Goal: Task Accomplishment & Management: Complete application form

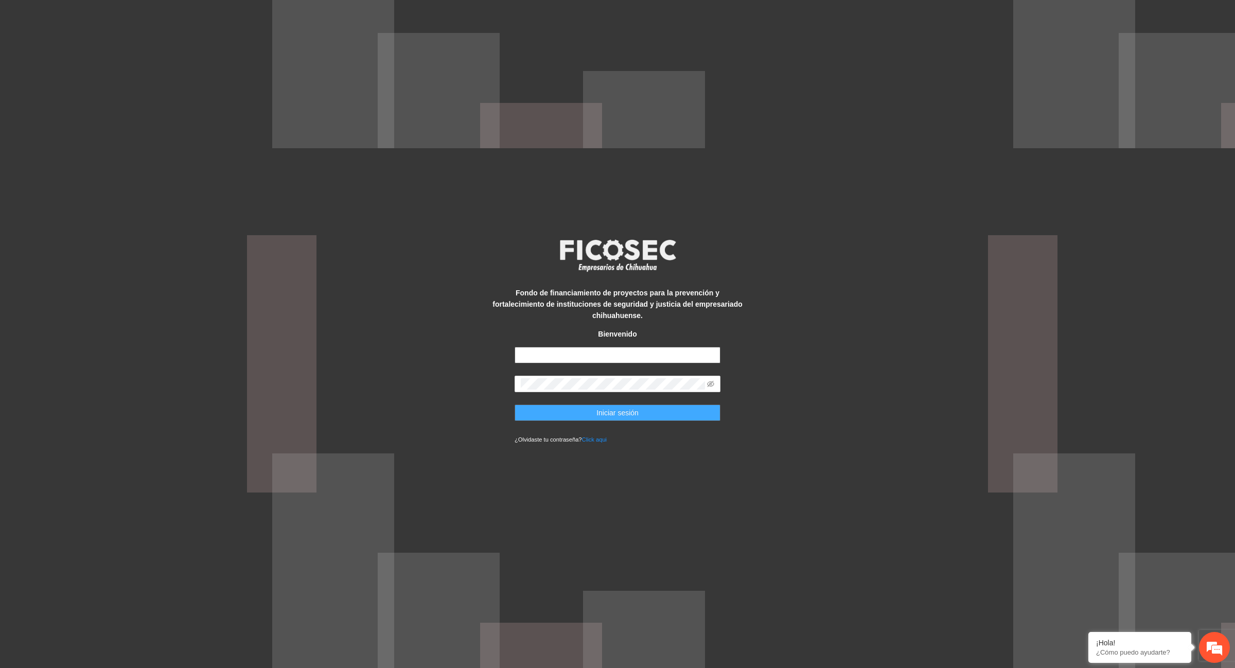
type input "**********"
click at [631, 408] on span "Iniciar sesión" at bounding box center [617, 412] width 42 height 11
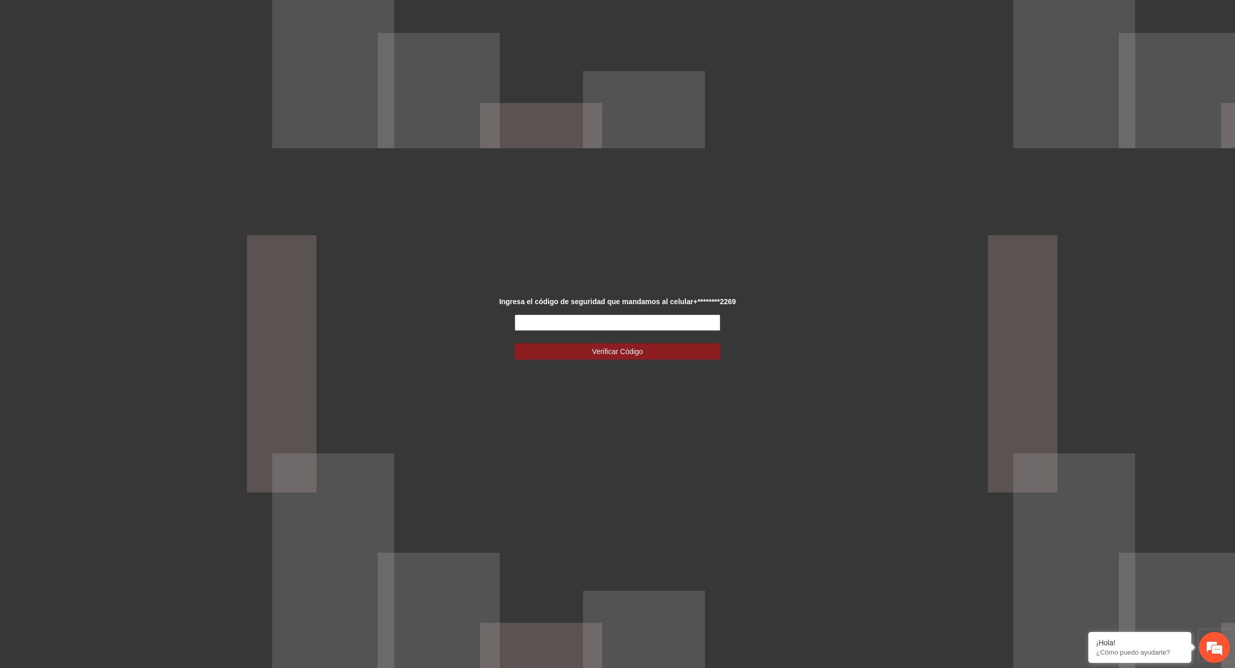
click at [676, 325] on input "text" at bounding box center [618, 322] width 206 height 16
type input "******"
click at [687, 356] on button "Verificar Código" at bounding box center [618, 351] width 206 height 16
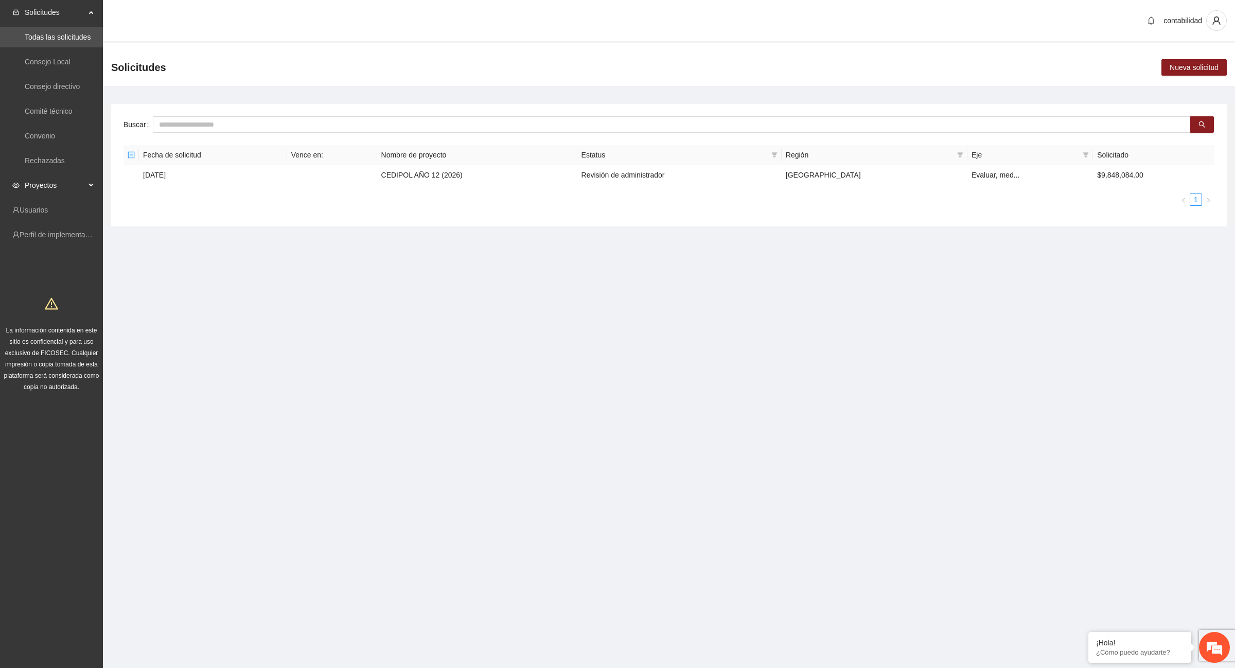
click at [39, 188] on span "Proyectos" at bounding box center [55, 185] width 61 height 21
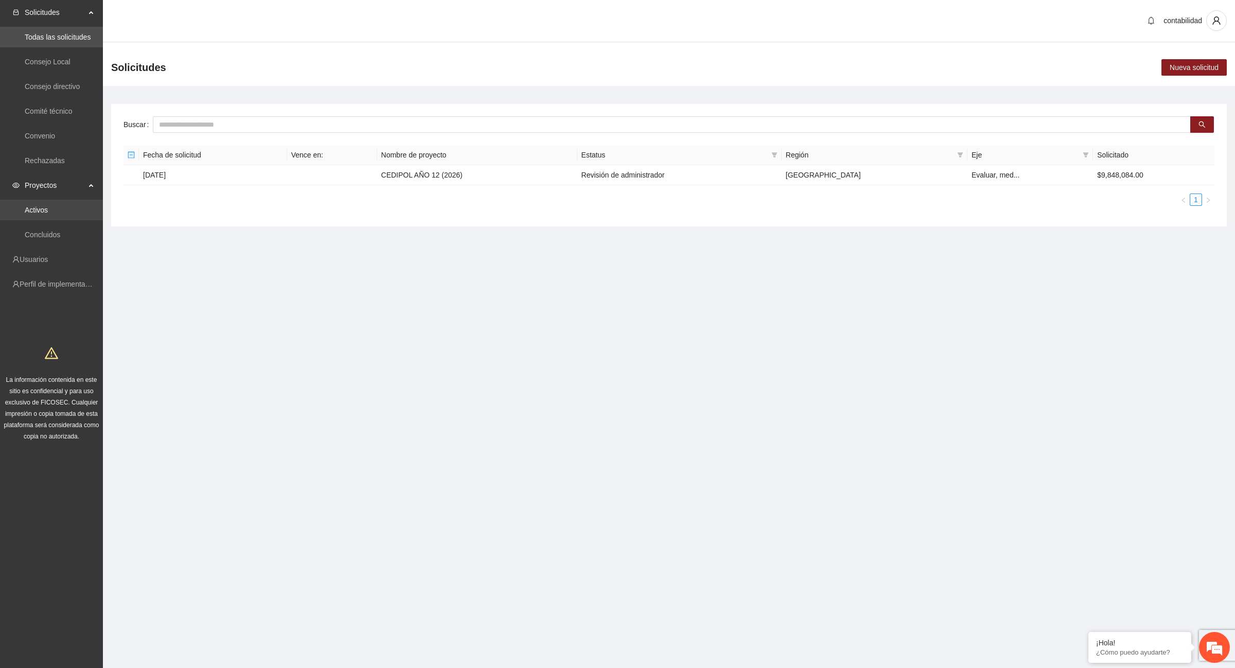
click at [48, 214] on link "Activos" at bounding box center [36, 210] width 23 height 8
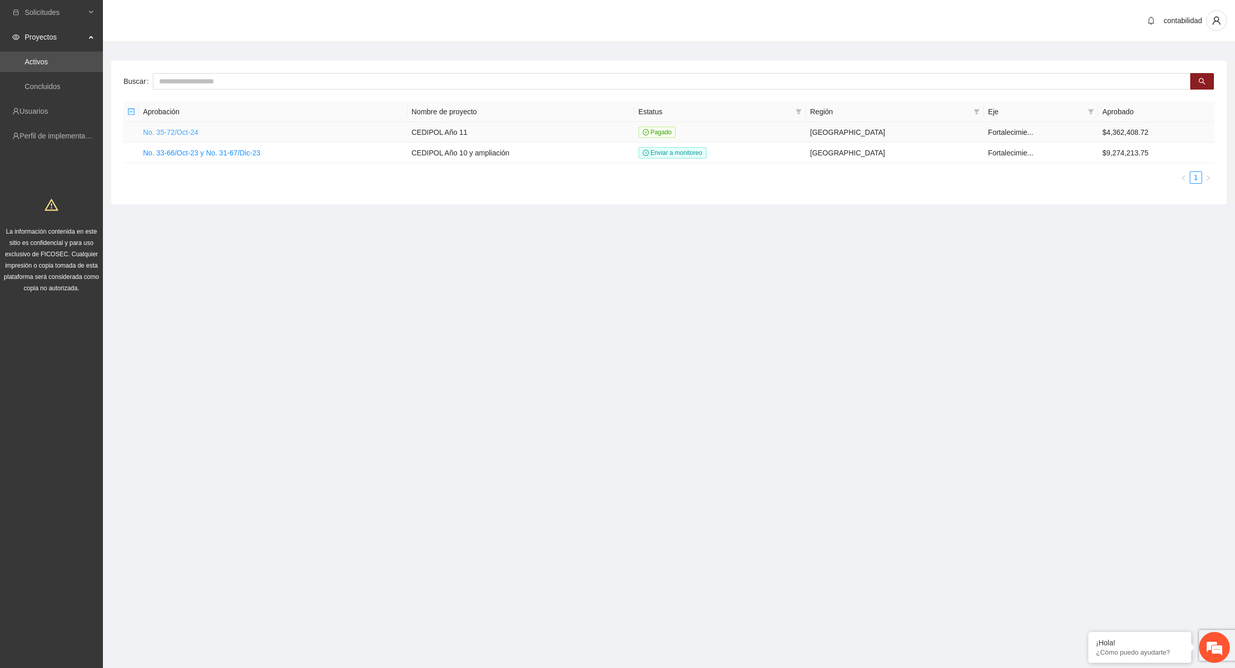
click at [194, 130] on link "No. 35-72/Oct-24" at bounding box center [170, 132] width 55 height 8
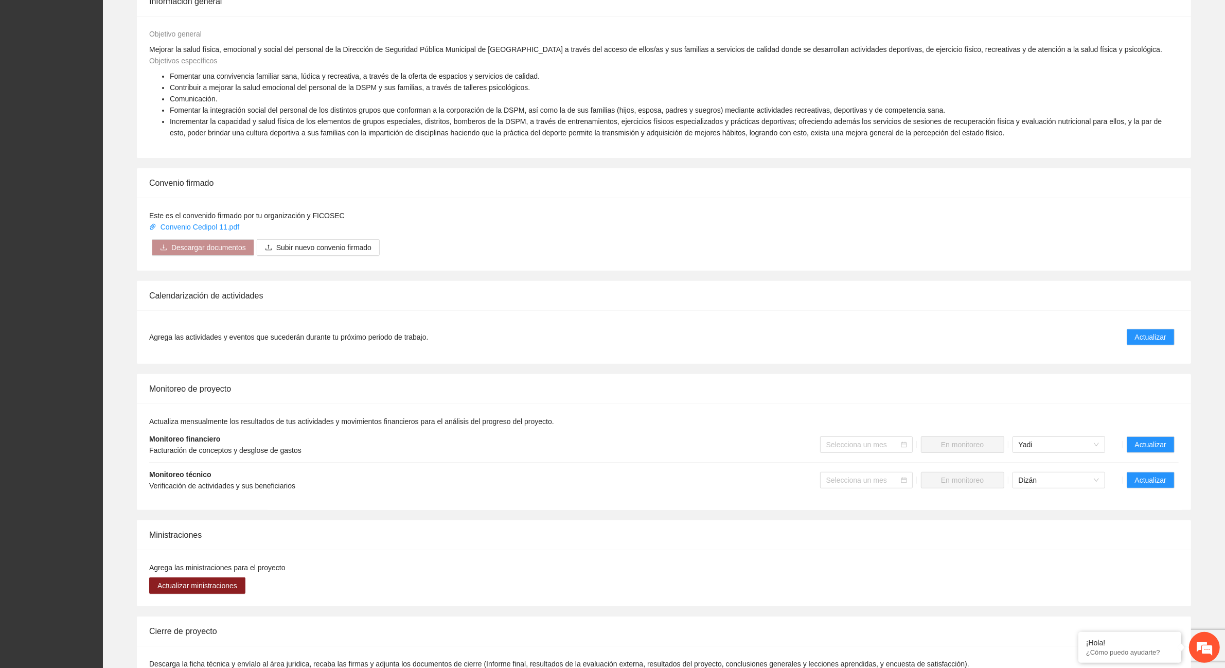
scroll to position [450, 0]
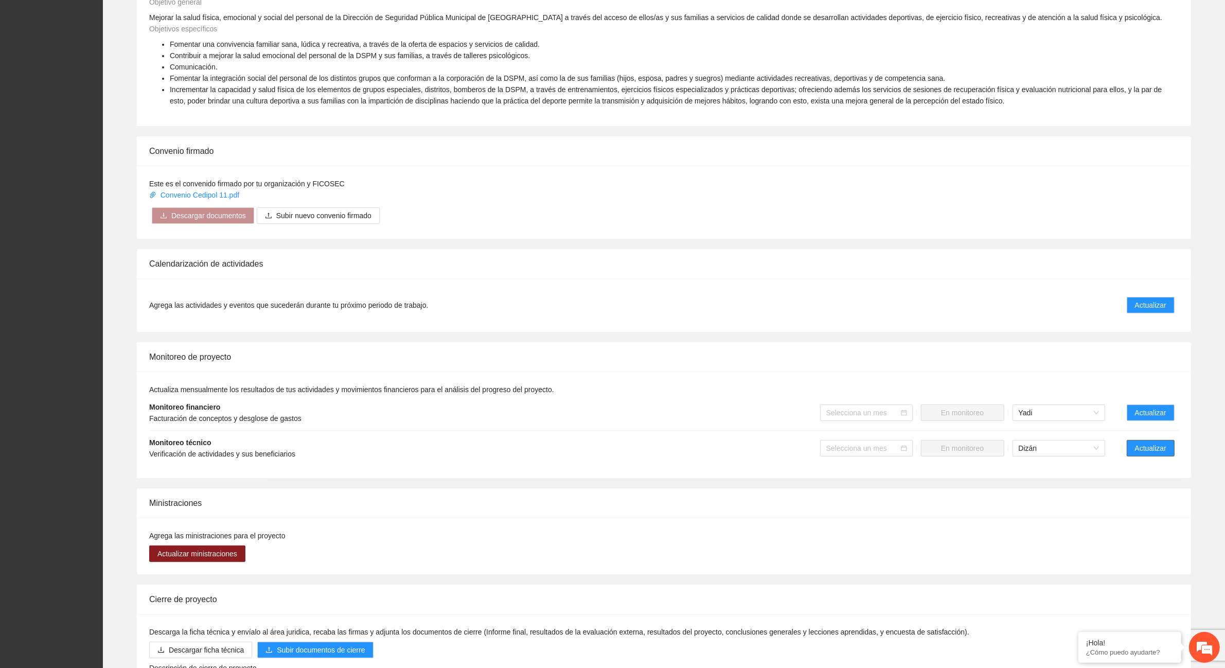
click at [1145, 449] on span "Actualizar" at bounding box center [1150, 448] width 31 height 11
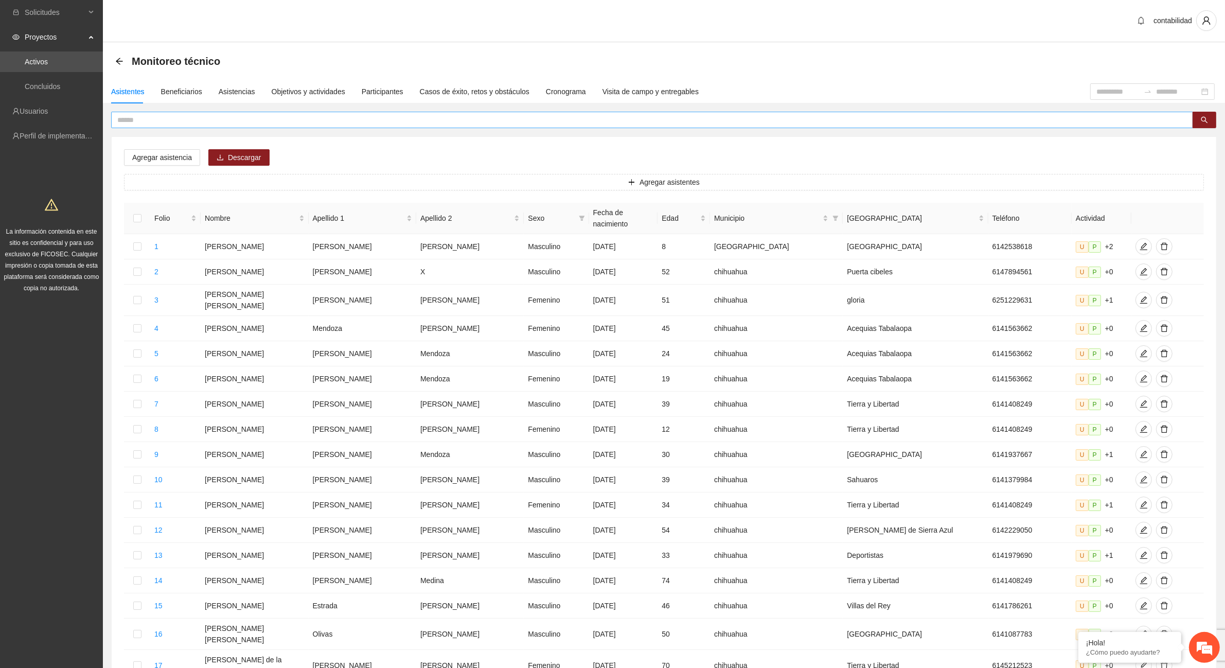
click at [137, 122] on input "text" at bounding box center [648, 119] width 1062 height 11
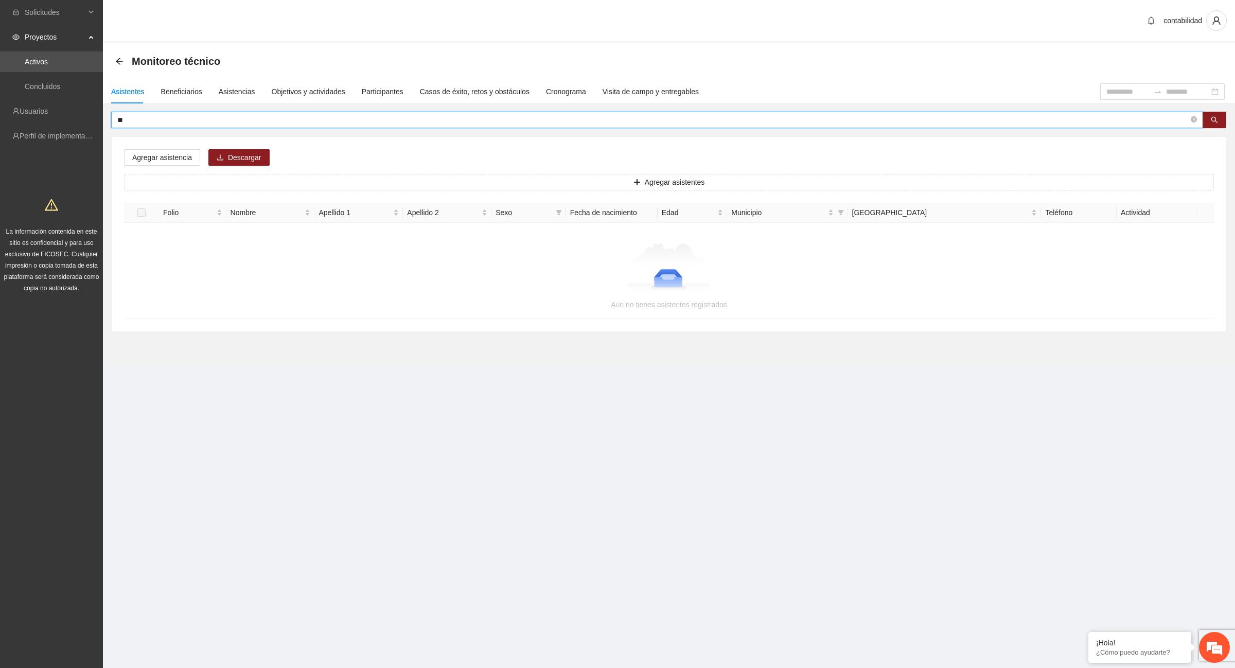
type input "*"
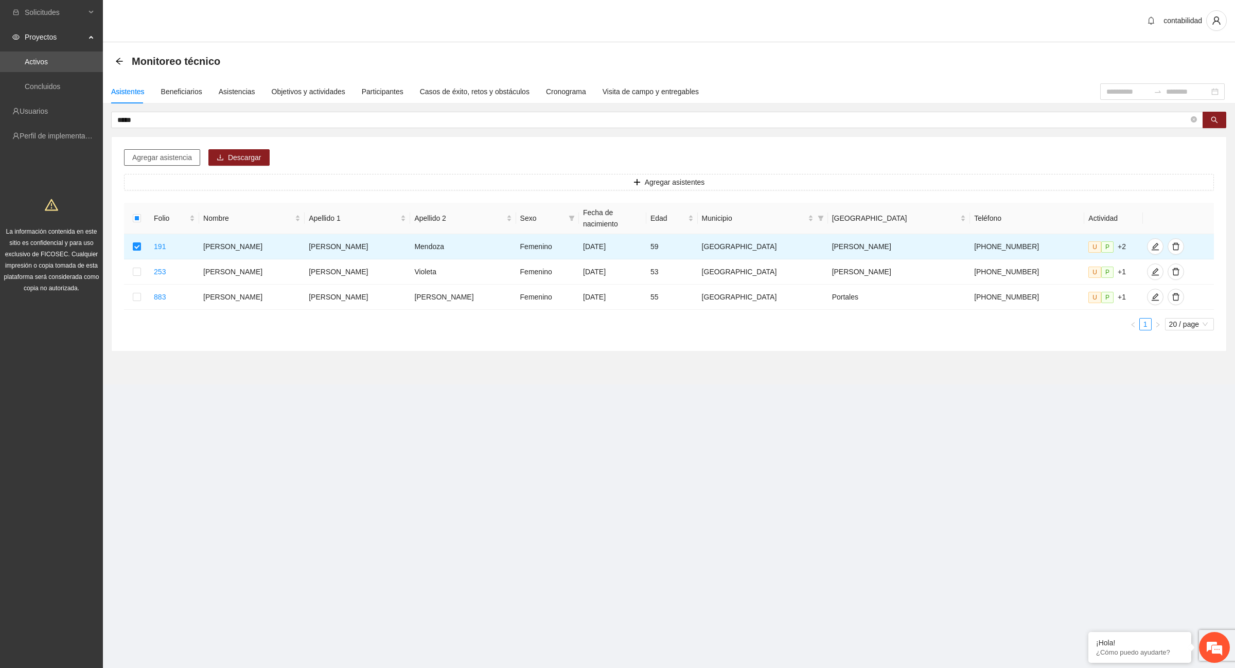
click at [144, 160] on span "Agregar asistencia" at bounding box center [162, 157] width 60 height 11
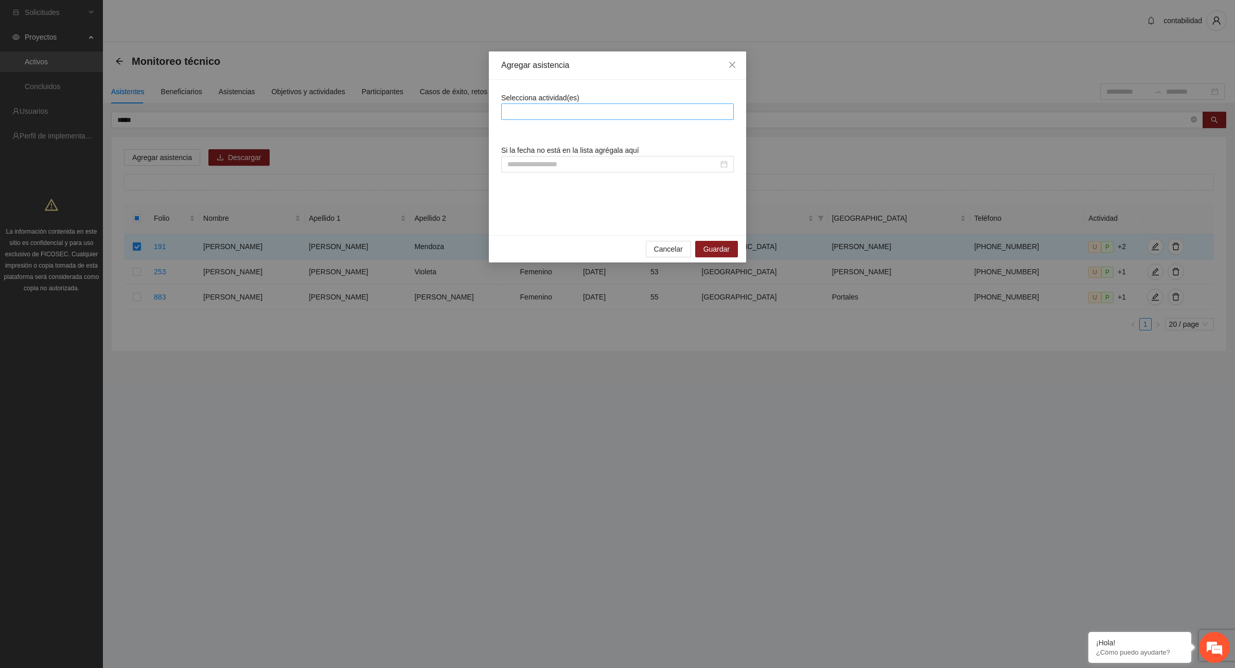
click at [569, 109] on div at bounding box center [617, 111] width 227 height 12
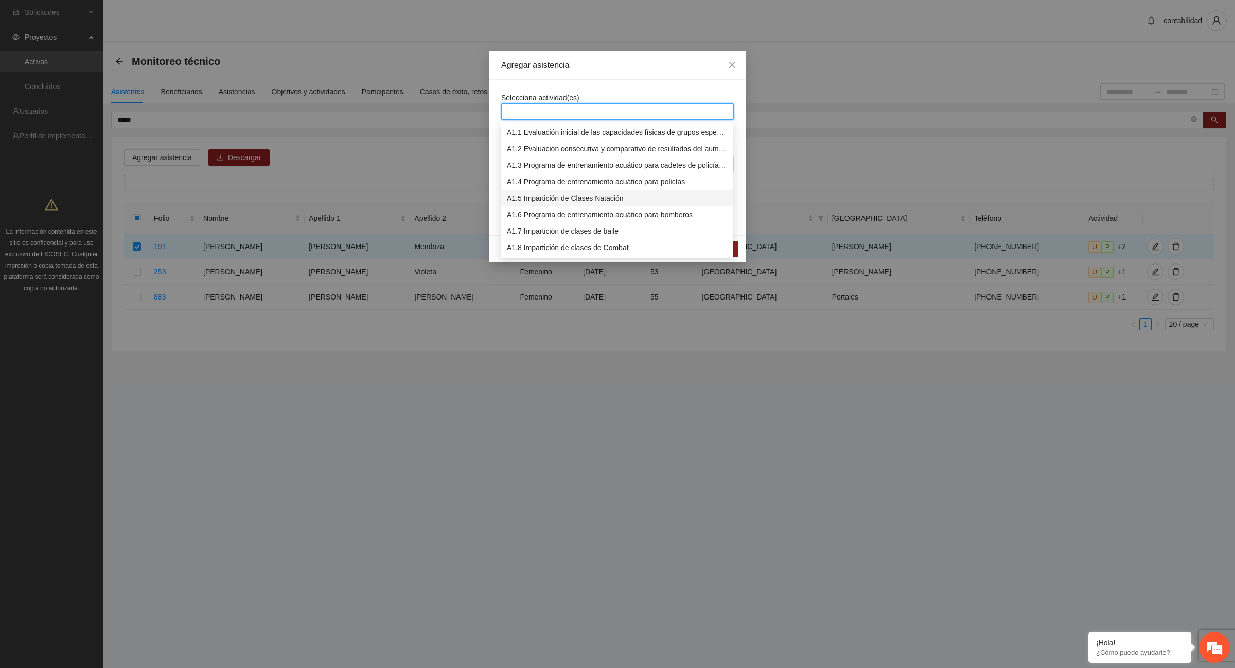
scroll to position [64, 0]
drag, startPoint x: 655, startPoint y: 200, endPoint x: 640, endPoint y: 232, distance: 35.2
click at [654, 200] on div "A1.9 Impartición de clases de Spinning" at bounding box center [617, 199] width 220 height 11
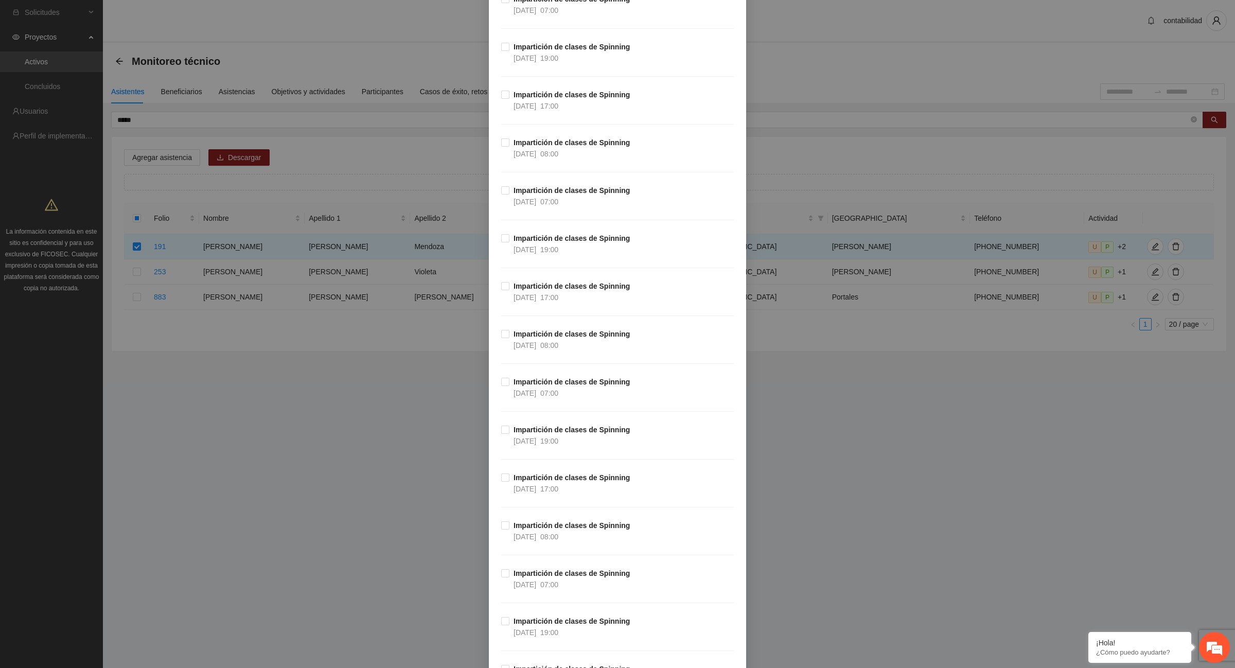
scroll to position [14020, 0]
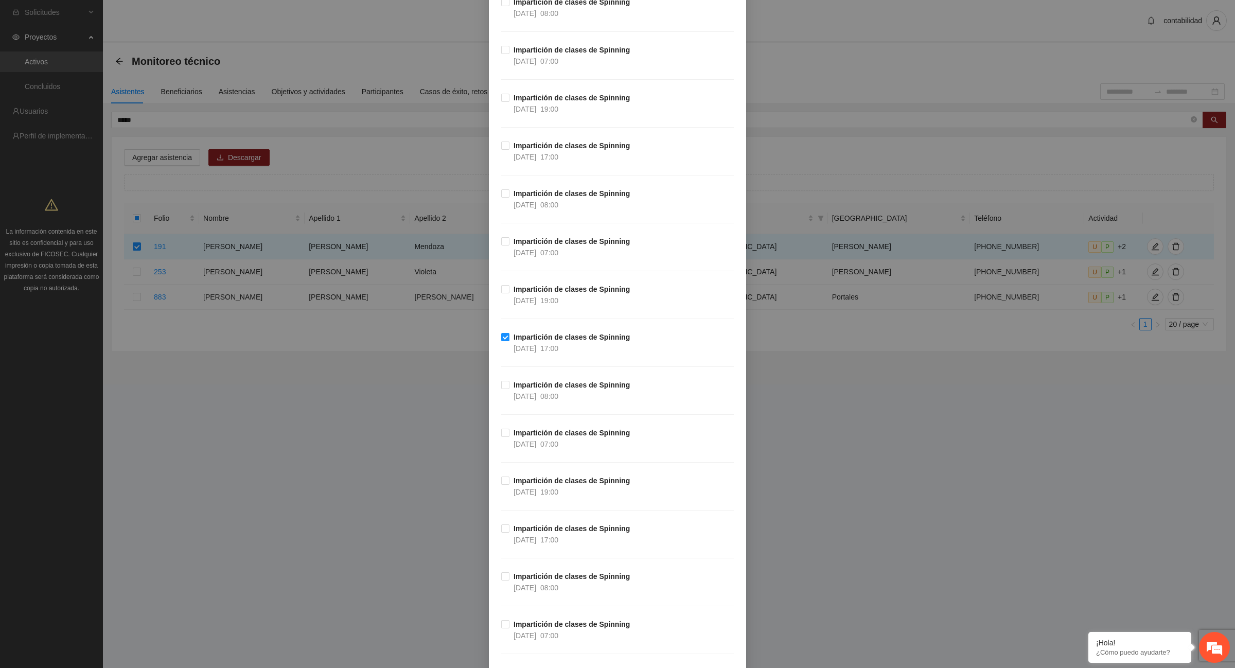
scroll to position [11833, 0]
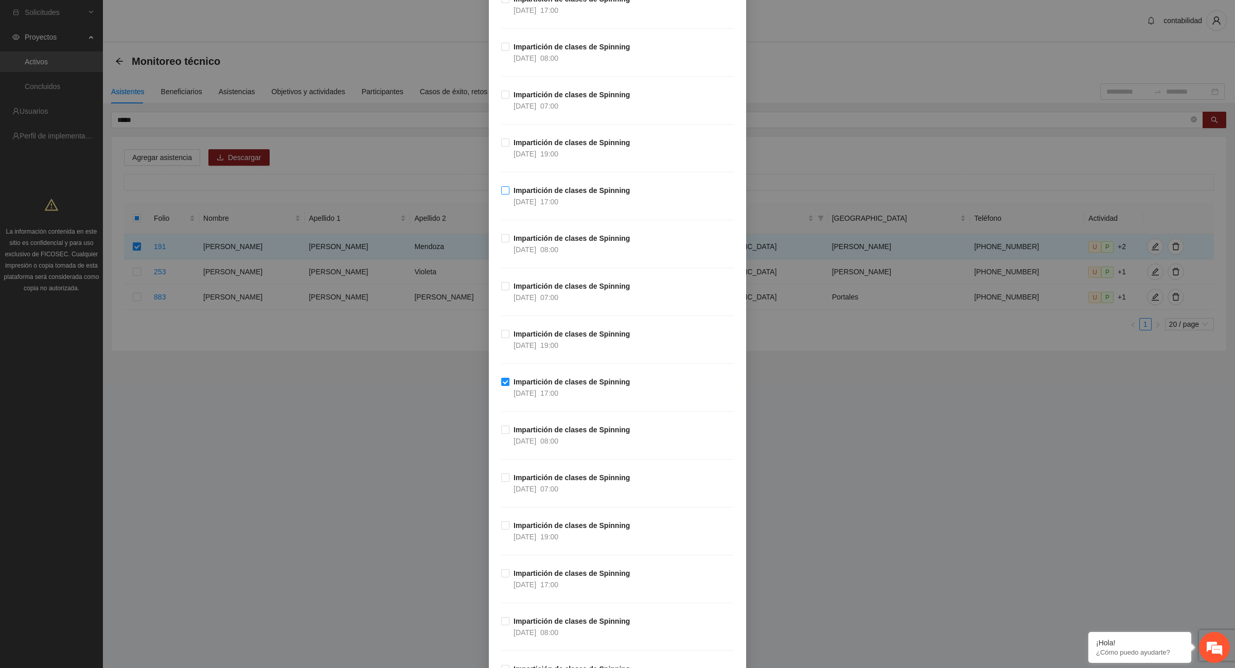
click at [505, 207] on label "Impartición de clases de Spinning 21/07/2025 17:00" at bounding box center [567, 196] width 133 height 23
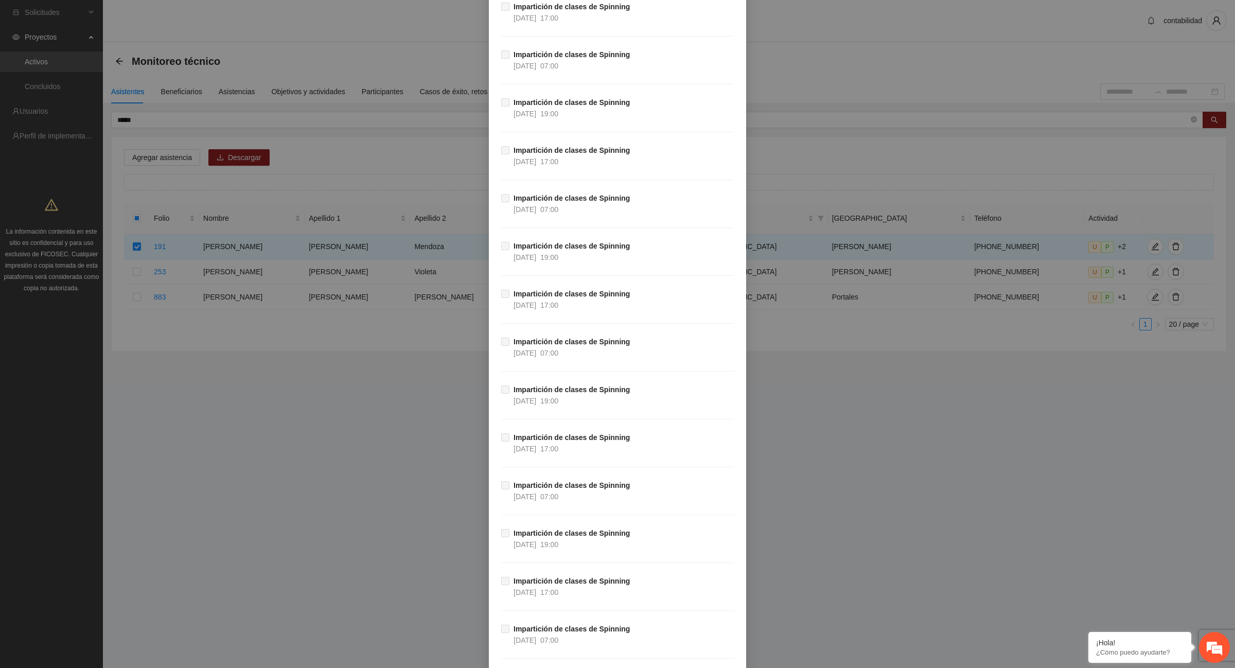
scroll to position [33708, 0]
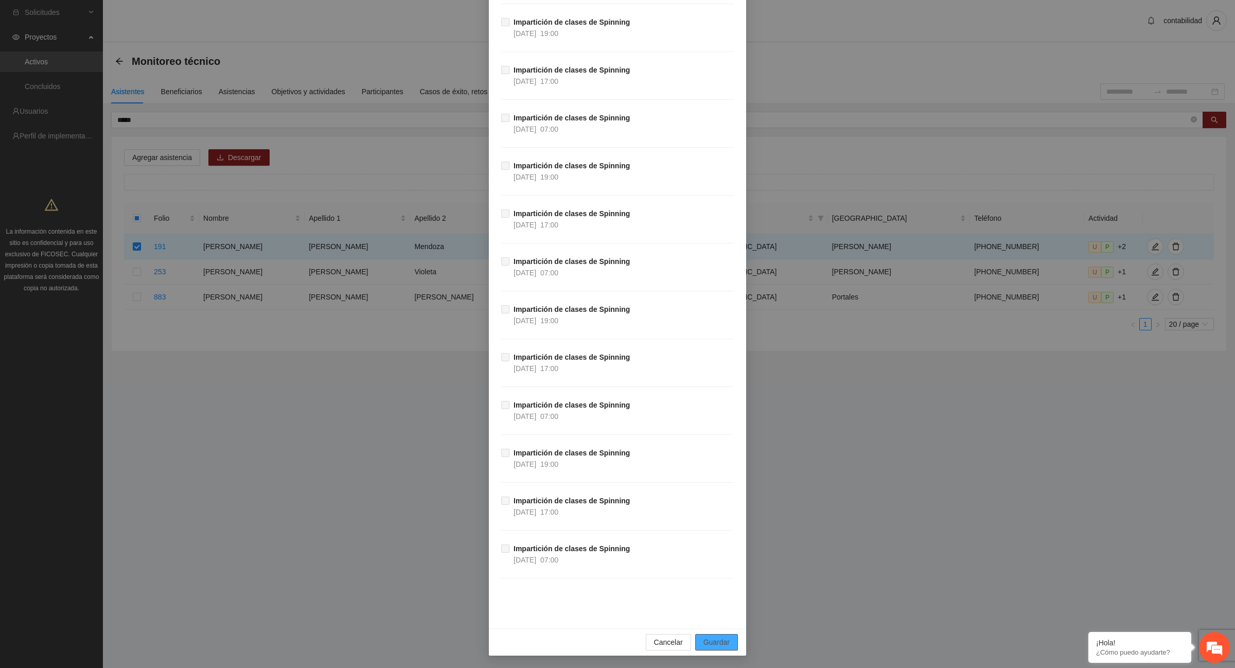
click at [721, 642] on span "Guardar" at bounding box center [716, 642] width 26 height 11
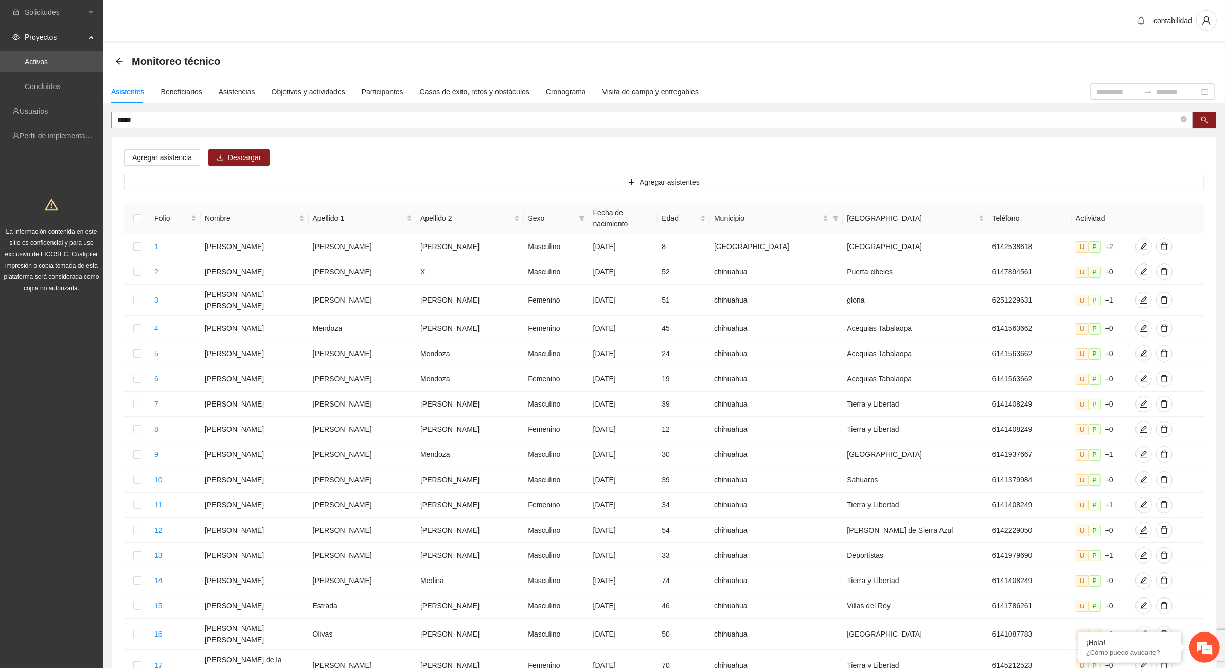
click at [175, 117] on input "*****" at bounding box center [648, 119] width 1062 height 11
type input "*"
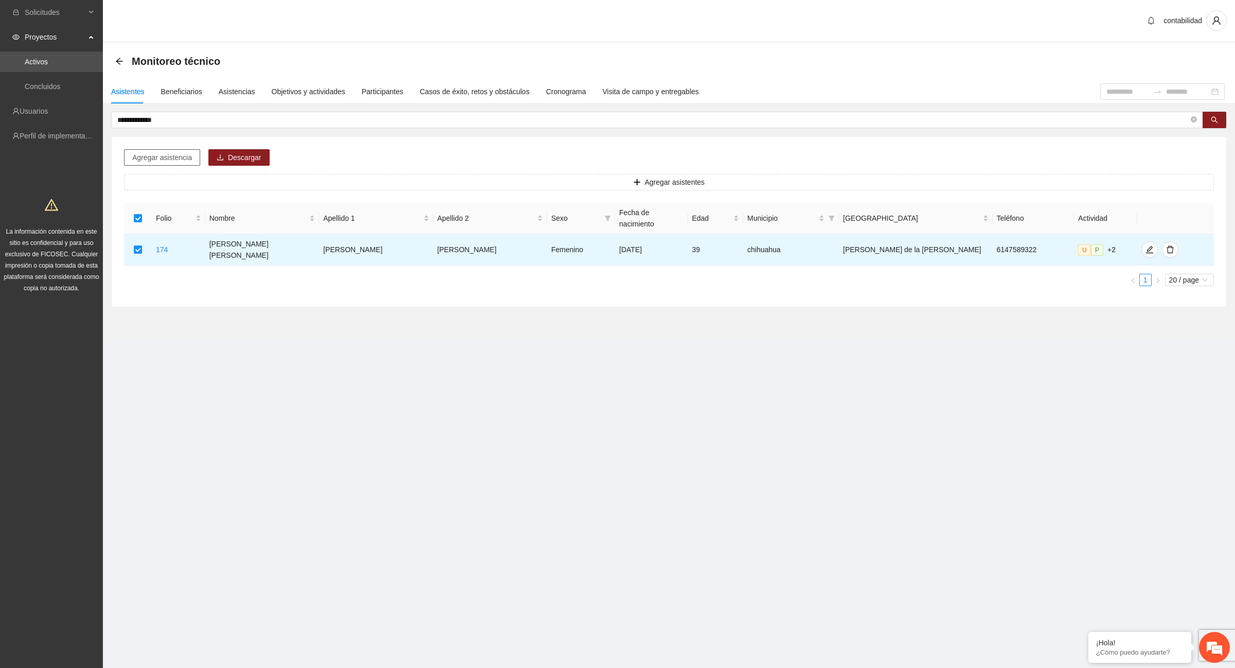
click at [181, 162] on span "Agregar asistencia" at bounding box center [162, 157] width 60 height 11
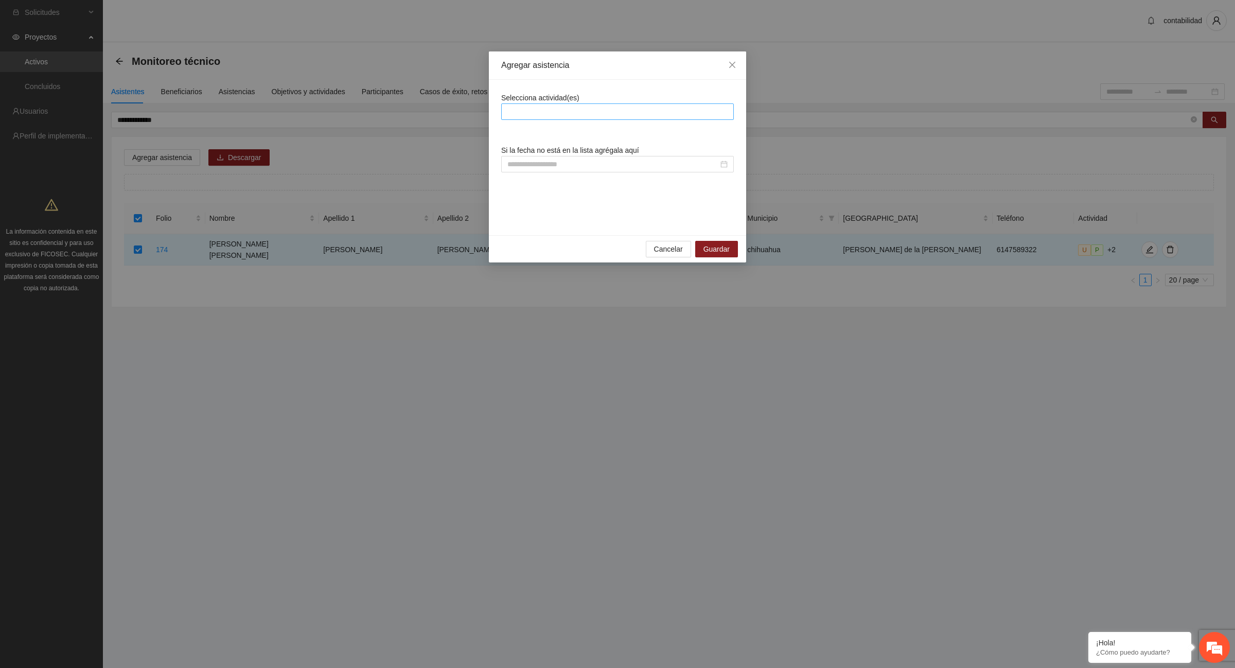
click at [527, 107] on div at bounding box center [617, 111] width 227 height 12
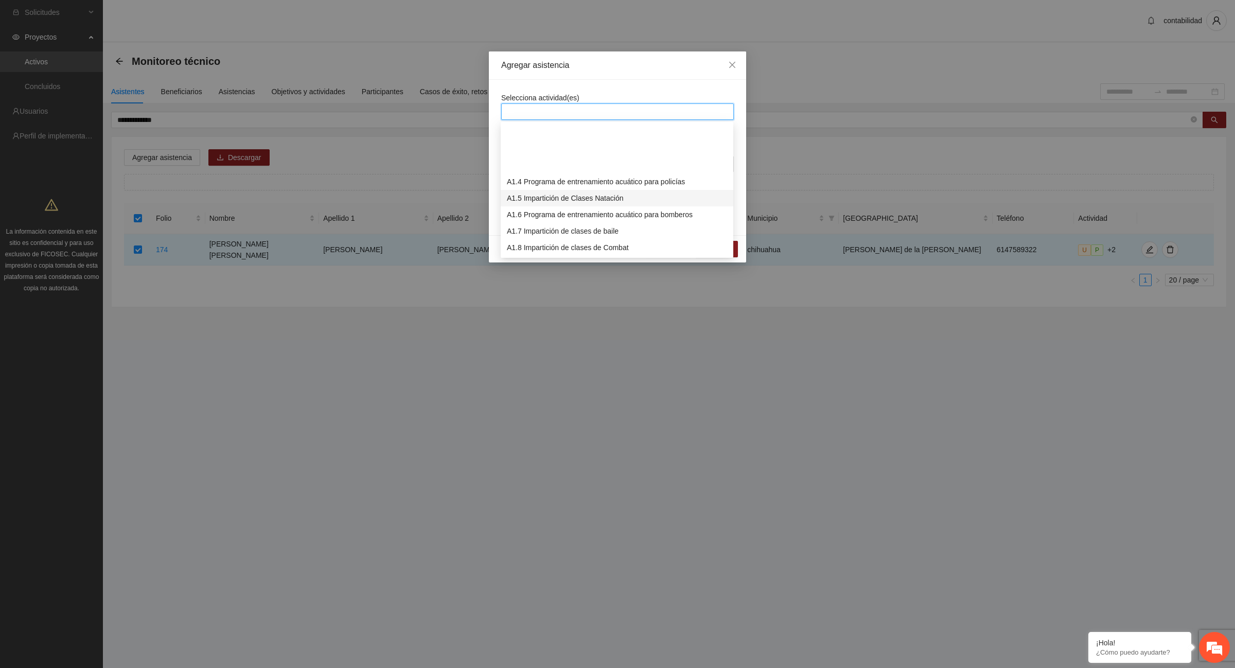
scroll to position [64, 0]
click at [613, 202] on div "A1.9 Impartición de clases de Spinning" at bounding box center [617, 199] width 220 height 11
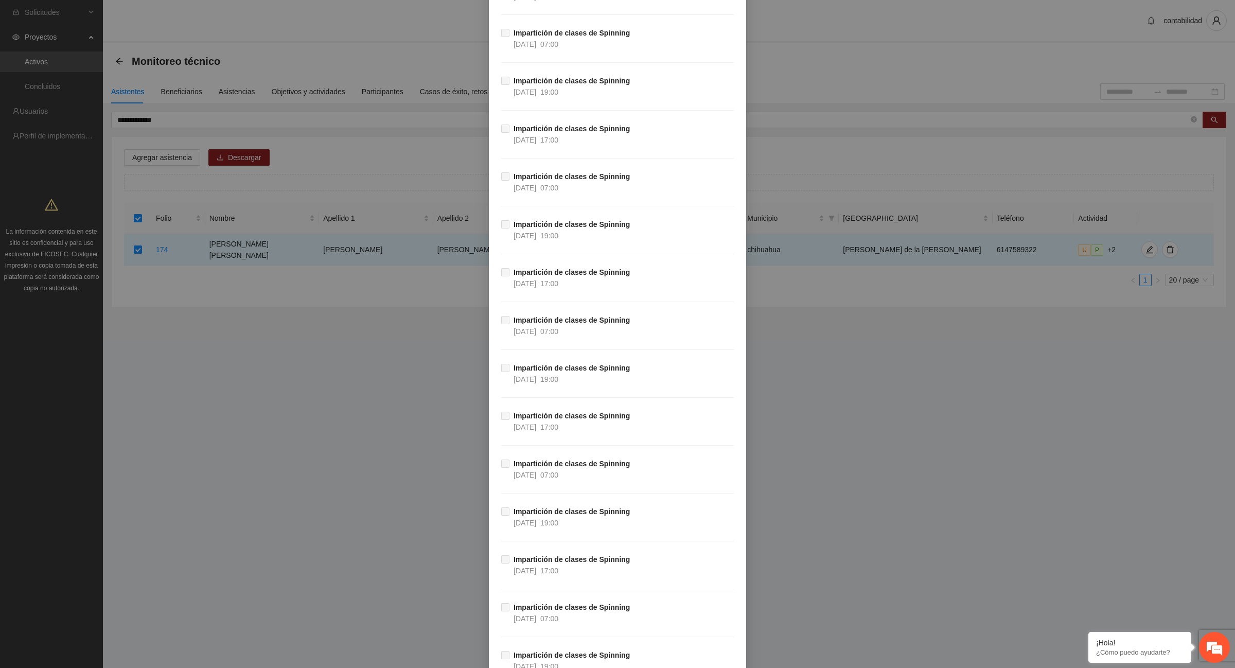
scroll to position [33708, 0]
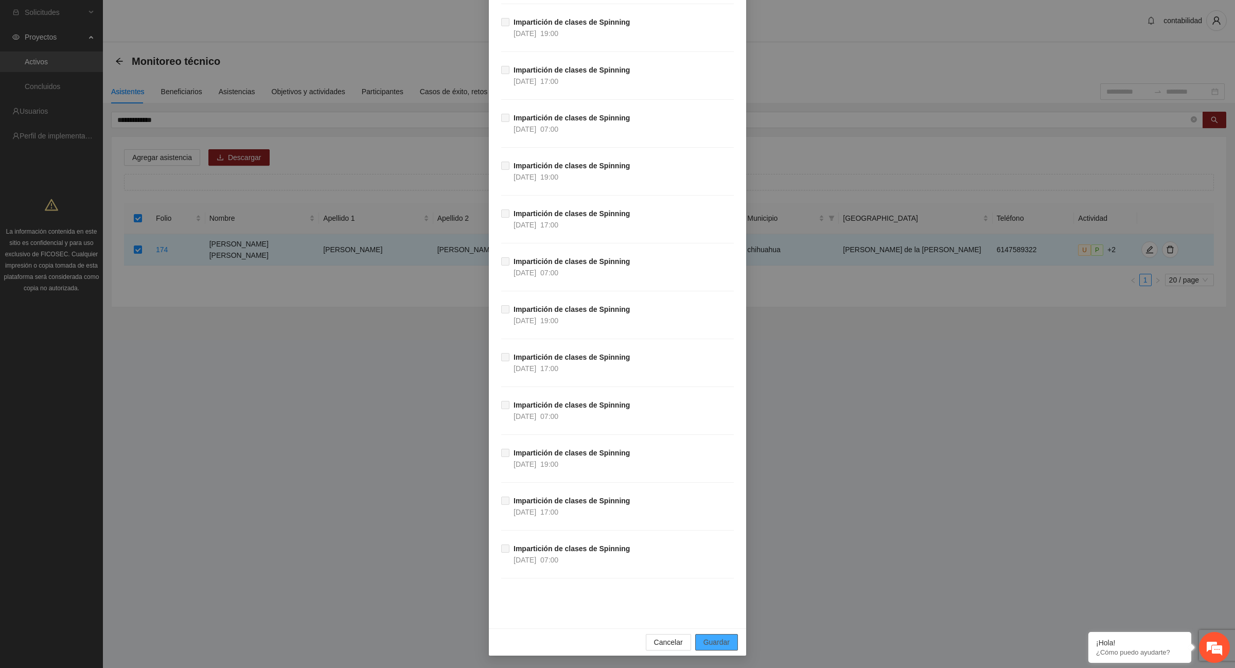
click at [719, 638] on span "Guardar" at bounding box center [716, 642] width 26 height 11
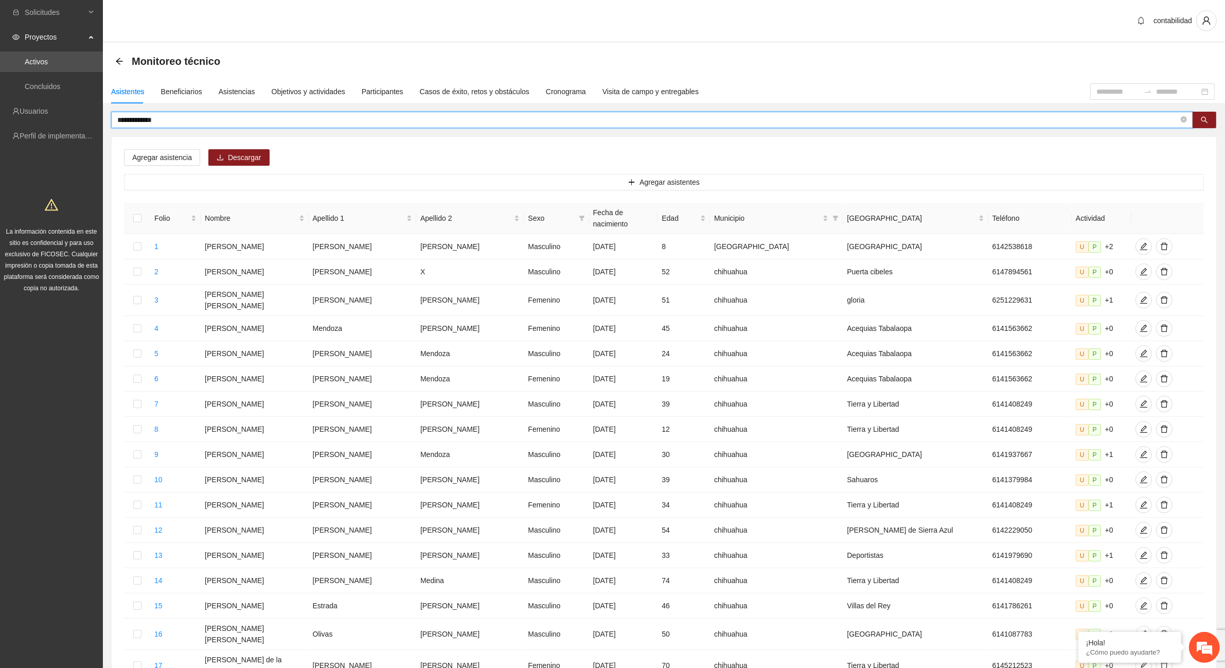
click at [179, 121] on input "**********" at bounding box center [648, 119] width 1062 height 11
type input "*"
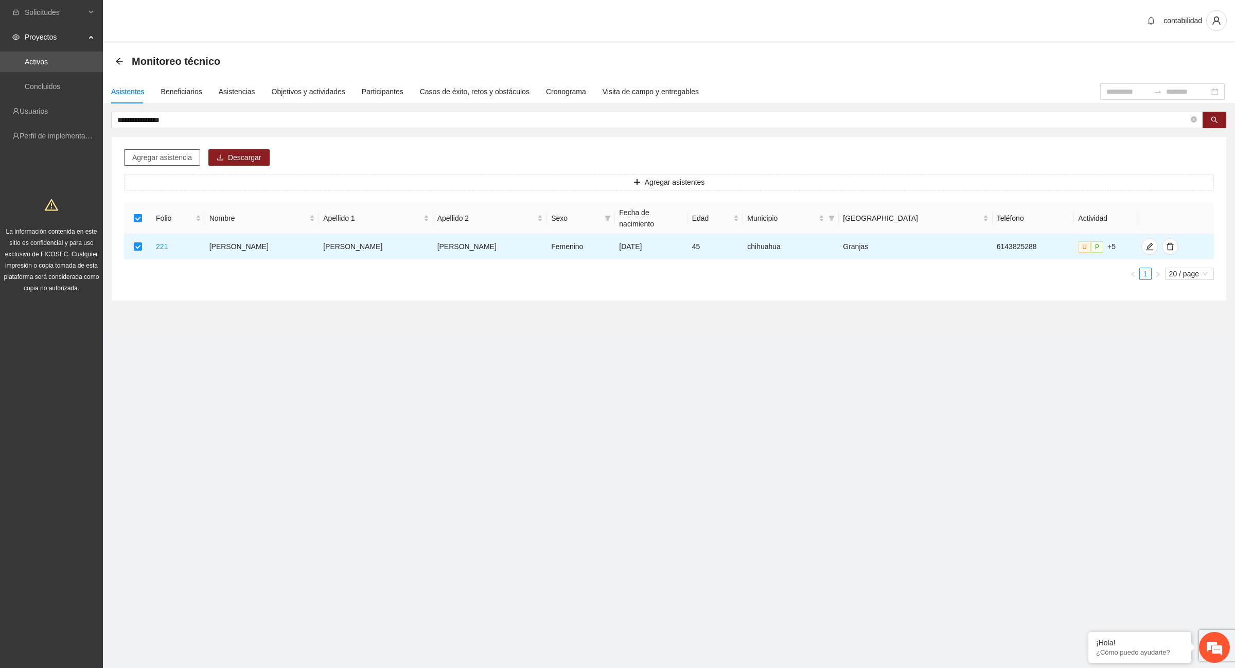
click at [166, 155] on span "Agregar asistencia" at bounding box center [162, 157] width 60 height 11
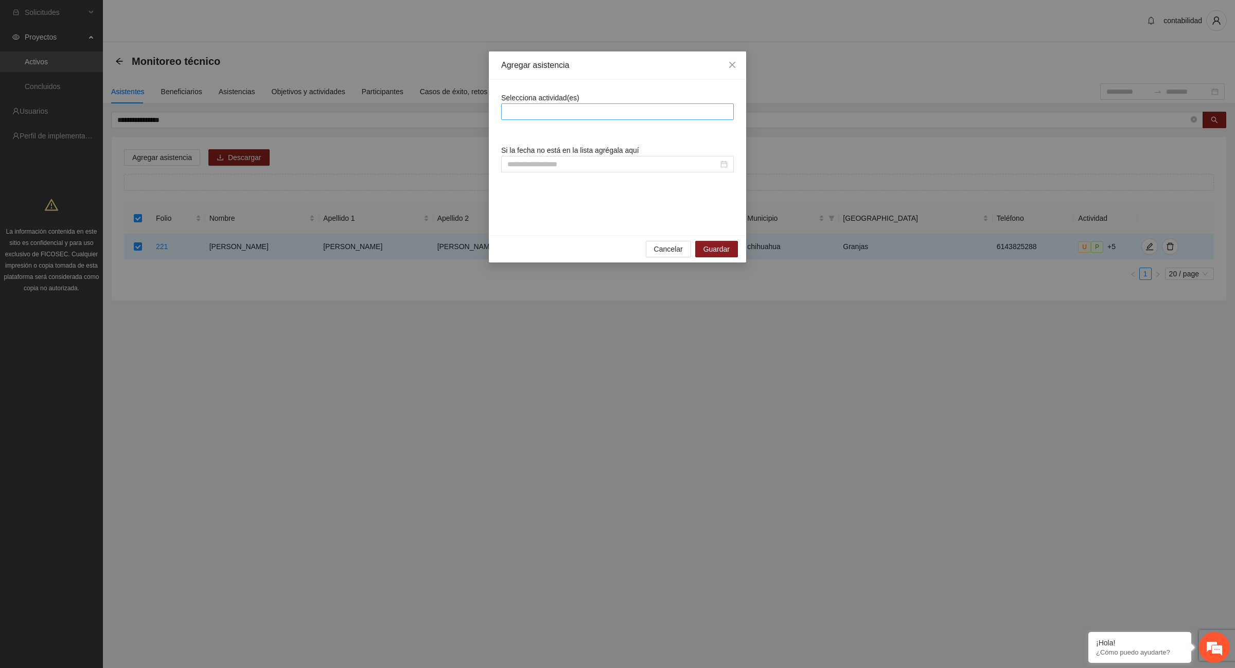
click at [520, 112] on div at bounding box center [617, 111] width 227 height 12
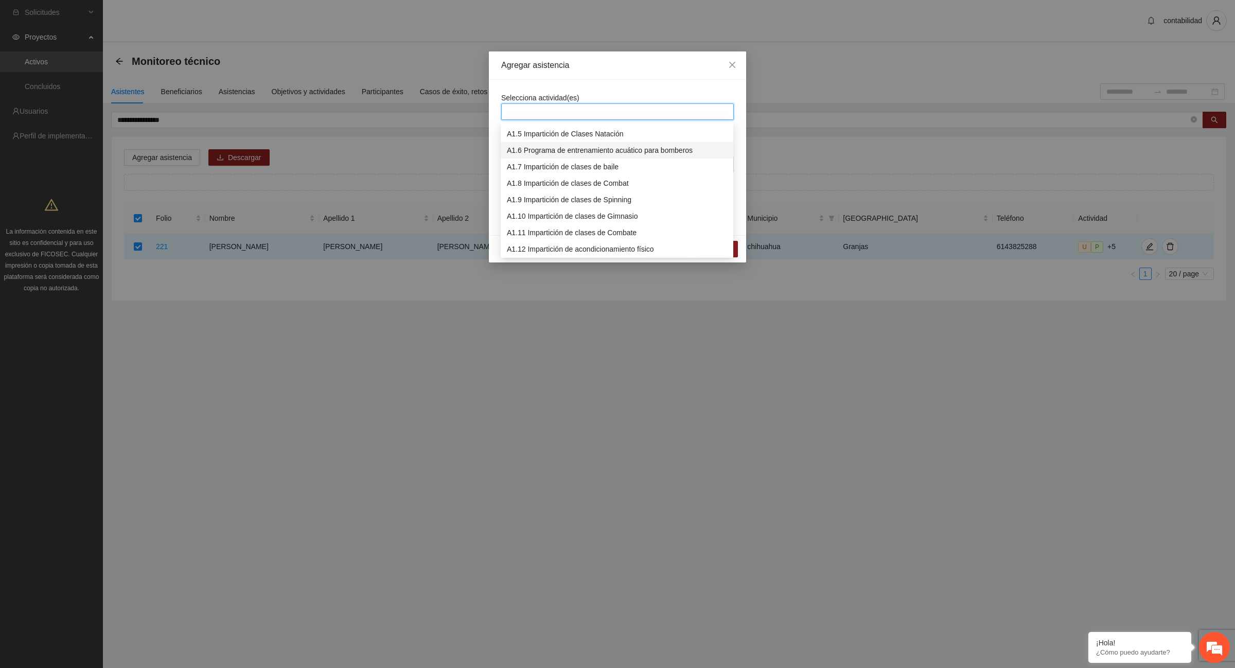
scroll to position [129, 0]
click at [565, 135] on div "A1.9 Impartición de clases de Spinning" at bounding box center [617, 135] width 220 height 11
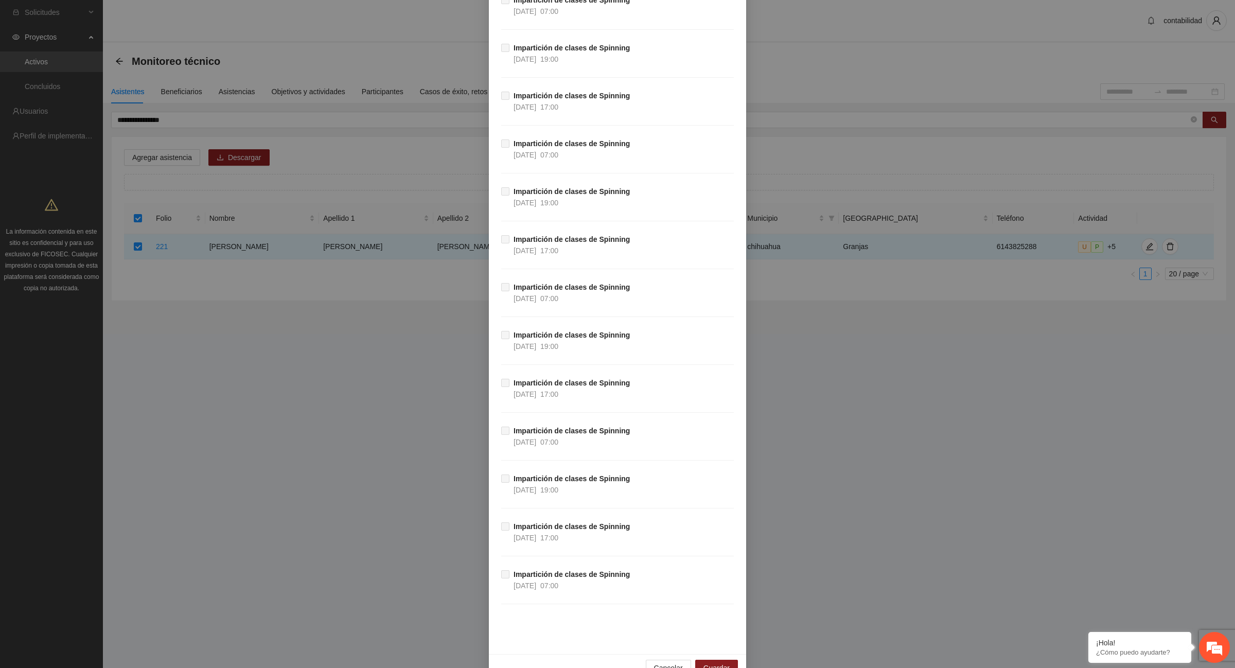
scroll to position [33708, 0]
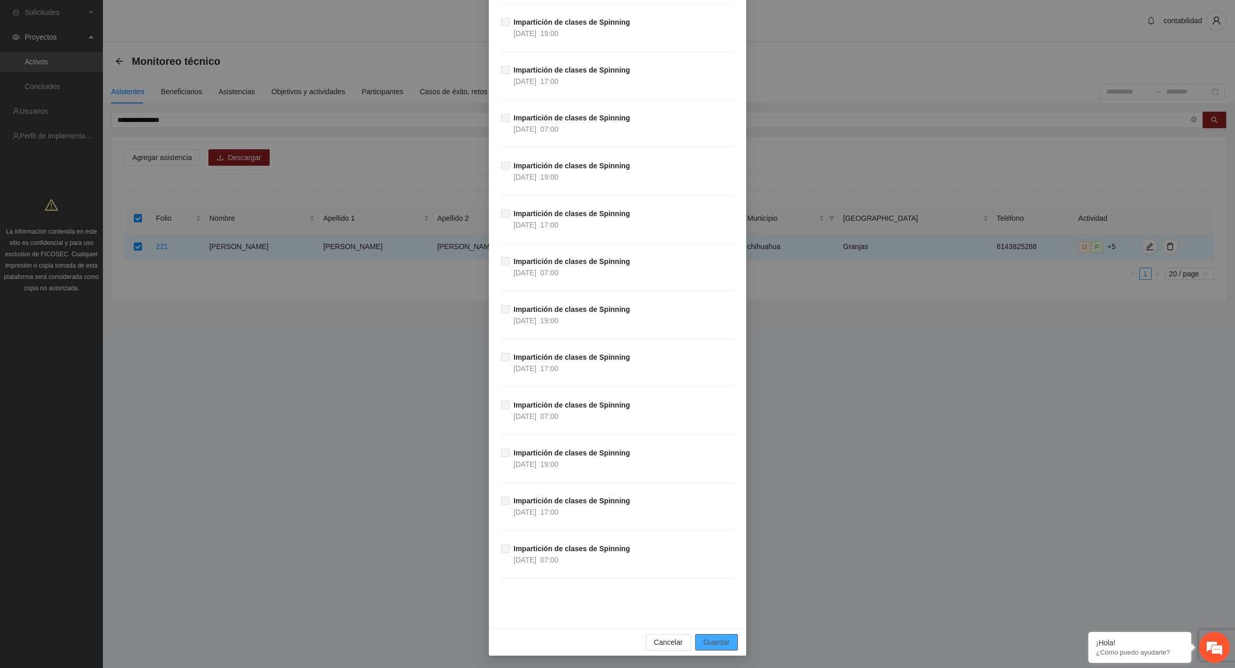
click at [722, 640] on span "Guardar" at bounding box center [716, 642] width 26 height 11
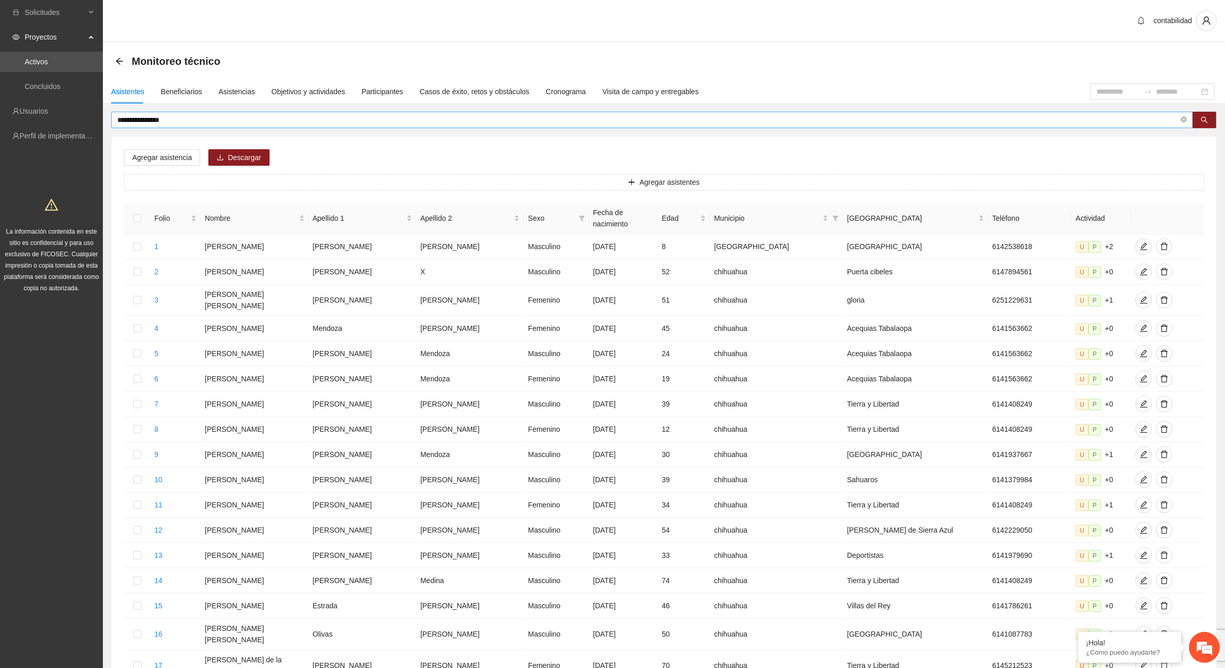
click at [206, 117] on input "**********" at bounding box center [648, 119] width 1062 height 11
type input "*"
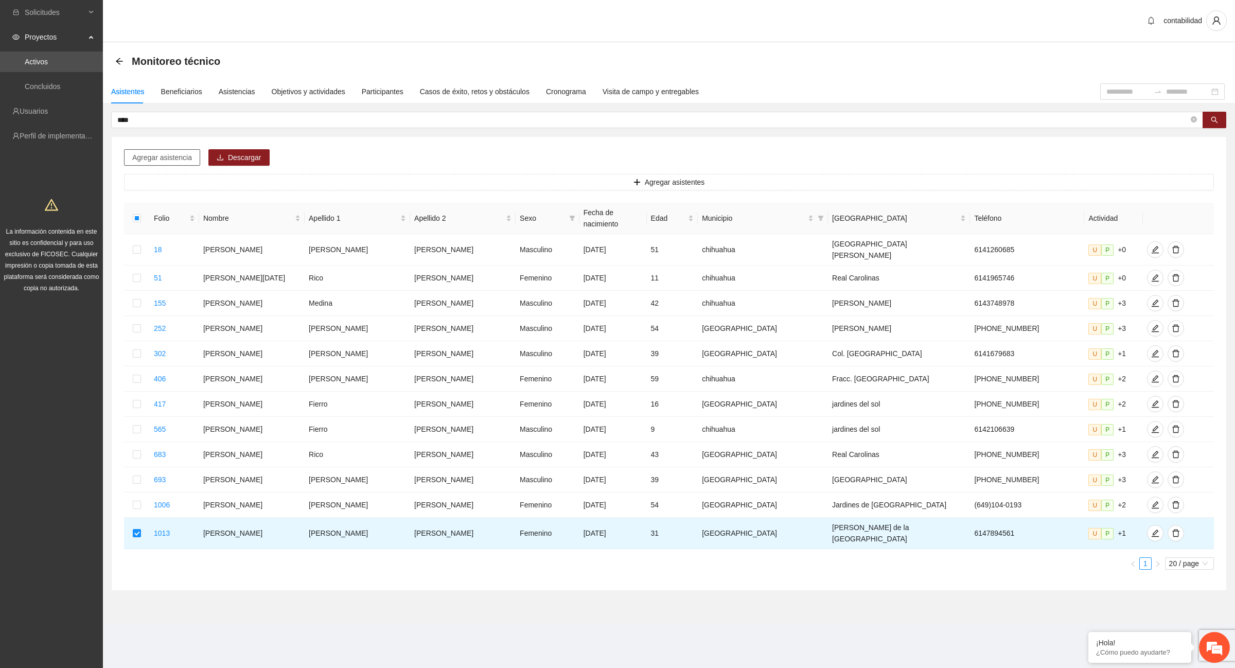
click at [166, 157] on span "Agregar asistencia" at bounding box center [162, 157] width 60 height 11
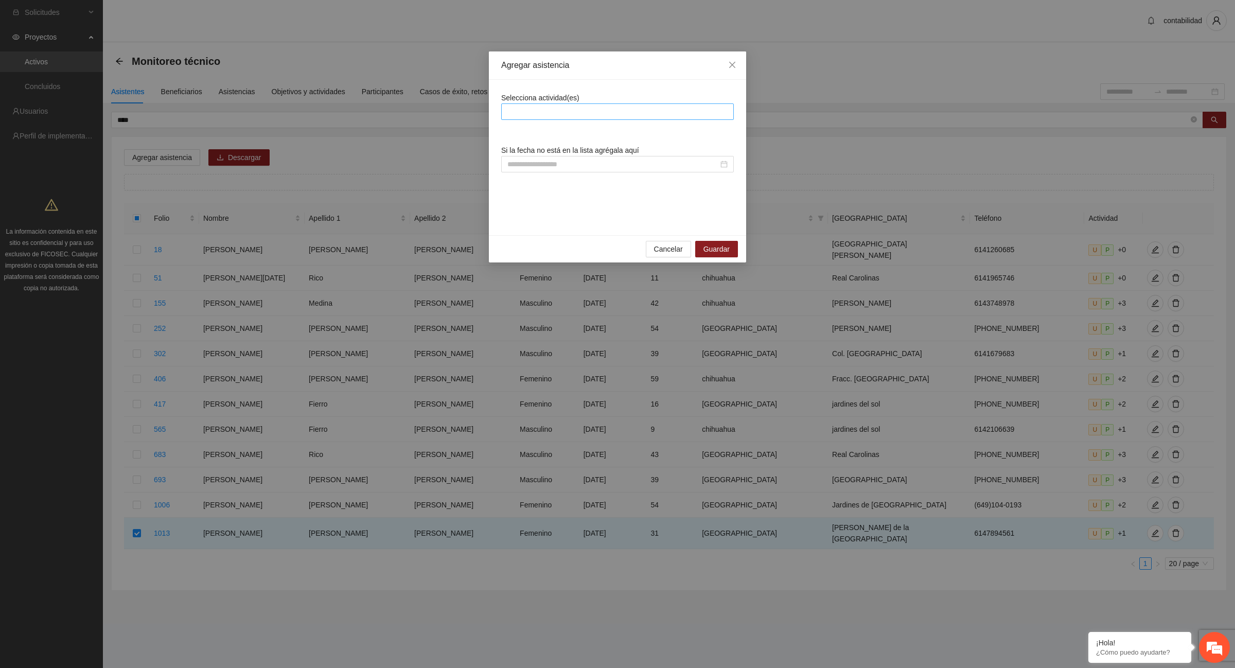
click at [666, 109] on div at bounding box center [617, 111] width 227 height 12
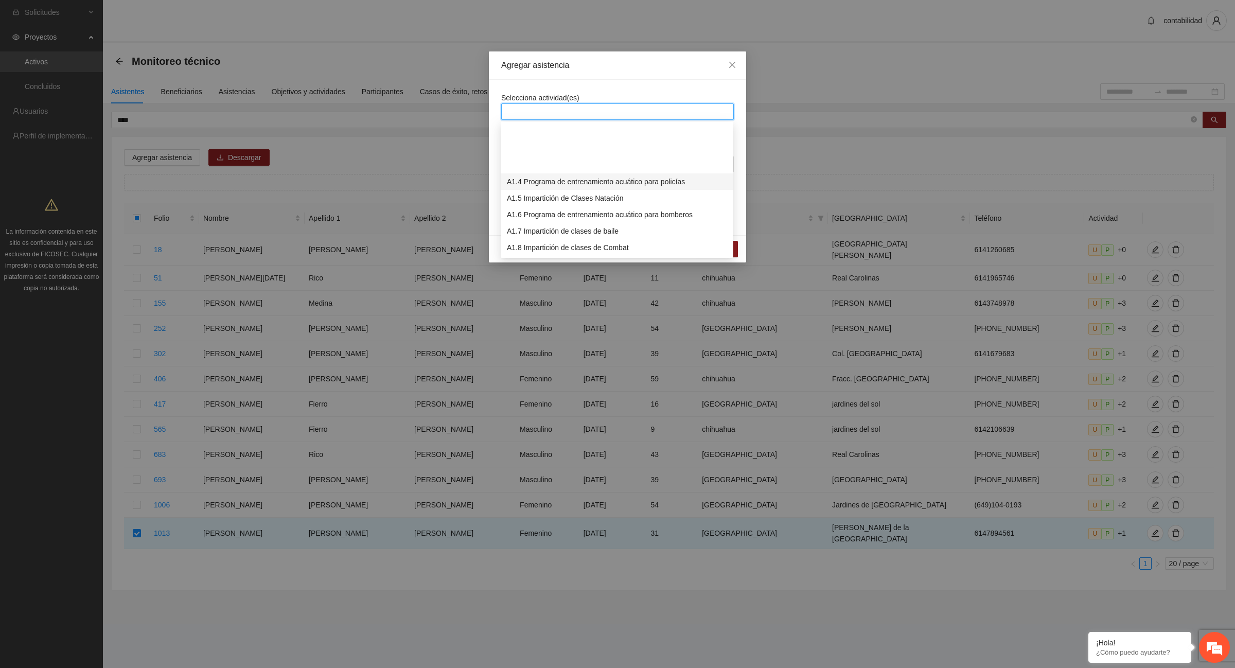
scroll to position [64, 0]
click at [600, 195] on div "A1.9 Impartición de clases de Spinning" at bounding box center [617, 199] width 220 height 11
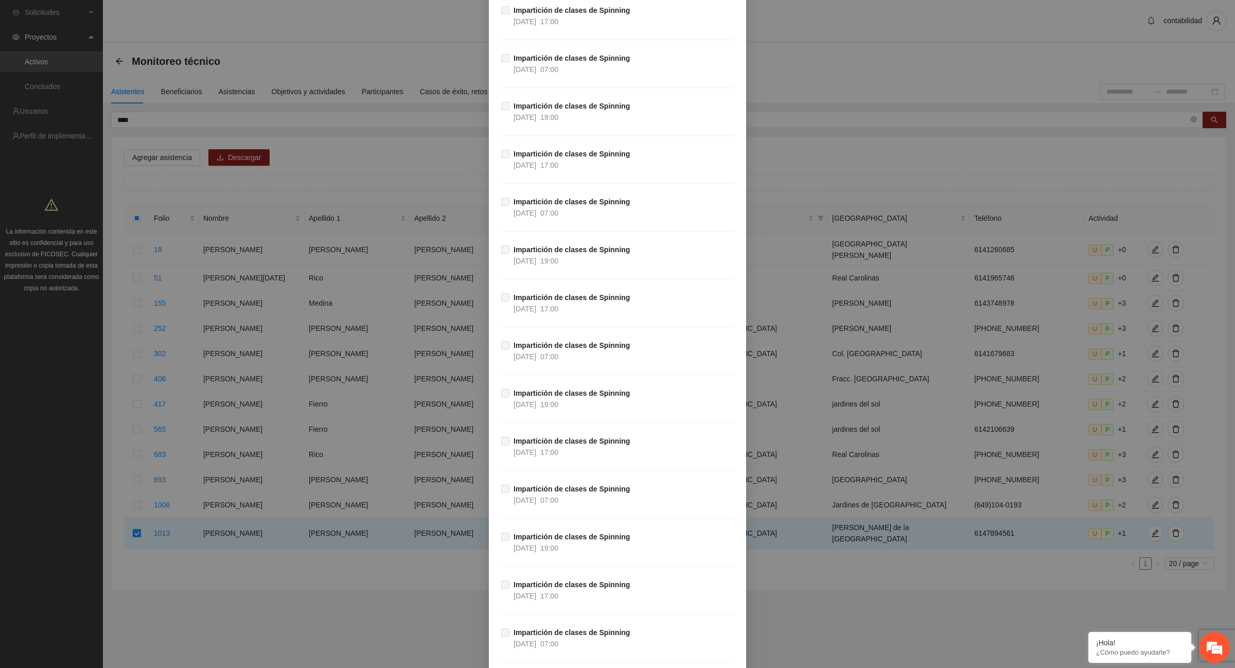
scroll to position [33708, 0]
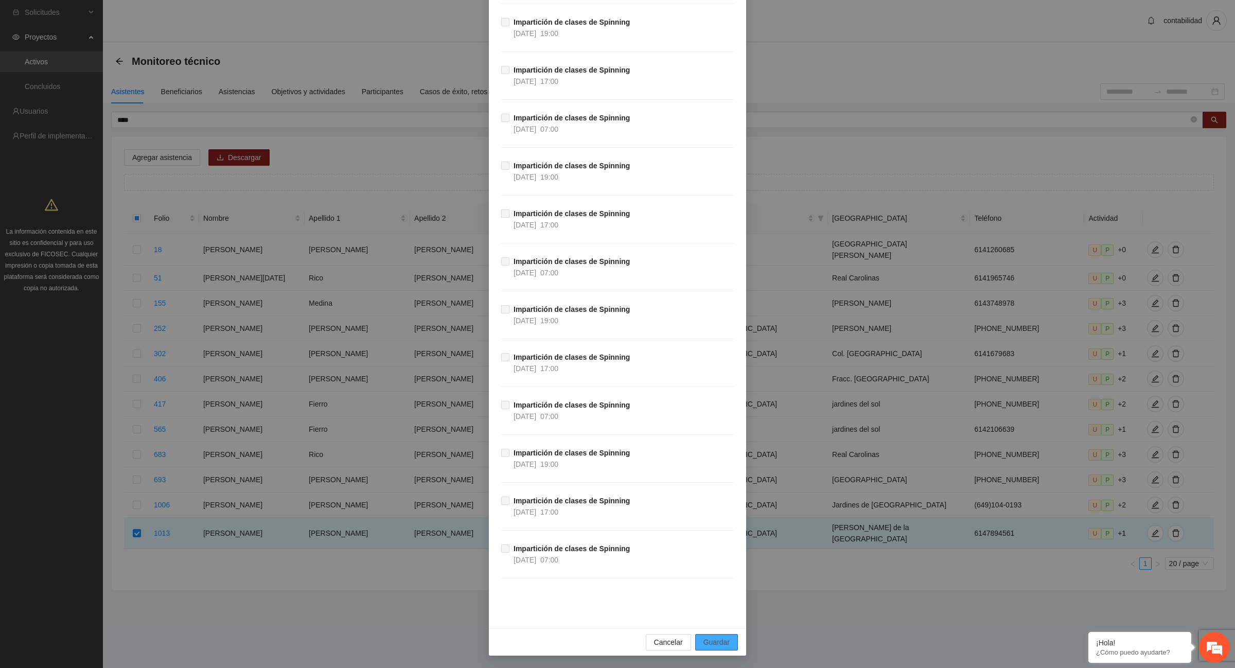
click at [711, 637] on span "Guardar" at bounding box center [716, 642] width 26 height 11
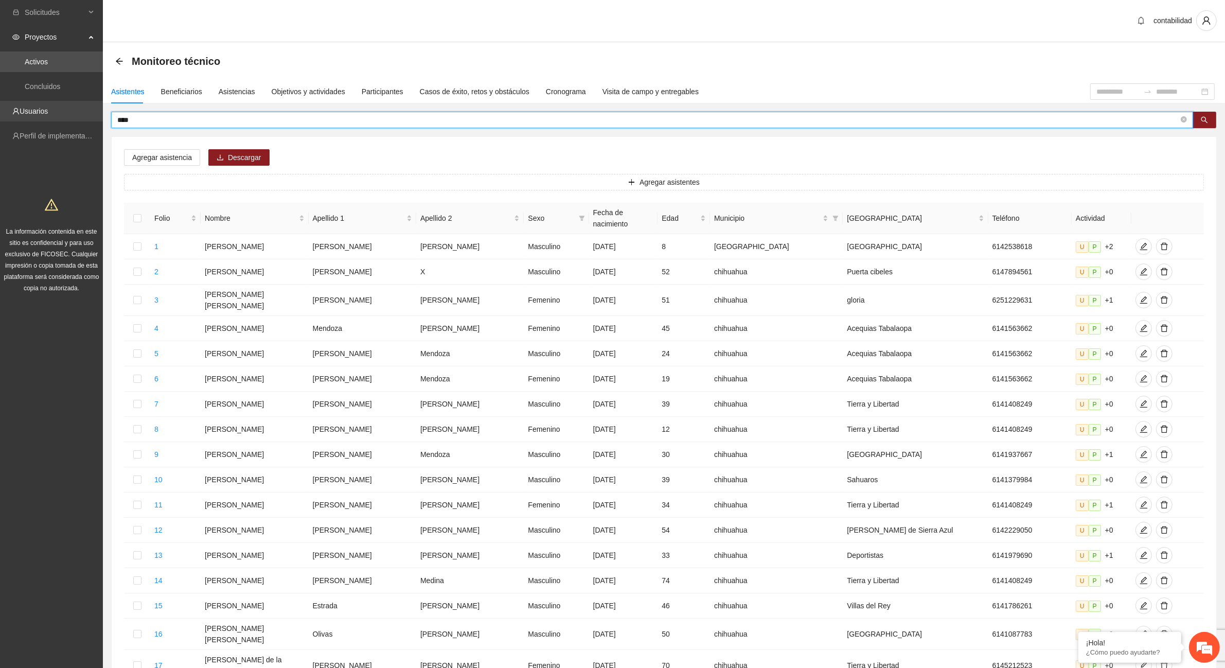
drag, startPoint x: 148, startPoint y: 120, endPoint x: 101, endPoint y: 112, distance: 47.0
click at [101, 112] on section "Solicitudes Proyectos Activos Concluidos Usuarios Perfil de implementadora La i…" at bounding box center [612, 427] width 1225 height 854
click at [199, 122] on input "****" at bounding box center [648, 119] width 1062 height 11
type input "*"
type input "**********"
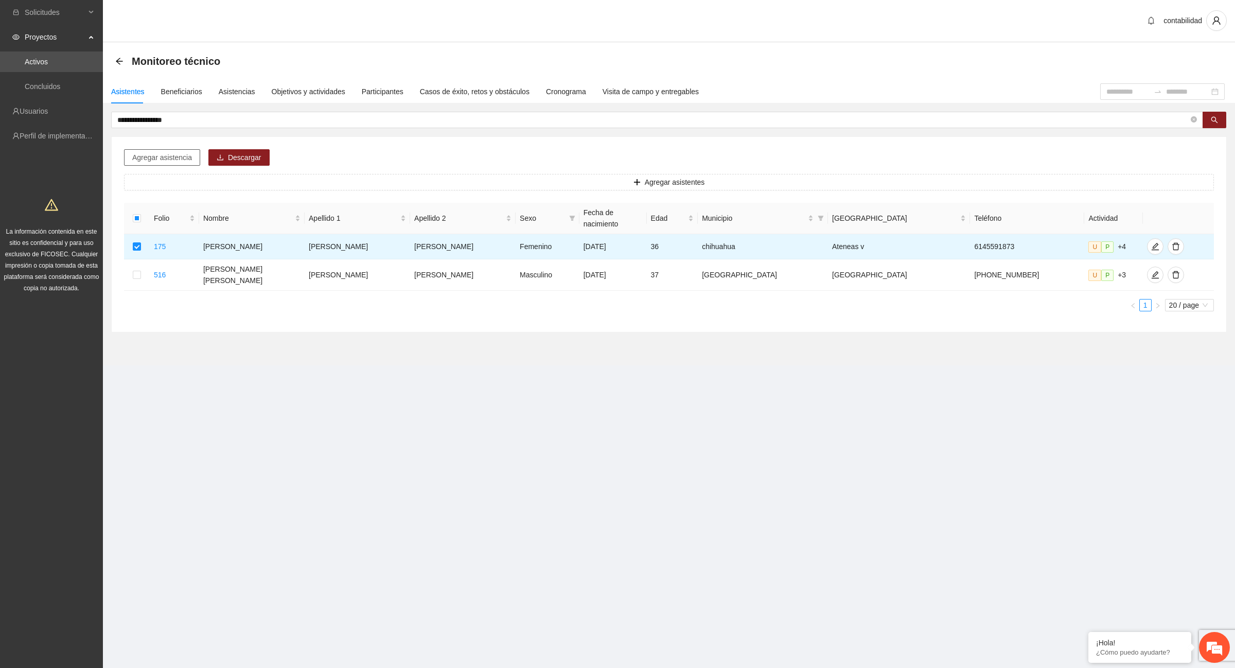
click at [186, 157] on span "Agregar asistencia" at bounding box center [162, 157] width 60 height 11
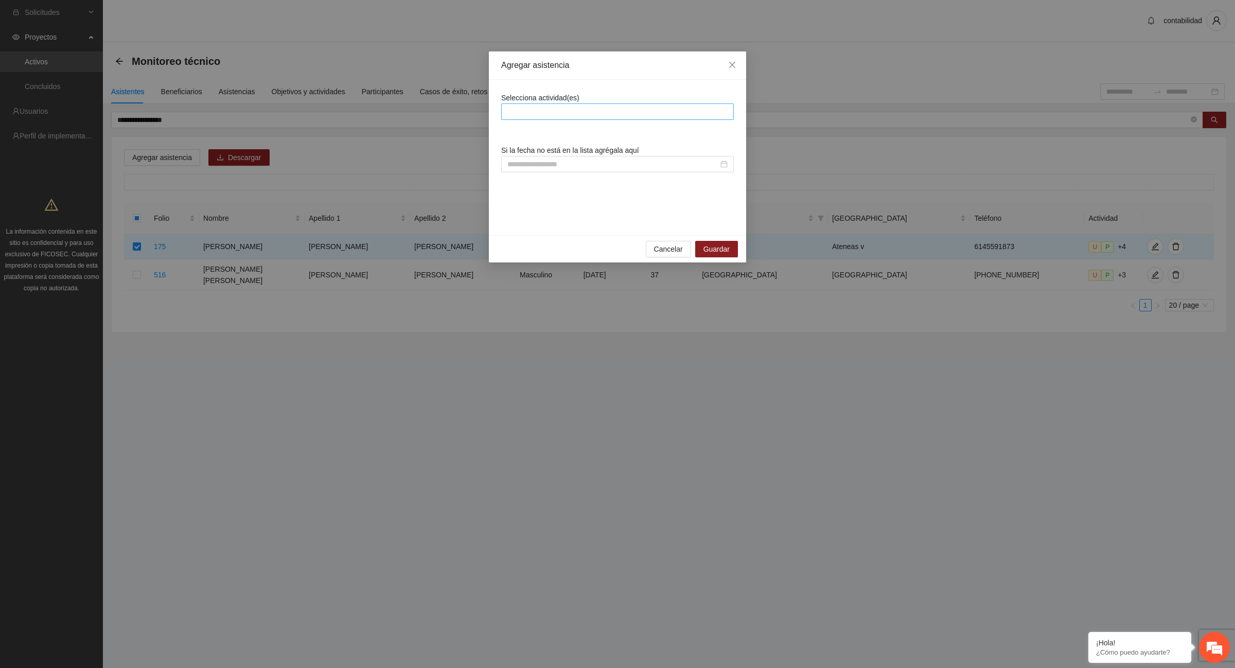
click at [593, 106] on div at bounding box center [617, 111] width 227 height 12
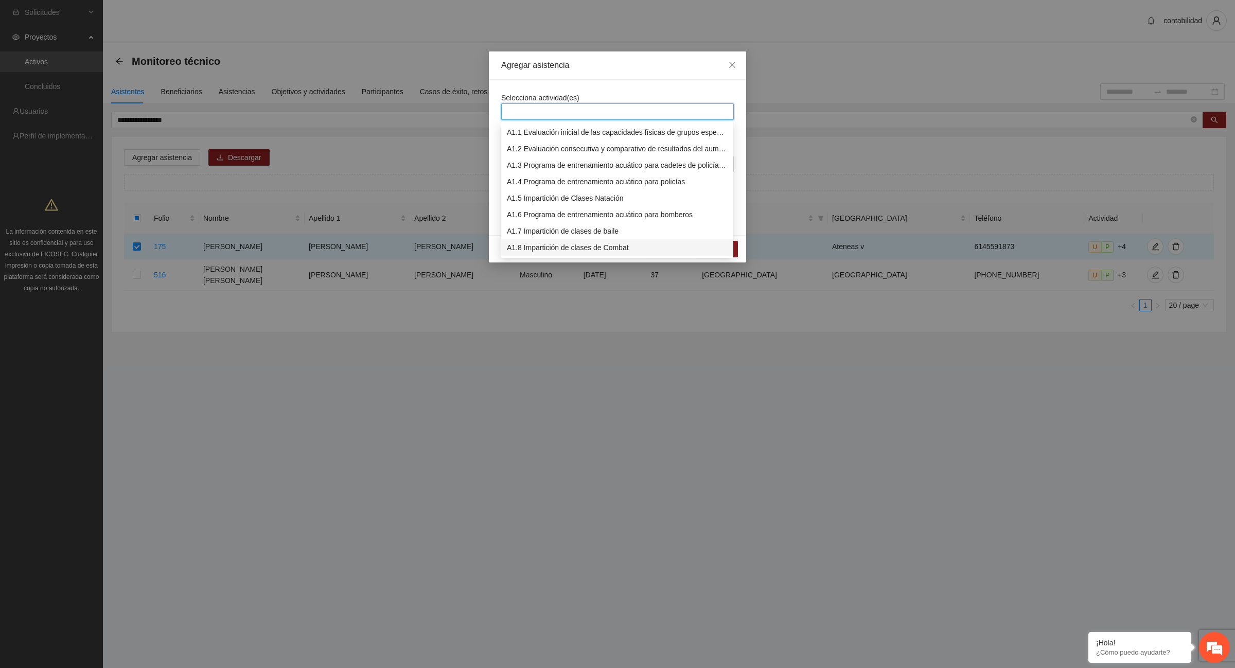
click at [629, 250] on div "A1.8 Impartición de clases de Combat" at bounding box center [617, 247] width 220 height 11
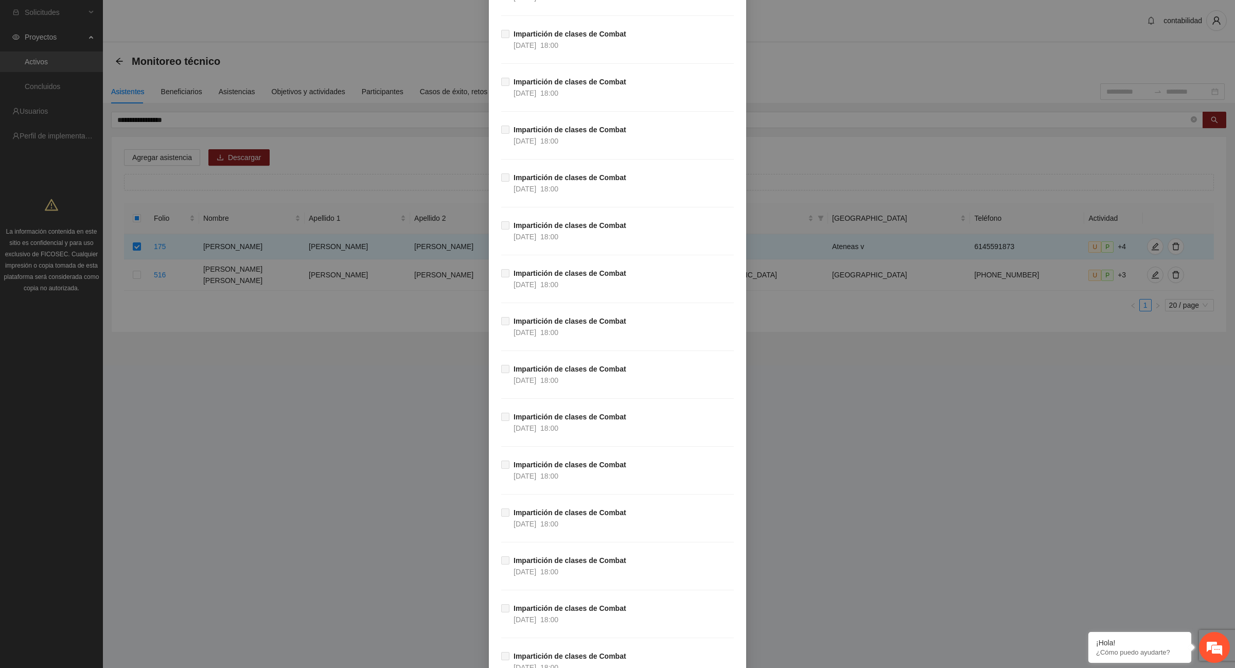
scroll to position [6165, 0]
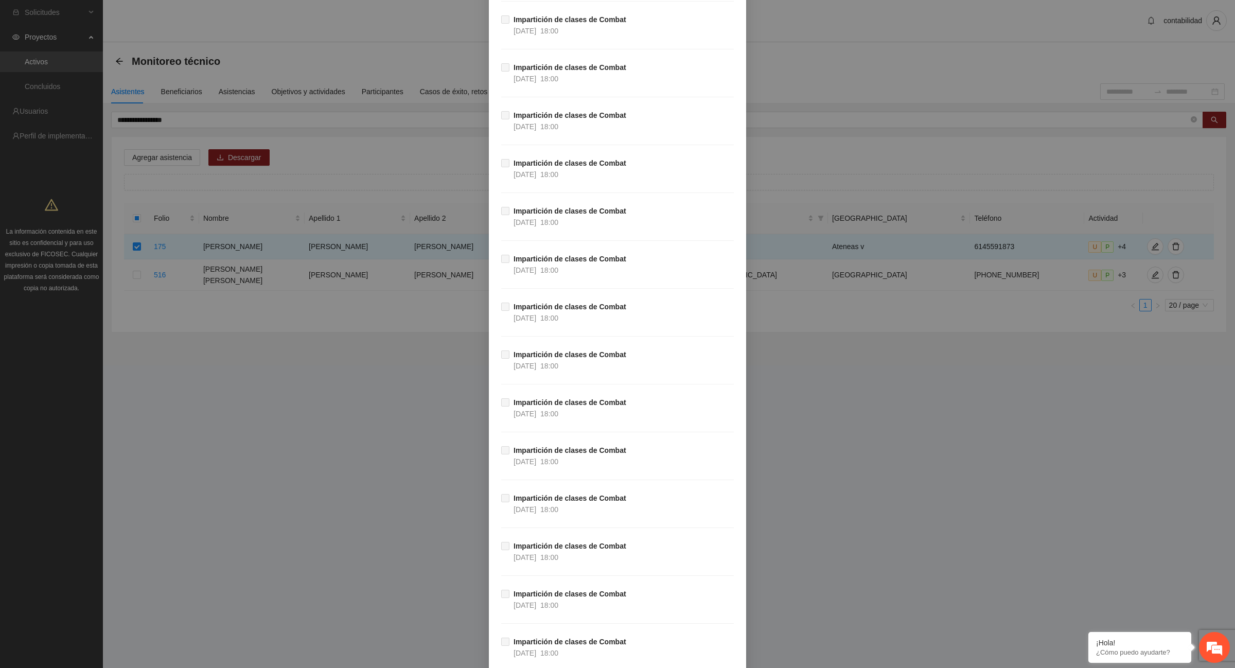
click at [504, 311] on span at bounding box center [505, 307] width 8 height 8
click at [503, 253] on div "Impartición de clases de Combat 03/07/2025 18:00" at bounding box center [617, 229] width 233 height 48
click at [501, 215] on span at bounding box center [505, 211] width 8 height 8
click at [501, 167] on span at bounding box center [505, 163] width 8 height 8
click at [501, 110] on div "Impartición de clases de Combat 08/07/2025 18:00" at bounding box center [617, 86] width 233 height 48
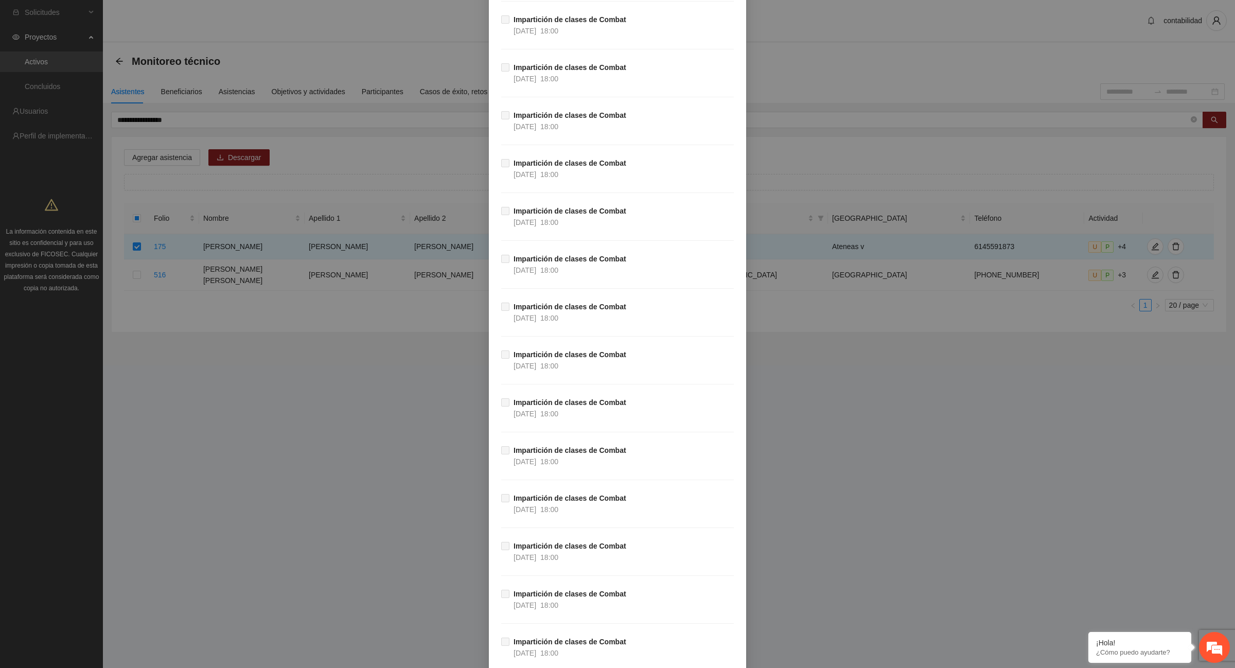
click at [501, 72] on span at bounding box center [505, 67] width 8 height 8
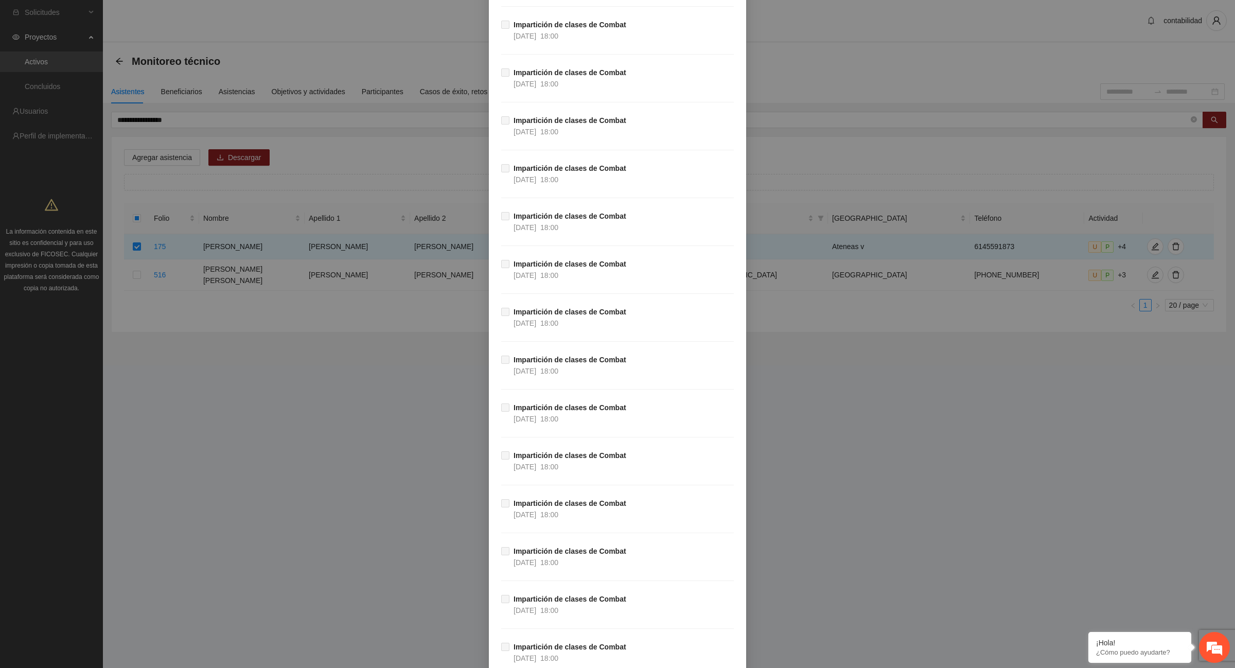
scroll to position [5522, 0]
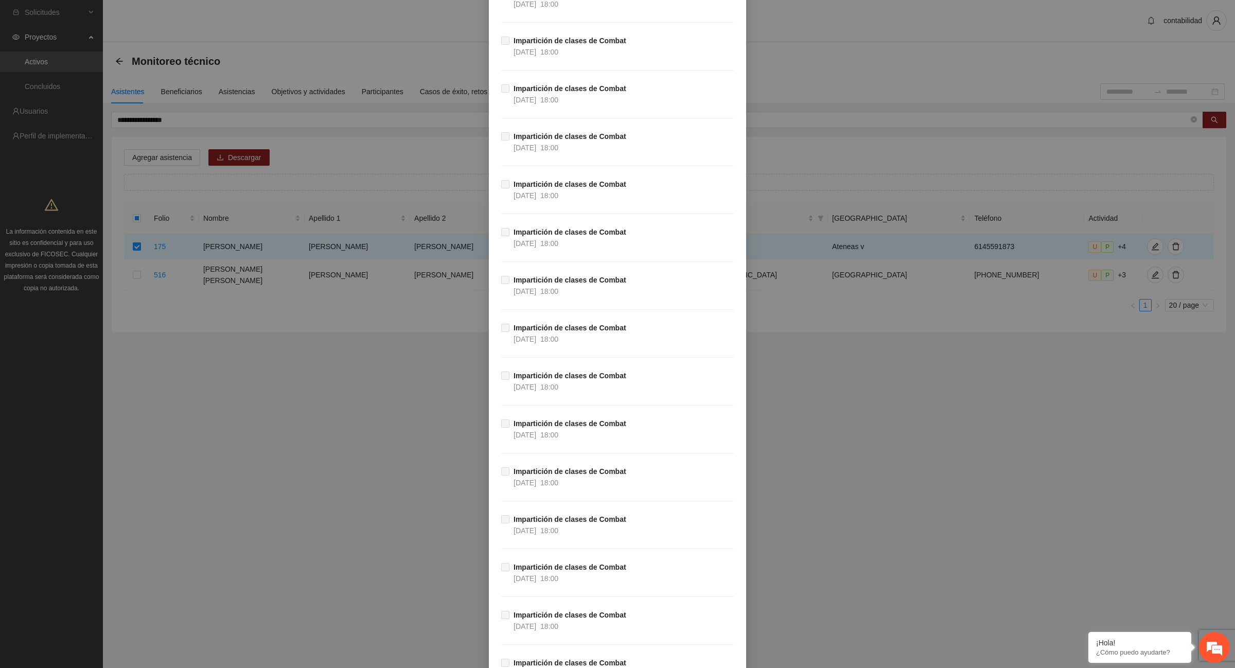
click at [509, 297] on span "Impartición de clases de Combat 21/07/2025 18:00" at bounding box center [569, 285] width 121 height 23
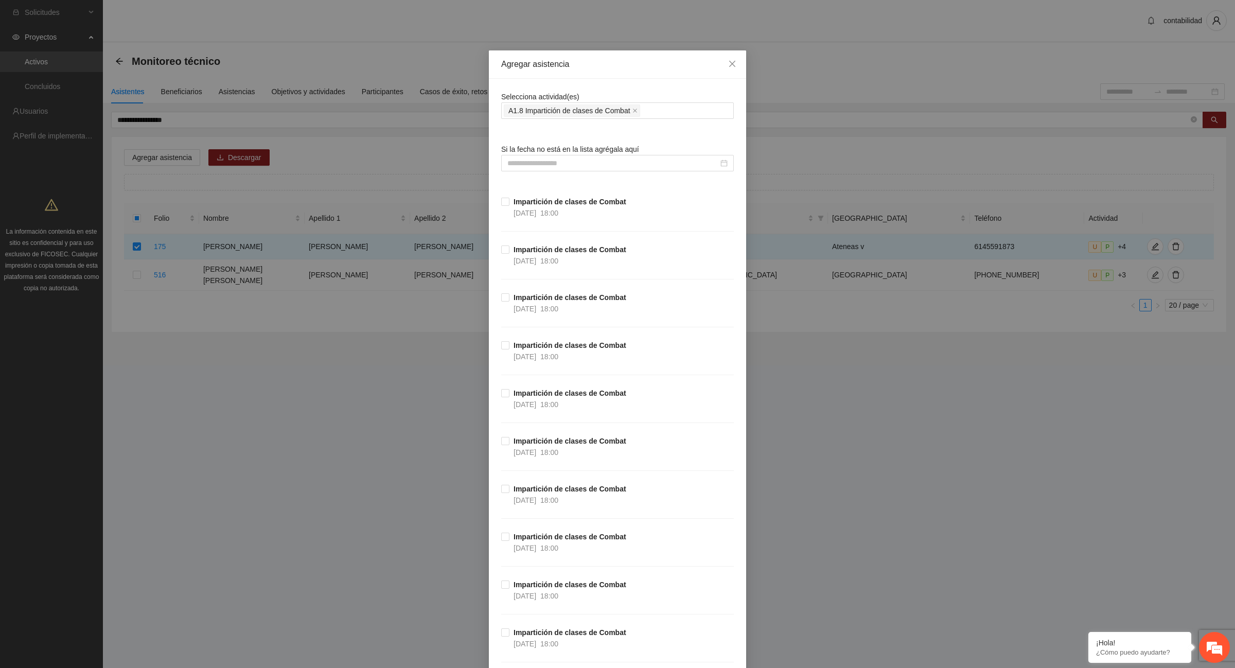
scroll to position [0, 0]
click at [729, 66] on icon "close" at bounding box center [732, 65] width 8 height 8
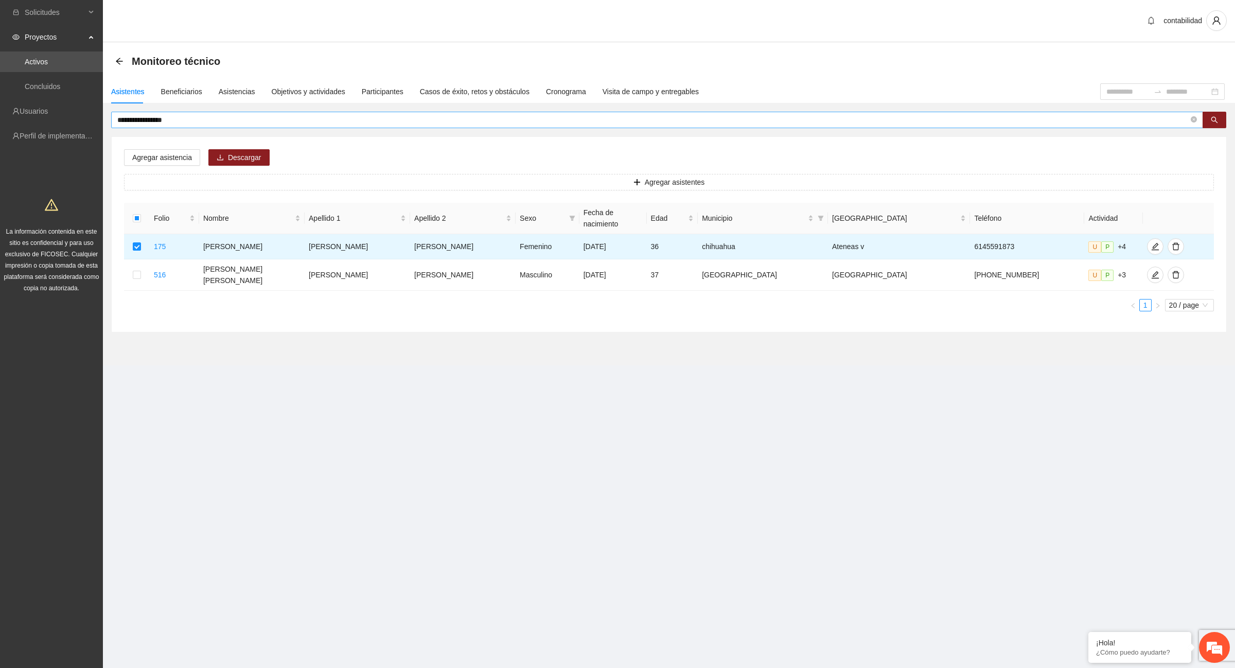
drag, startPoint x: 207, startPoint y: 125, endPoint x: 166, endPoint y: 112, distance: 43.1
click at [166, 112] on span "**********" at bounding box center [657, 120] width 1092 height 16
drag, startPoint x: 184, startPoint y: 116, endPoint x: 78, endPoint y: 132, distance: 107.8
click at [78, 132] on section "**********" at bounding box center [617, 334] width 1235 height 668
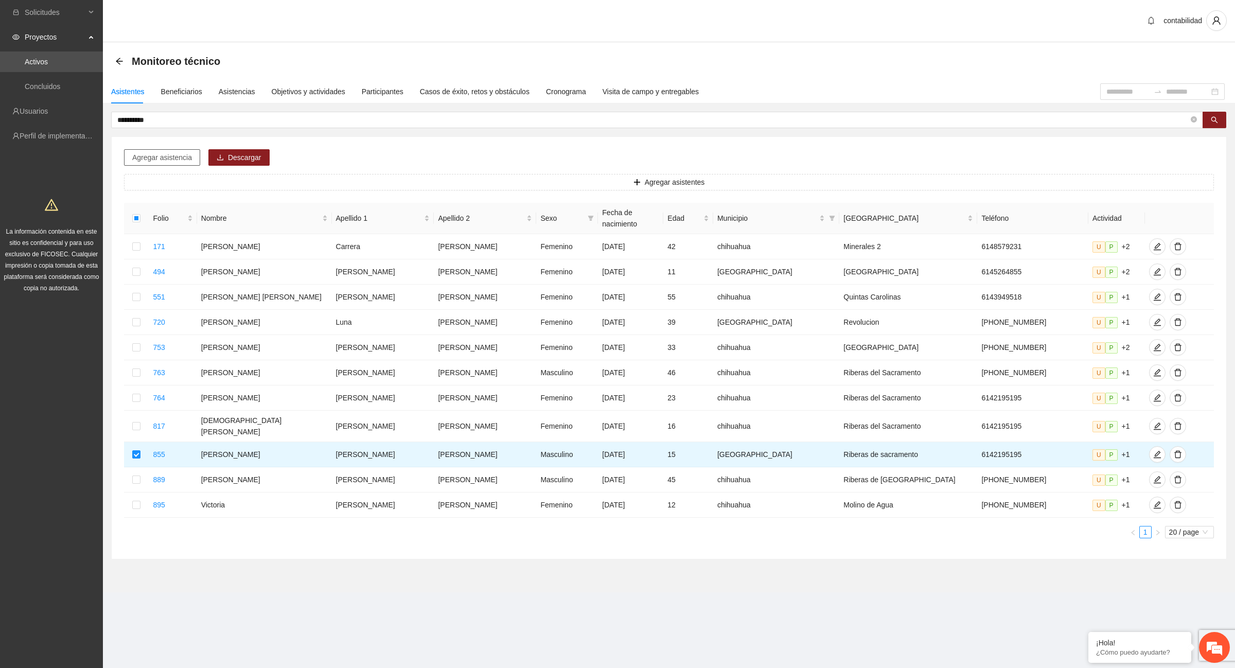
click at [160, 157] on span "Agregar asistencia" at bounding box center [162, 157] width 60 height 11
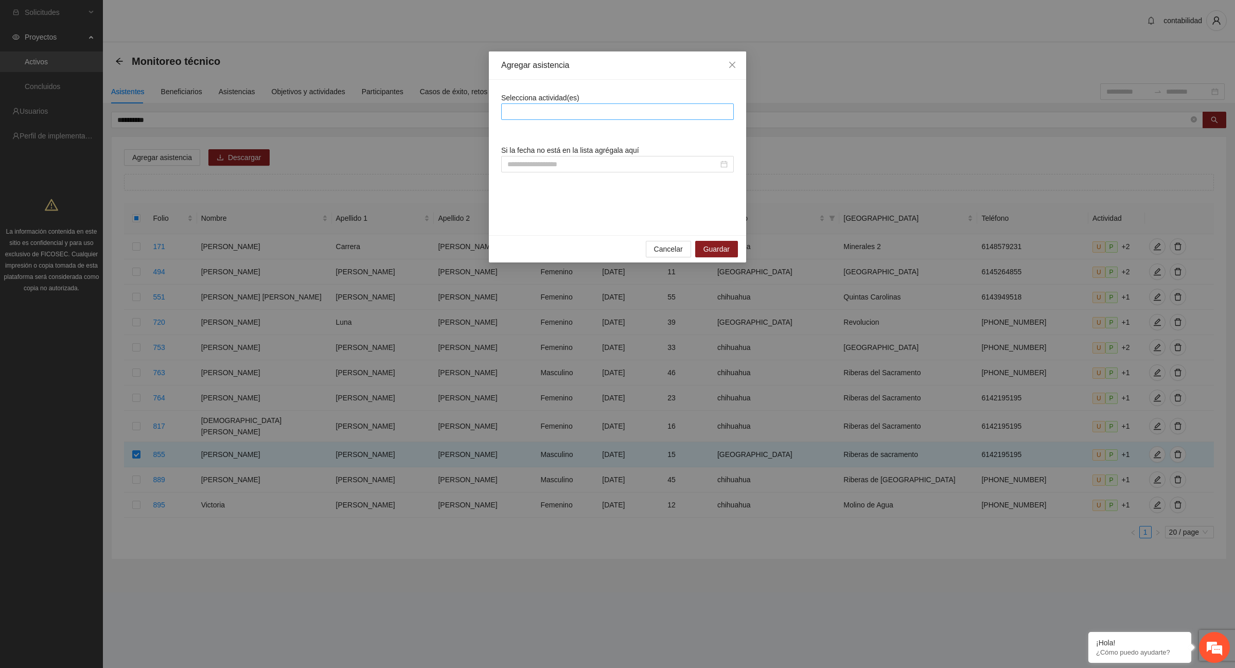
click at [552, 109] on div at bounding box center [617, 111] width 227 height 12
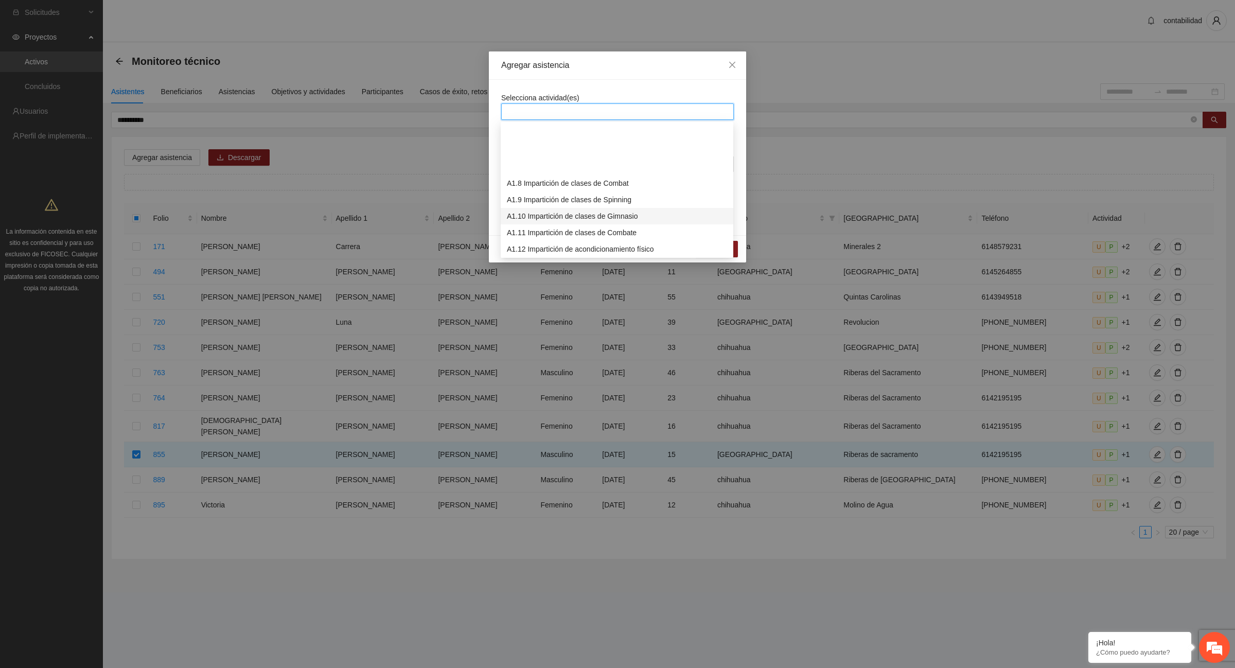
scroll to position [129, 0]
click at [591, 205] on div "A1.13 Impartición de clases de futbol" at bounding box center [617, 201] width 220 height 11
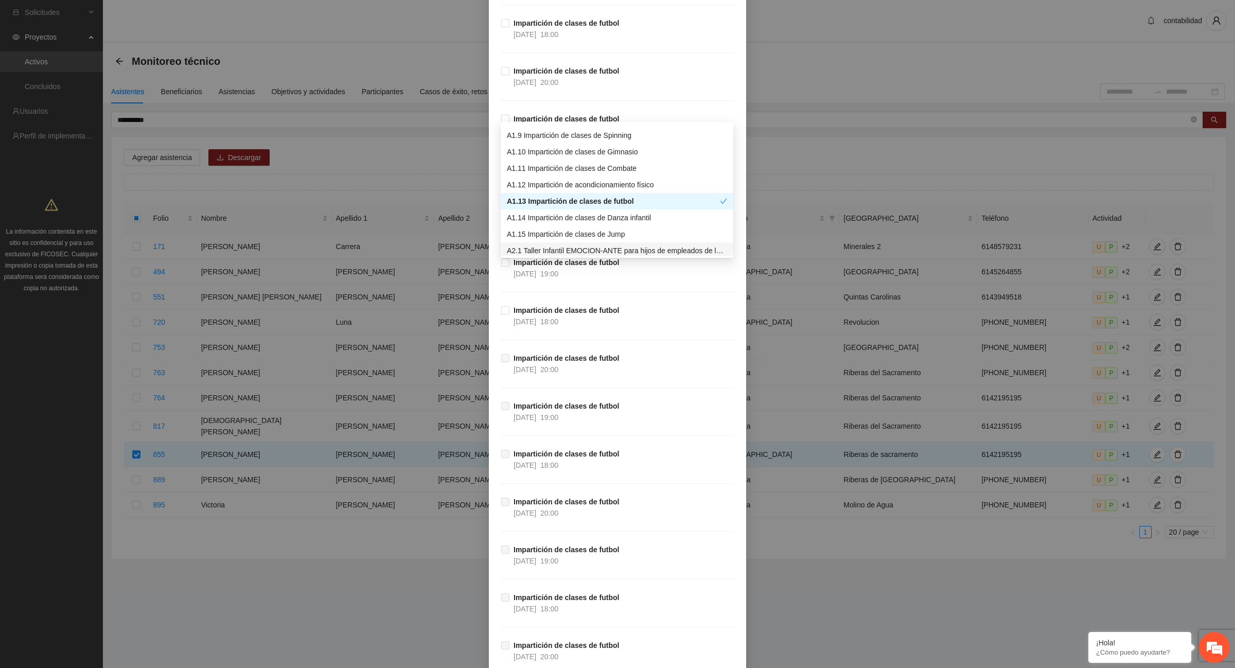
scroll to position [3281, 0]
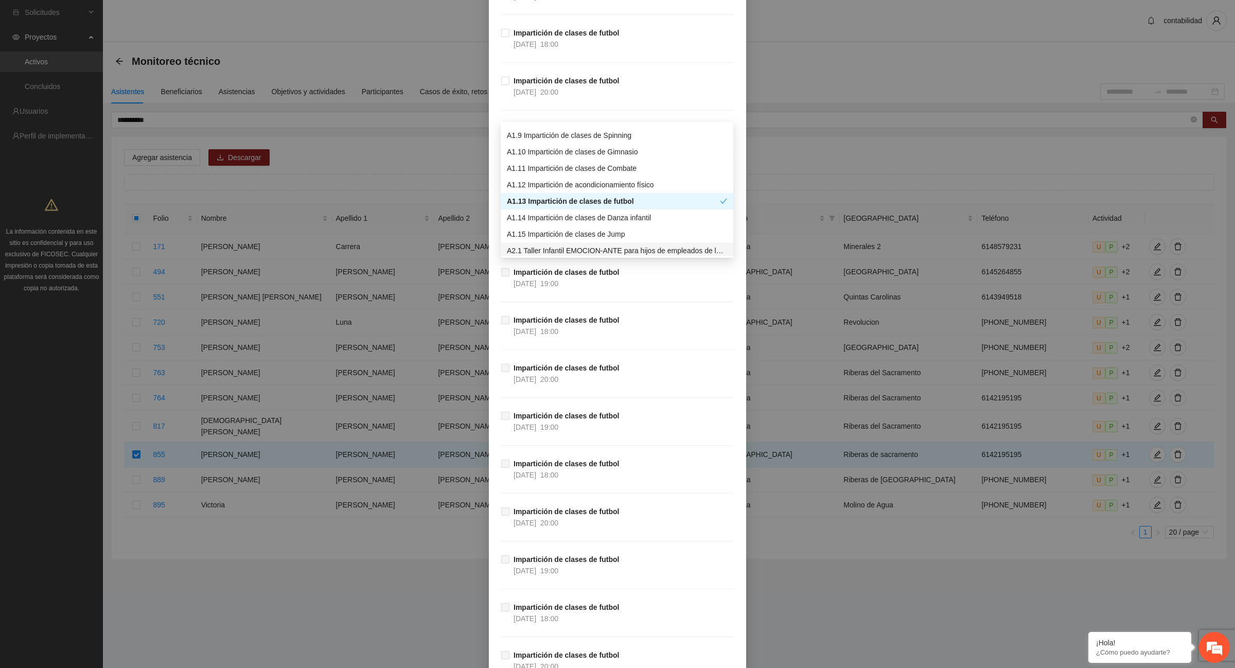
click at [989, 37] on div "Agregar asistencia Selecciona actividad(es) A1.13 Impartición de clases de futb…" at bounding box center [617, 334] width 1235 height 668
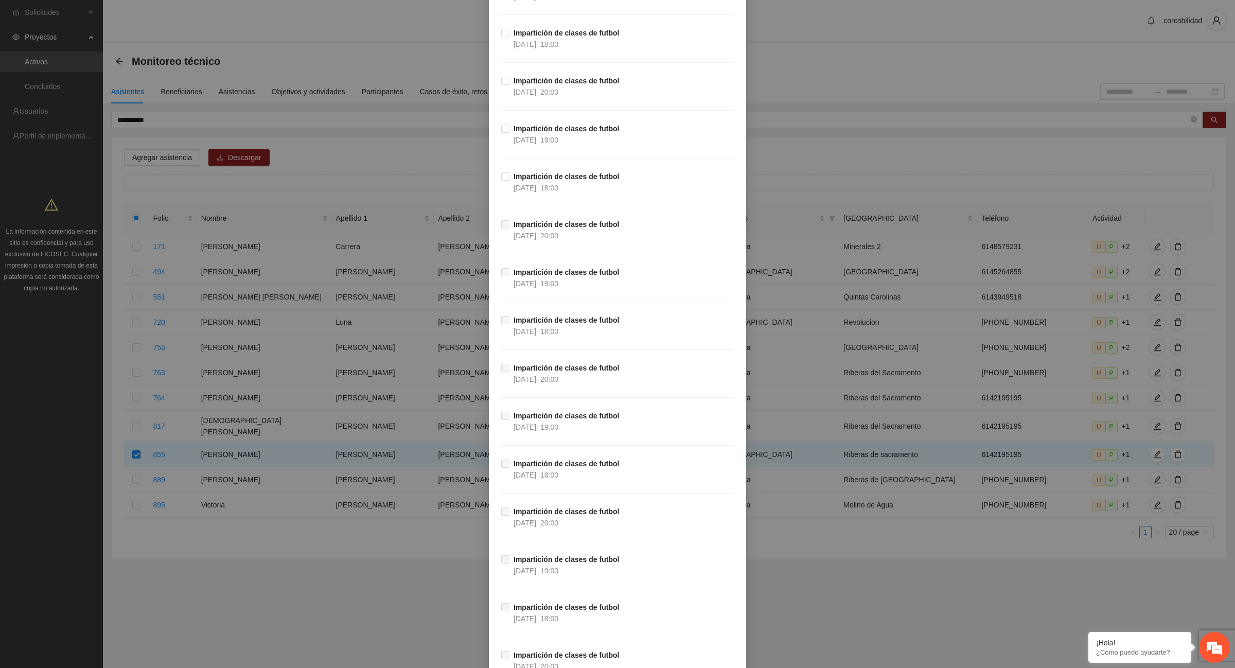
click at [303, 114] on div "Agregar asistencia Selecciona actividad(es) A1.13 Impartición de clases de futb…" at bounding box center [617, 334] width 1235 height 668
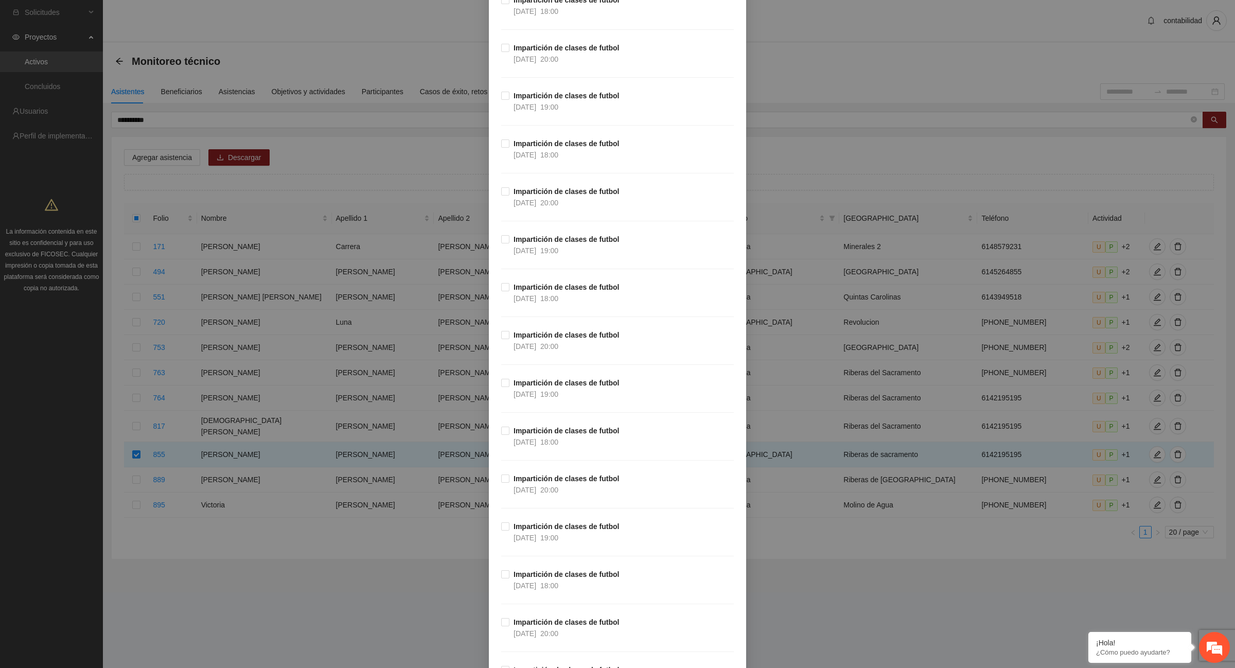
scroll to position [0, 0]
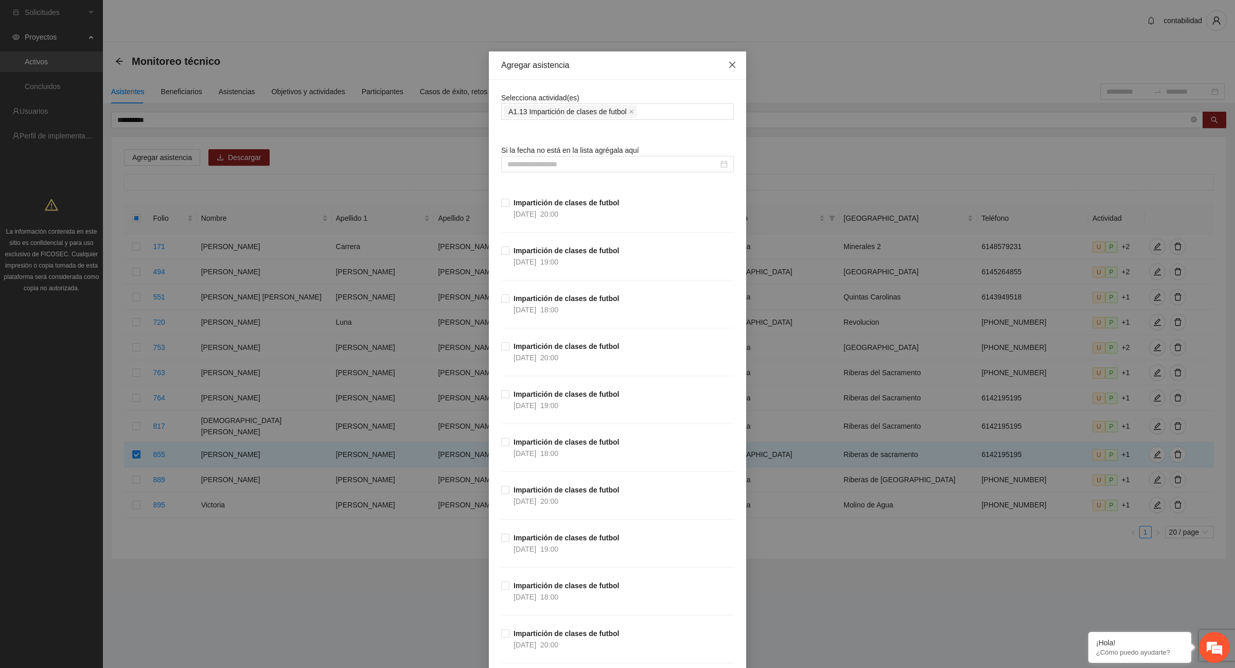
drag, startPoint x: 727, startPoint y: 67, endPoint x: 644, endPoint y: 86, distance: 85.4
click at [728, 67] on icon "close" at bounding box center [732, 65] width 8 height 8
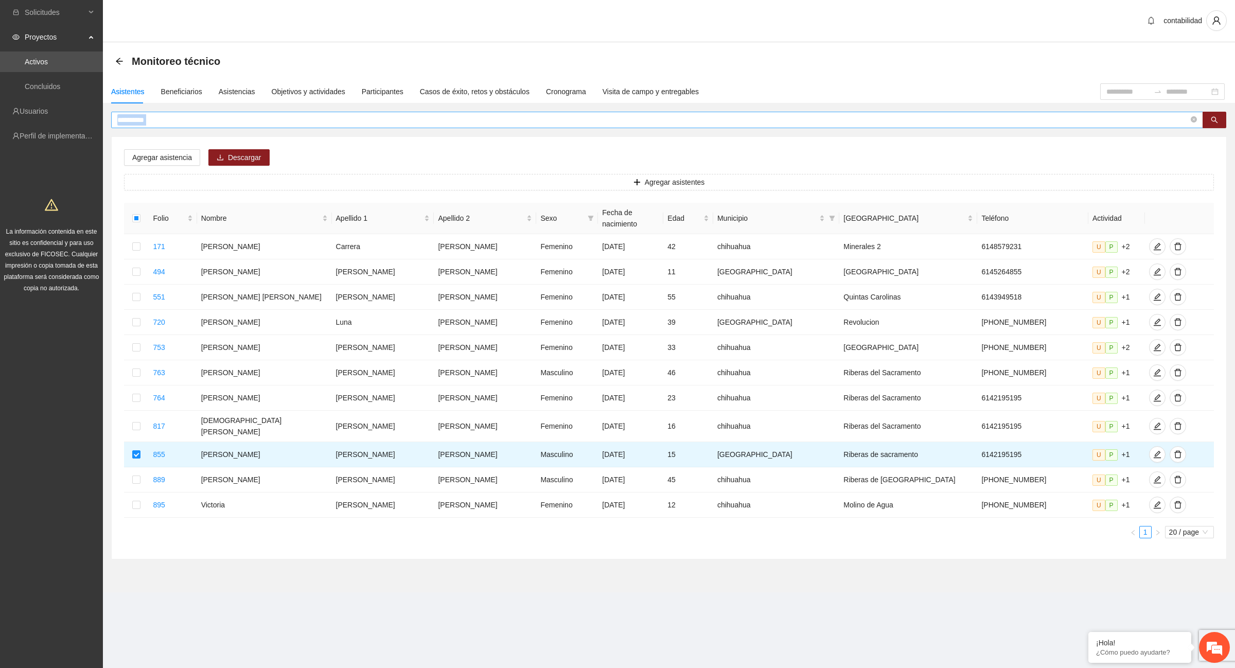
drag, startPoint x: 203, startPoint y: 129, endPoint x: 197, endPoint y: 121, distance: 9.9
click at [201, 127] on div "**********" at bounding box center [669, 336] width 1116 height 448
click at [198, 118] on input "**********" at bounding box center [652, 119] width 1071 height 11
type input "*"
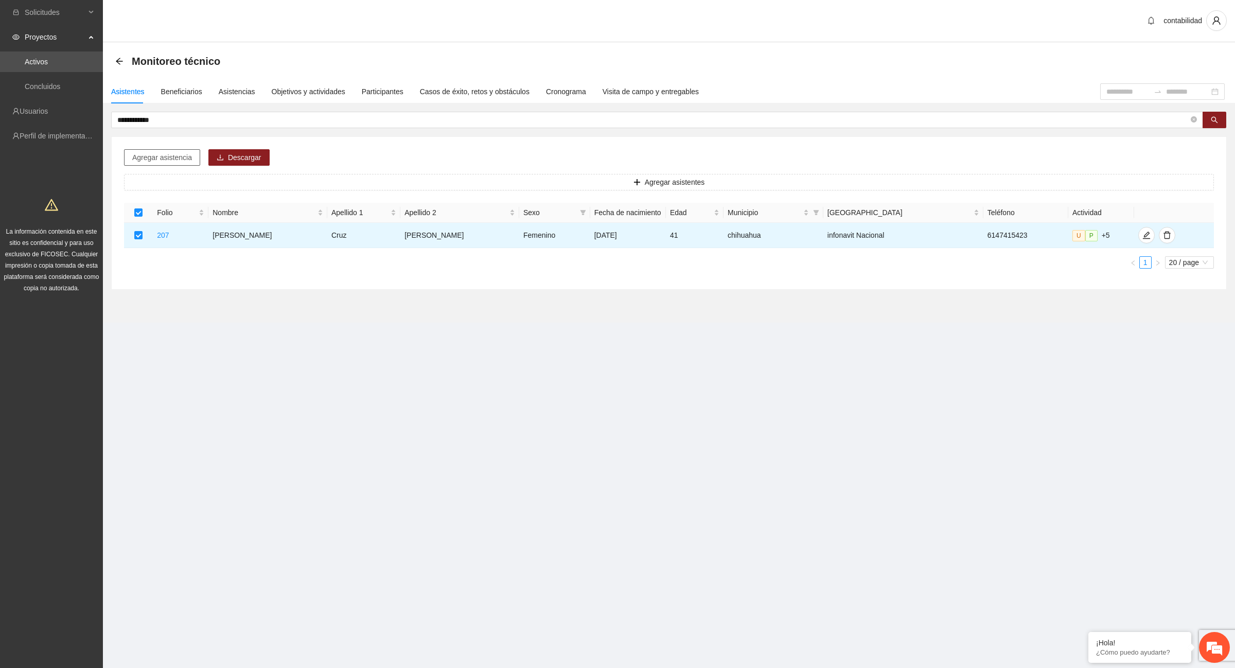
click at [173, 158] on span "Agregar asistencia" at bounding box center [162, 157] width 60 height 11
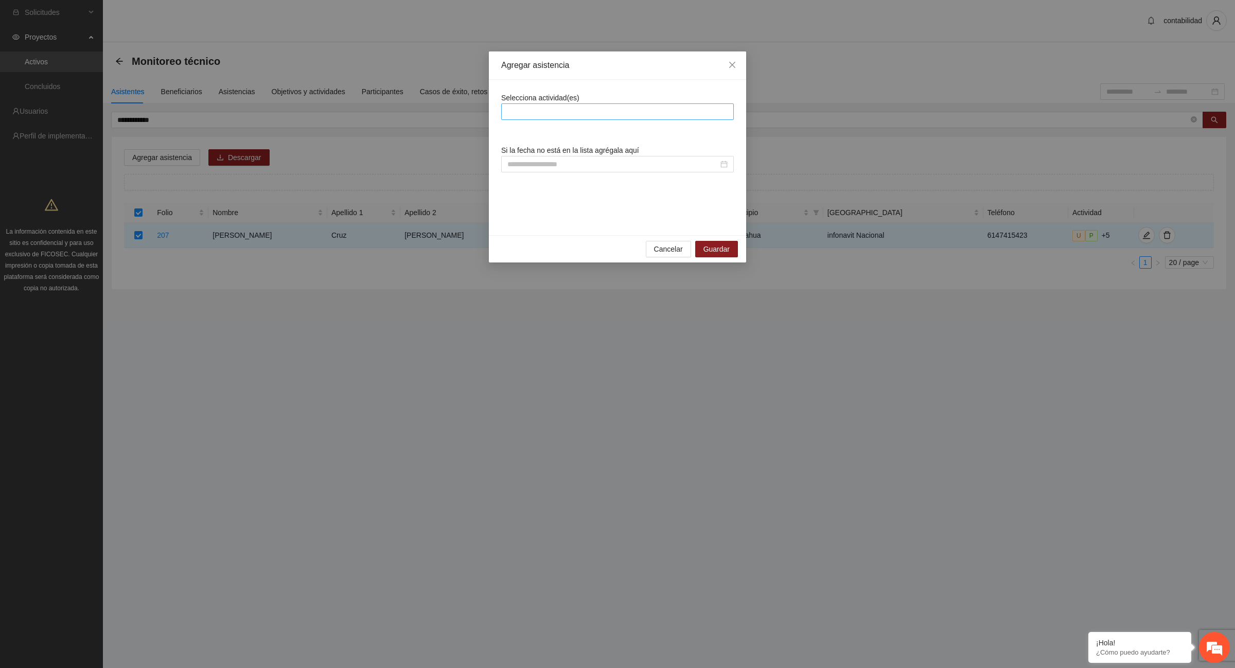
click at [561, 112] on div at bounding box center [617, 111] width 227 height 12
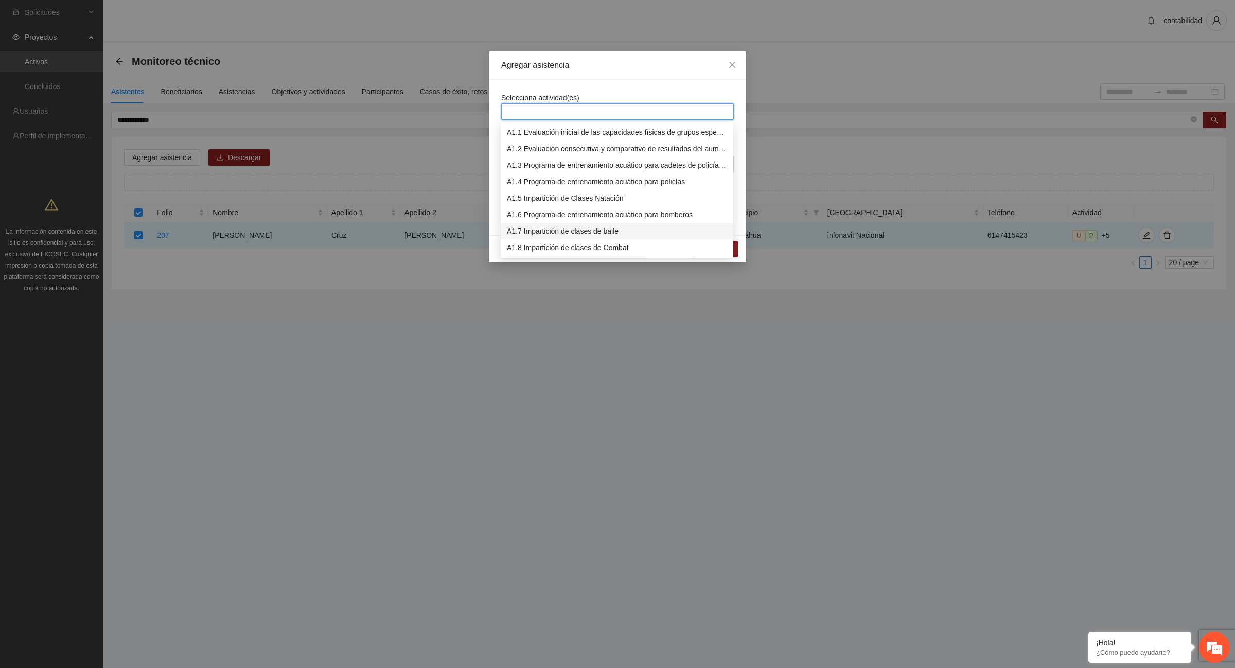
click at [621, 235] on div "A1.7 Impartición de clases de baile" at bounding box center [617, 230] width 220 height 11
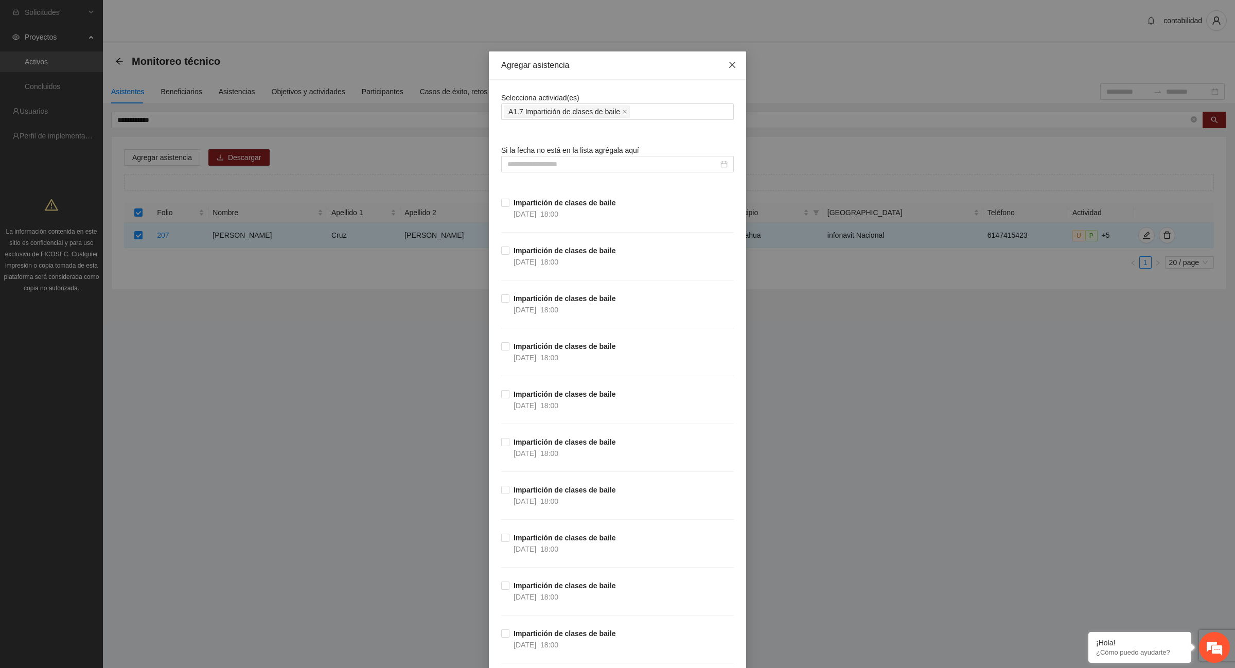
click at [729, 67] on icon "close" at bounding box center [732, 65] width 6 height 6
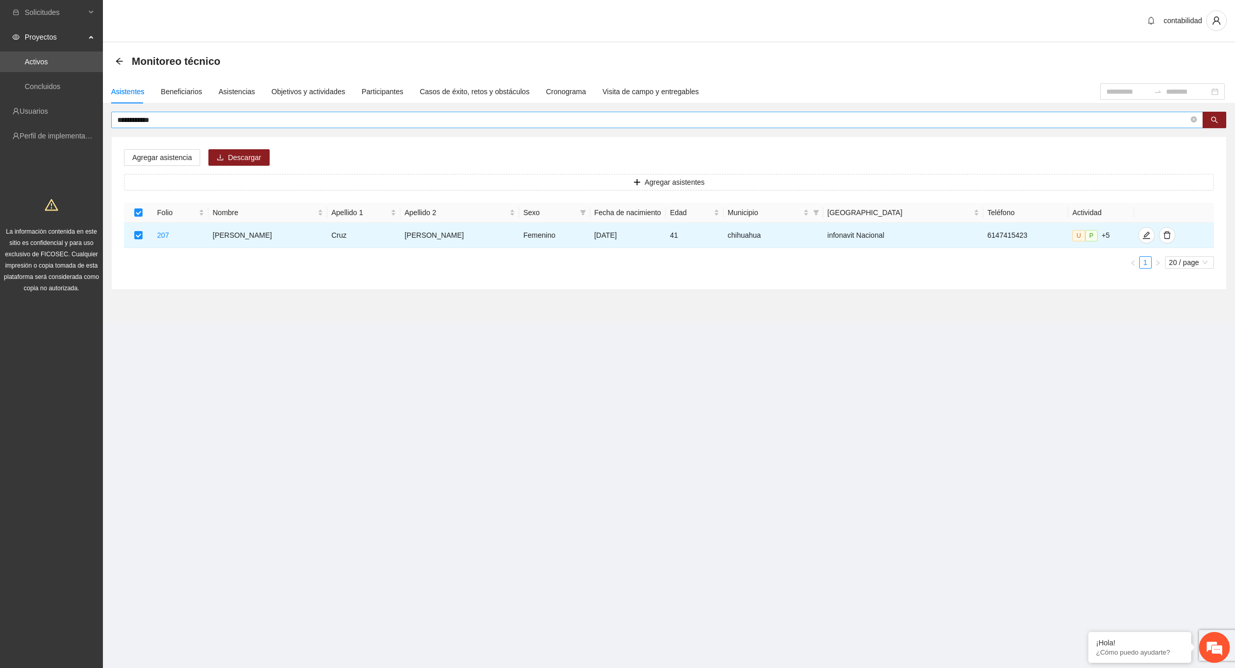
click at [208, 114] on input "**********" at bounding box center [652, 119] width 1071 height 11
click at [179, 121] on input "**********" at bounding box center [652, 119] width 1071 height 11
type input "*"
click at [193, 114] on input "*****" at bounding box center [652, 119] width 1071 height 11
type input "*****"
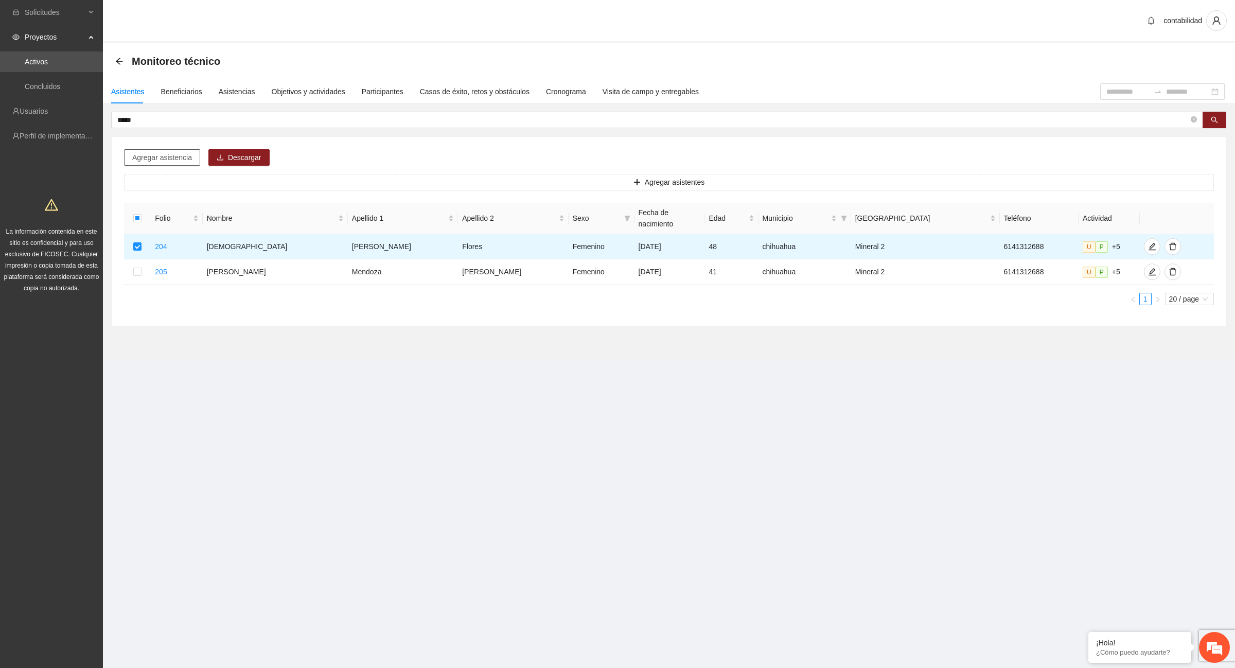
click at [147, 157] on span "Agregar asistencia" at bounding box center [162, 157] width 60 height 11
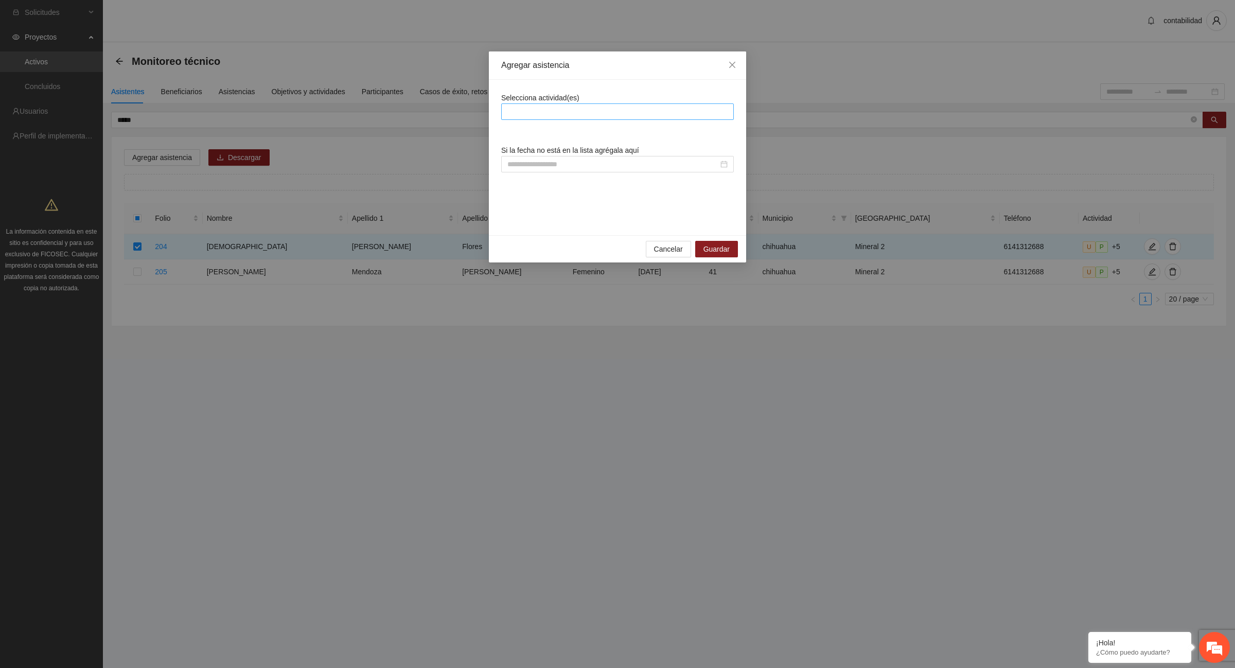
click at [571, 111] on div at bounding box center [617, 111] width 227 height 12
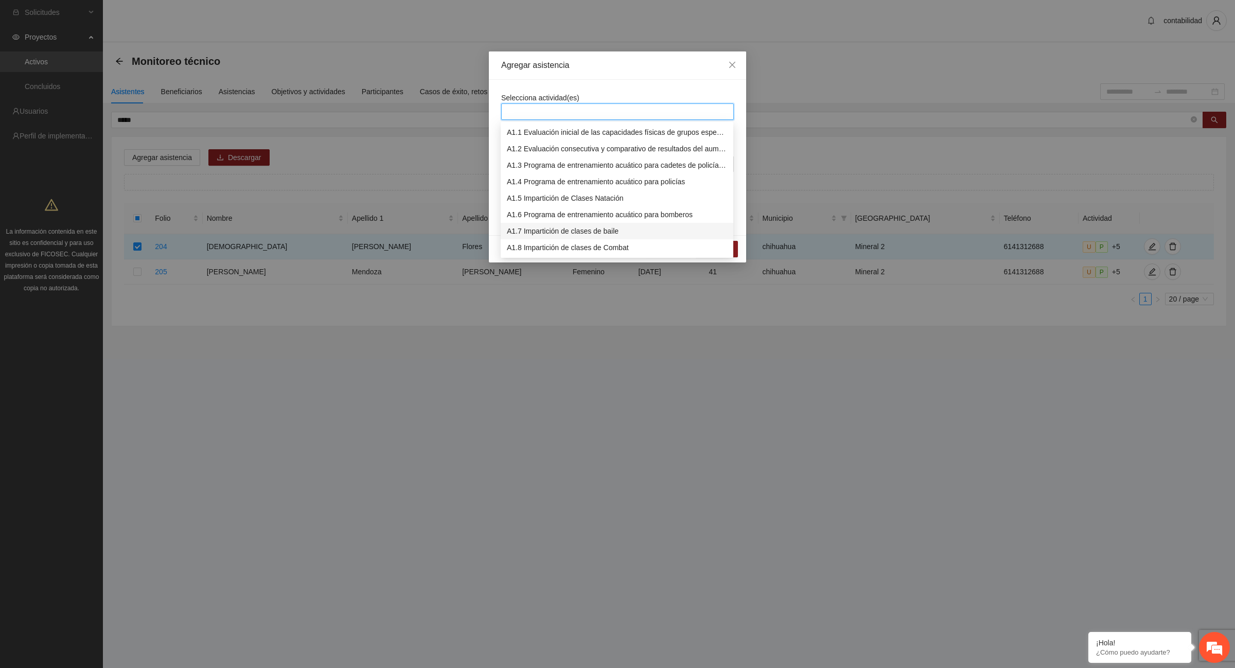
click at [602, 232] on div "A1.7 Impartición de clases de baile" at bounding box center [617, 230] width 220 height 11
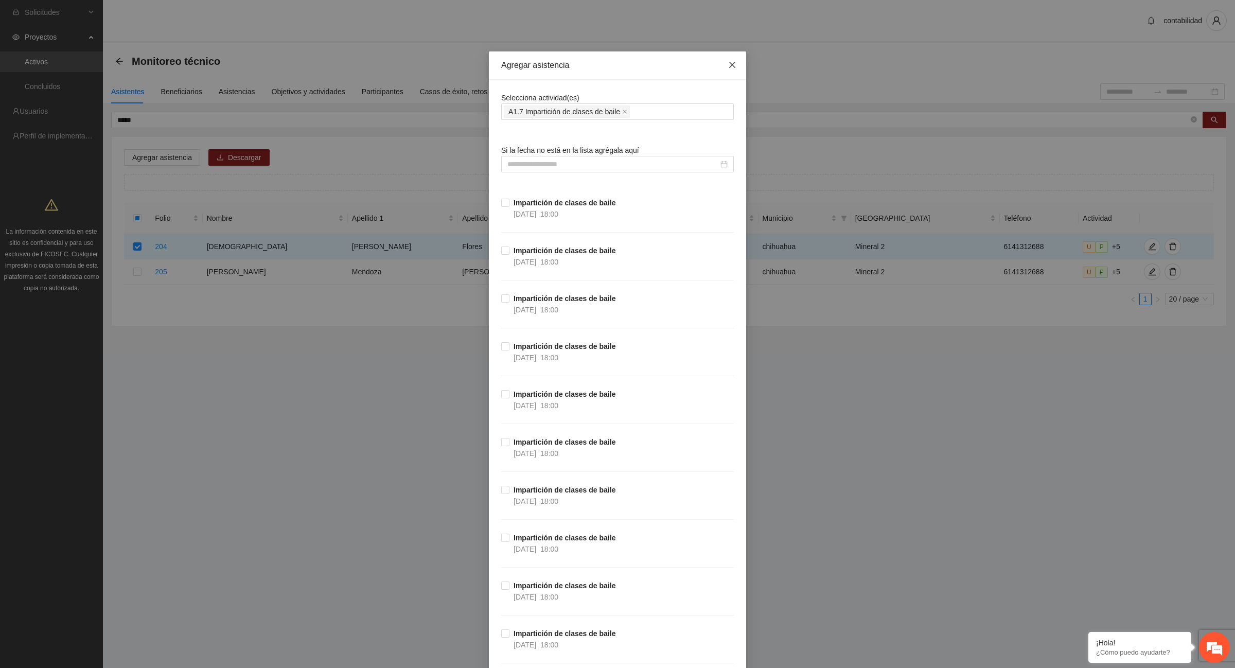
click at [728, 67] on icon "close" at bounding box center [732, 65] width 8 height 8
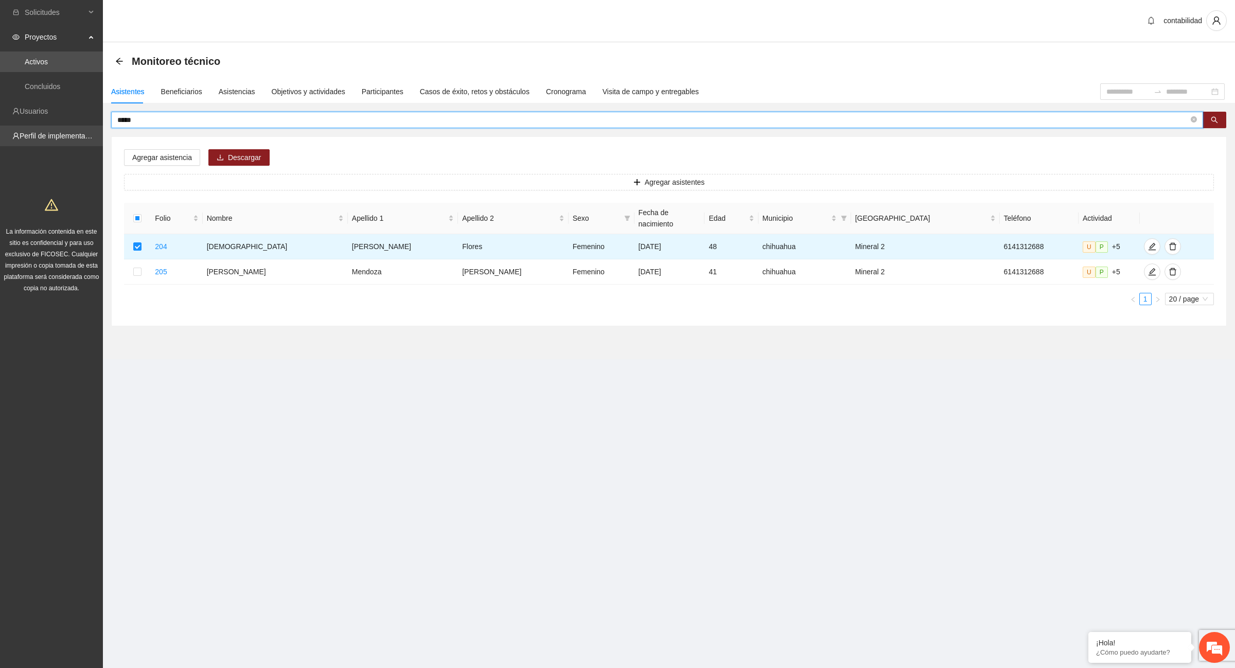
drag, startPoint x: 156, startPoint y: 122, endPoint x: 14, endPoint y: 137, distance: 142.3
click at [14, 137] on section "Solicitudes Proyectos Activos Concluidos Usuarios Perfil de implementadora La i…" at bounding box center [617, 334] width 1235 height 668
click at [238, 89] on div "Asistencias" at bounding box center [237, 91] width 37 height 11
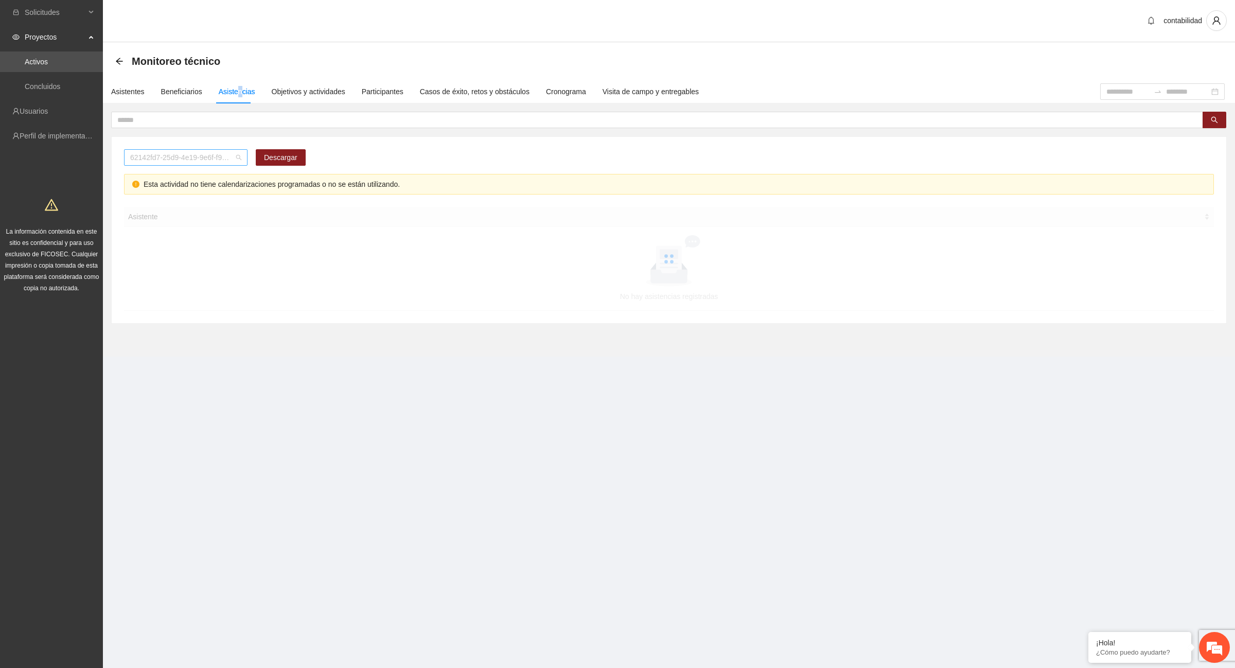
click at [240, 155] on span "62142fd7-25d9-4e19-9e6f-f9b4b344a455" at bounding box center [185, 157] width 111 height 15
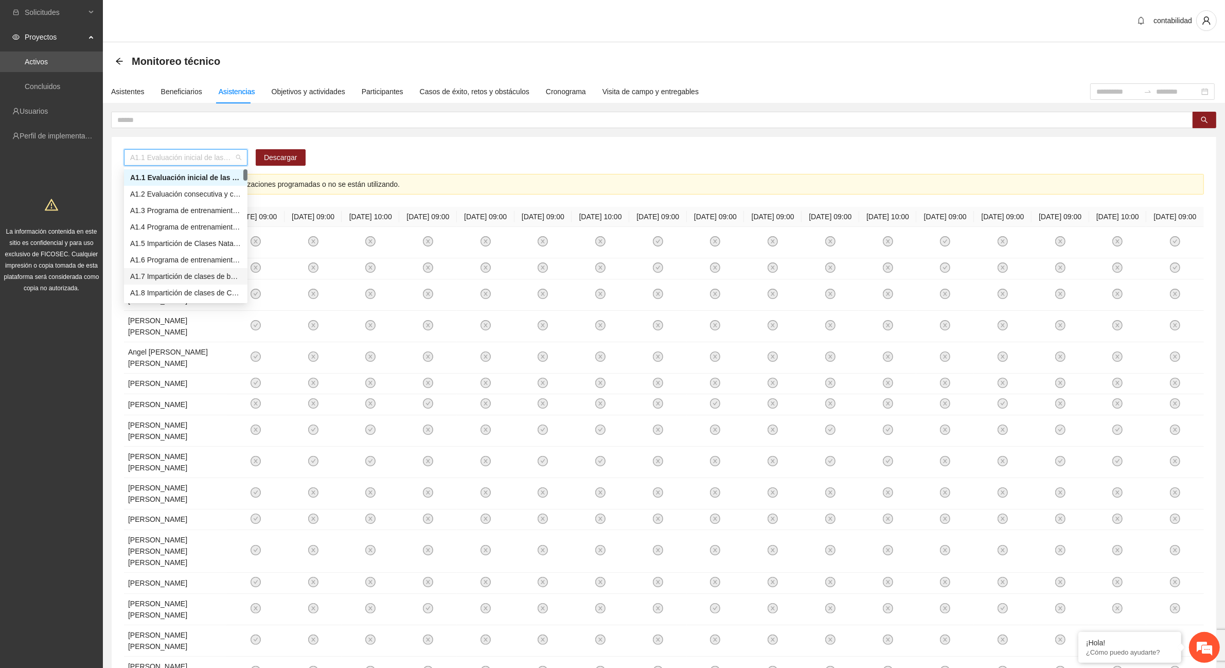
click at [223, 277] on div "A1.7 Impartición de clases de baile" at bounding box center [185, 276] width 111 height 11
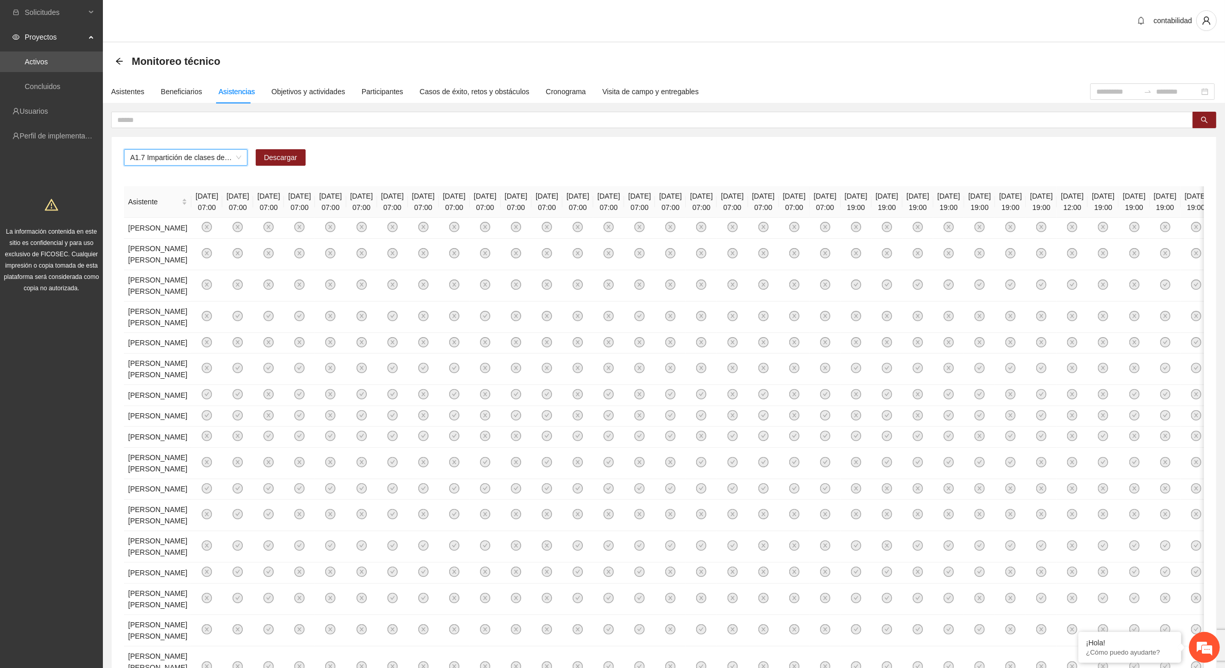
click at [1207, 532] on div "A1.7 Impartición de clases de baile A1.7 Impartición de clases de baile Descarg…" at bounding box center [664, 406] width 1105 height 539
click at [284, 153] on span "Descargar" at bounding box center [280, 157] width 33 height 11
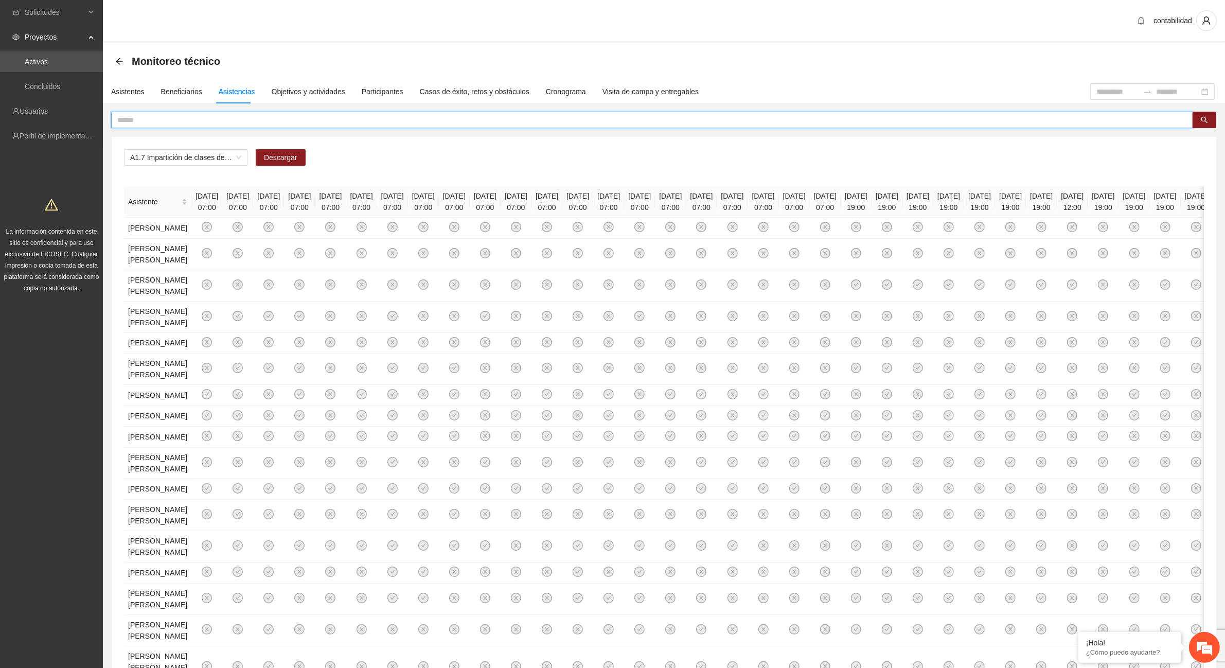
click at [170, 119] on input "text" at bounding box center [648, 119] width 1062 height 11
click at [137, 94] on div "Asistentes" at bounding box center [127, 91] width 33 height 11
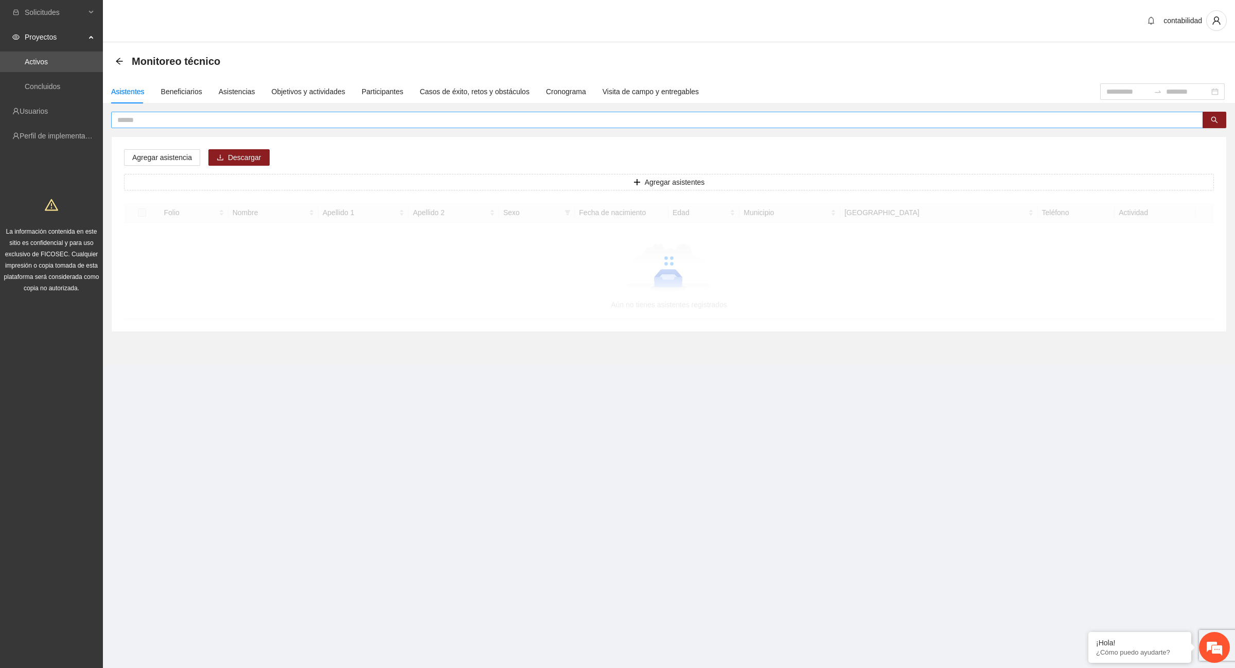
click at [150, 115] on input "text" at bounding box center [652, 119] width 1071 height 11
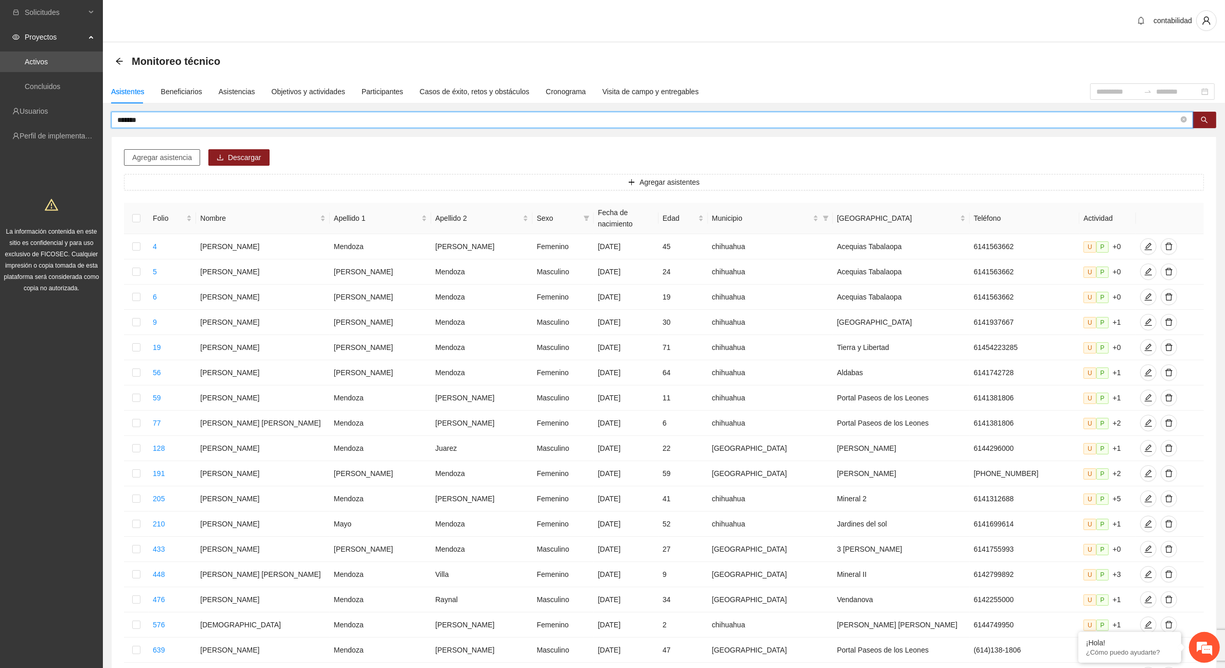
click at [170, 155] on span "Agregar asistencia" at bounding box center [162, 157] width 60 height 11
click at [181, 115] on input "*******" at bounding box center [648, 119] width 1062 height 11
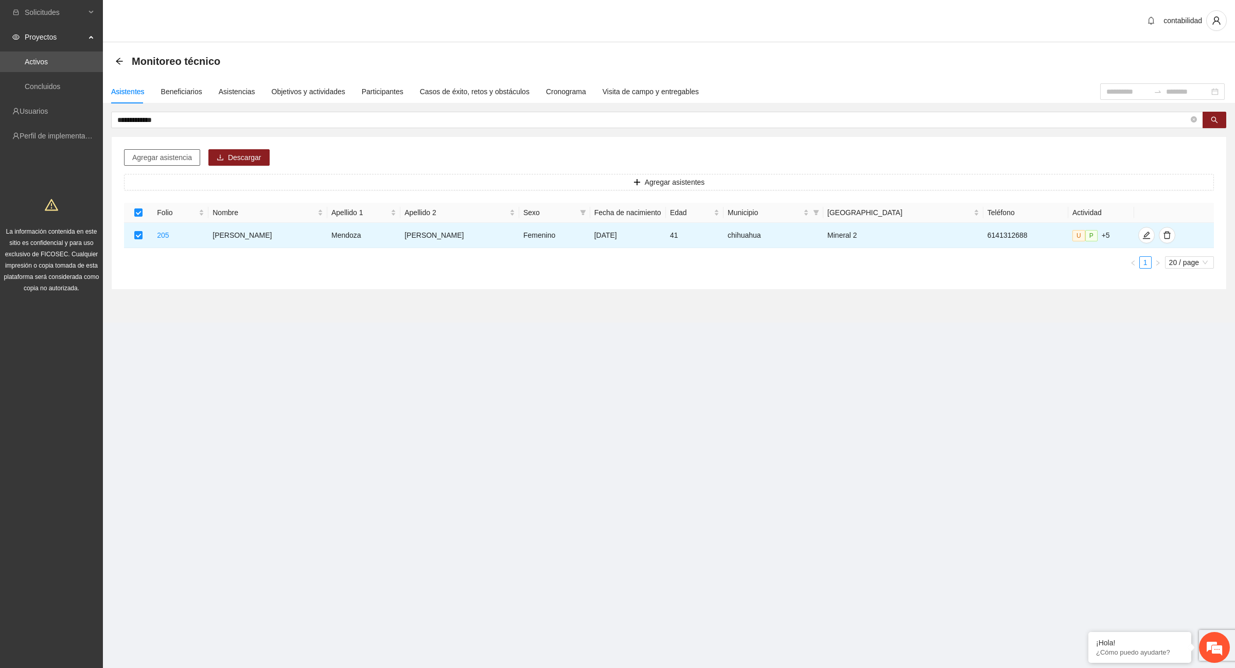
click at [170, 158] on span "Agregar asistencia" at bounding box center [162, 157] width 60 height 11
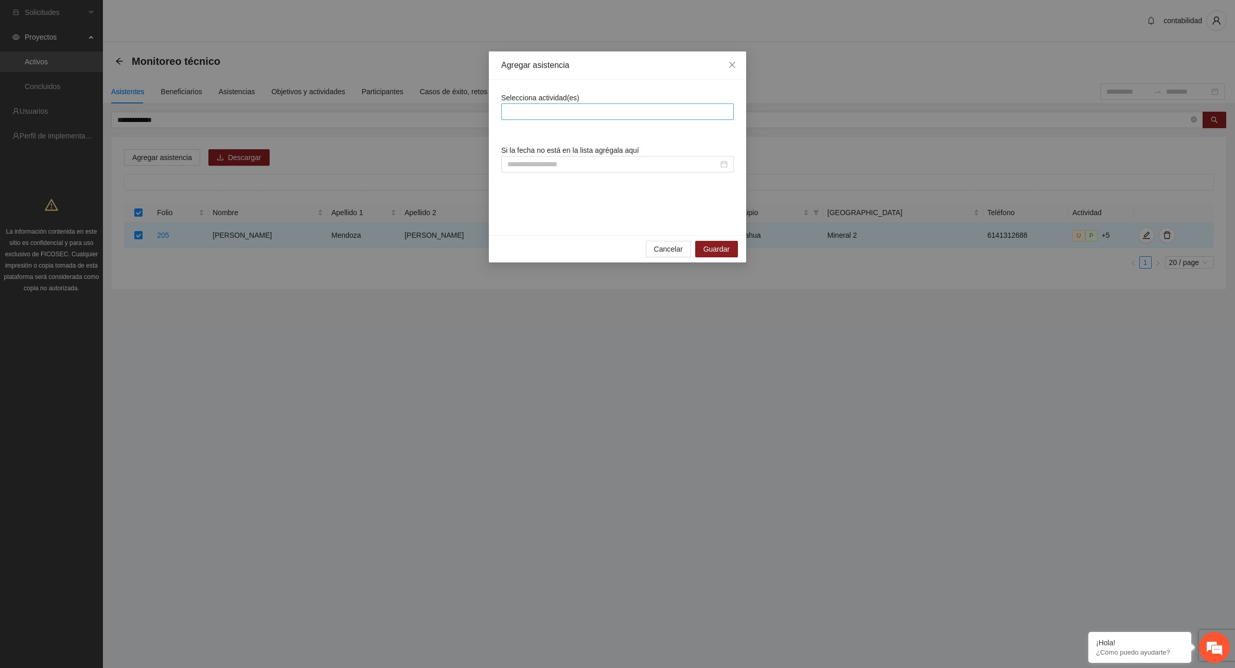
click at [519, 109] on div at bounding box center [617, 111] width 227 height 12
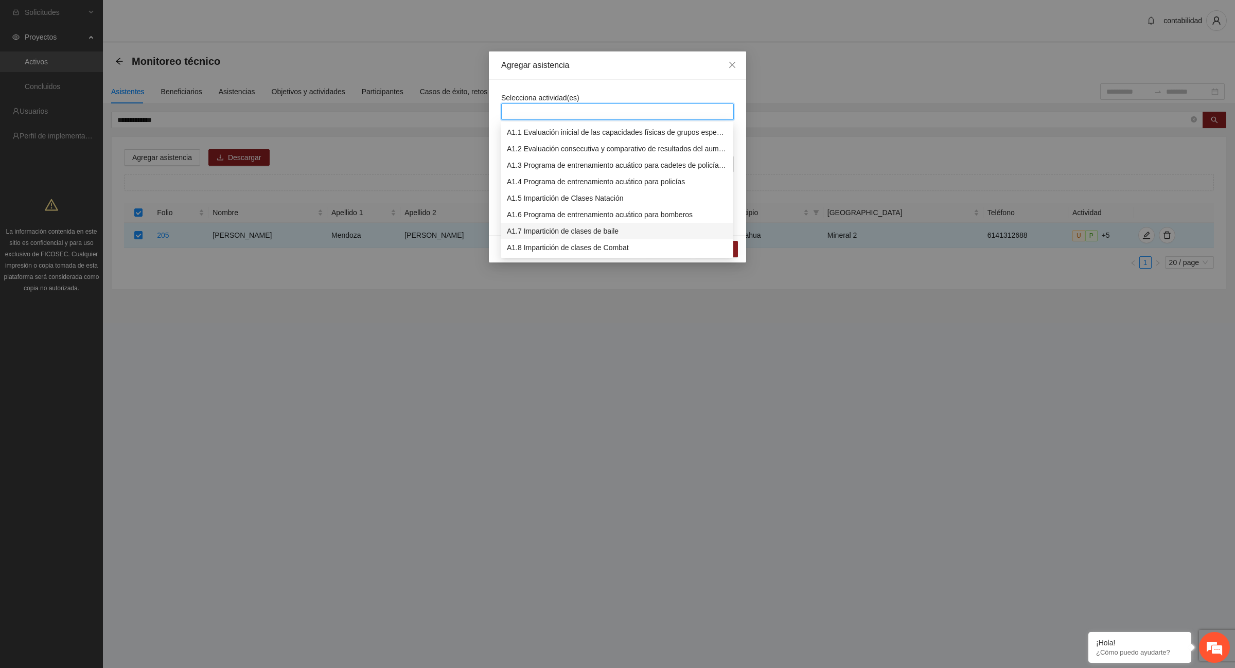
click at [600, 232] on div "A1.7 Impartición de clases de baile" at bounding box center [617, 230] width 220 height 11
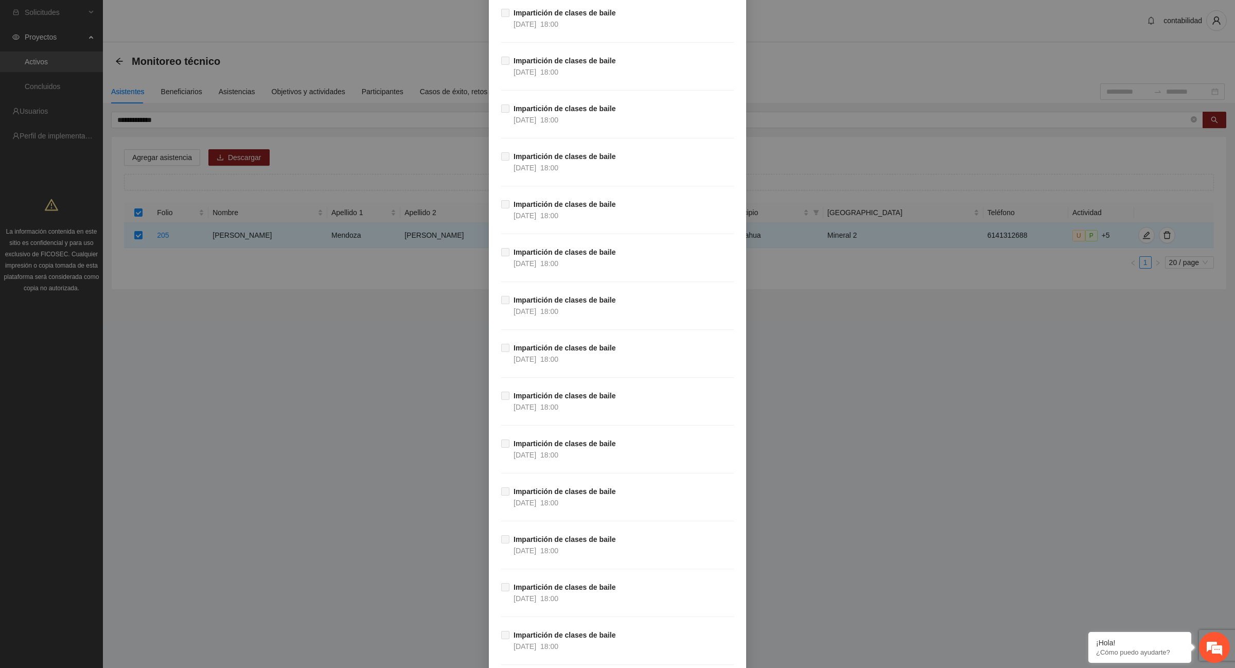
scroll to position [12604, 0]
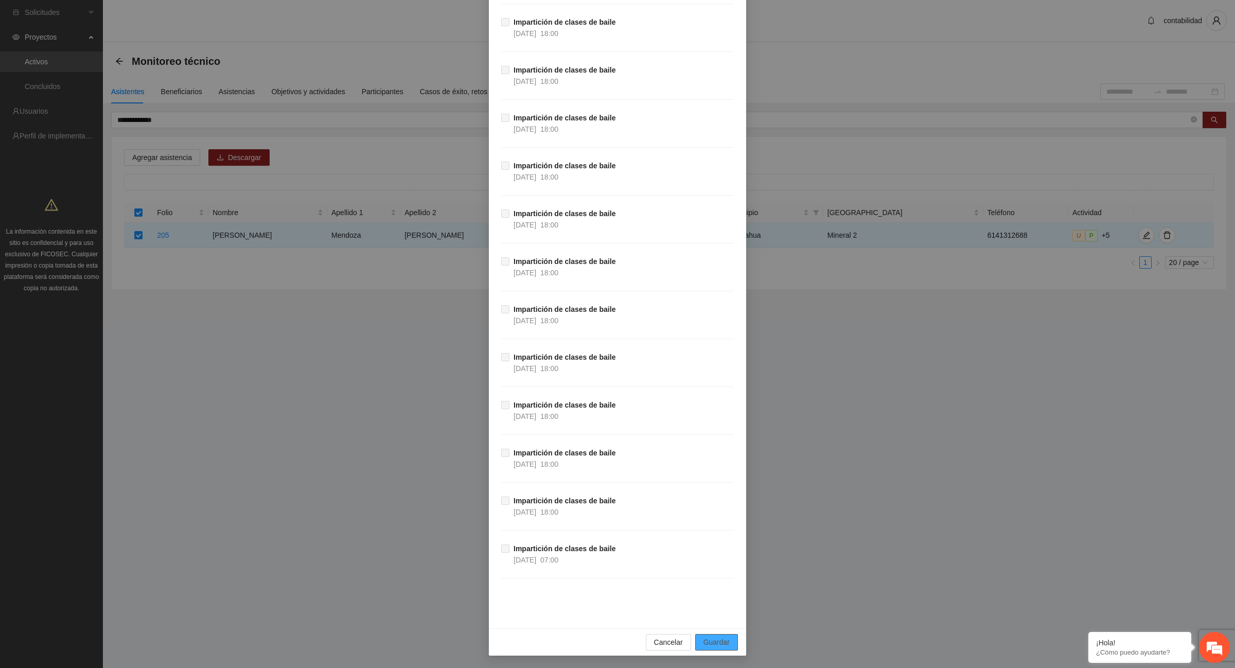
click at [722, 641] on span "Guardar" at bounding box center [716, 642] width 26 height 11
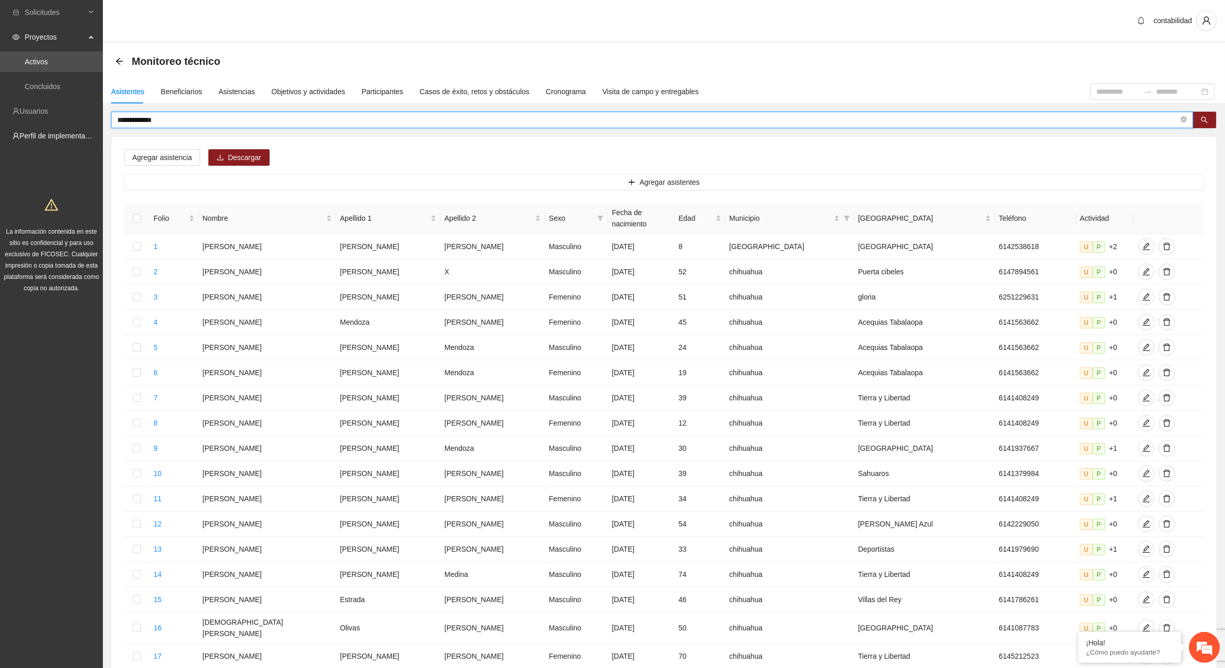
drag, startPoint x: 207, startPoint y: 119, endPoint x: 52, endPoint y: 124, distance: 155.0
click at [52, 125] on section "**********" at bounding box center [612, 427] width 1225 height 854
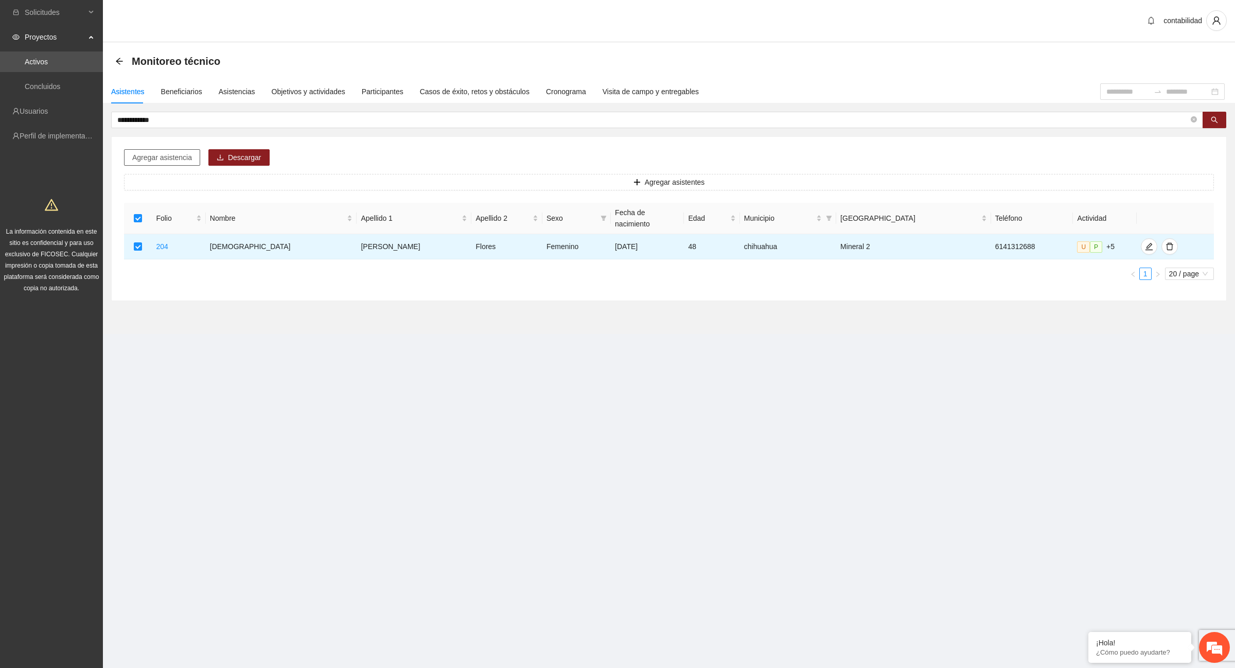
click at [166, 155] on span "Agregar asistencia" at bounding box center [162, 157] width 60 height 11
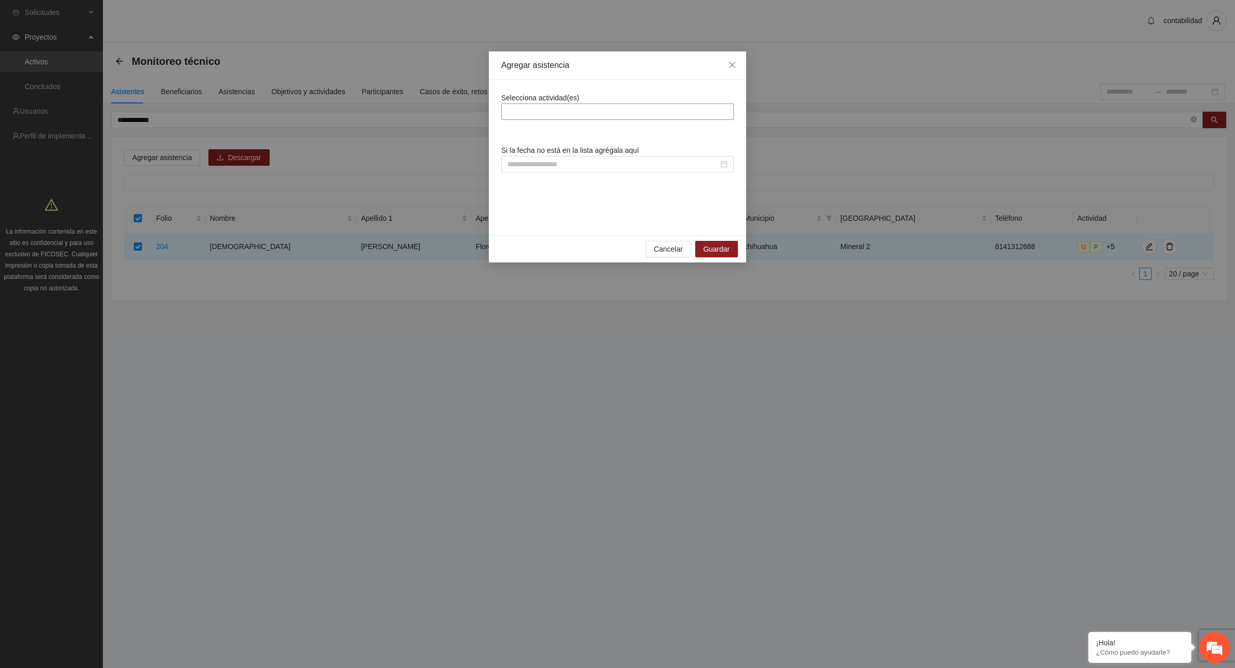
click at [541, 108] on div at bounding box center [617, 111] width 227 height 12
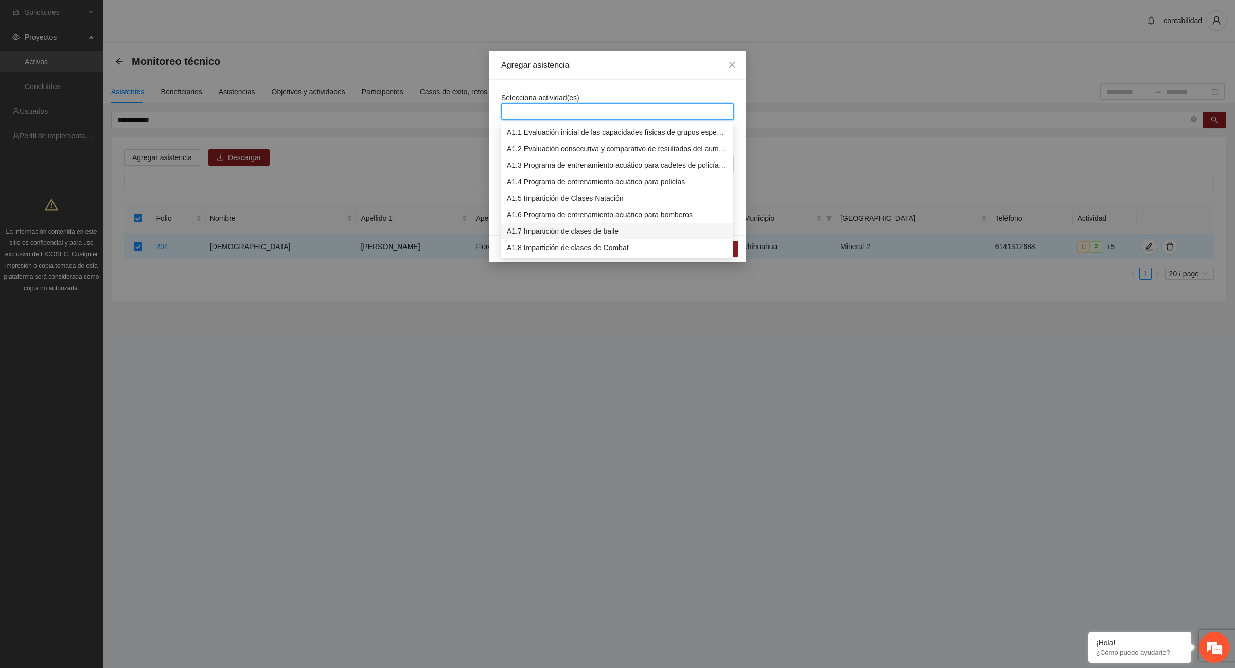
click at [605, 230] on div "A1.7 Impartición de clases de baile" at bounding box center [617, 230] width 220 height 11
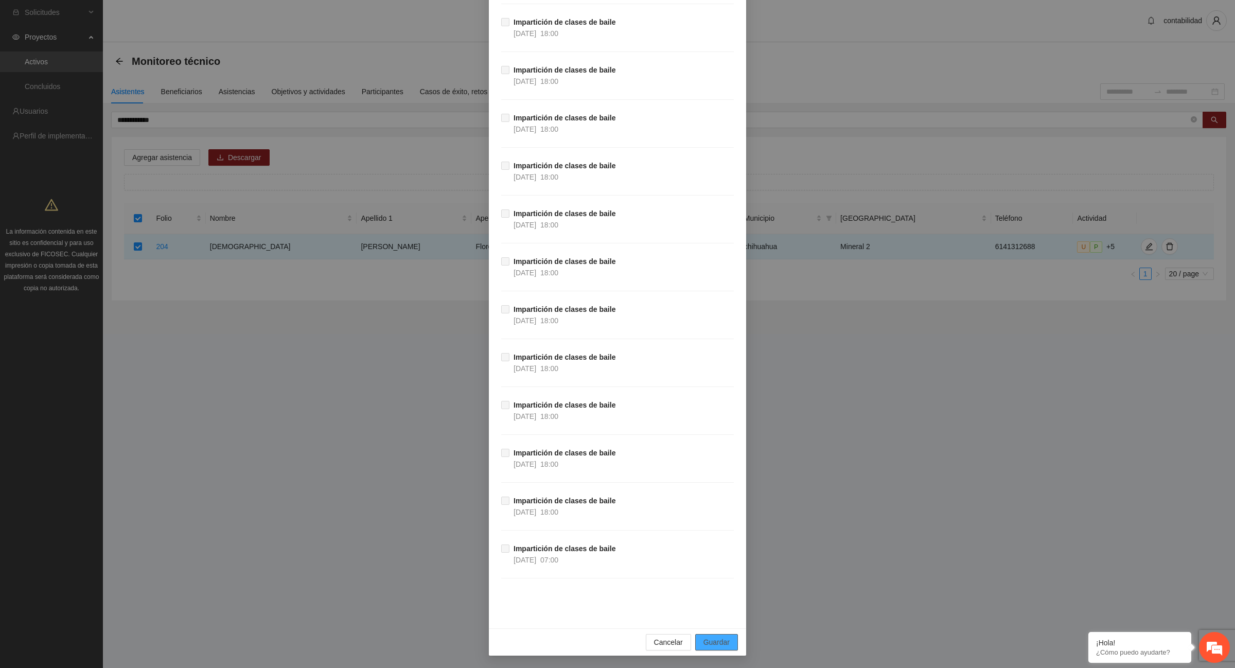
click at [718, 644] on span "Guardar" at bounding box center [716, 642] width 26 height 11
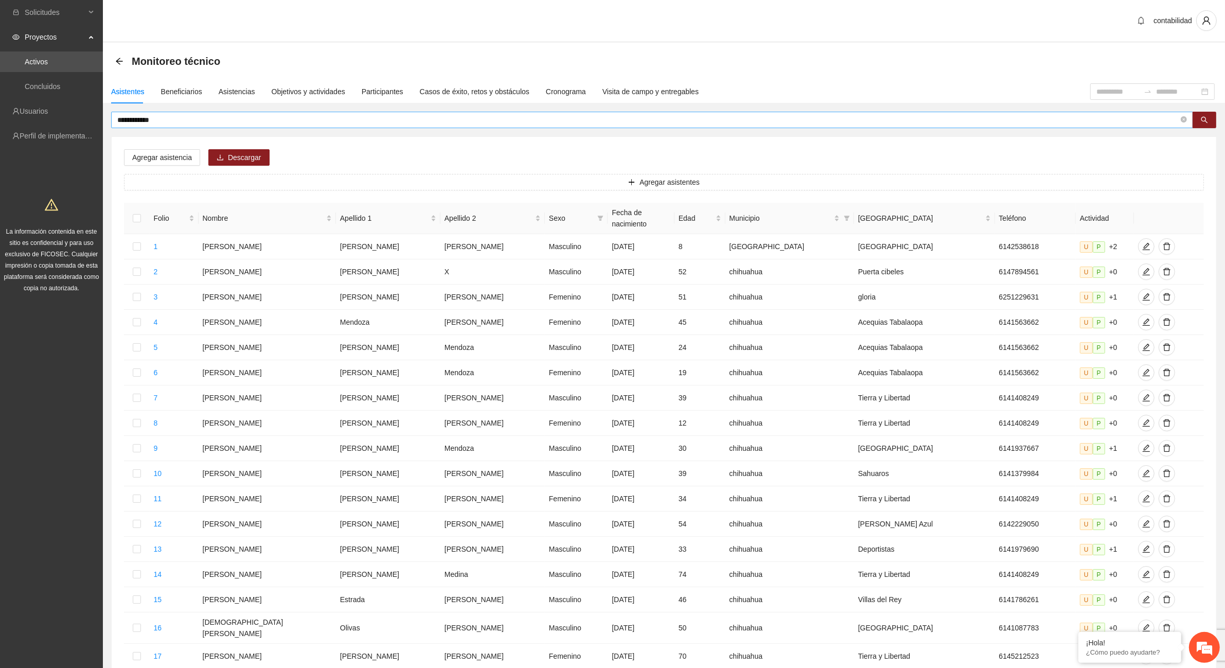
click at [187, 116] on input "**********" at bounding box center [648, 119] width 1062 height 11
type input "*"
type input "**********"
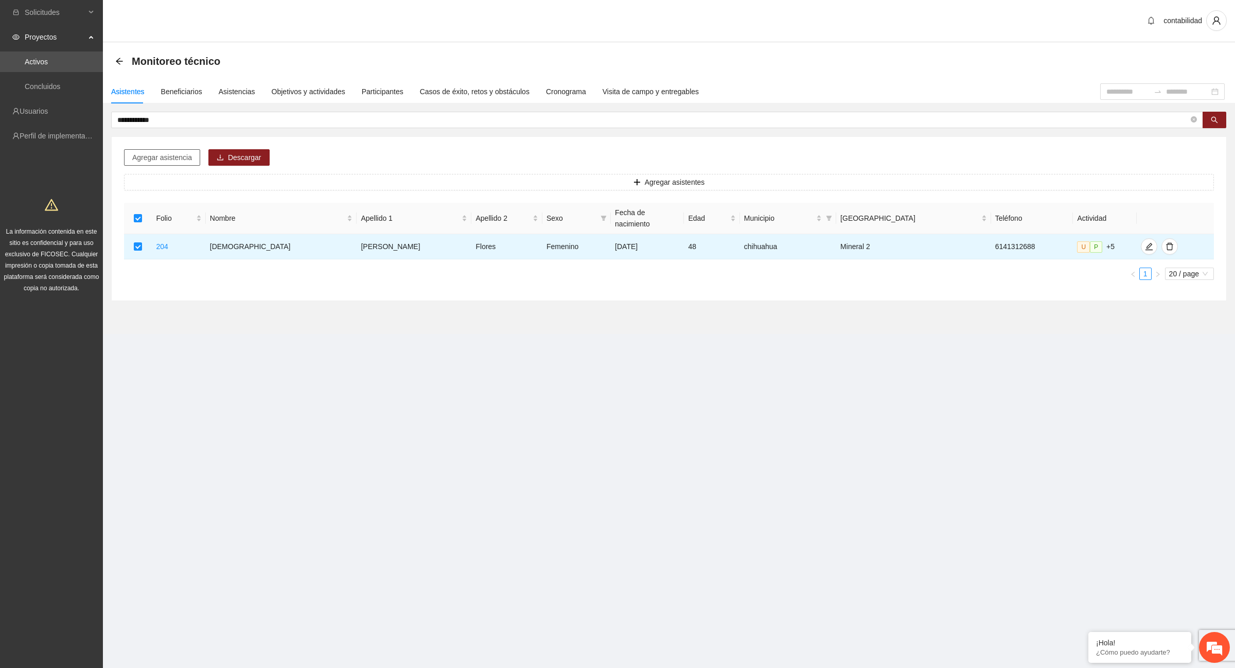
click at [174, 152] on span "Agregar asistencia" at bounding box center [162, 157] width 60 height 11
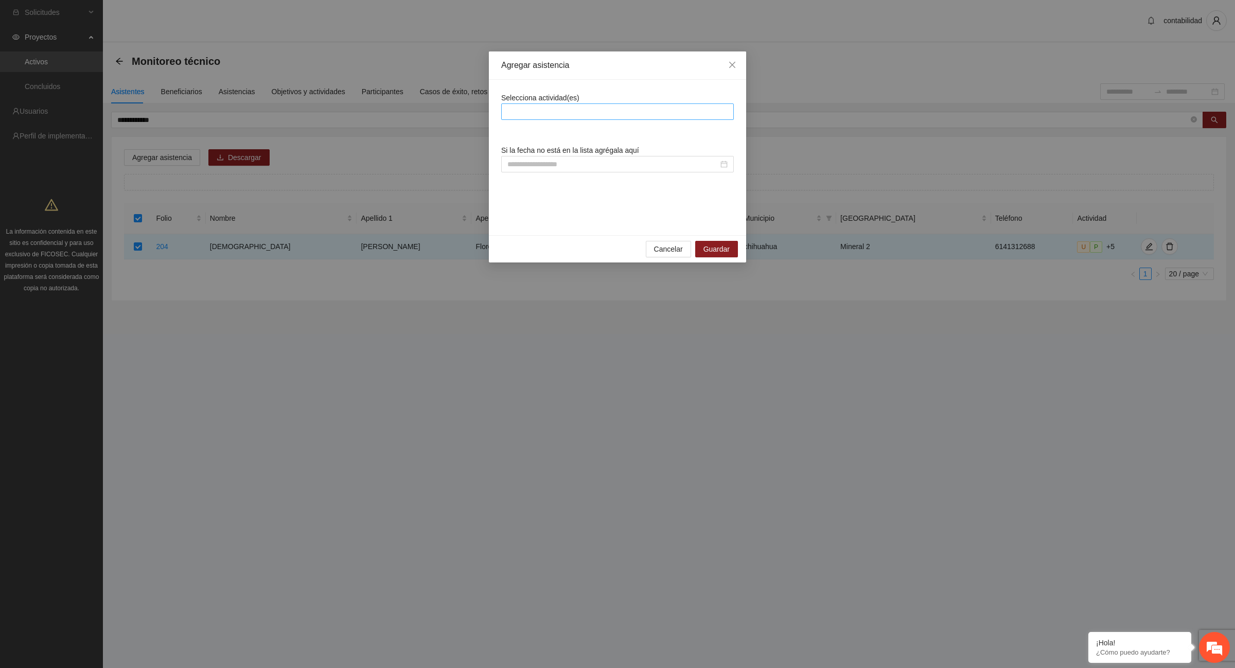
click at [549, 110] on div at bounding box center [617, 111] width 227 height 12
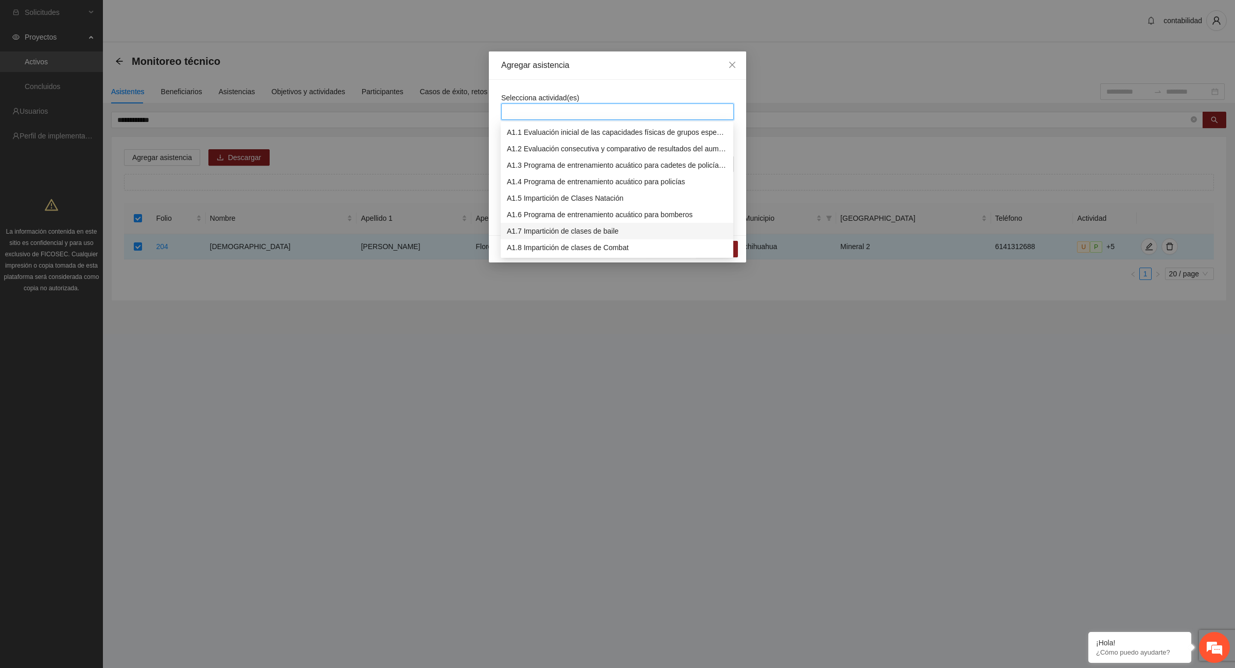
click at [619, 231] on div "A1.7 Impartición de clases de baile" at bounding box center [617, 230] width 220 height 11
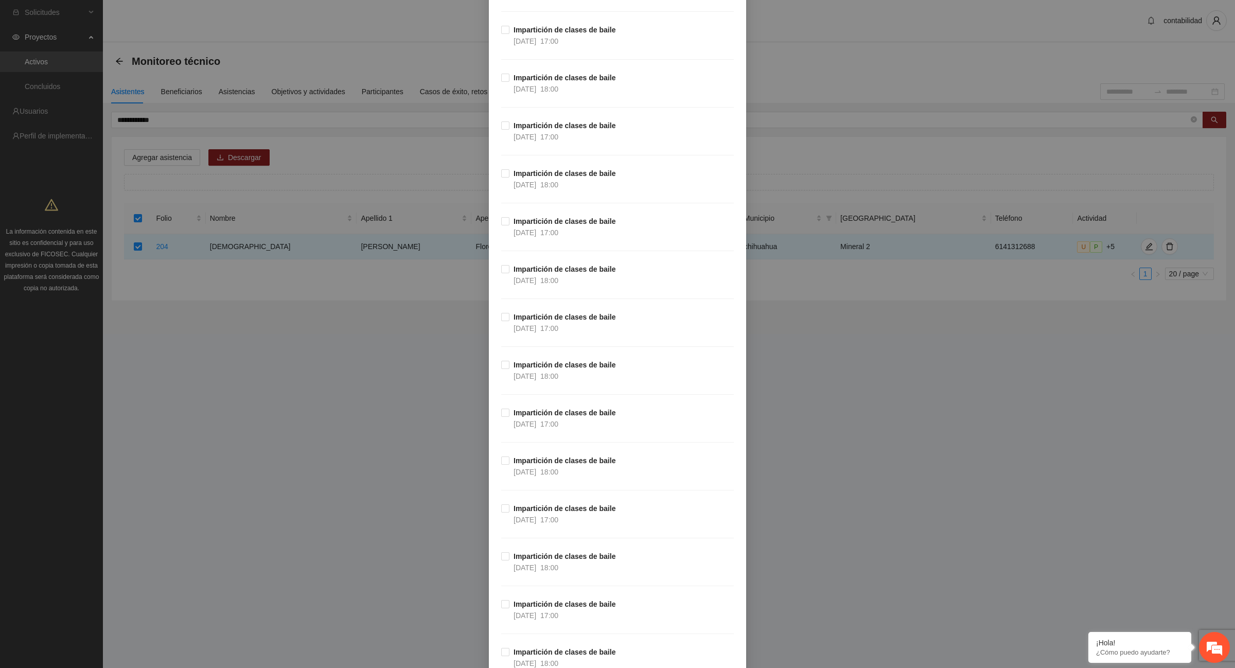
scroll to position [7499, 0]
click at [273, 391] on div "Agregar asistencia Selecciona actividad(es) A1.7 Impartición de clases de baile…" at bounding box center [617, 334] width 1235 height 668
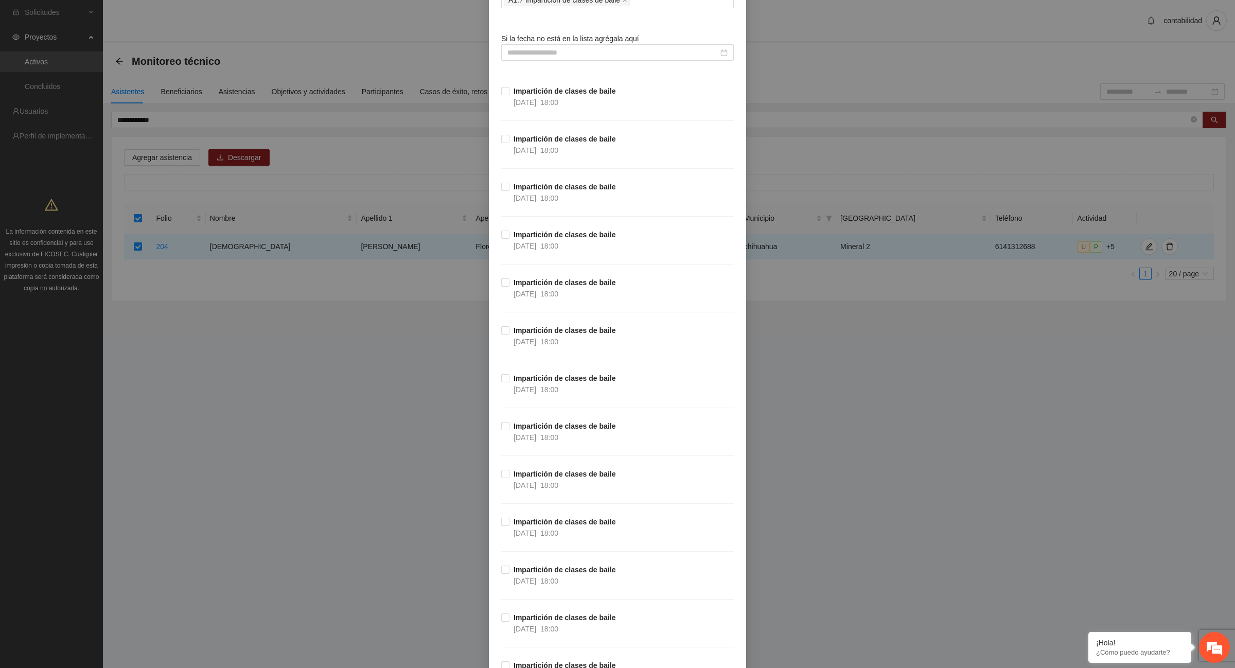
scroll to position [0, 0]
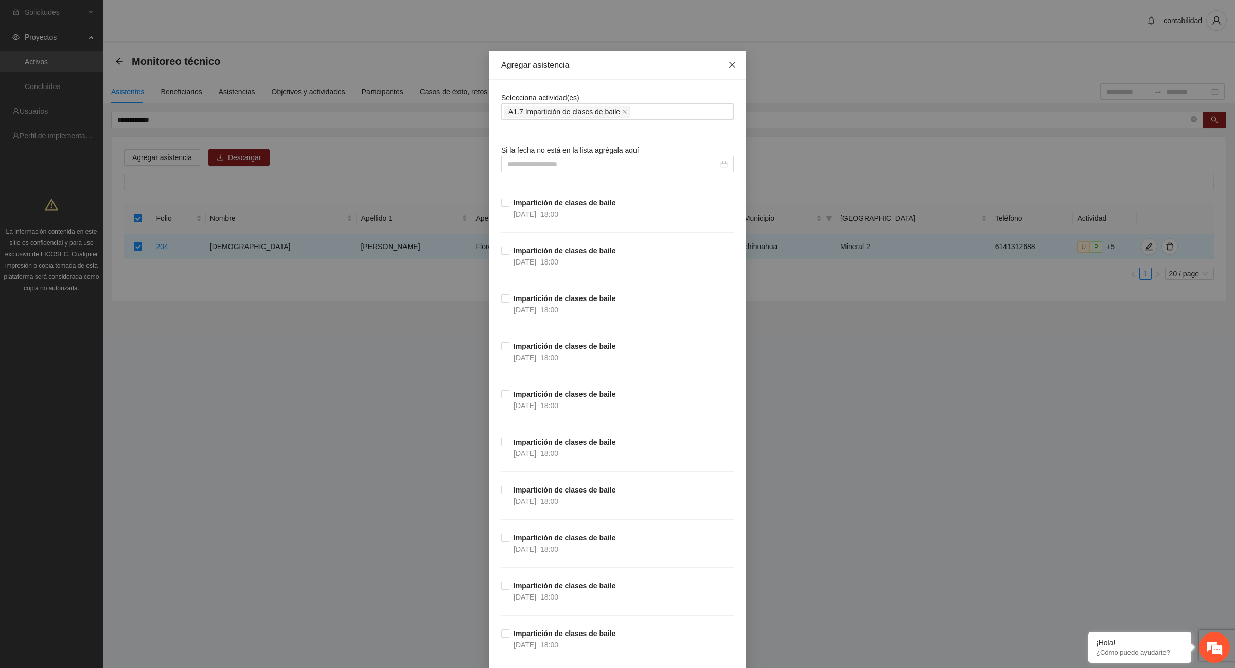
click at [728, 68] on icon "close" at bounding box center [732, 65] width 8 height 8
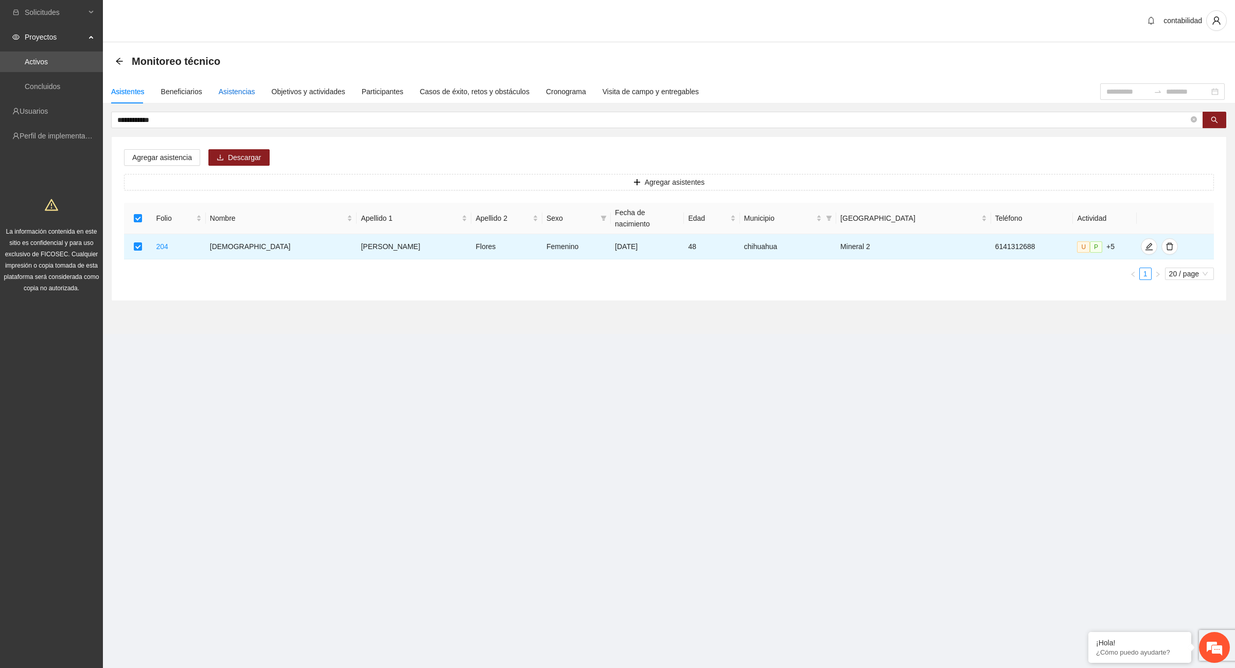
click at [236, 91] on div "Asistencias" at bounding box center [237, 91] width 37 height 11
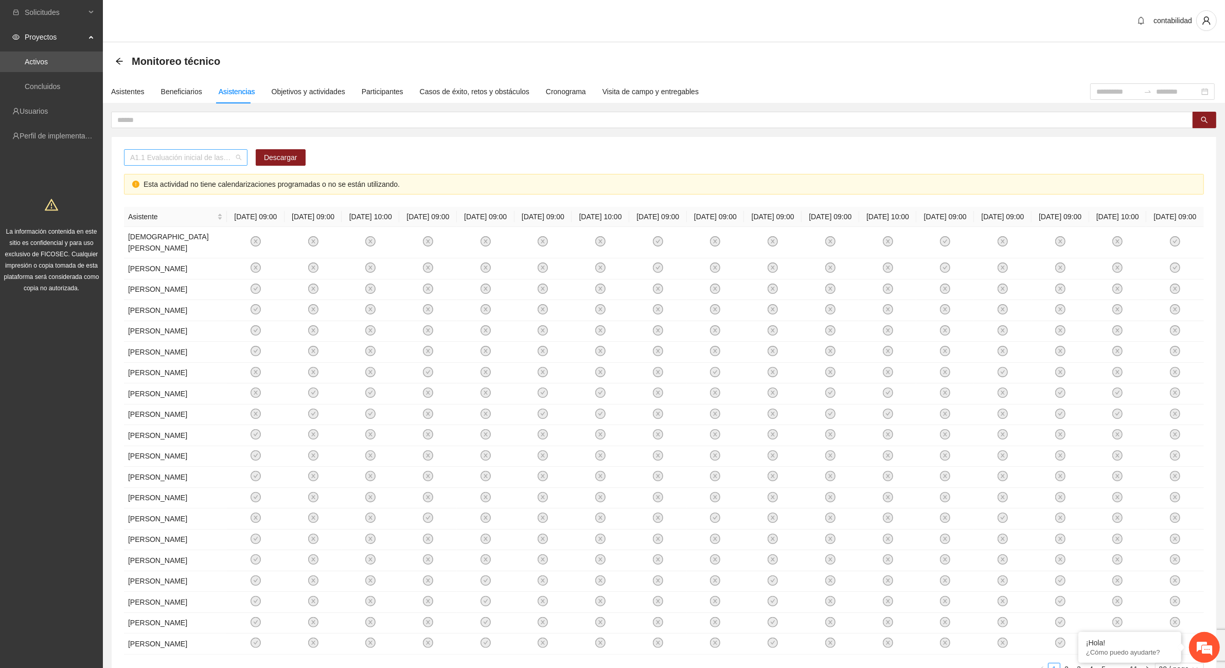
click at [241, 157] on span "A1.1 Evaluación inicial de las capacidades físicas de grupos especiales, distri…" at bounding box center [185, 157] width 111 height 15
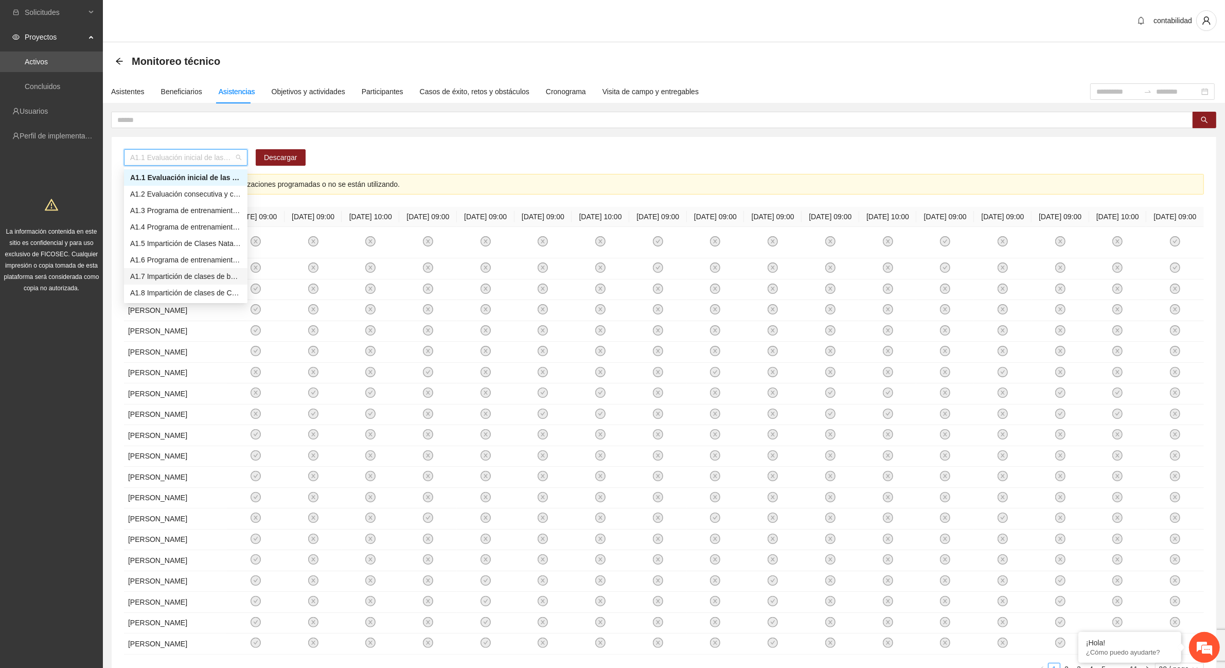
click at [204, 279] on div "A1.7 Impartición de clases de baile" at bounding box center [185, 276] width 111 height 11
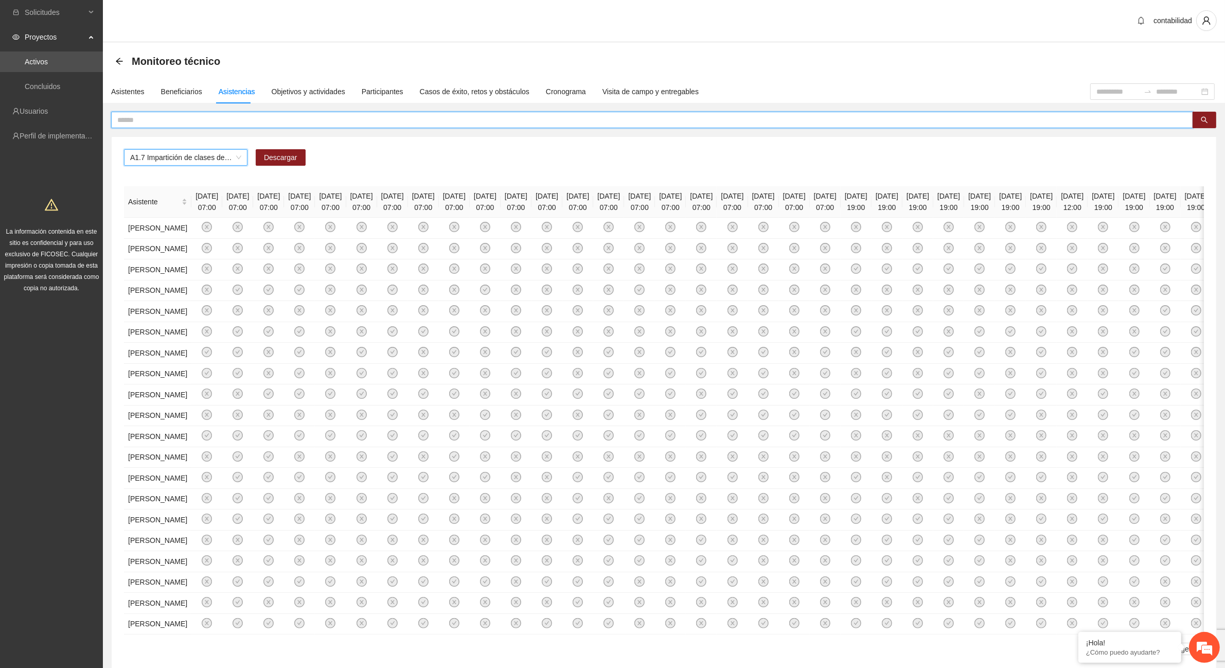
click at [215, 119] on input "text" at bounding box center [648, 119] width 1062 height 11
type input "******"
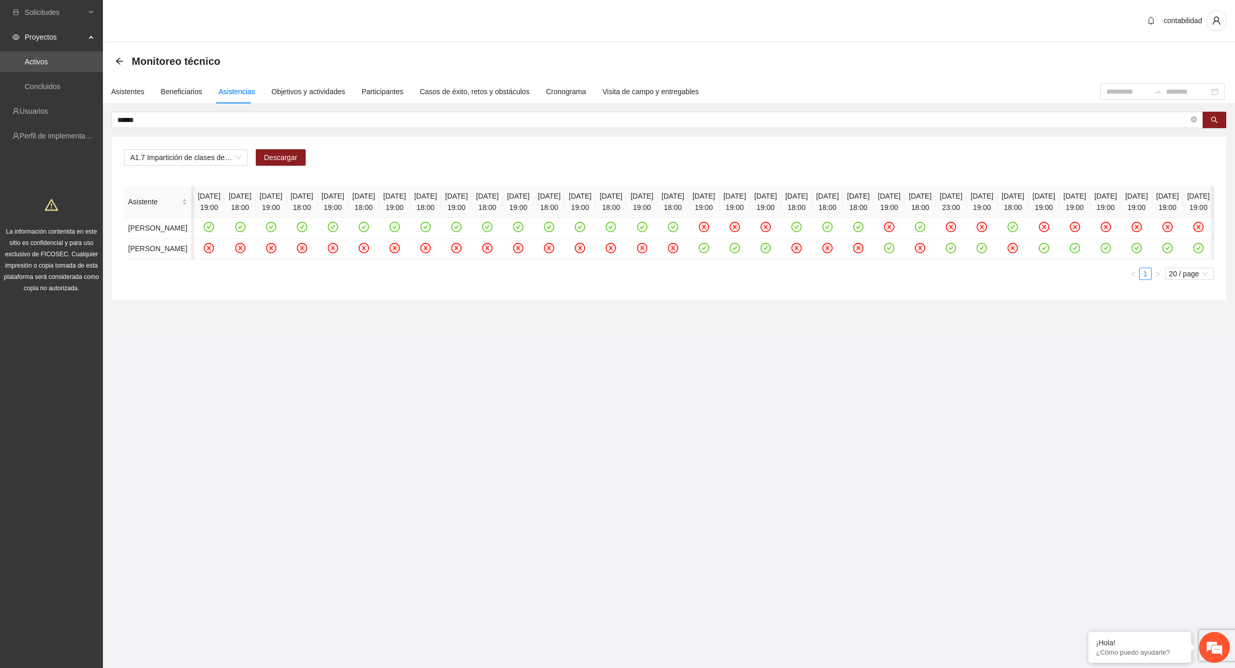
scroll to position [0, 3102]
click at [26, 228] on icon "check-circle" at bounding box center [24, 227] width 5 height 4
click at [90, 232] on icon "check-circle" at bounding box center [85, 227] width 9 height 9
click at [152, 232] on icon "check-circle" at bounding box center [147, 227] width 9 height 9
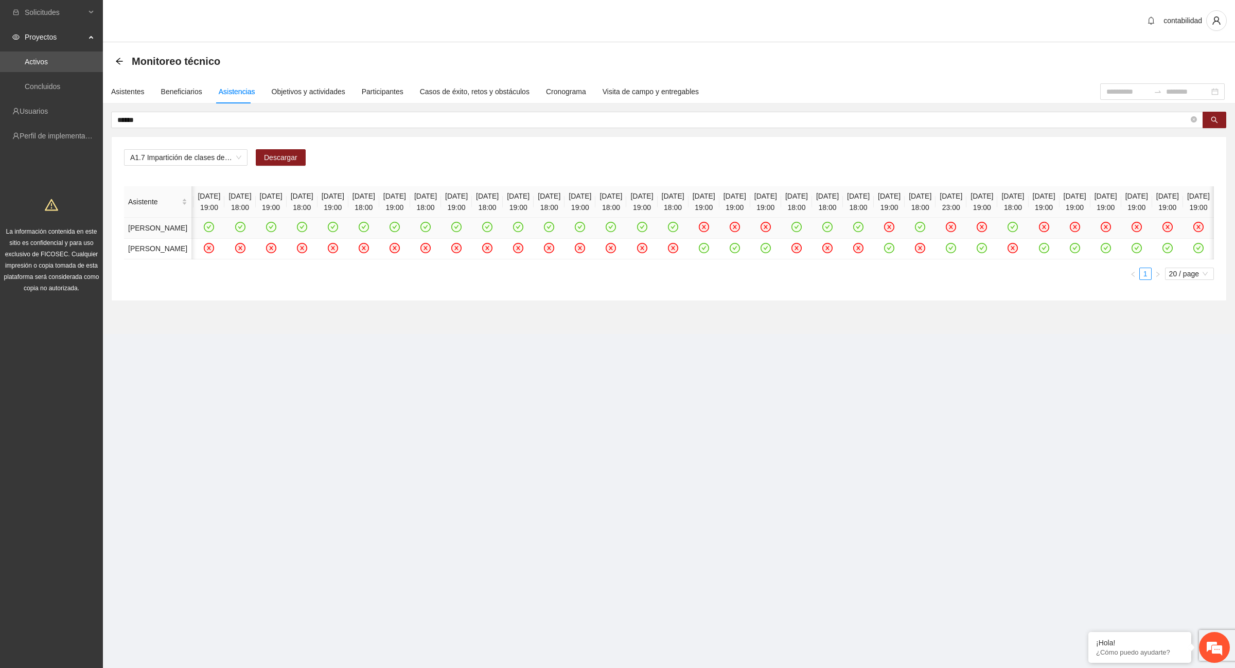
click at [214, 232] on icon "check-circle" at bounding box center [209, 227] width 9 height 9
click at [275, 232] on icon "check-circle" at bounding box center [271, 227] width 9 height 9
click at [337, 232] on icon "check-circle" at bounding box center [332, 227] width 9 height 9
click at [400, 232] on icon "check-circle" at bounding box center [395, 227] width 10 height 10
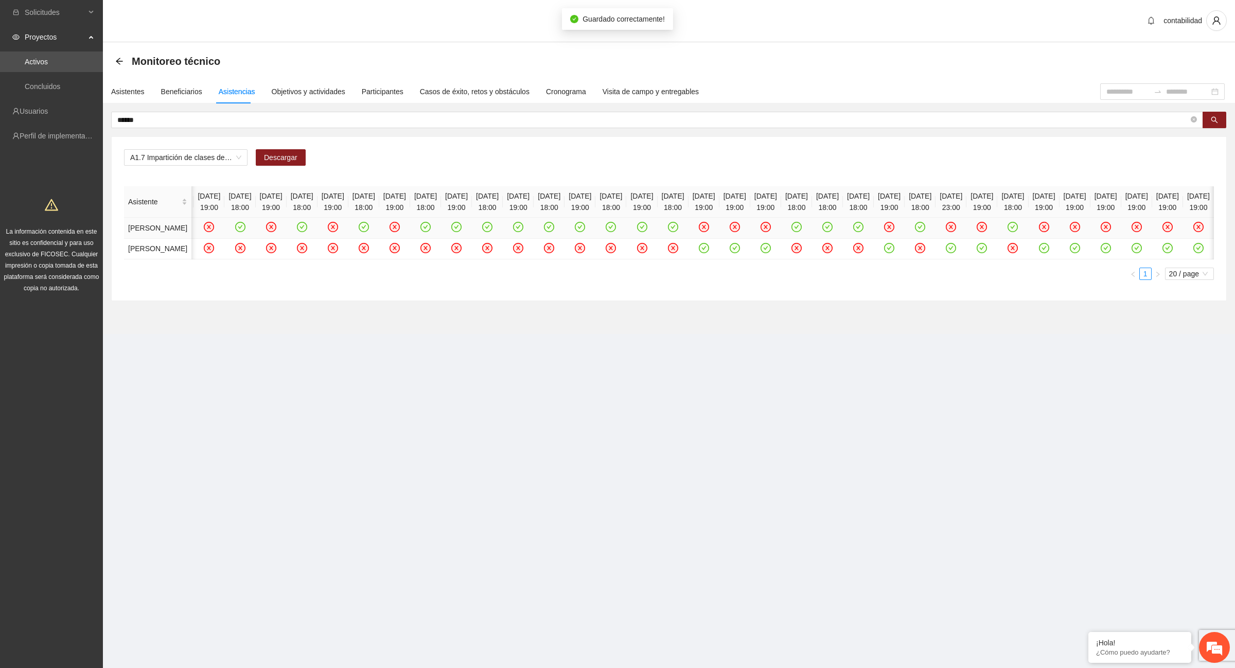
click at [461, 232] on icon "check-circle" at bounding box center [456, 227] width 9 height 9
click at [523, 232] on icon "check-circle" at bounding box center [518, 227] width 9 height 9
click at [585, 232] on icon "check-circle" at bounding box center [580, 227] width 9 height 9
click at [646, 232] on icon "check-circle" at bounding box center [642, 227] width 9 height 9
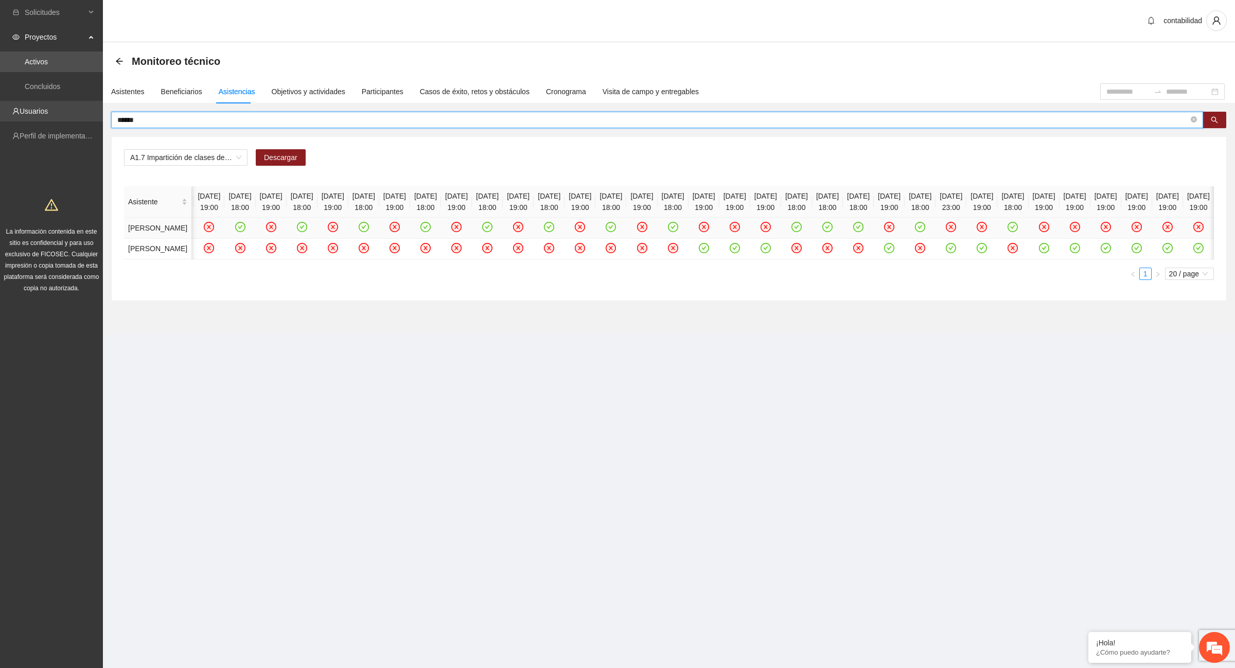
drag, startPoint x: 169, startPoint y: 122, endPoint x: 75, endPoint y: 121, distance: 94.2
click at [75, 121] on section "Solicitudes Proyectos Activos Concluidos Usuarios Perfil de implementadora La i…" at bounding box center [617, 334] width 1235 height 668
type input "*******"
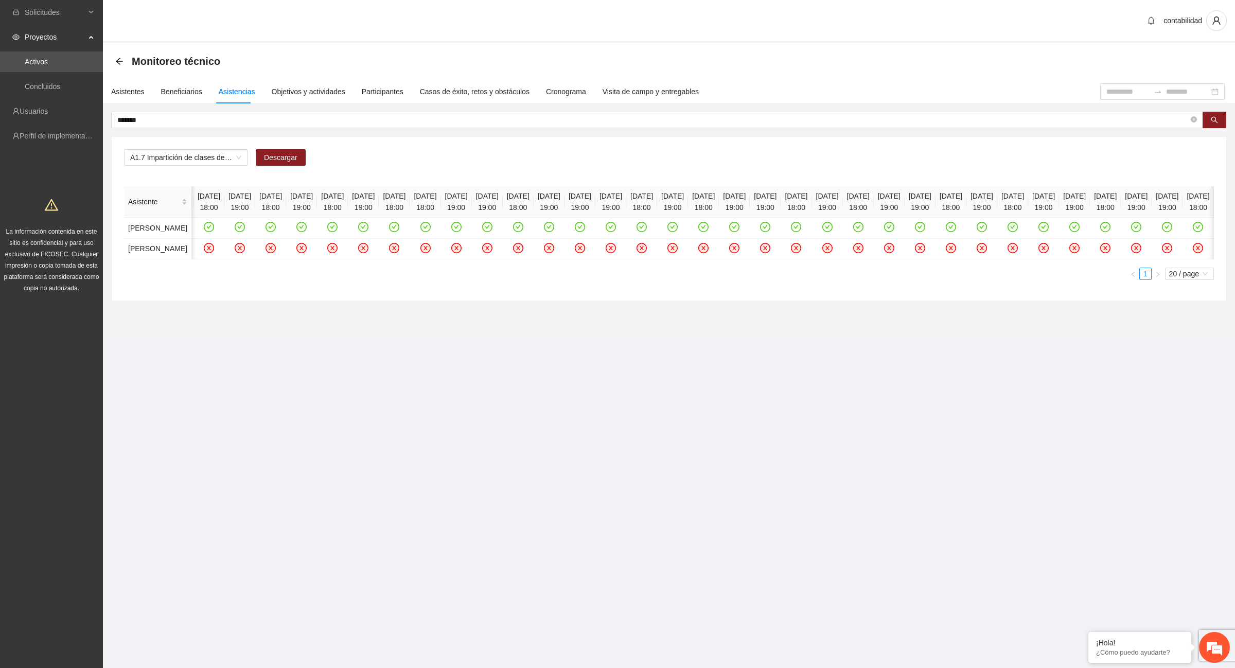
scroll to position [0, 2893]
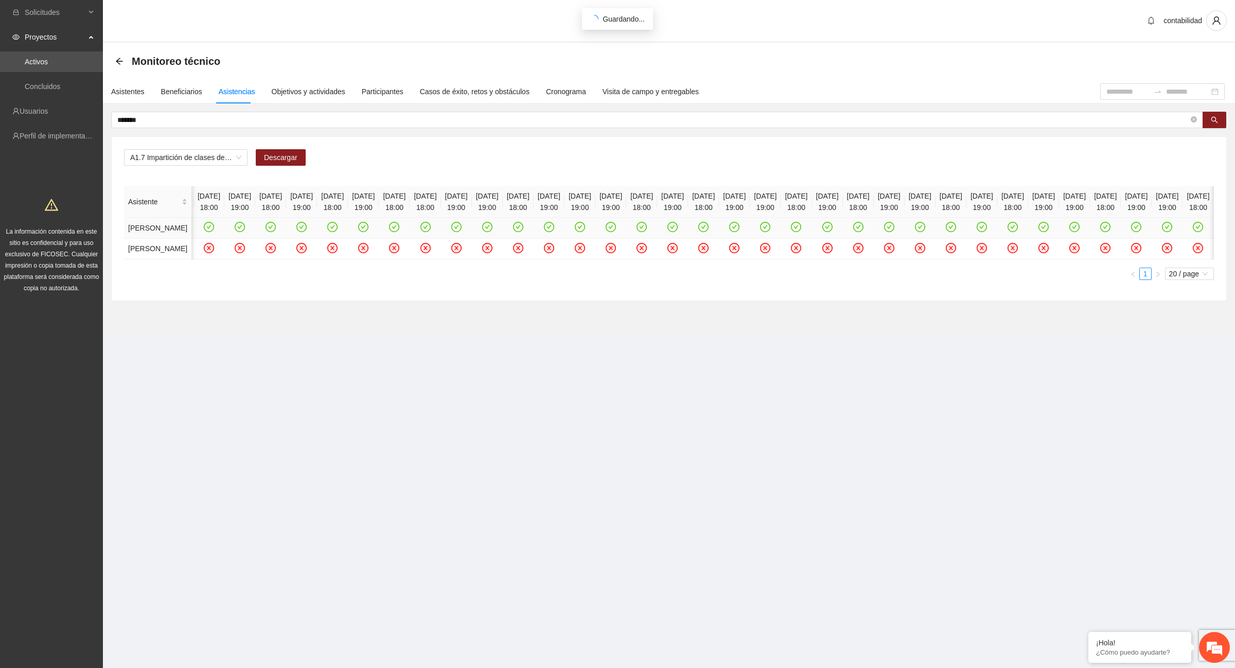
click at [59, 232] on icon "check-circle" at bounding box center [54, 227] width 9 height 9
click at [120, 232] on icon "check-circle" at bounding box center [116, 227] width 9 height 9
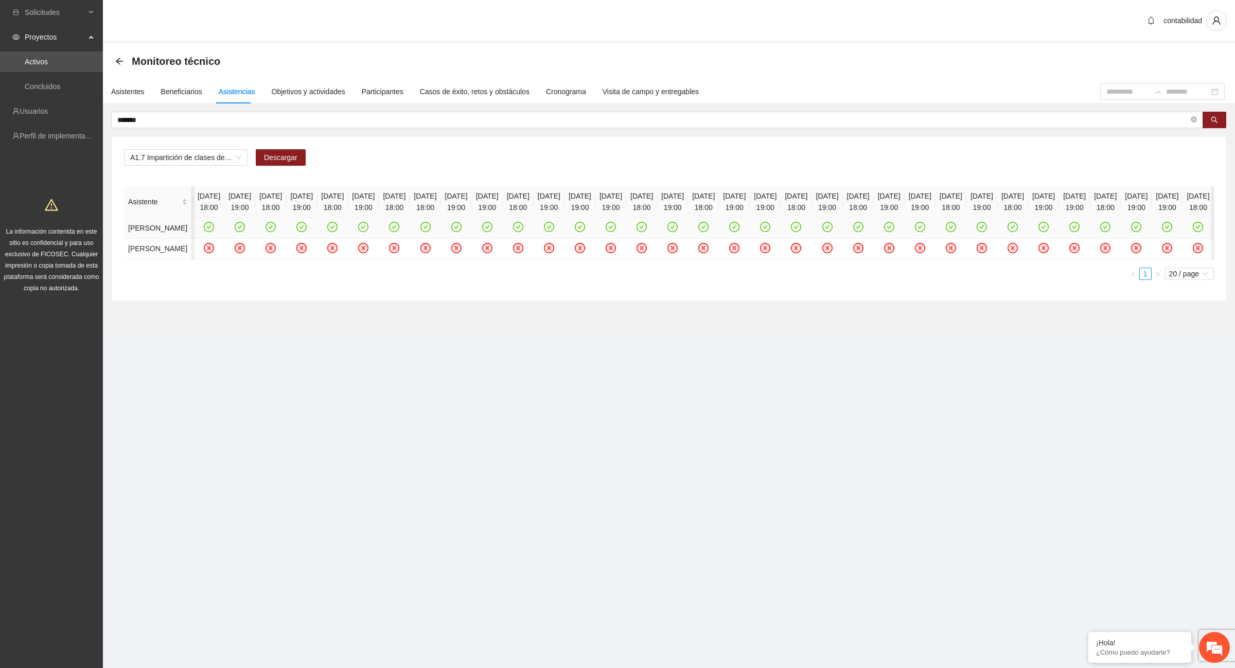
click at [183, 232] on icon "check-circle" at bounding box center [178, 227] width 9 height 9
click at [245, 232] on icon "check-circle" at bounding box center [240, 227] width 10 height 10
click at [306, 232] on icon "check-circle" at bounding box center [301, 227] width 9 height 9
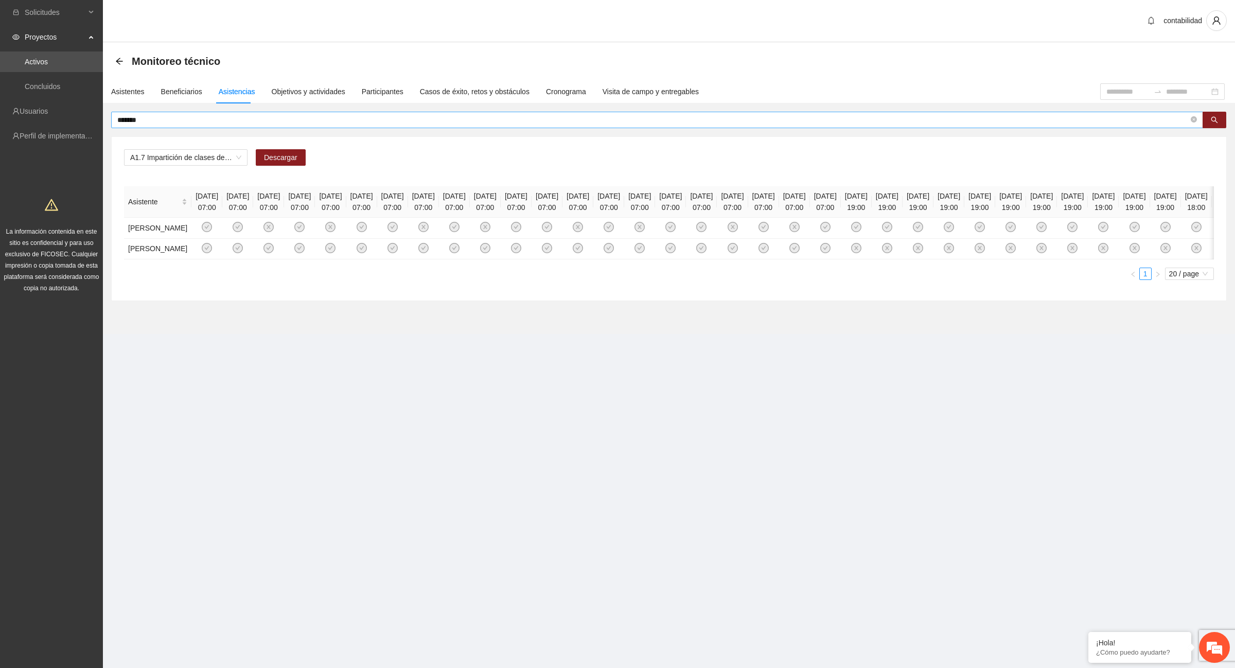
click at [226, 114] on input "*******" at bounding box center [652, 119] width 1071 height 11
type input "*"
drag, startPoint x: 143, startPoint y: 121, endPoint x: 0, endPoint y: 127, distance: 143.2
click at [0, 127] on section "Solicitudes Proyectos Activos Concluidos Usuarios Perfil de implementadora La i…" at bounding box center [617, 334] width 1235 height 668
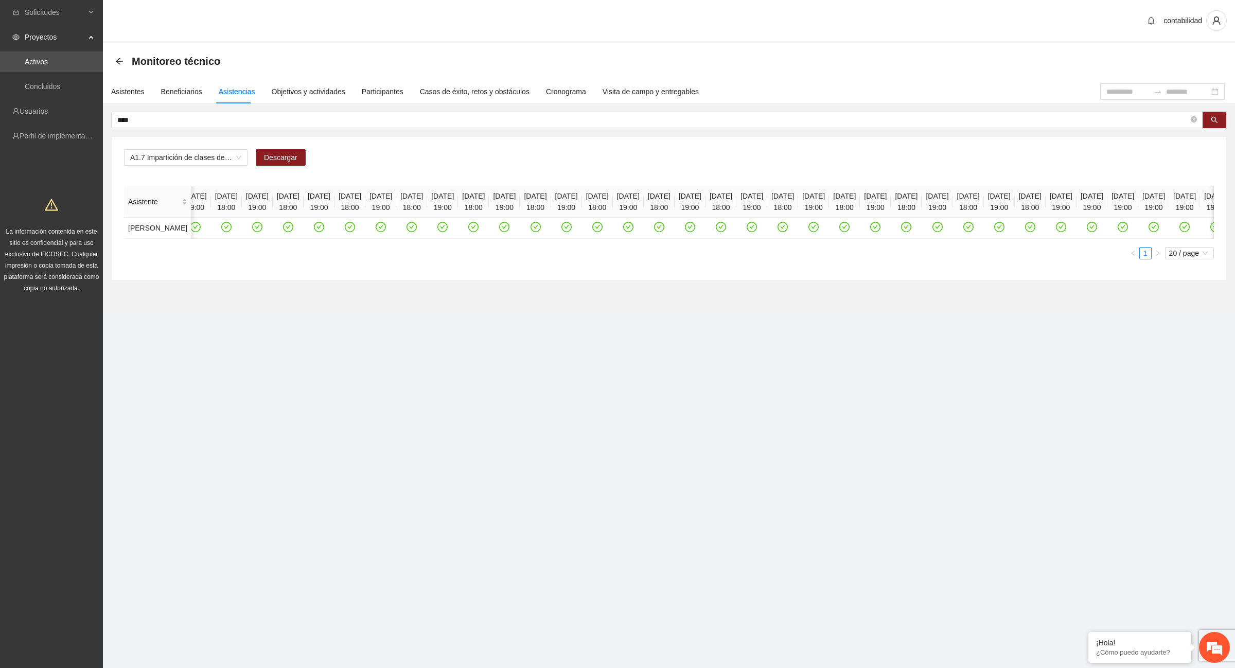
scroll to position [0, 2178]
click at [12, 232] on icon "check-circle" at bounding box center [7, 227] width 9 height 9
click at [74, 232] on icon "check-circle" at bounding box center [69, 227] width 9 height 9
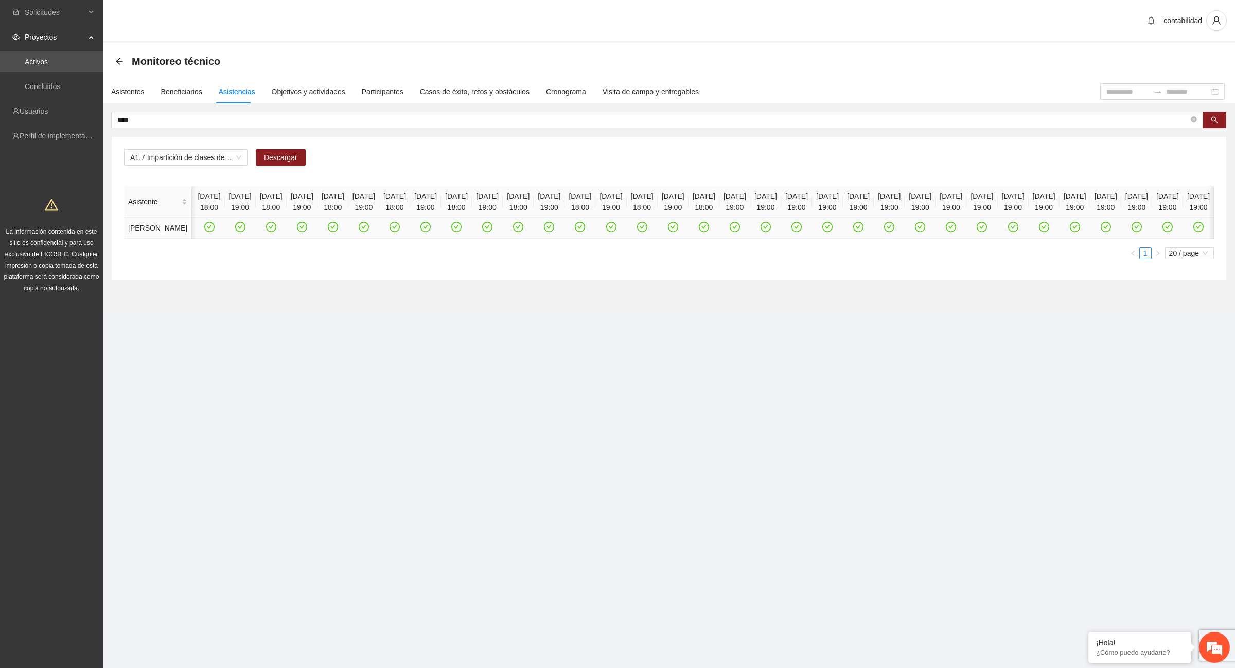
scroll to position [0, 2588]
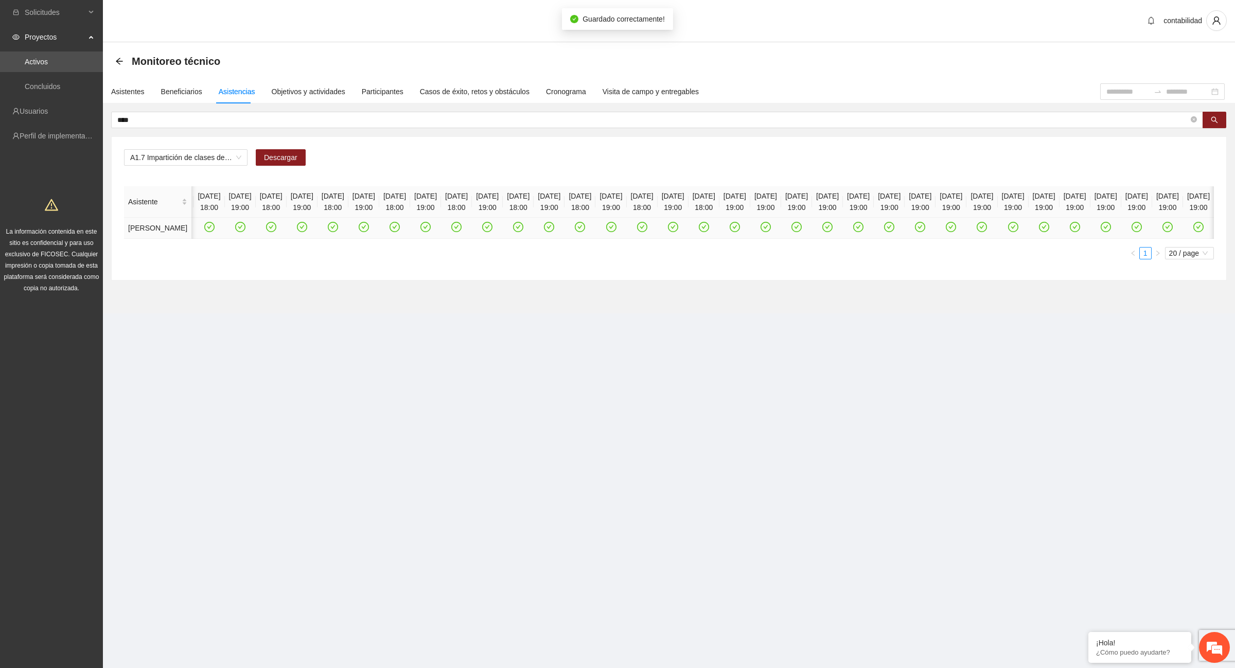
click at [59, 232] on icon "check-circle" at bounding box center [54, 227] width 9 height 9
click at [121, 232] on icon "check-circle" at bounding box center [116, 227] width 9 height 9
click at [183, 232] on icon "check-circle" at bounding box center [178, 227] width 9 height 9
click at [244, 231] on icon "check-circle" at bounding box center [240, 227] width 9 height 9
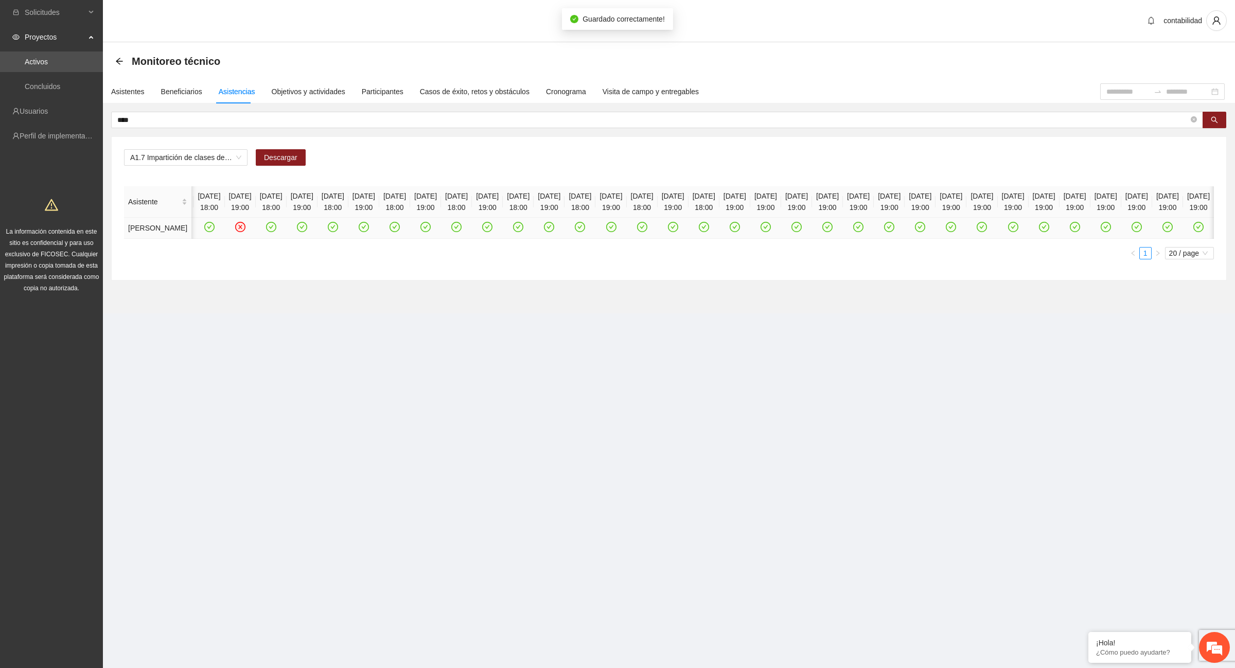
click at [306, 232] on icon "check-circle" at bounding box center [301, 227] width 9 height 9
click at [368, 232] on icon "check-circle" at bounding box center [364, 227] width 9 height 9
click at [430, 231] on icon "check-circle" at bounding box center [425, 227] width 9 height 9
click at [492, 232] on icon "check-circle" at bounding box center [487, 227] width 9 height 9
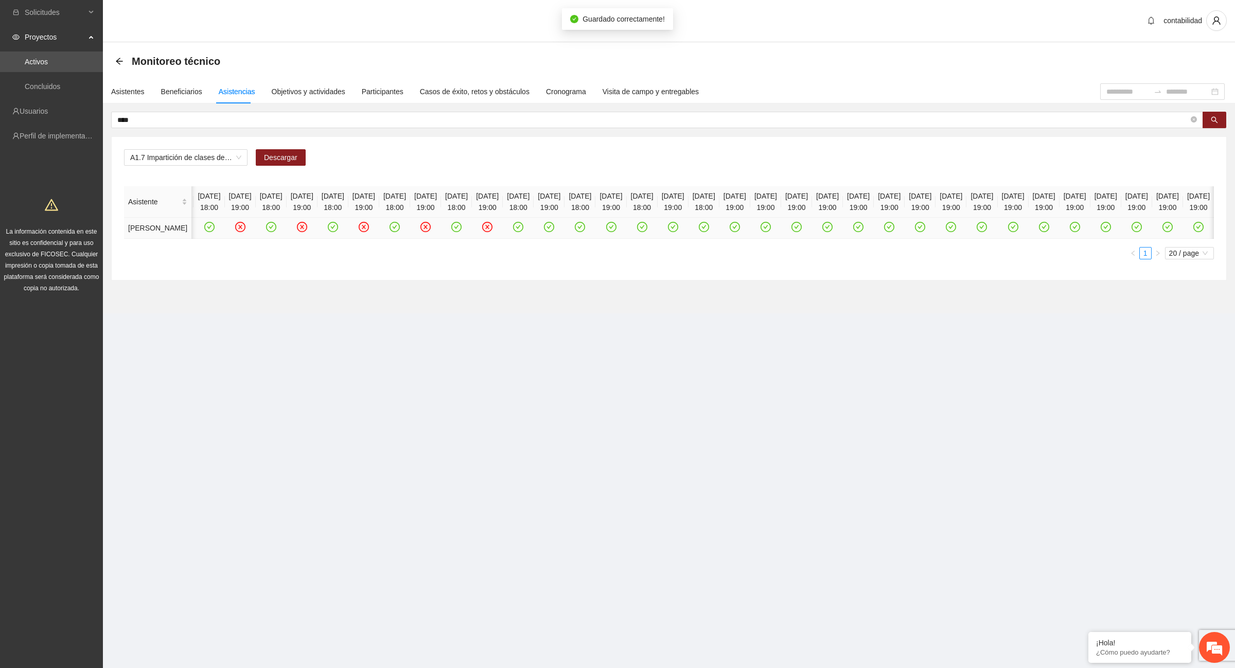
click at [565, 238] on td at bounding box center [549, 228] width 31 height 21
click at [554, 232] on icon "check-circle" at bounding box center [549, 227] width 9 height 9
click at [615, 232] on icon "check-circle" at bounding box center [611, 227] width 9 height 9
click at [678, 232] on icon "check-circle" at bounding box center [673, 227] width 10 height 10
click at [739, 232] on icon "check-circle" at bounding box center [735, 227] width 9 height 9
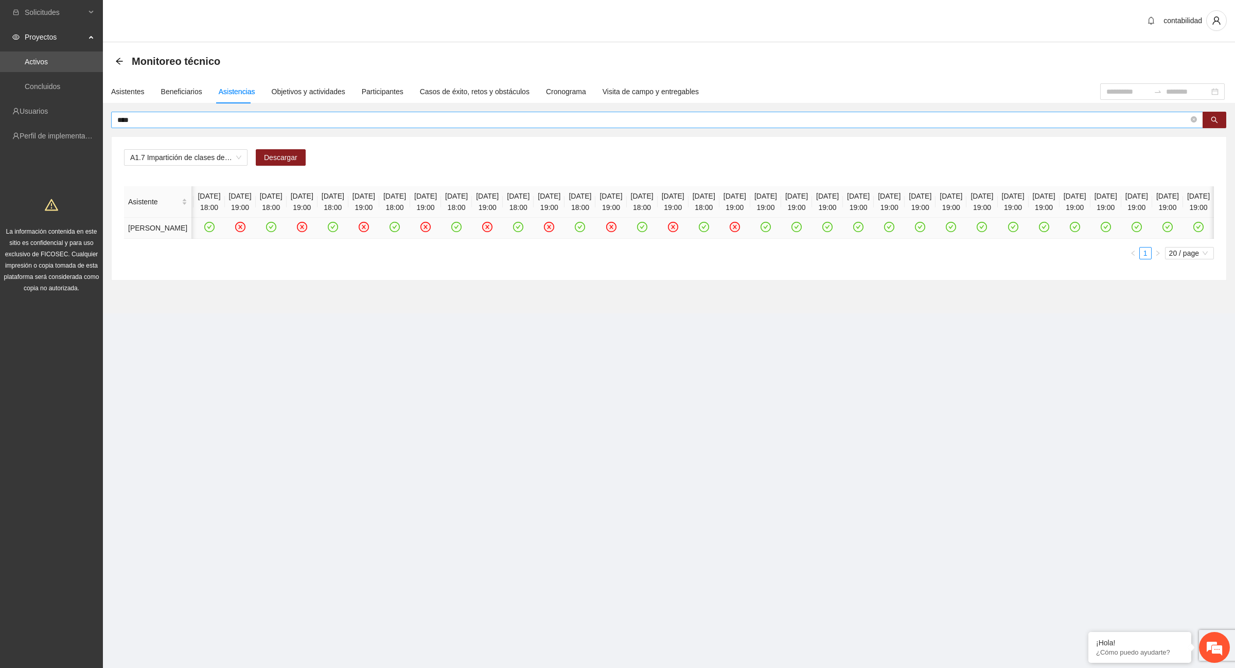
click at [169, 119] on input "****" at bounding box center [652, 119] width 1071 height 11
type input "*"
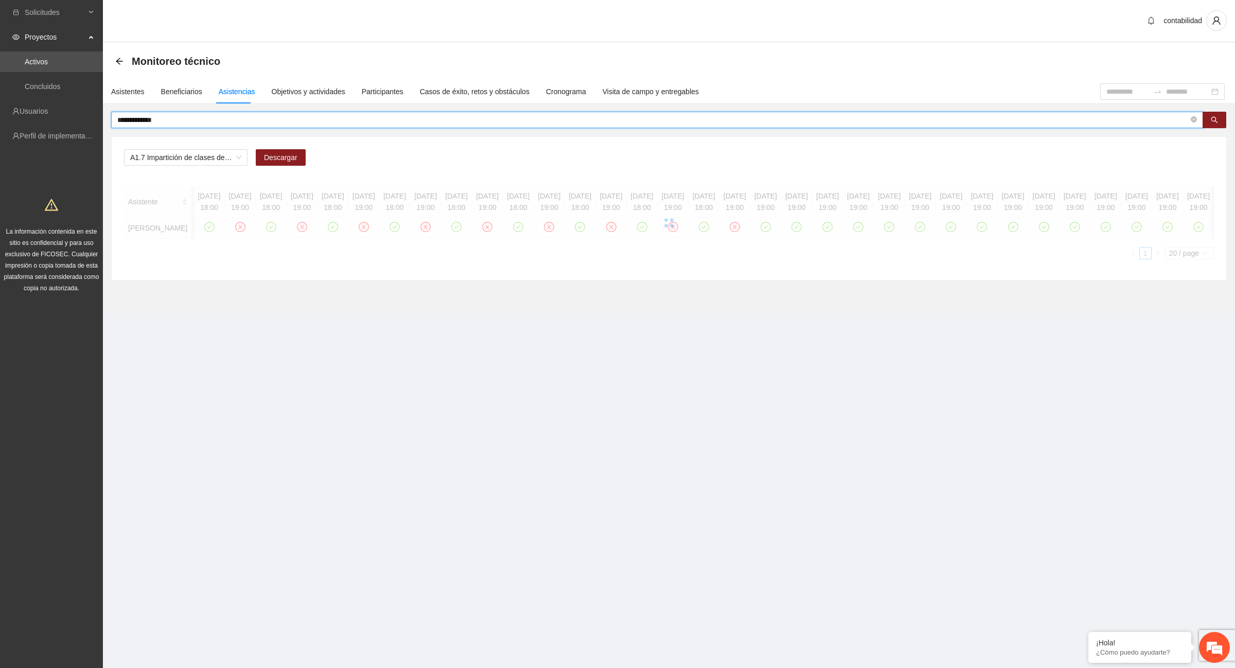
scroll to position [0, 0]
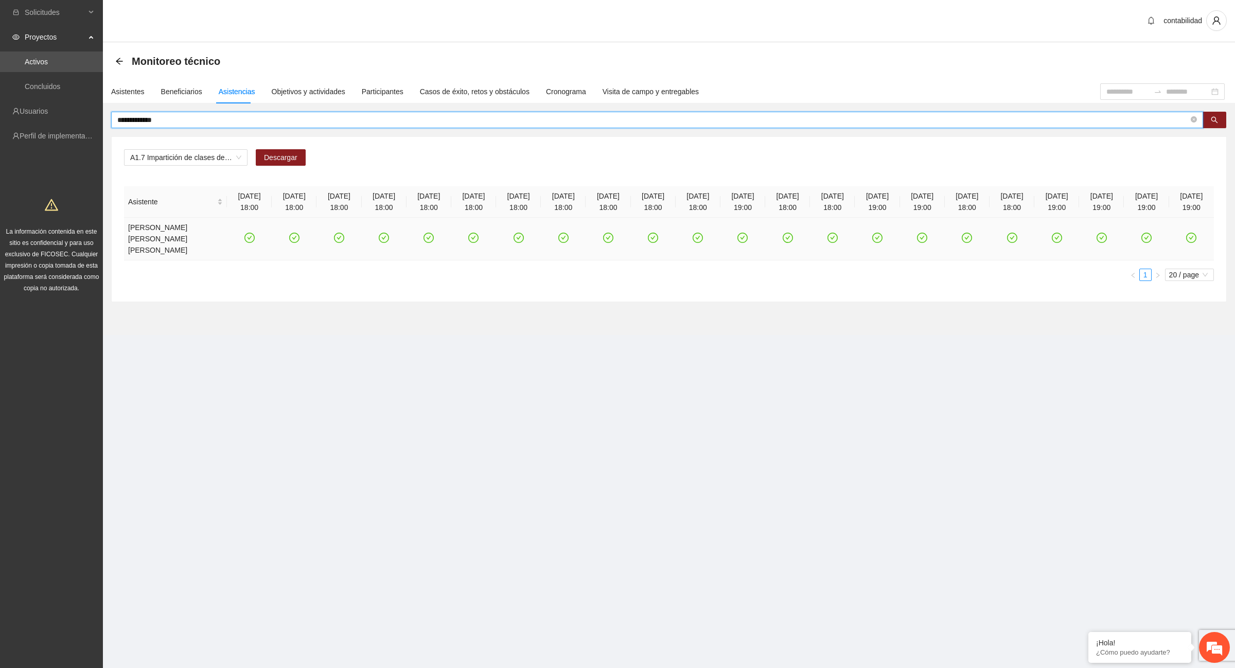
click at [737, 232] on icon "check-circle" at bounding box center [742, 227] width 10 height 10
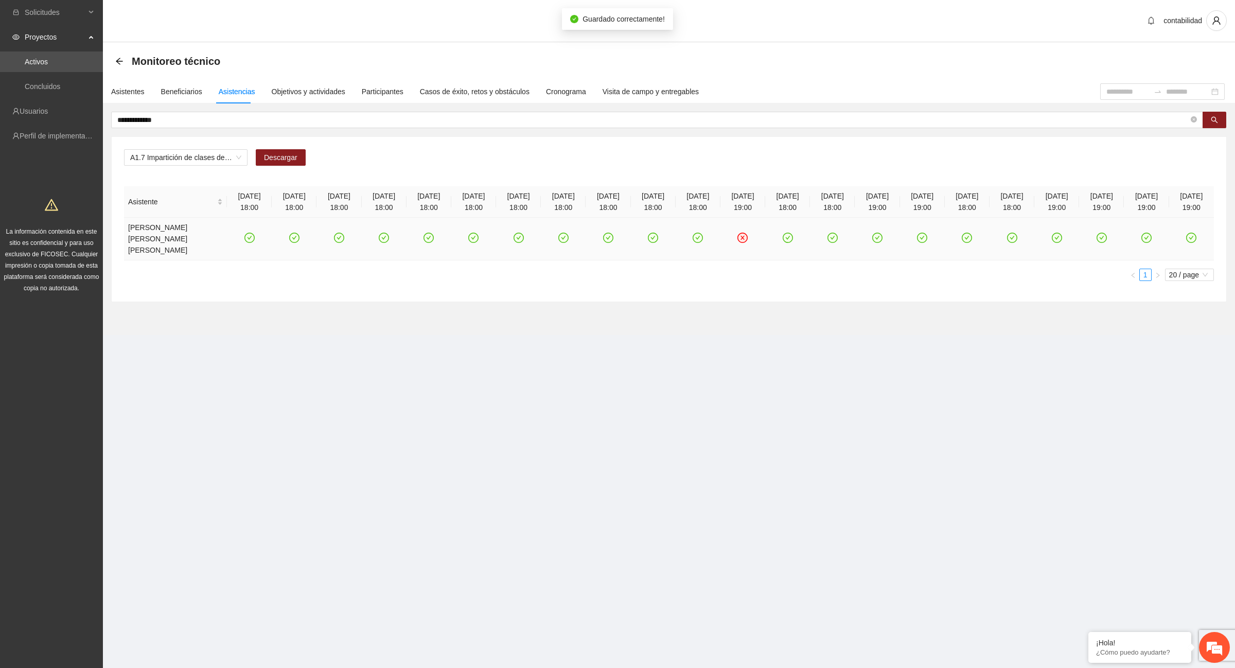
click at [873, 232] on icon "check-circle" at bounding box center [877, 227] width 9 height 9
click at [918, 232] on icon "check-circle" at bounding box center [922, 227] width 9 height 9
click at [1098, 232] on icon "check-circle" at bounding box center [1102, 227] width 9 height 9
click at [1145, 232] on icon "check-circle" at bounding box center [1146, 227] width 9 height 9
click at [1191, 232] on icon "check-circle" at bounding box center [1191, 227] width 9 height 9
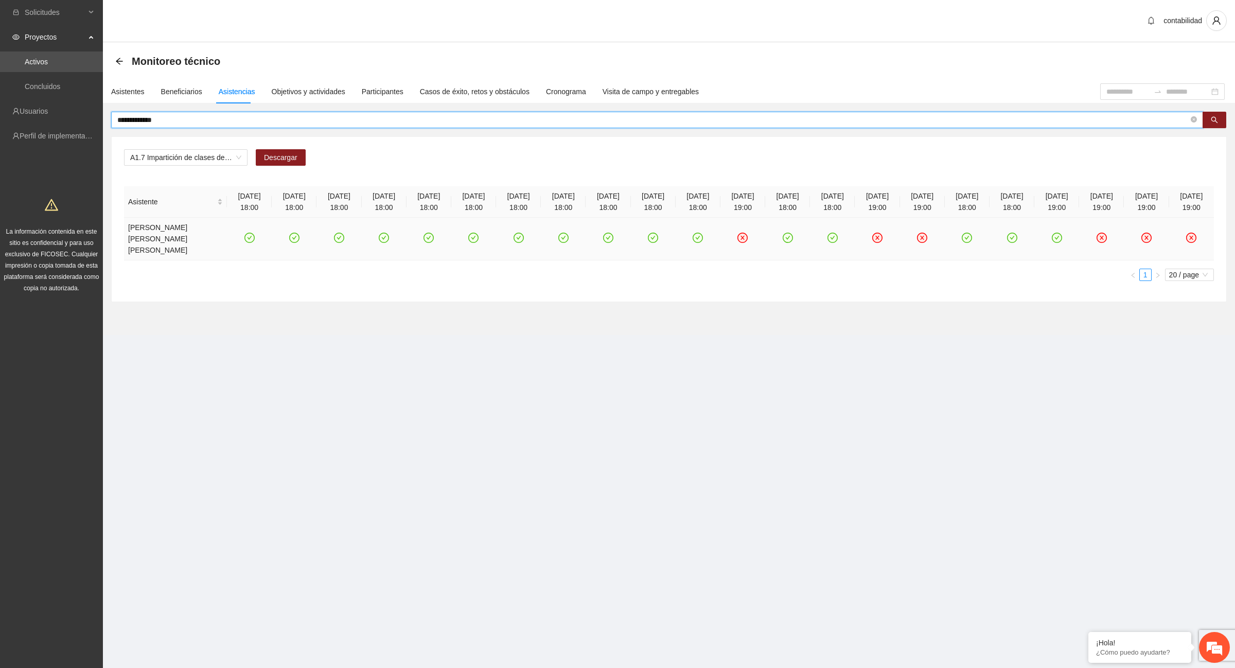
click at [191, 118] on input "**********" at bounding box center [652, 119] width 1071 height 11
type input "*"
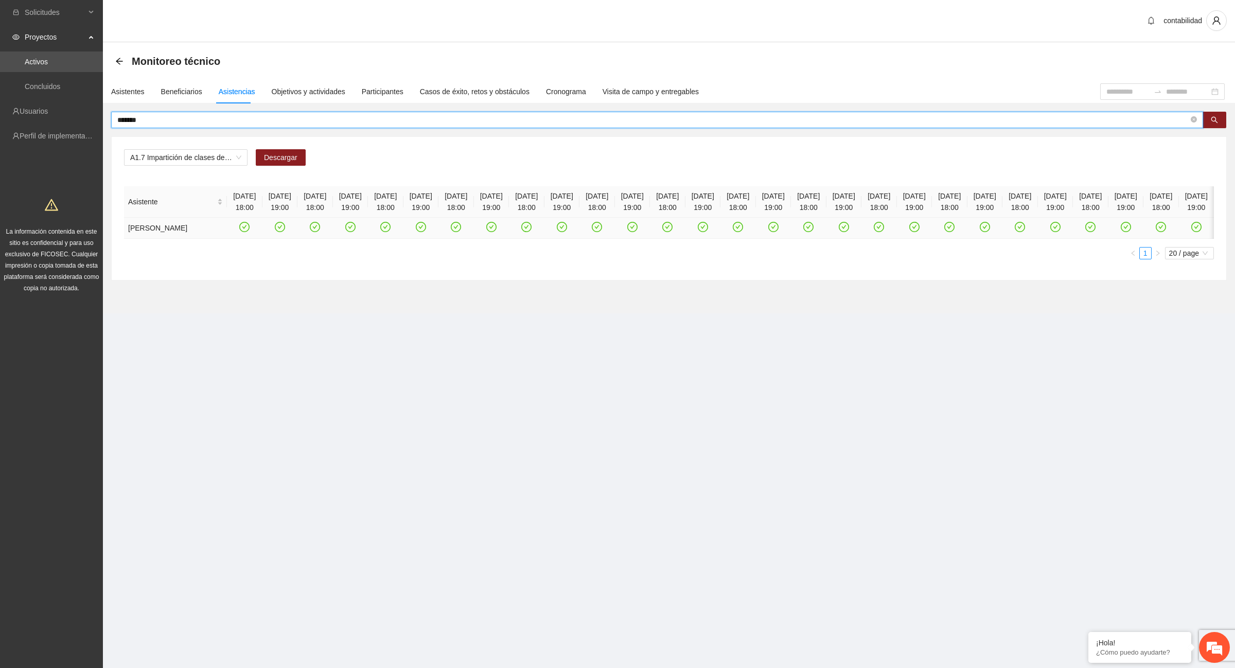
click at [275, 232] on icon "check-circle" at bounding box center [279, 227] width 9 height 9
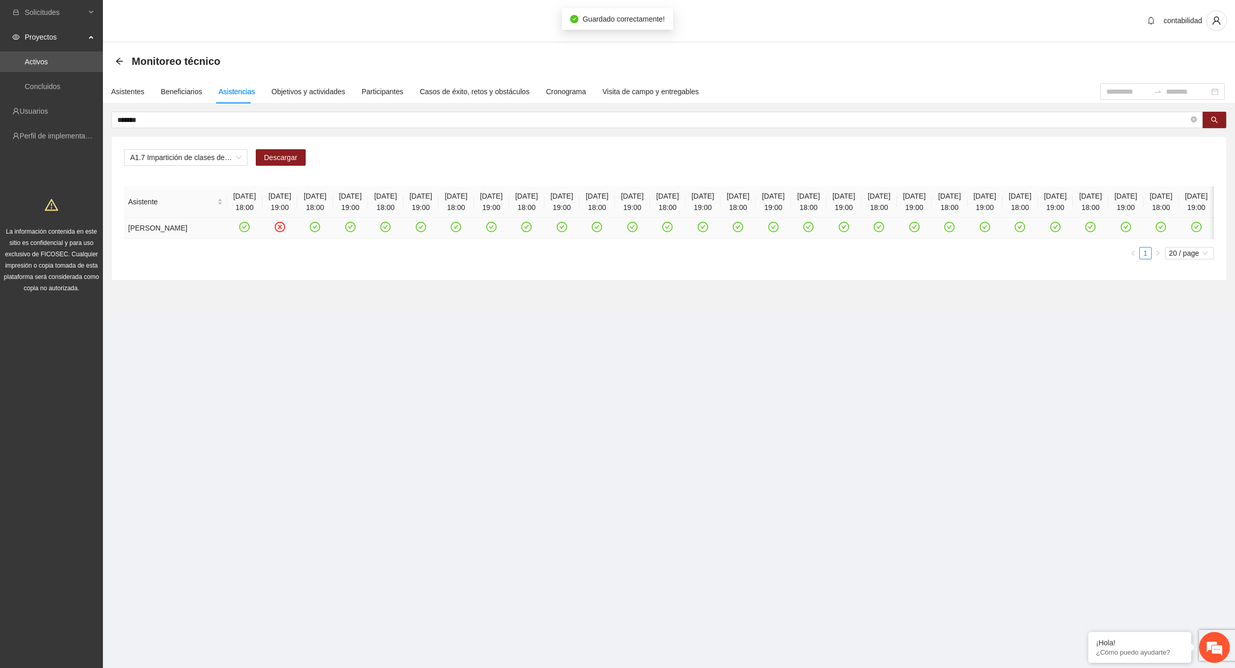
click at [346, 232] on icon "check-circle" at bounding box center [350, 227] width 9 height 9
click at [425, 232] on icon "check-circle" at bounding box center [420, 227] width 9 height 9
click at [496, 232] on icon "check-circle" at bounding box center [491, 227] width 9 height 9
click at [566, 232] on icon "check-circle" at bounding box center [561, 227] width 9 height 9
click at [637, 232] on icon "check-circle" at bounding box center [632, 227] width 9 height 9
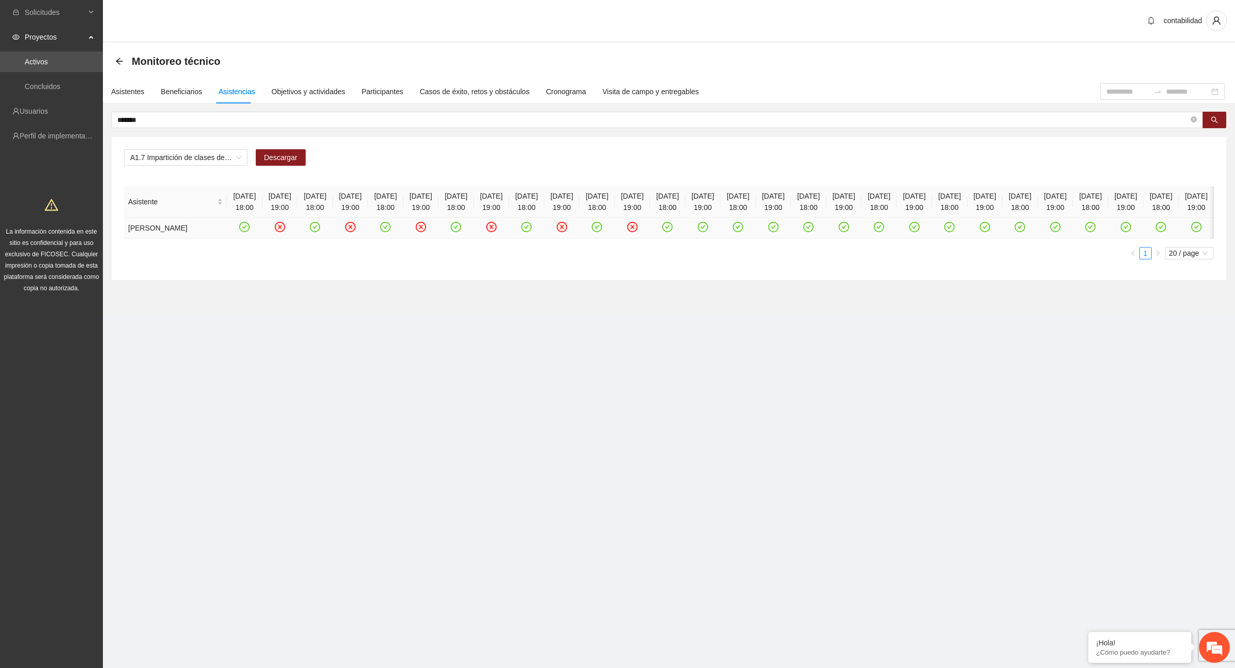
click at [779, 232] on icon "check-circle" at bounding box center [773, 227] width 10 height 10
click at [848, 232] on icon "check-circle" at bounding box center [843, 227] width 9 height 9
click at [919, 232] on icon "check-circle" at bounding box center [914, 227] width 9 height 9
click at [989, 232] on icon "check-circle" at bounding box center [984, 227] width 9 height 9
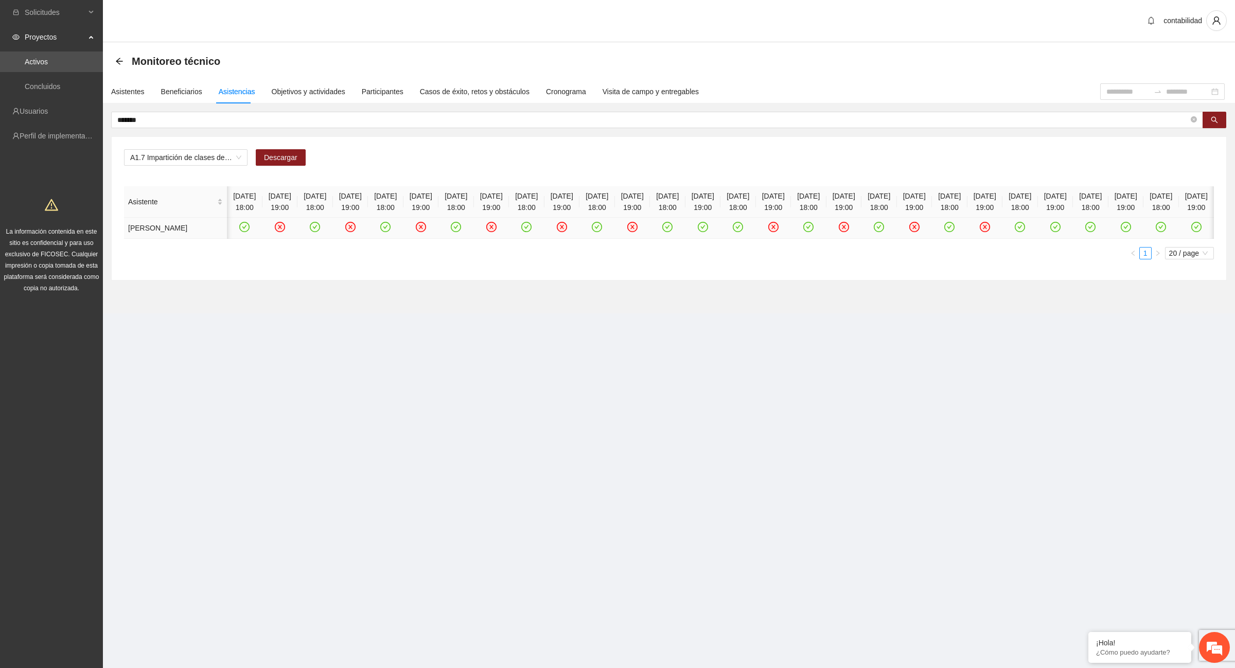
click at [1061, 232] on icon "check-circle" at bounding box center [1055, 227] width 10 height 10
click at [1130, 232] on icon "check-circle" at bounding box center [1125, 227] width 9 height 9
click at [1192, 232] on icon "check-circle" at bounding box center [1196, 227] width 9 height 9
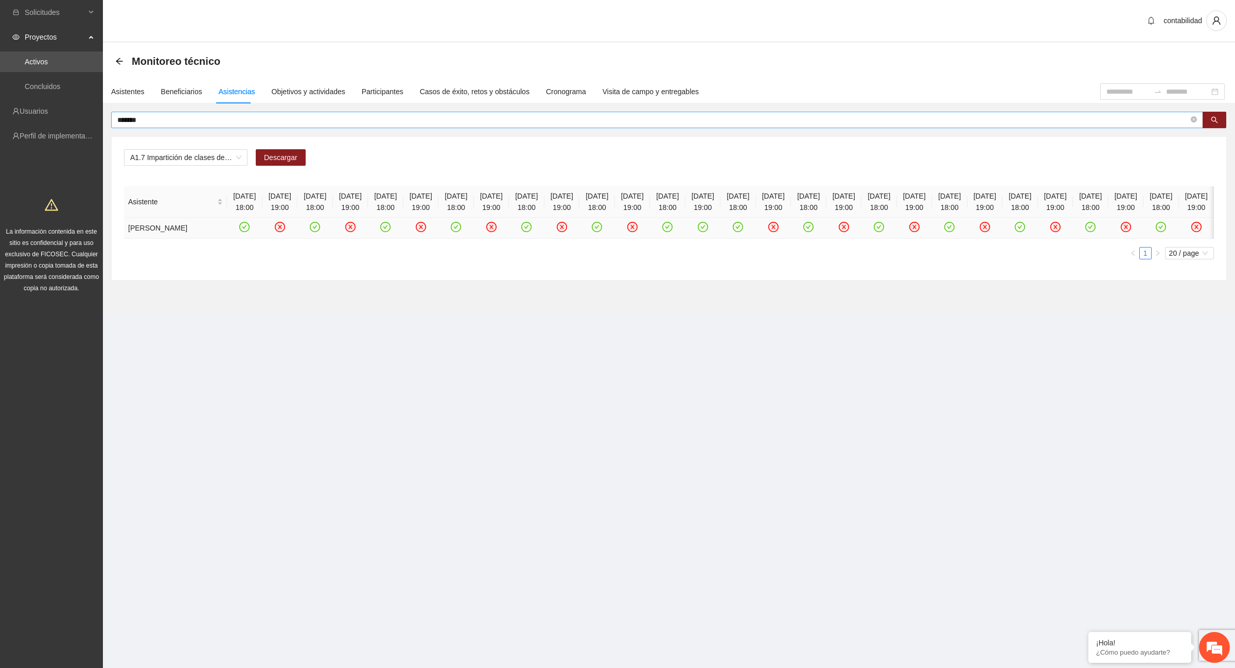
click at [157, 113] on span "*******" at bounding box center [657, 120] width 1092 height 16
type input "*"
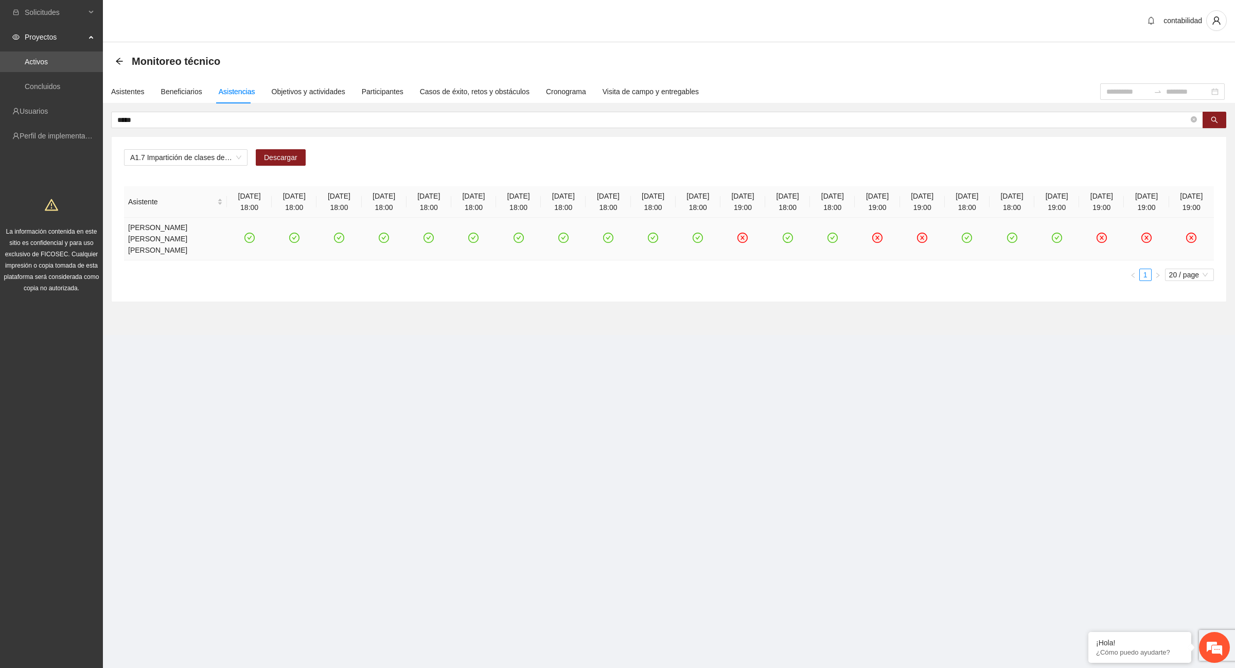
click at [1052, 232] on icon "check-circle" at bounding box center [1056, 227] width 9 height 9
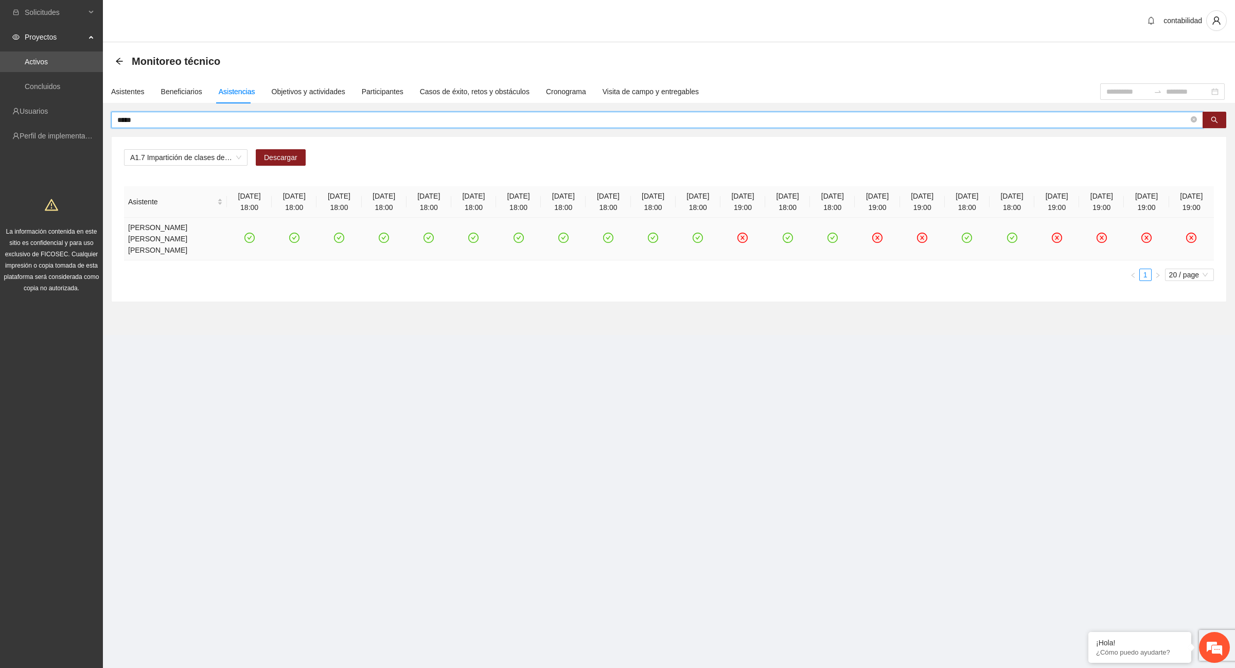
click at [166, 116] on input "*****" at bounding box center [652, 119] width 1071 height 11
type input "*"
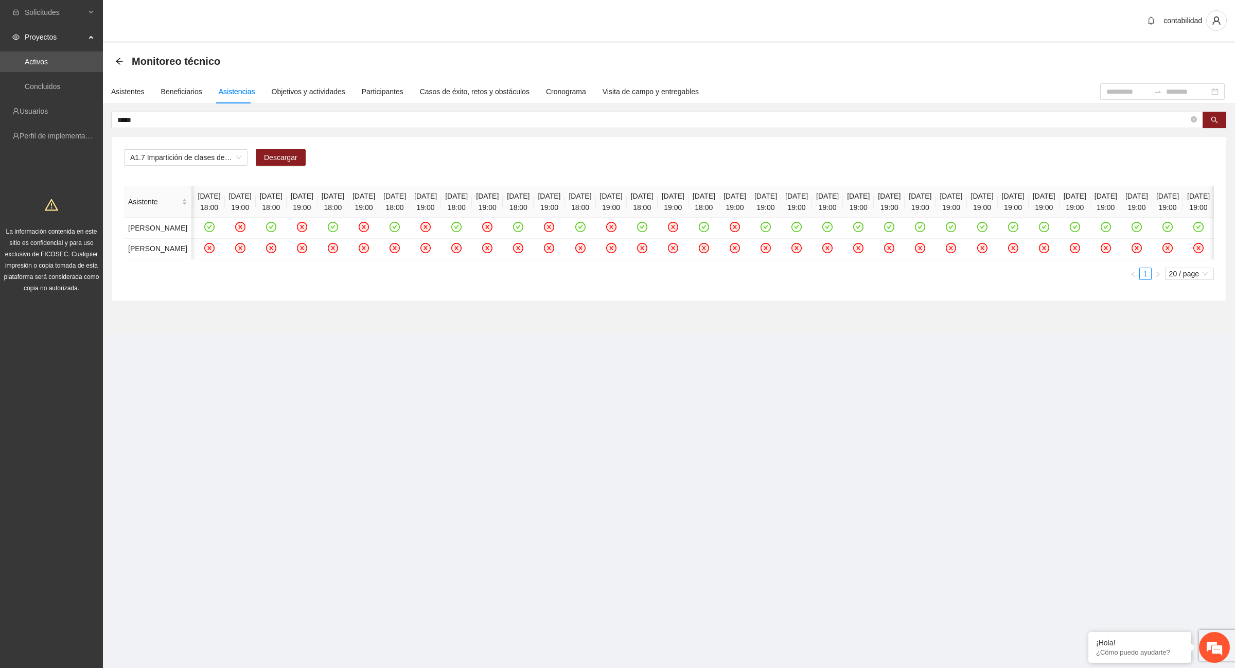
scroll to position [0, 3524]
click at [709, 230] on icon "check-circle" at bounding box center [704, 227] width 9 height 9
click at [139, 122] on input "*****" at bounding box center [652, 119] width 1071 height 11
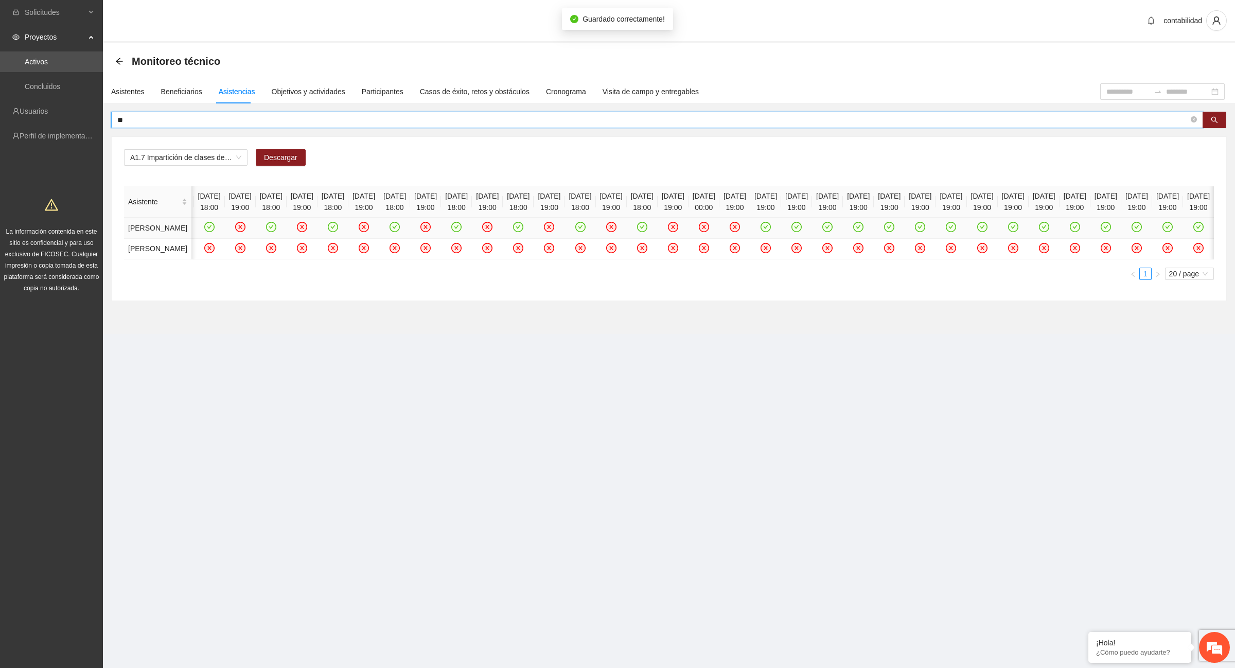
type input "*"
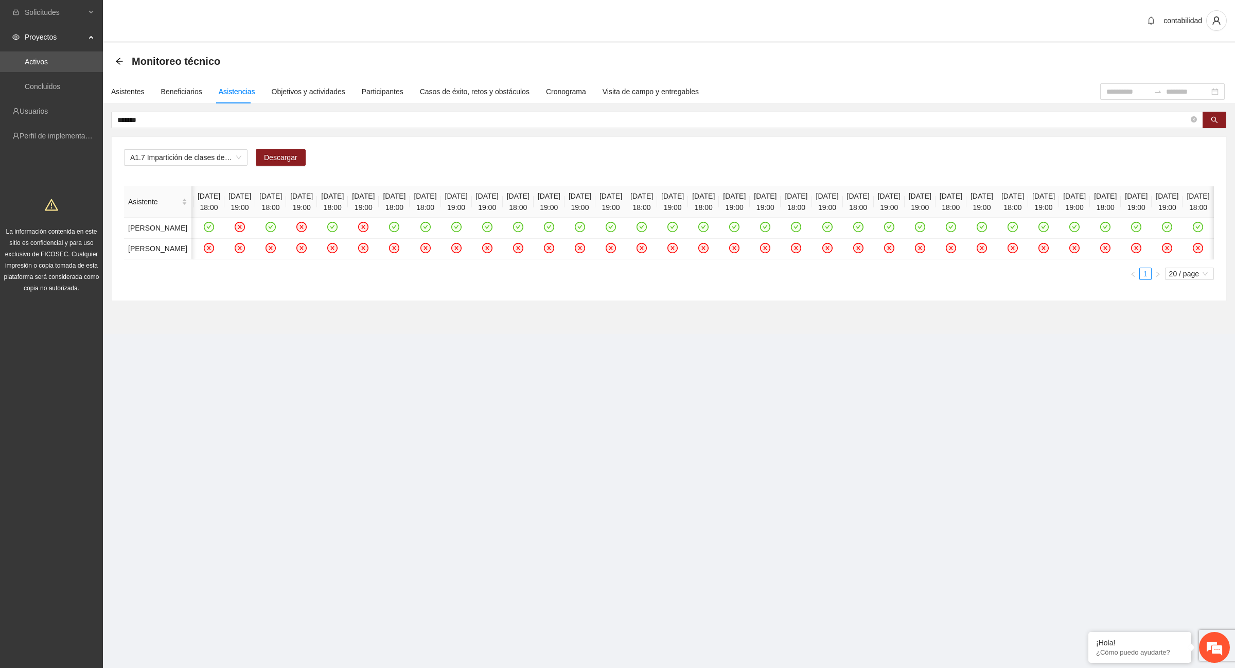
scroll to position [0, 3482]
click at [397, 228] on icon "check-circle" at bounding box center [394, 227] width 5 height 4
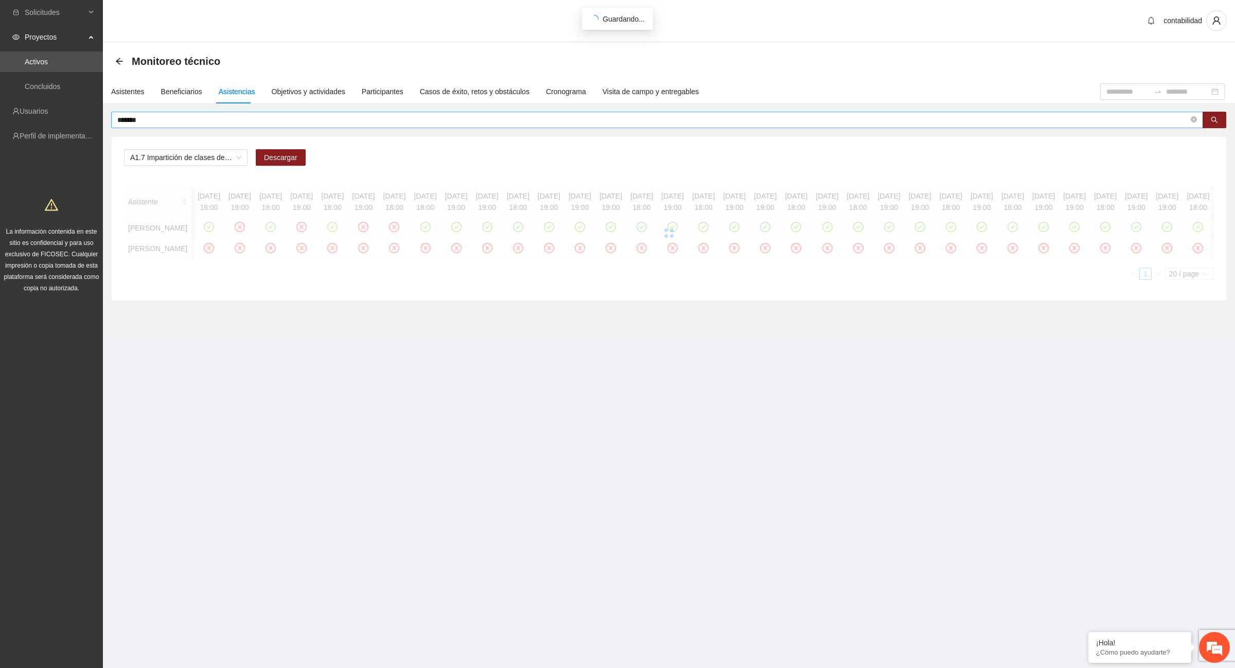
click at [158, 122] on input "*******" at bounding box center [652, 119] width 1071 height 11
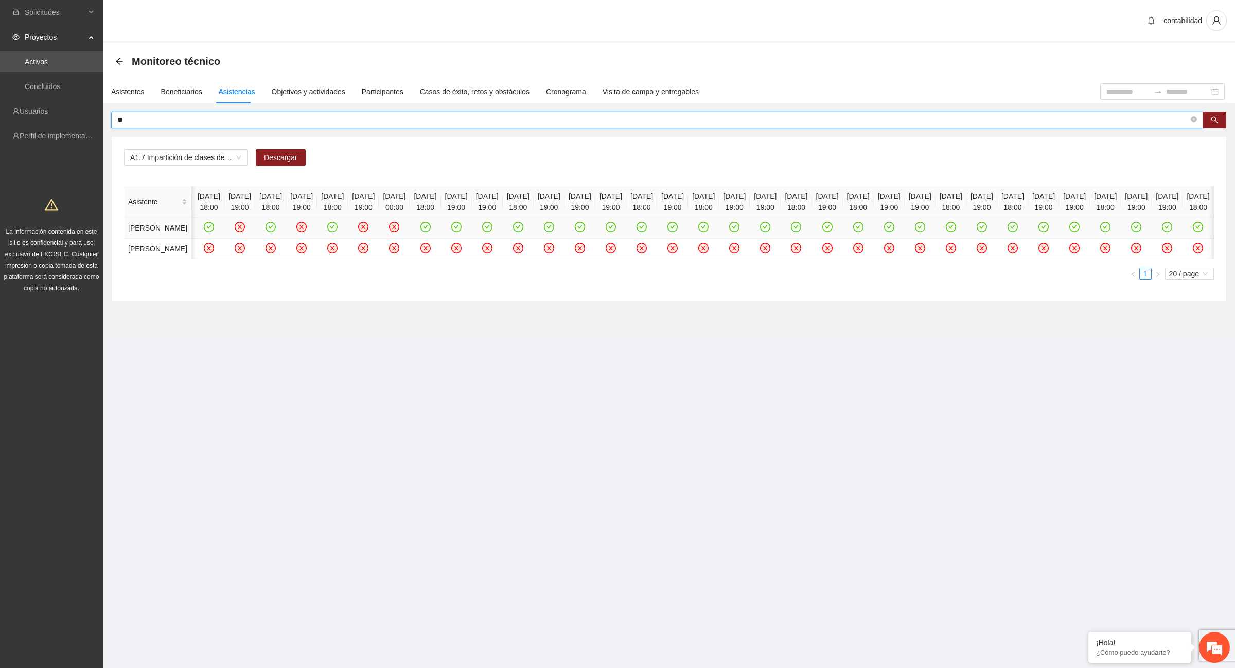
type input "*"
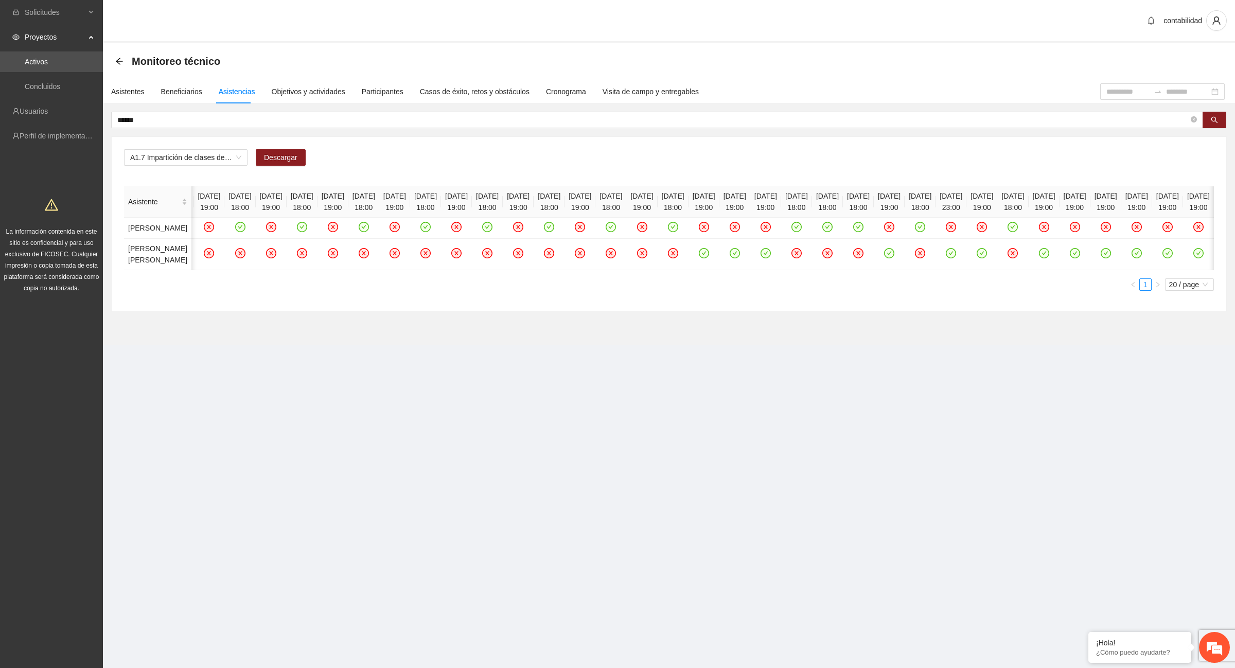
scroll to position [0, 3336]
click at [121, 232] on icon "check-circle" at bounding box center [116, 227] width 10 height 10
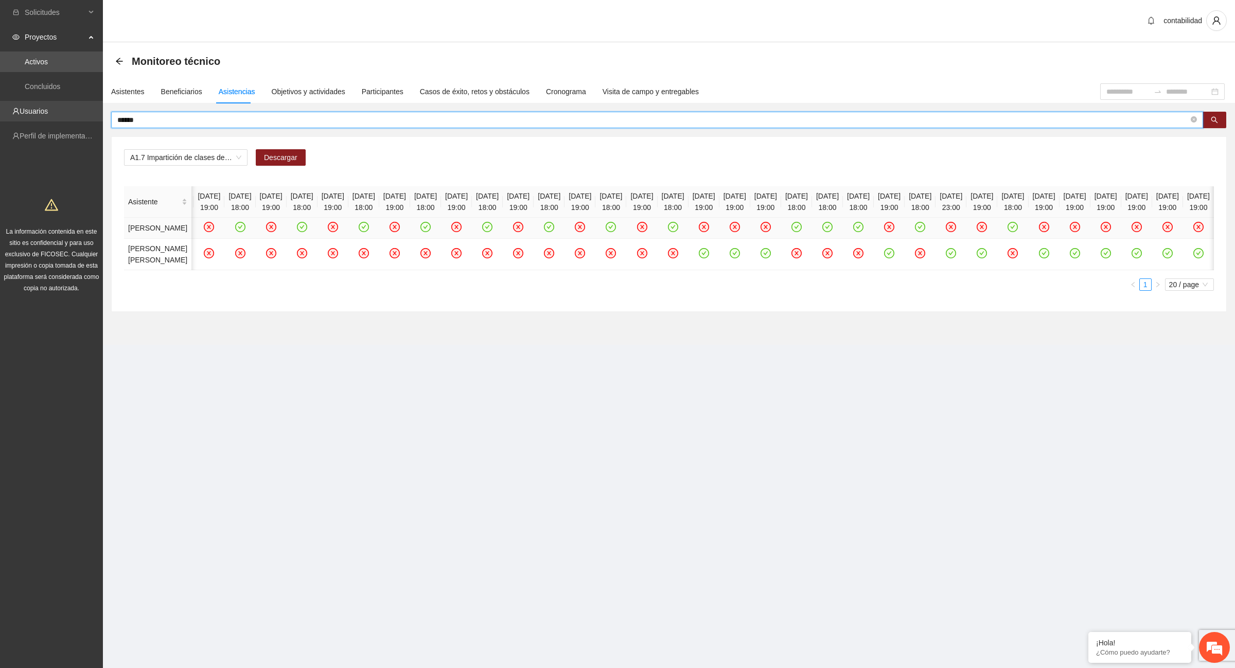
drag, startPoint x: 143, startPoint y: 120, endPoint x: 86, endPoint y: 120, distance: 56.1
click at [86, 120] on section "Solicitudes Proyectos Activos Concluidos Usuarios Perfil de implementadora La i…" at bounding box center [617, 334] width 1235 height 668
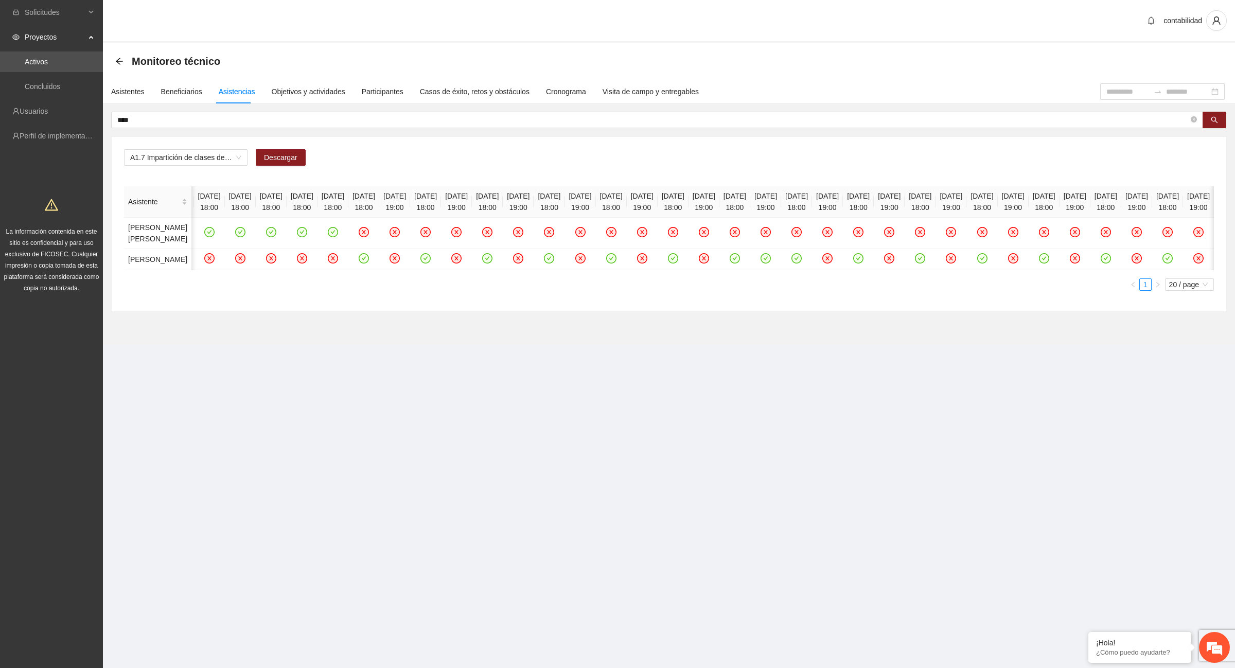
scroll to position [0, 360]
click at [770, 252] on icon "check-circle" at bounding box center [766, 247] width 9 height 9
click at [1102, 252] on icon "check-circle" at bounding box center [1106, 247] width 9 height 9
click at [240, 158] on span "A1.7 Impartición de clases de baile" at bounding box center [185, 157] width 111 height 15
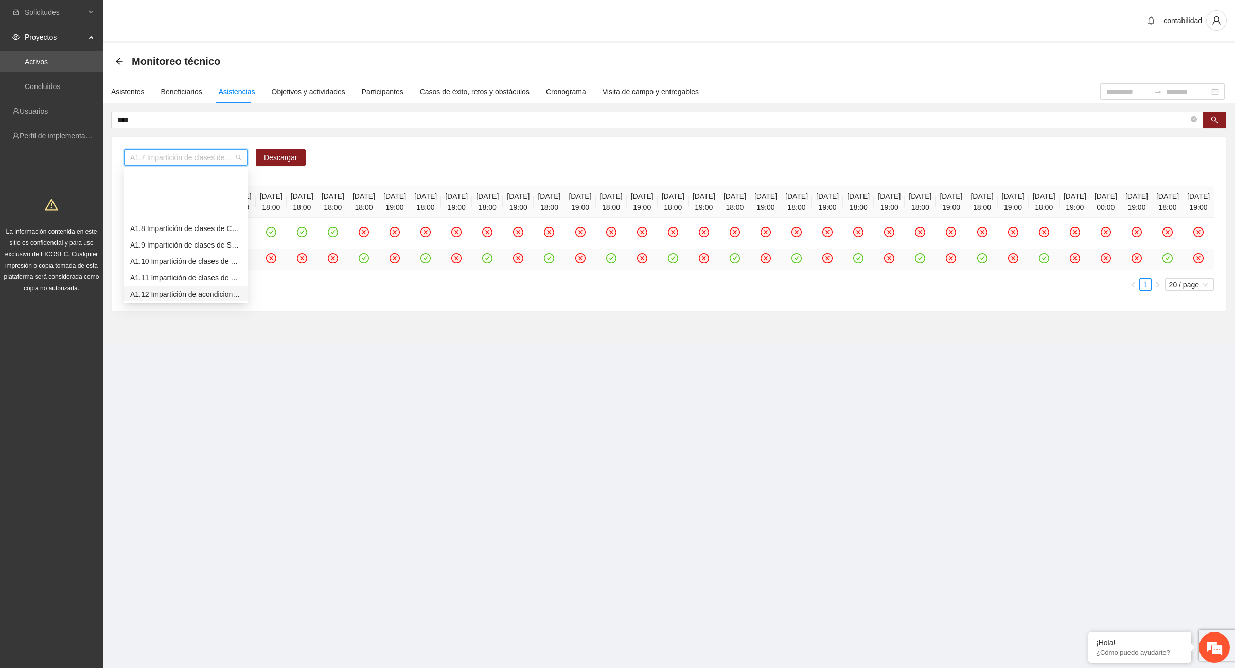
scroll to position [129, 0]
click at [196, 246] on div "A1.13 Impartición de clases de futbol" at bounding box center [185, 246] width 111 height 11
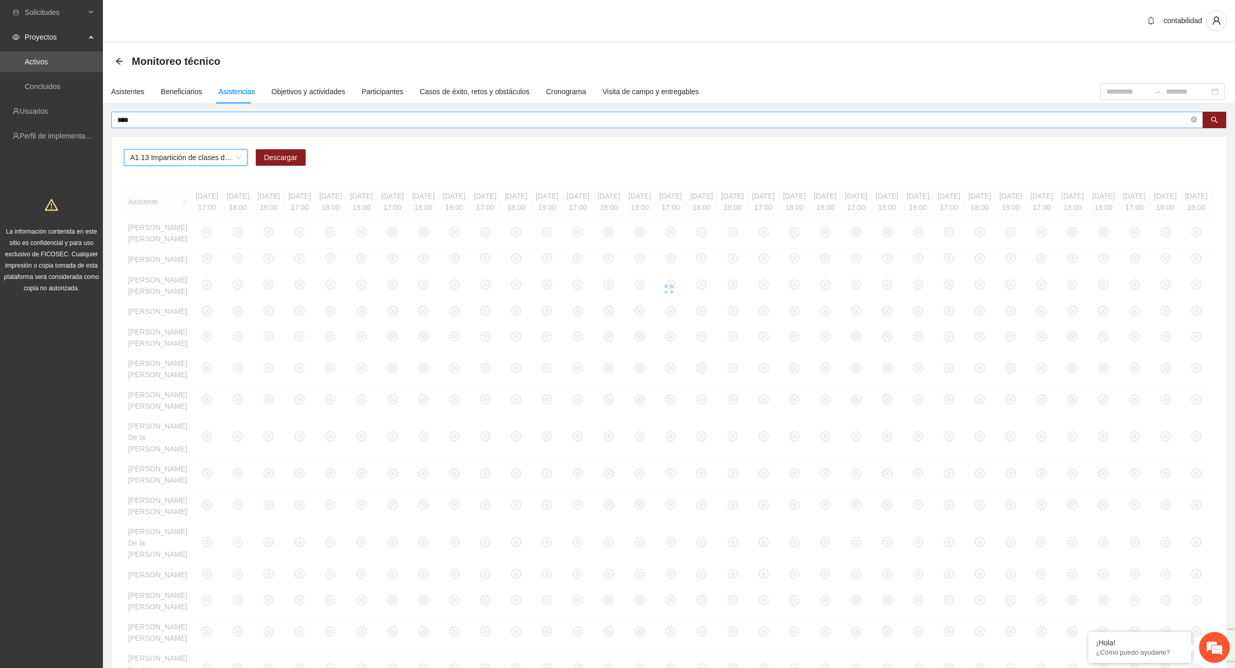
click at [189, 117] on input "****" at bounding box center [652, 119] width 1071 height 11
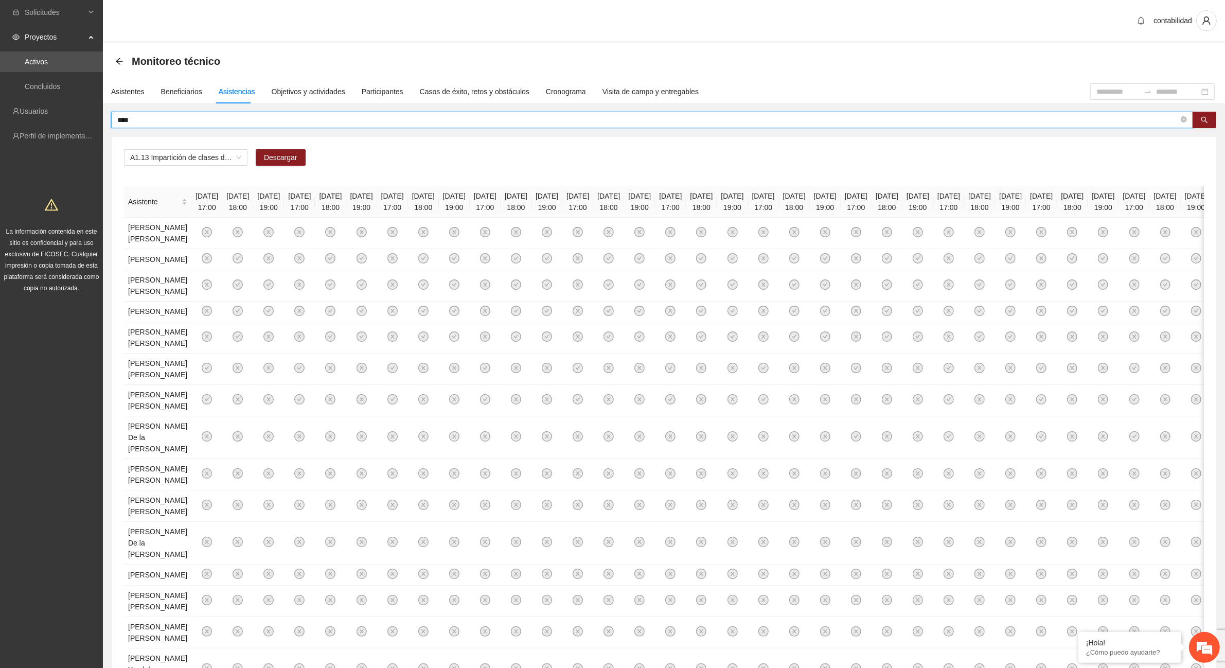
click at [157, 121] on input "****" at bounding box center [648, 119] width 1062 height 11
type input "*"
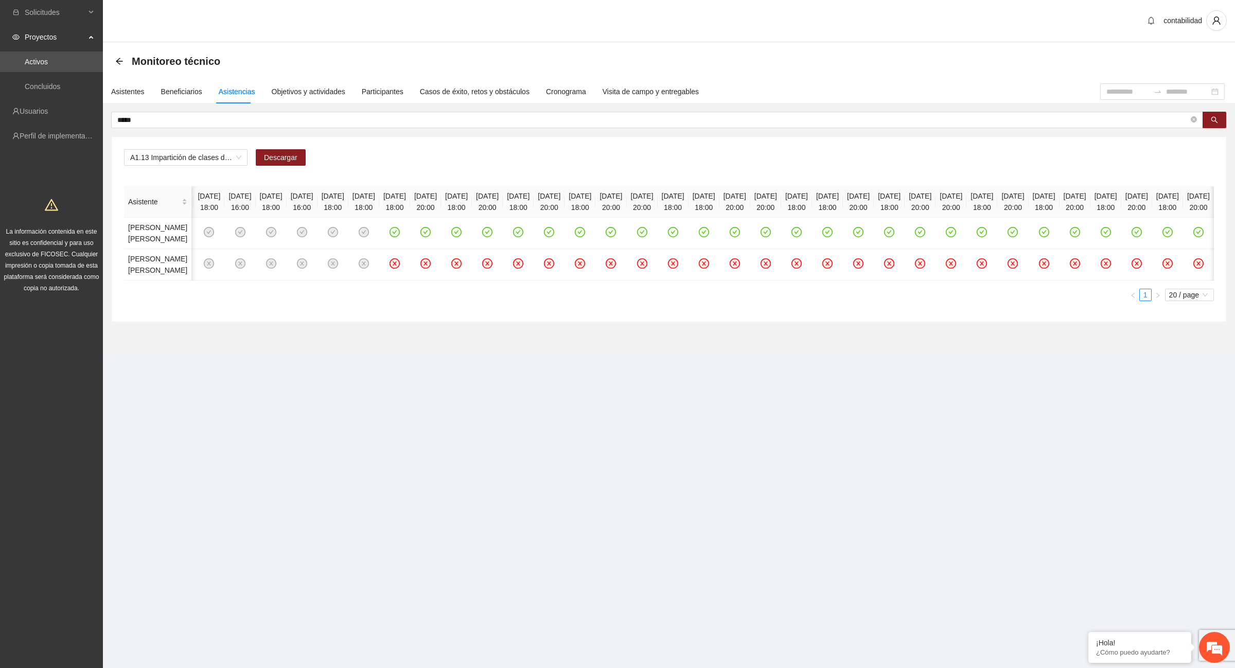
scroll to position [0, 6953]
click at [191, 113] on span "*****" at bounding box center [657, 120] width 1092 height 16
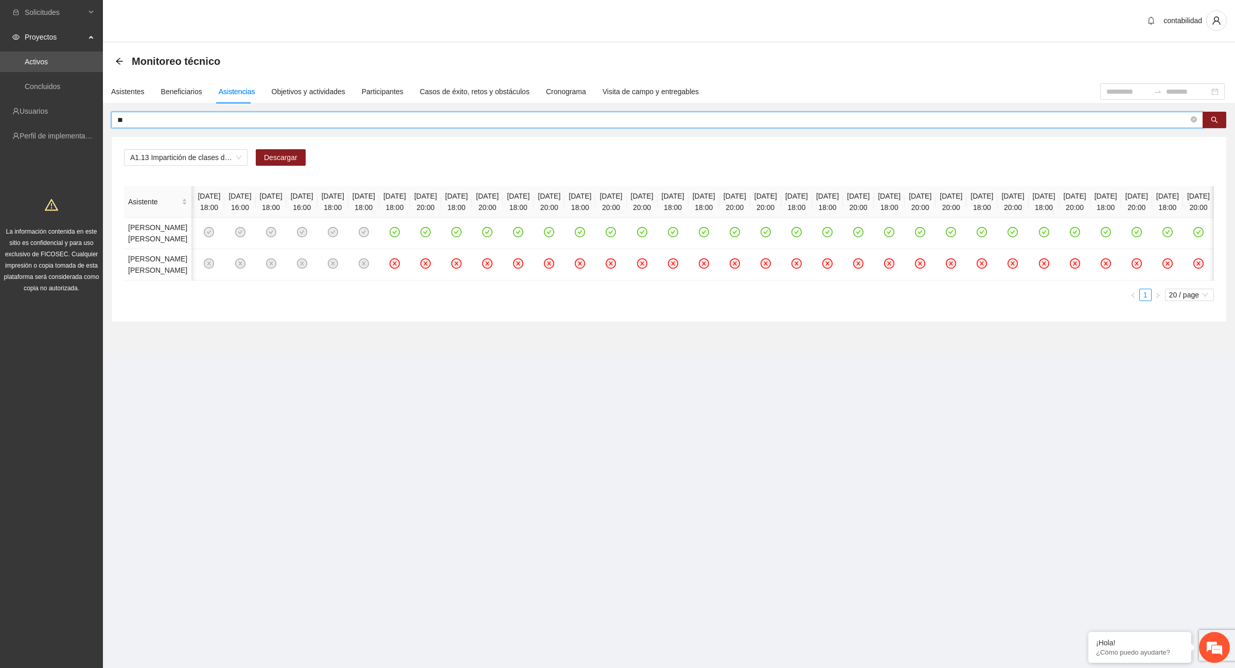
type input "*"
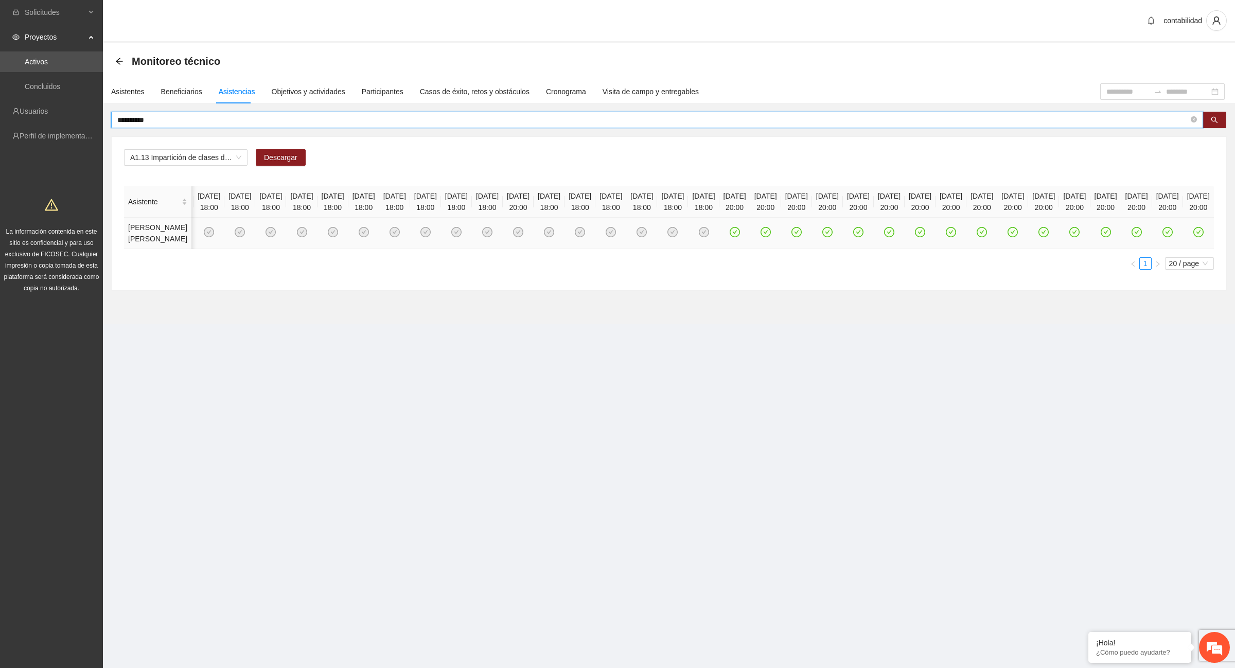
scroll to position [0, 4079]
type input "*"
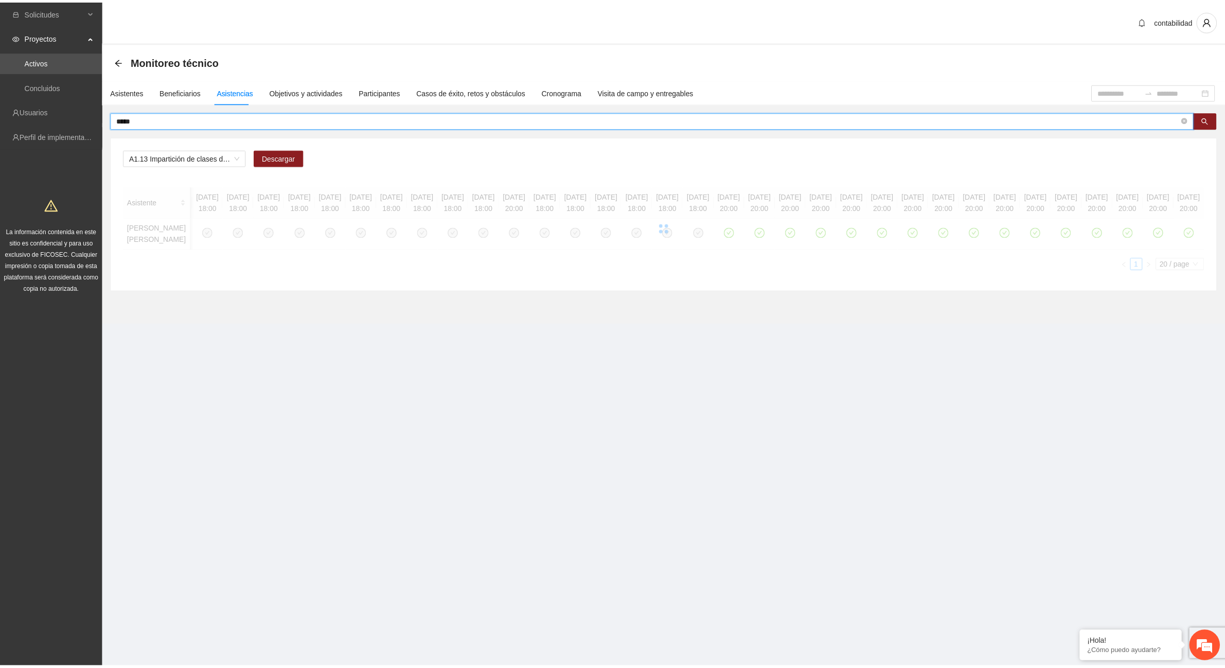
scroll to position [0, 0]
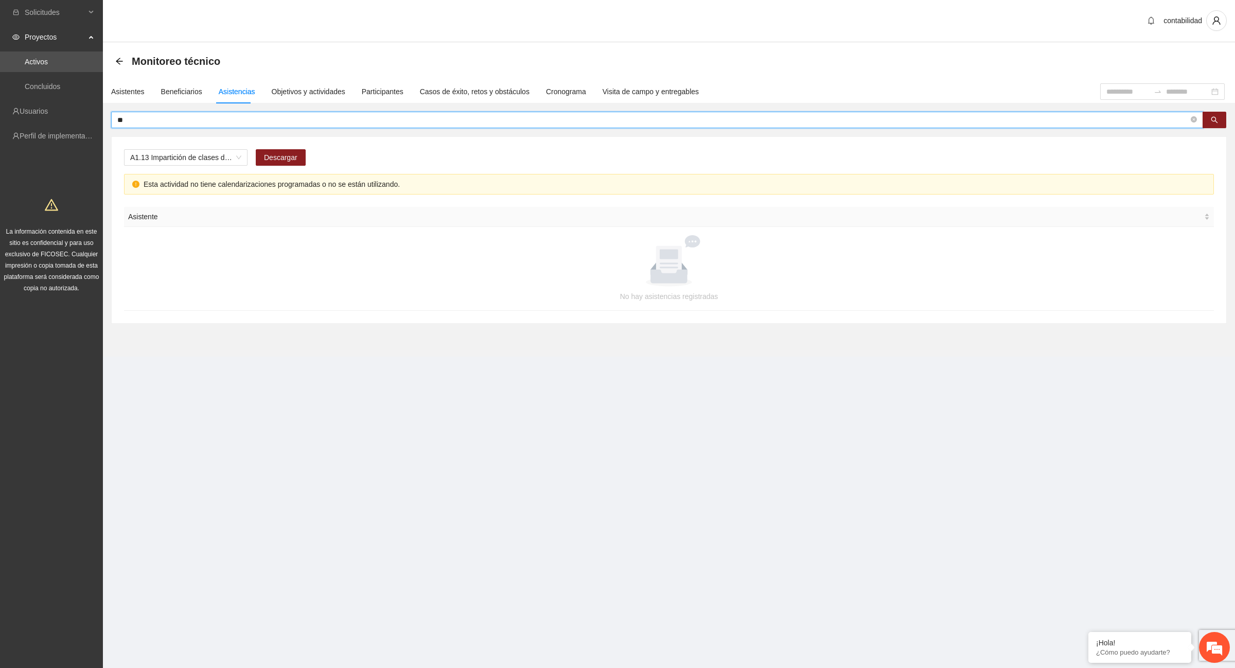
type input "*"
click at [117, 59] on icon "arrow-left" at bounding box center [119, 61] width 8 height 8
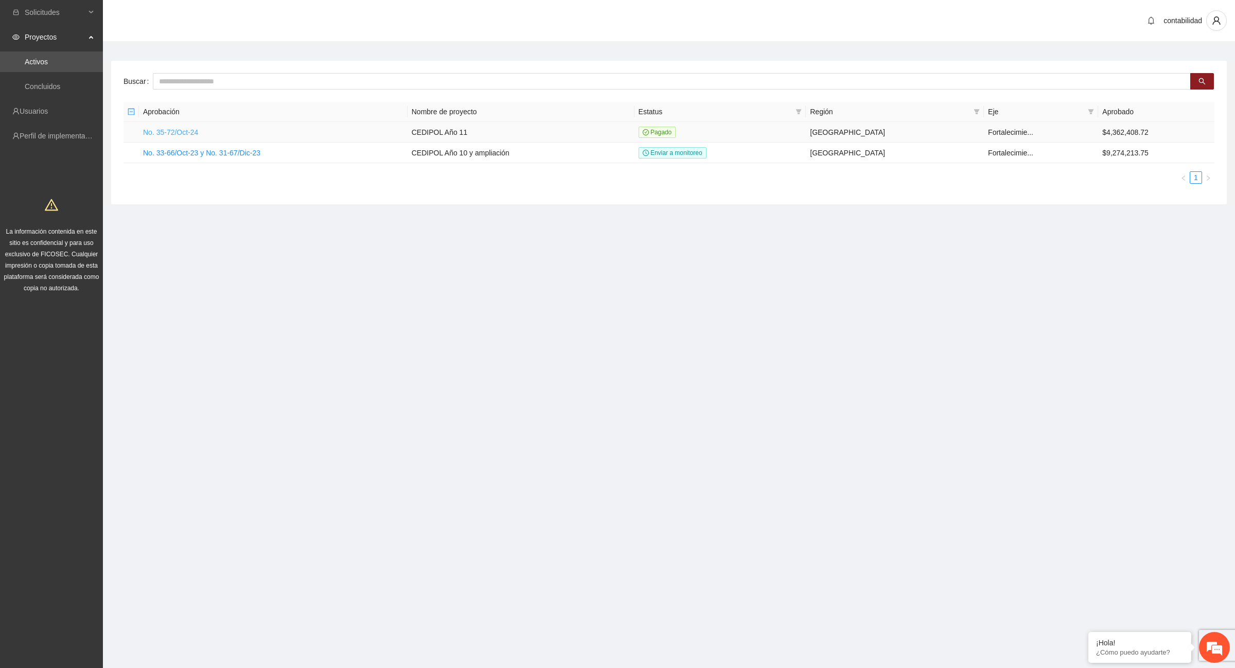
click at [179, 134] on link "No. 35-72/Oct-24" at bounding box center [170, 132] width 55 height 8
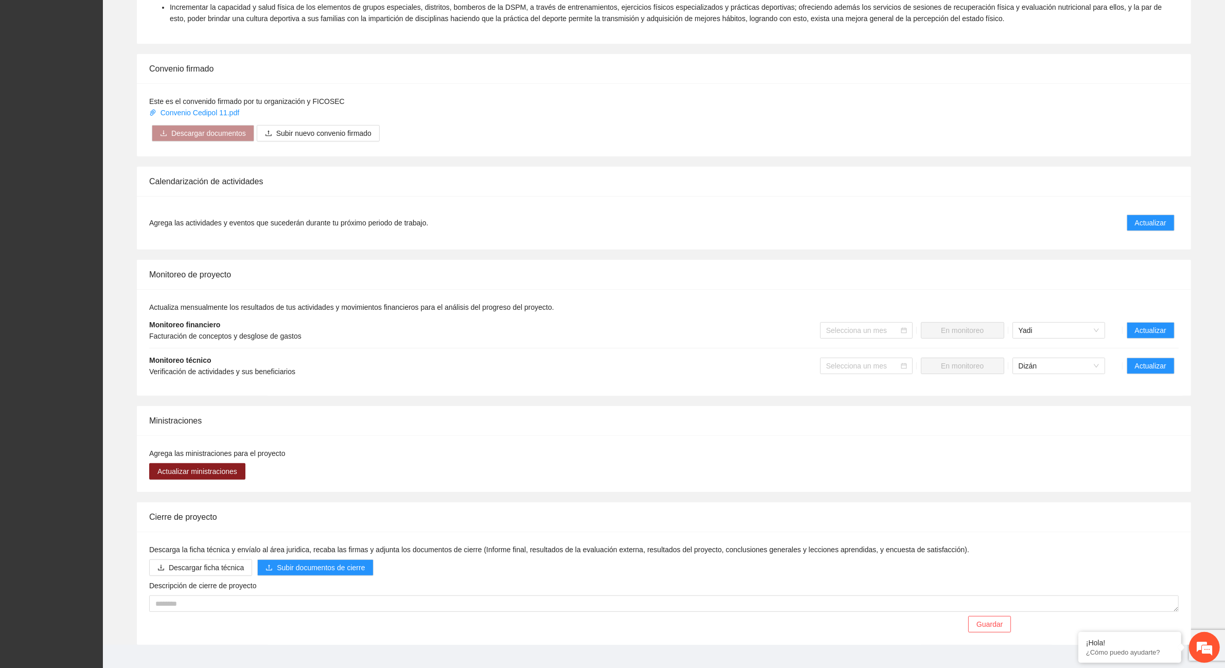
scroll to position [550, 0]
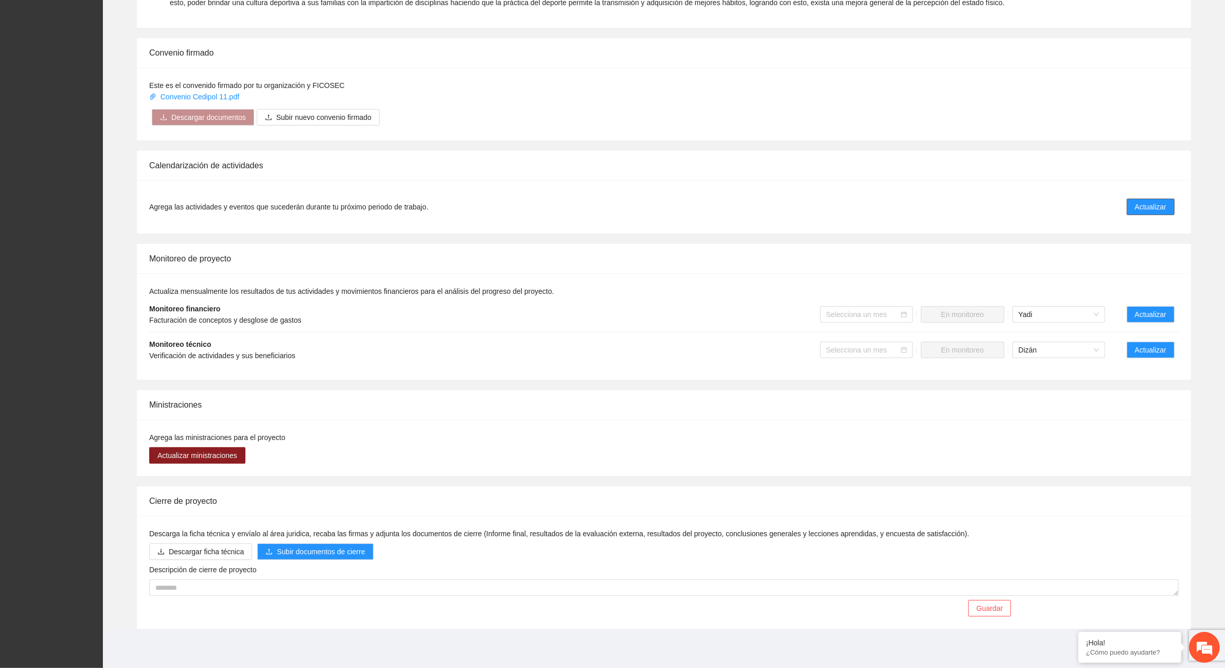
click at [1153, 207] on span "Actualizar" at bounding box center [1150, 206] width 31 height 11
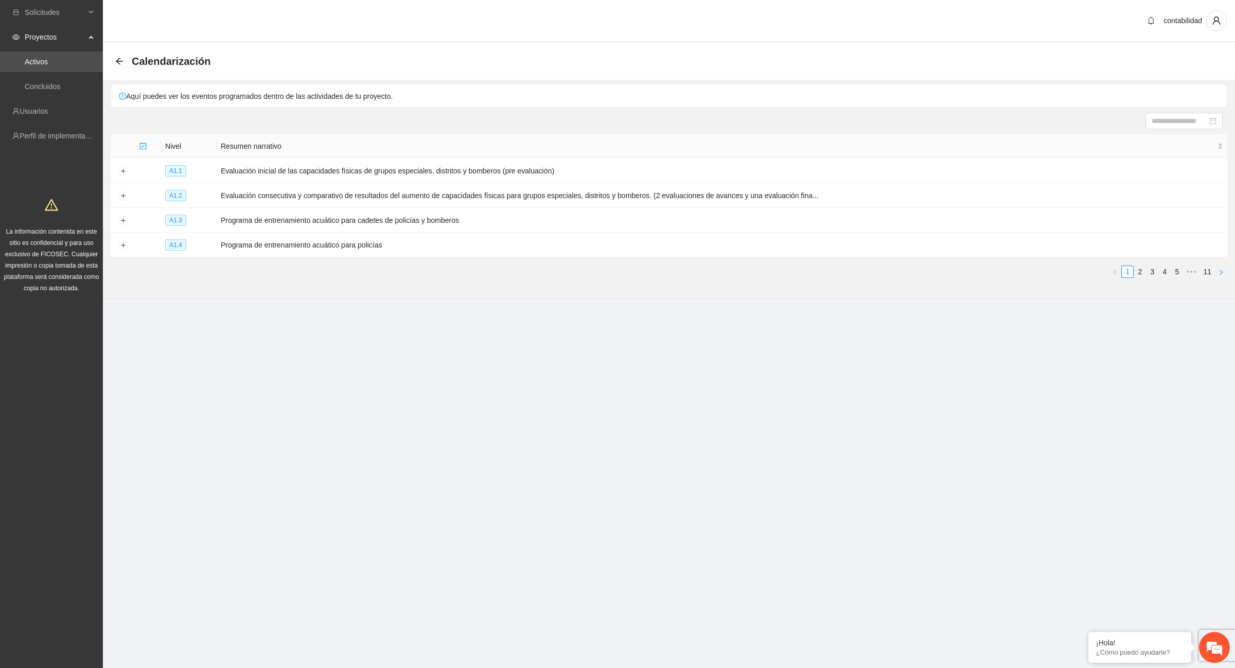
click at [1224, 269] on icon "right" at bounding box center [1221, 272] width 6 height 6
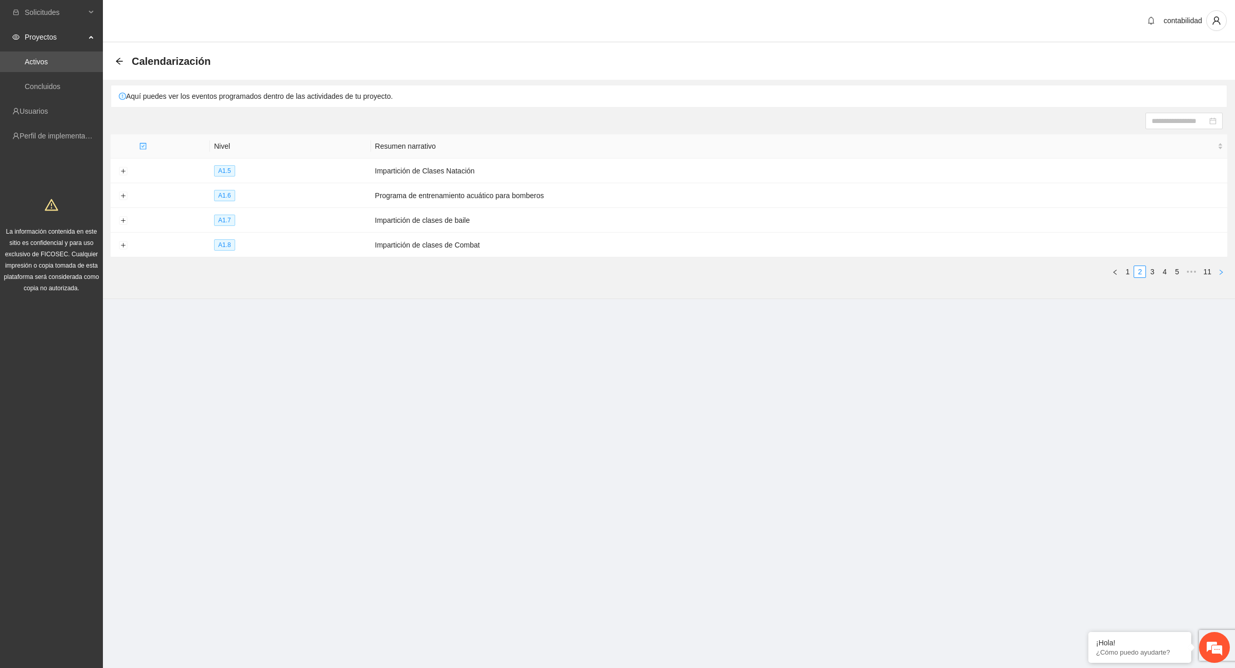
click at [1224, 269] on icon "right" at bounding box center [1221, 272] width 6 height 6
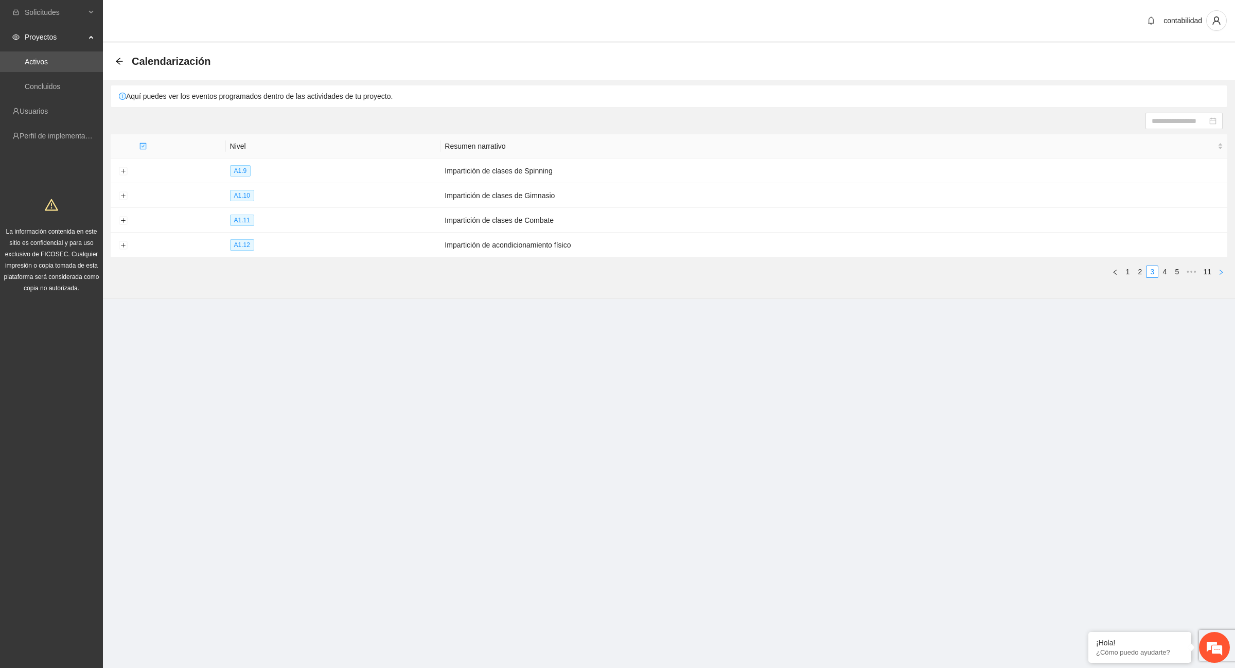
click at [1224, 269] on icon "right" at bounding box center [1221, 272] width 6 height 6
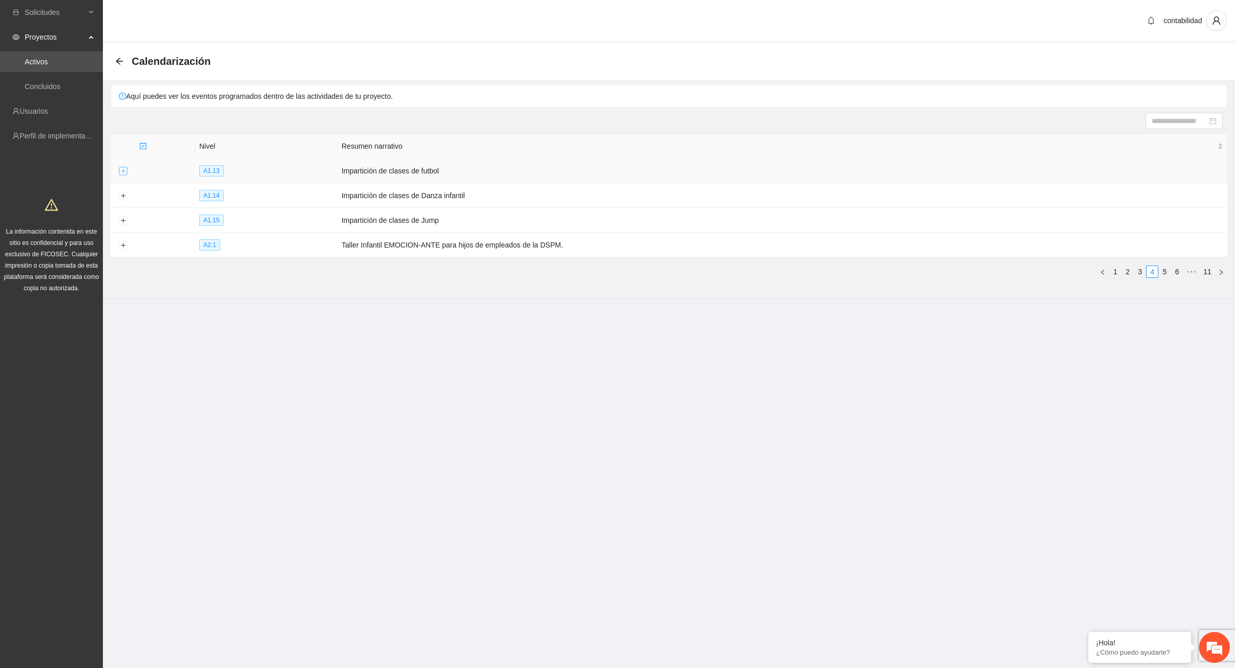
click at [121, 173] on button "Expand row" at bounding box center [123, 171] width 8 height 8
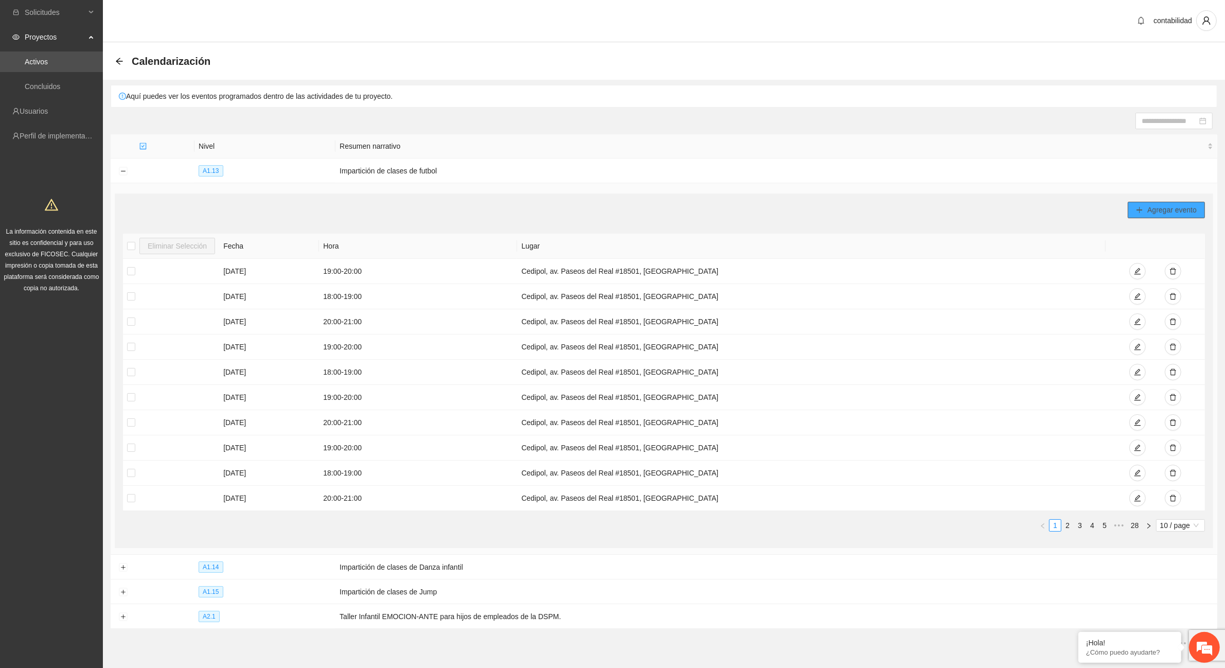
click at [1158, 211] on span "Agregar evento" at bounding box center [1172, 209] width 49 height 11
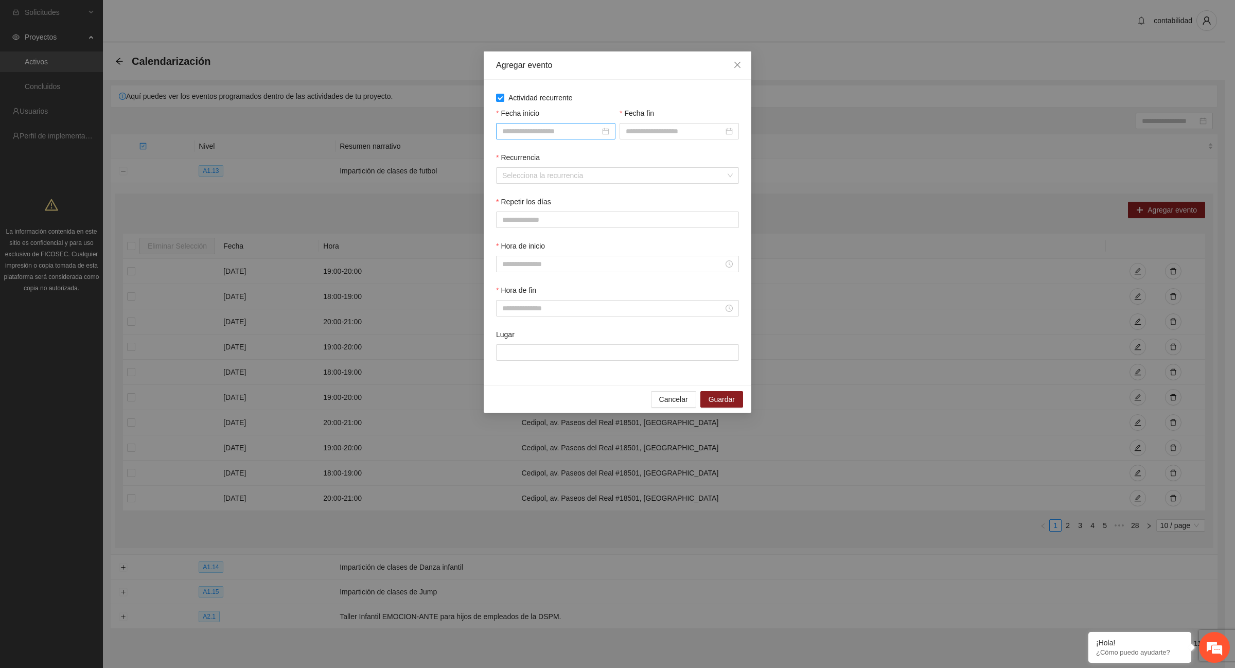
click at [606, 131] on div at bounding box center [555, 131] width 107 height 11
click at [518, 155] on button "button" at bounding box center [516, 152] width 11 height 21
type input "**********"
click at [549, 192] on div "1" at bounding box center [548, 191] width 12 height 12
click at [732, 131] on div at bounding box center [679, 131] width 107 height 11
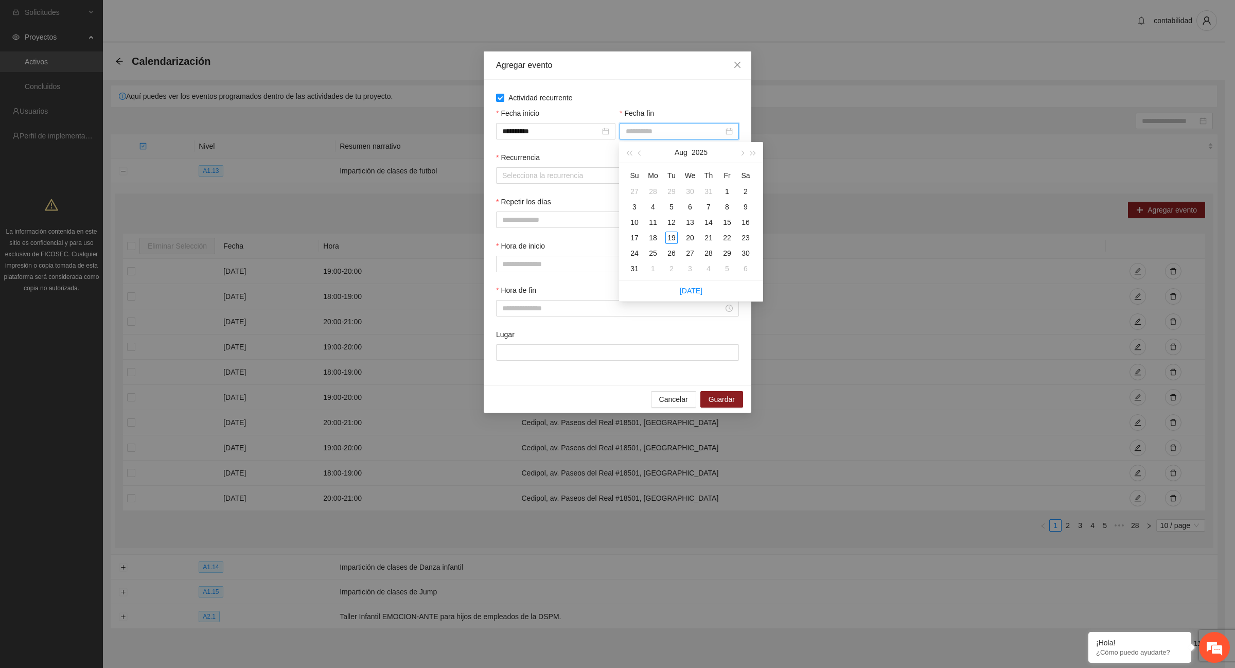
type input "**********"
click at [639, 154] on span "button" at bounding box center [640, 153] width 5 height 5
type input "**********"
click at [709, 256] on div "31" at bounding box center [708, 253] width 12 height 12
click at [731, 179] on div "Selecciona la recurrencia" at bounding box center [617, 175] width 243 height 16
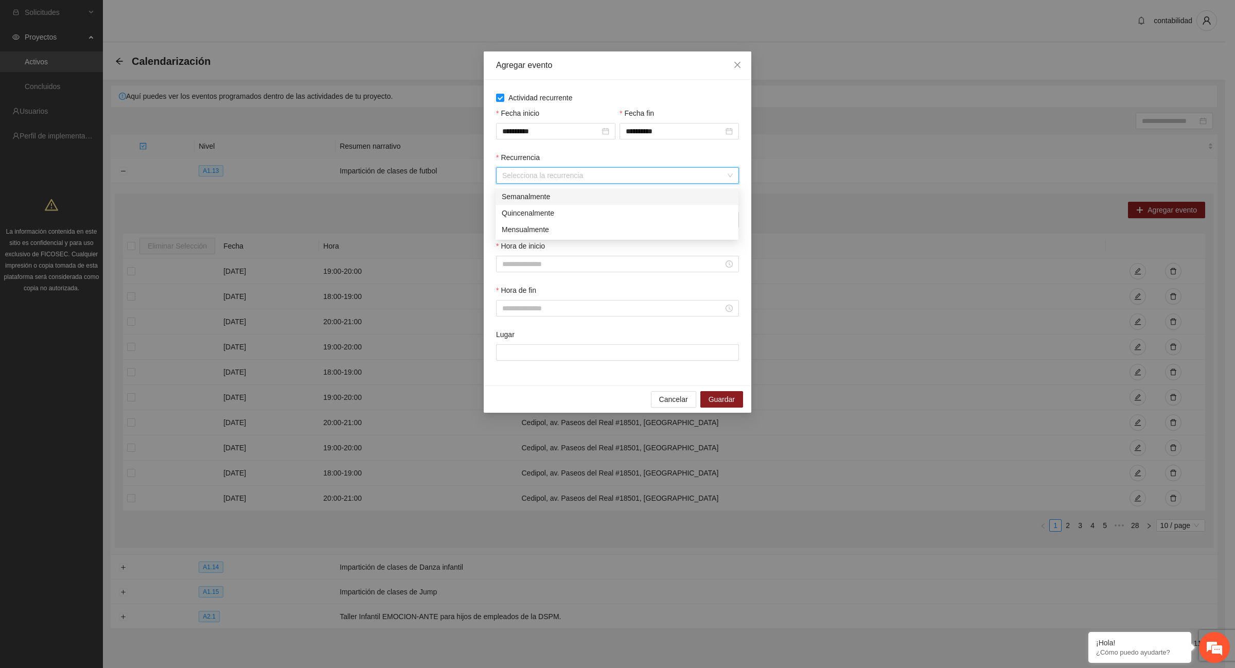
click at [585, 198] on div "Semanalmente" at bounding box center [617, 196] width 231 height 11
click at [507, 222] on span "L" at bounding box center [506, 219] width 4 height 11
click at [531, 222] on span "M" at bounding box center [532, 219] width 6 height 11
drag, startPoint x: 552, startPoint y: 222, endPoint x: 557, endPoint y: 222, distance: 5.7
click at [552, 222] on button "X" at bounding box center [557, 220] width 21 height 16
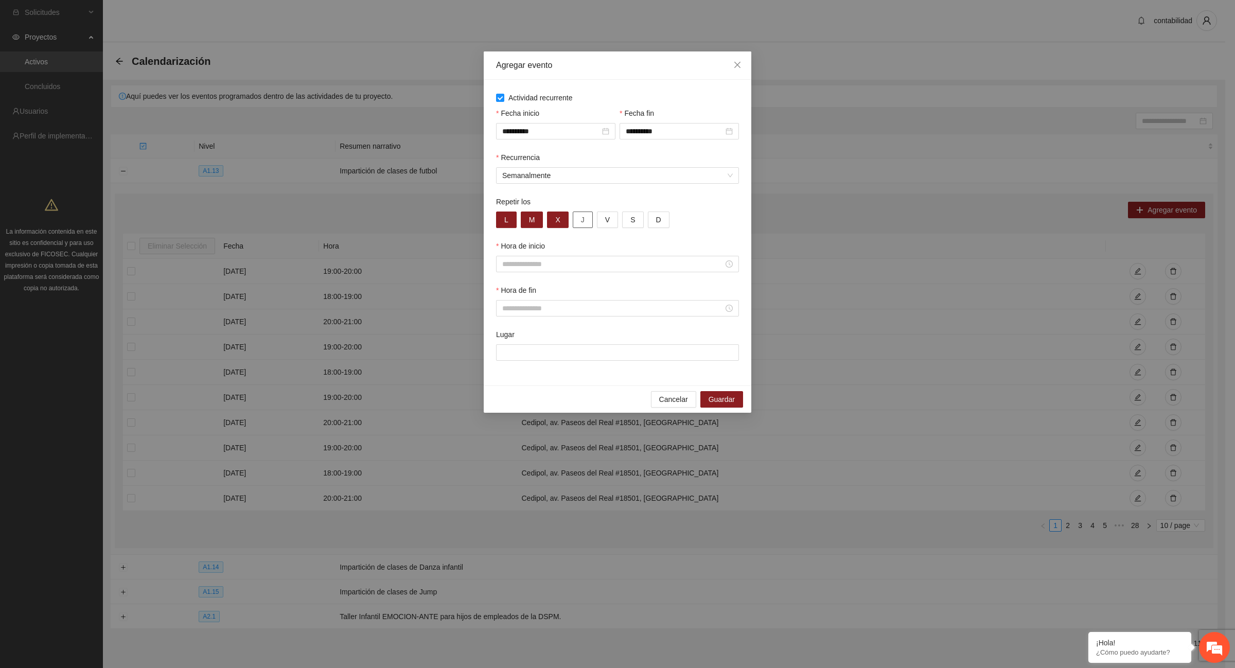
click at [581, 222] on span "J" at bounding box center [583, 219] width 4 height 11
click at [605, 224] on span "V" at bounding box center [607, 219] width 5 height 11
click at [729, 268] on div at bounding box center [617, 263] width 231 height 11
click at [510, 385] on div "16" at bounding box center [510, 387] width 29 height 14
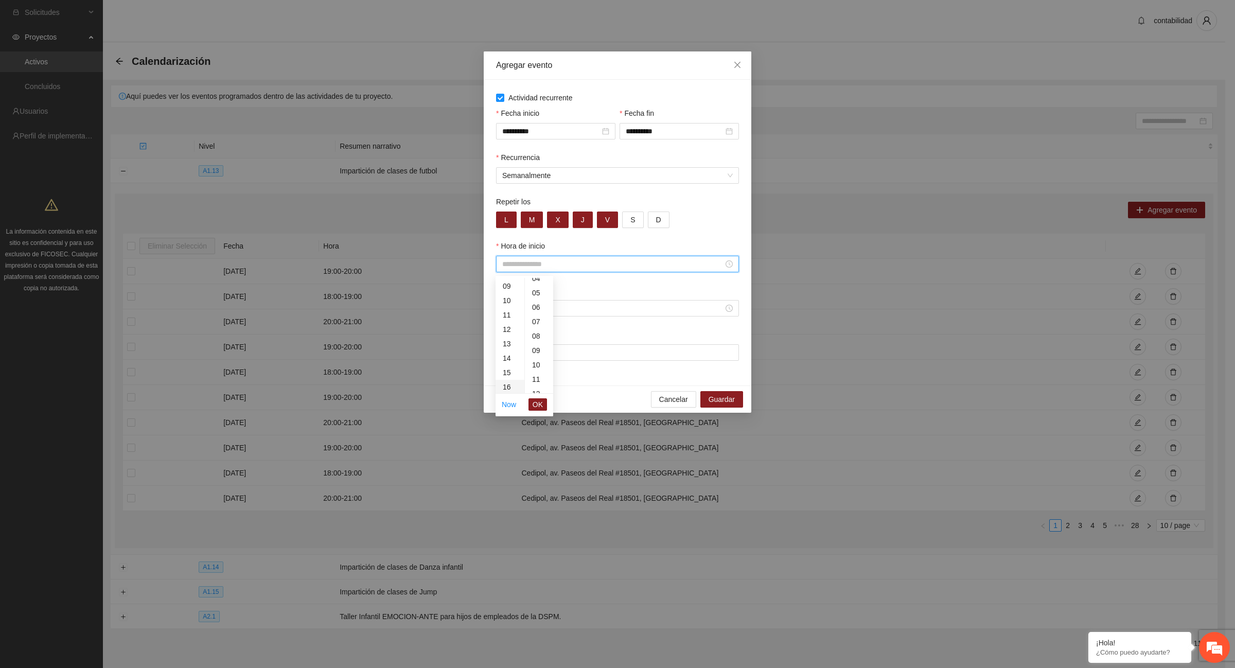
type input "*****"
click at [538, 286] on div "00" at bounding box center [539, 285] width 28 height 14
click at [536, 400] on span "OK" at bounding box center [538, 404] width 10 height 11
click at [729, 310] on div at bounding box center [617, 308] width 231 height 11
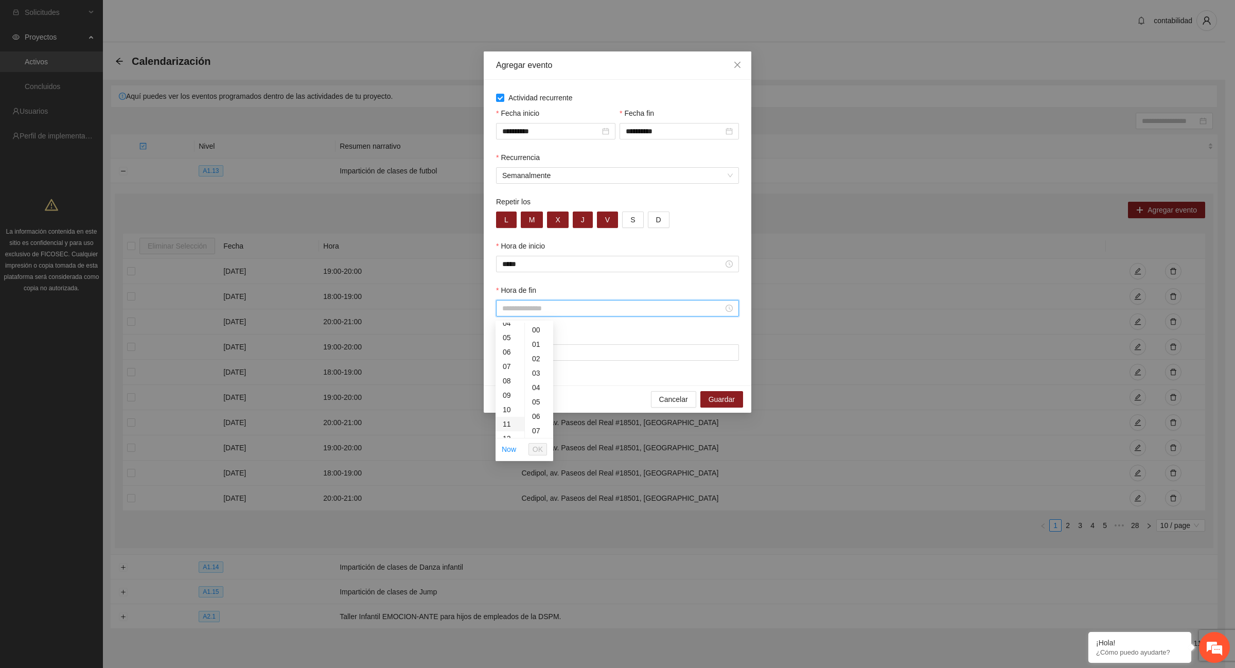
scroll to position [129, 0]
click at [507, 419] on div "17" at bounding box center [510, 420] width 29 height 14
type input "*****"
click at [536, 331] on div "00" at bounding box center [539, 330] width 28 height 14
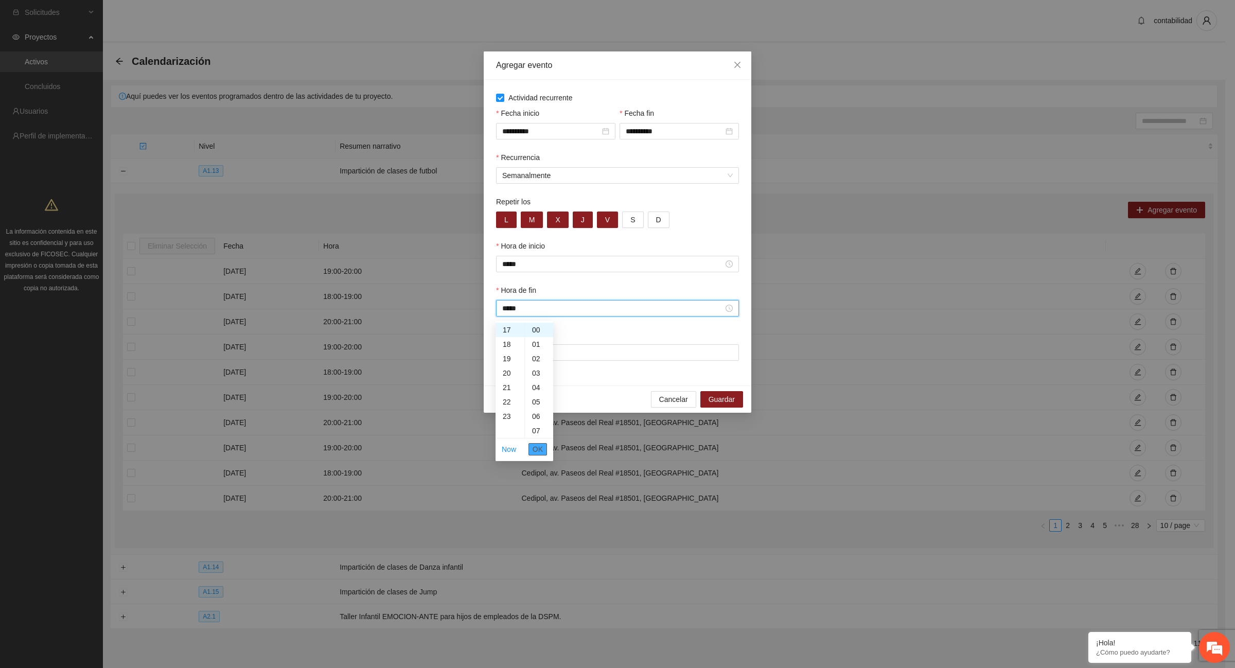
click at [541, 449] on span "OK" at bounding box center [538, 449] width 10 height 11
click at [628, 358] on input "Lugar" at bounding box center [617, 352] width 243 height 16
type input "**********"
click at [716, 405] on span "Guardar" at bounding box center [722, 399] width 26 height 11
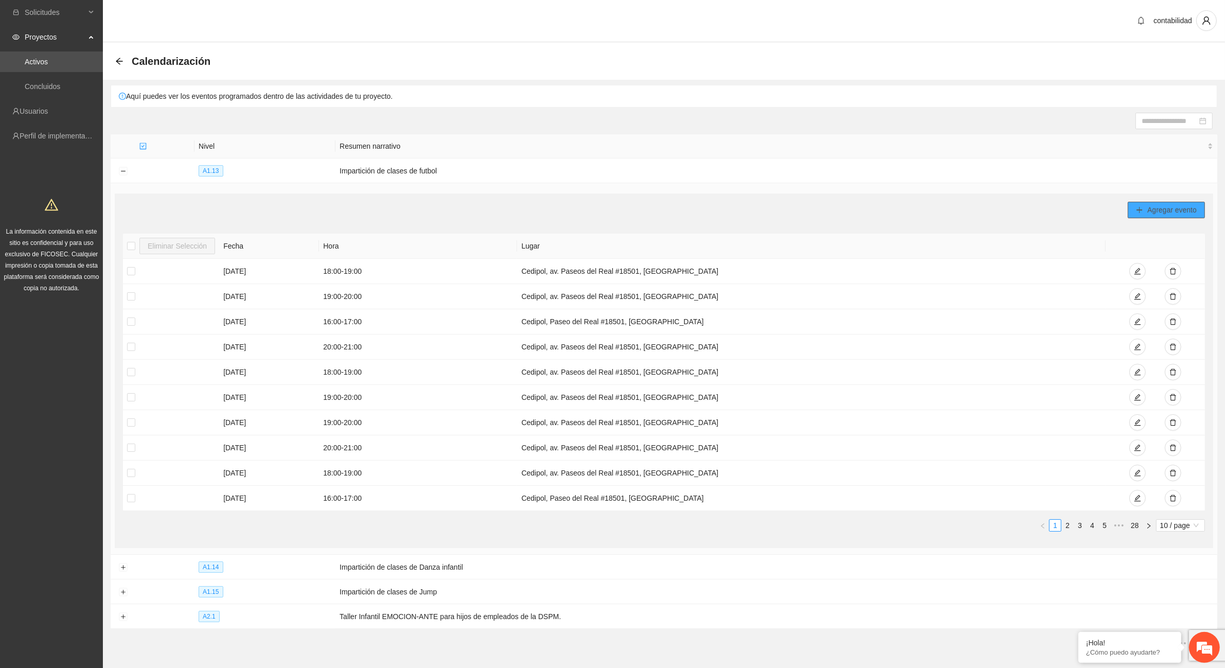
click at [1158, 209] on span "Agregar evento" at bounding box center [1172, 209] width 49 height 11
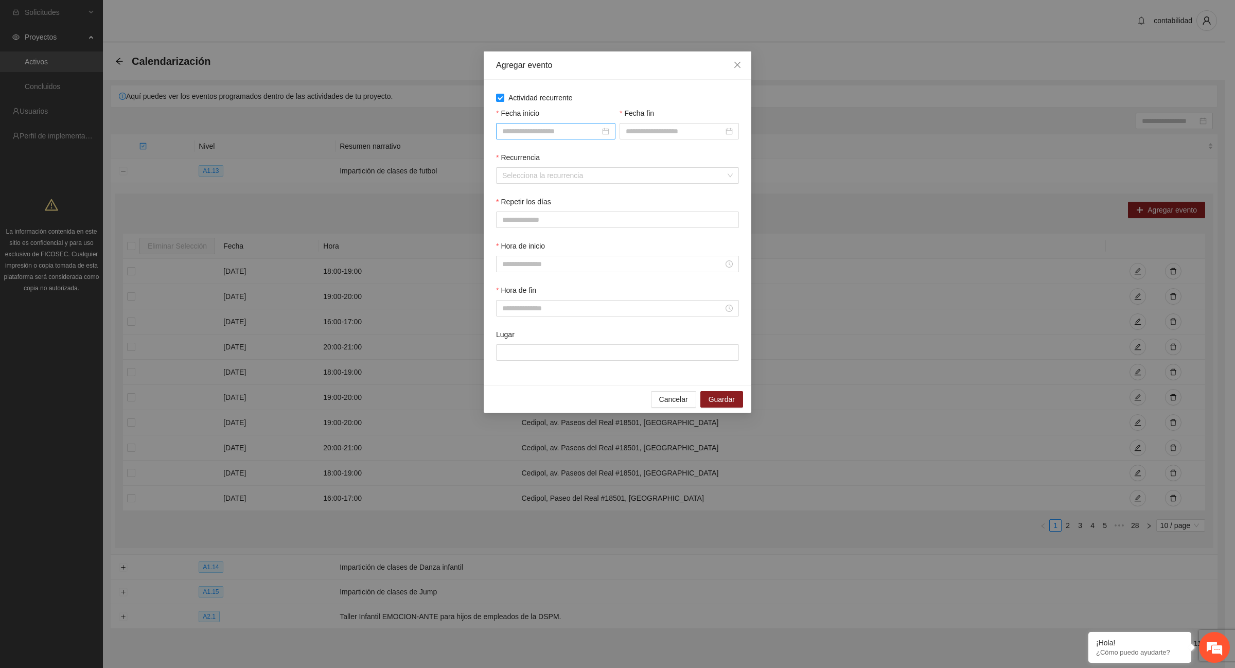
click at [605, 130] on div at bounding box center [555, 131] width 107 height 11
click at [518, 154] on span "button" at bounding box center [517, 153] width 5 height 5
type input "**********"
click at [545, 192] on div "1" at bounding box center [548, 191] width 12 height 12
click at [729, 130] on div at bounding box center [679, 131] width 107 height 11
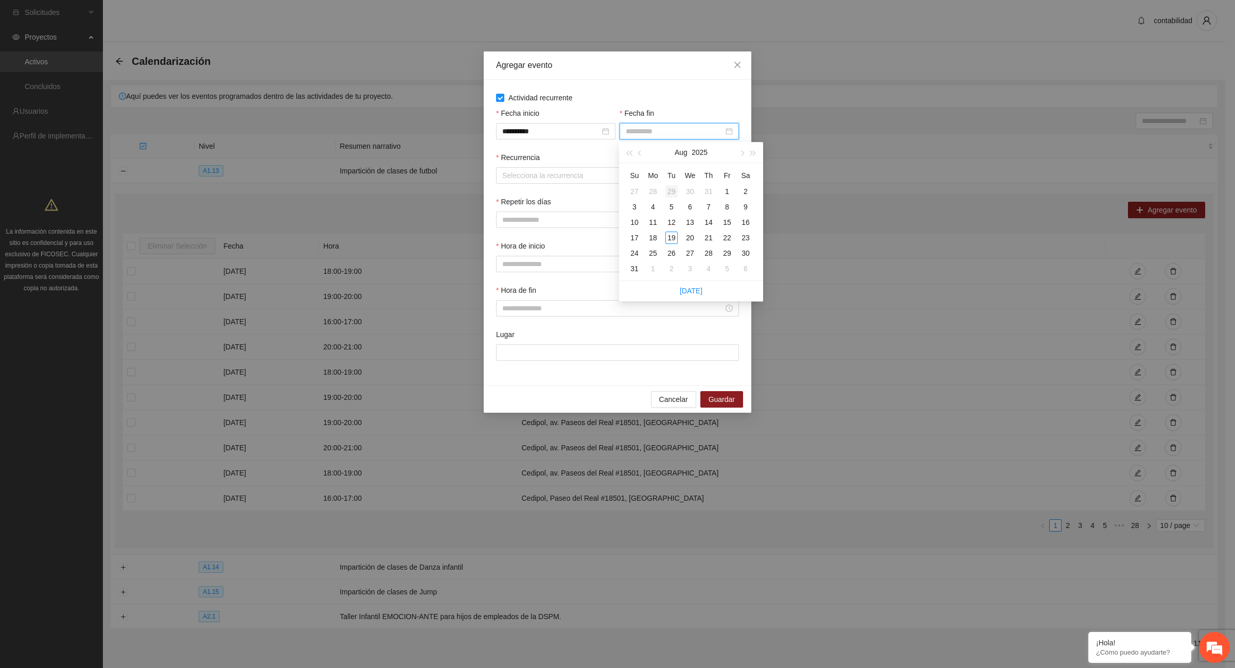
type input "**********"
click at [642, 155] on button "button" at bounding box center [640, 152] width 11 height 21
type input "**********"
click at [706, 255] on div "31" at bounding box center [708, 253] width 12 height 12
click at [733, 175] on div "Selecciona la recurrencia" at bounding box center [617, 175] width 243 height 16
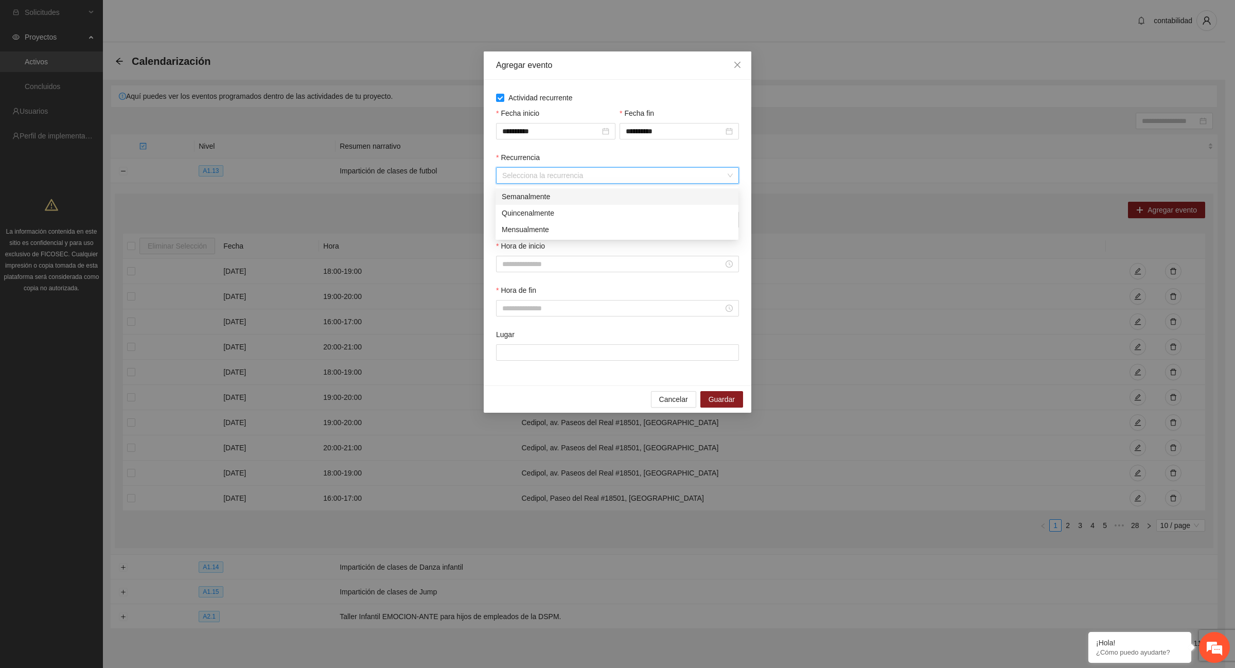
click at [549, 198] on div "Semanalmente" at bounding box center [617, 196] width 231 height 11
click at [506, 220] on span "L" at bounding box center [506, 219] width 4 height 11
click at [527, 222] on button "M" at bounding box center [532, 220] width 23 height 16
click at [556, 224] on span "X" at bounding box center [557, 219] width 5 height 11
click at [577, 223] on button "J" at bounding box center [583, 220] width 20 height 16
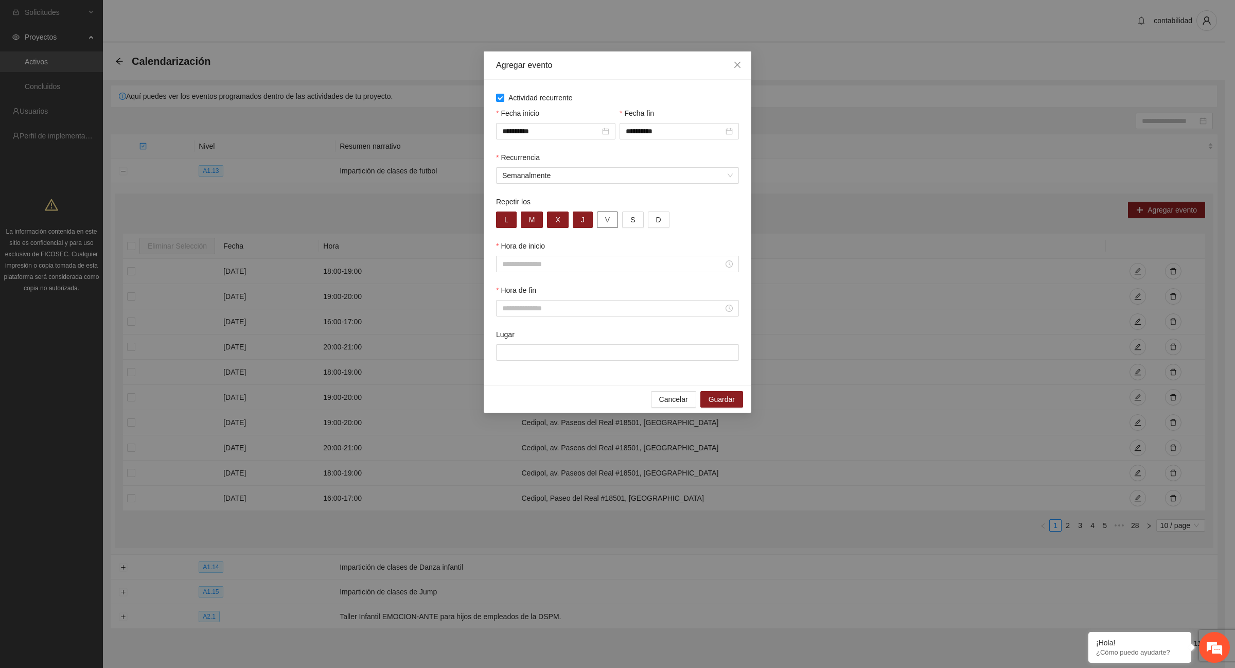
click at [605, 225] on span "V" at bounding box center [607, 219] width 5 height 11
click at [729, 264] on div at bounding box center [617, 263] width 231 height 11
click at [506, 338] on div "17" at bounding box center [510, 337] width 29 height 14
type input "*****"
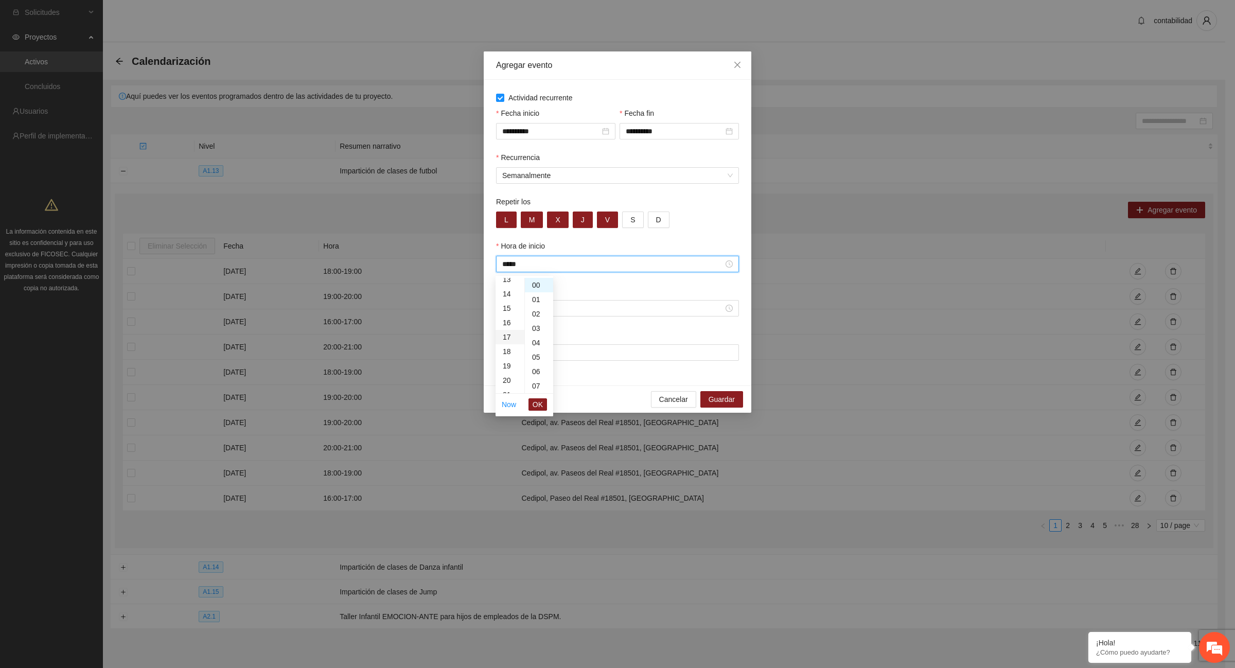
scroll to position [245, 0]
click at [540, 286] on div "00" at bounding box center [539, 285] width 28 height 14
click at [541, 402] on span "OK" at bounding box center [538, 404] width 10 height 11
click at [733, 308] on div at bounding box center [617, 308] width 243 height 16
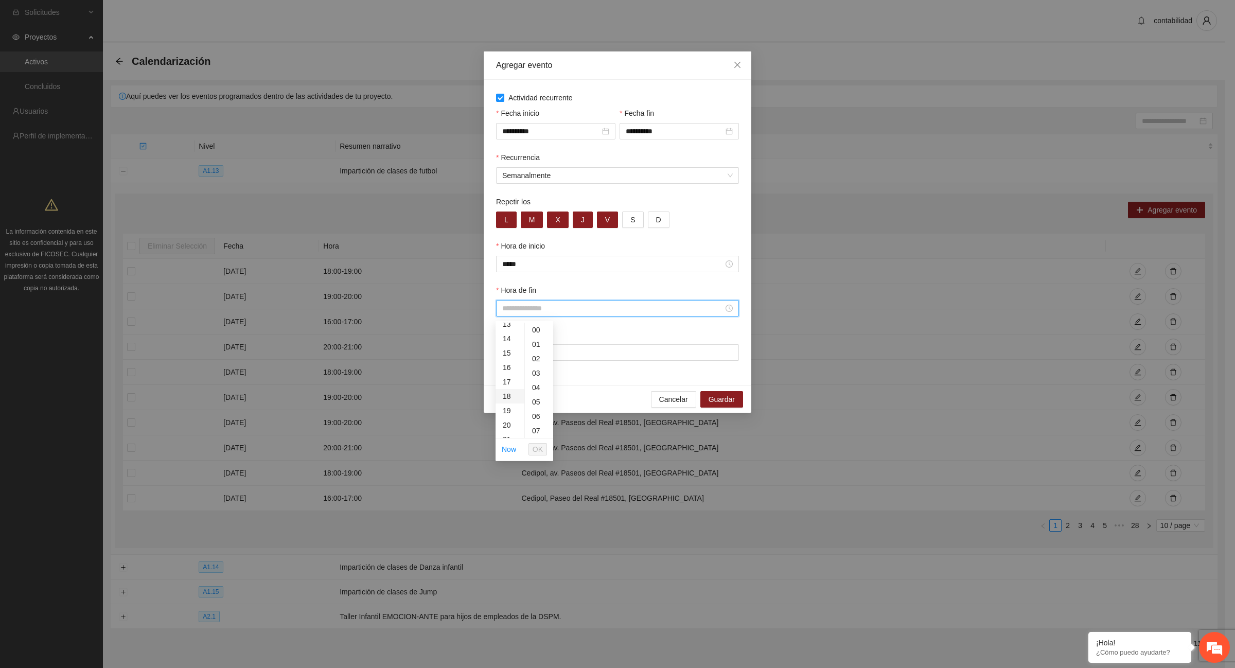
click at [505, 400] on div "18" at bounding box center [510, 396] width 29 height 14
type input "*****"
click at [534, 332] on div "00" at bounding box center [539, 330] width 28 height 14
click at [769, 325] on div "**********" at bounding box center [617, 334] width 1235 height 668
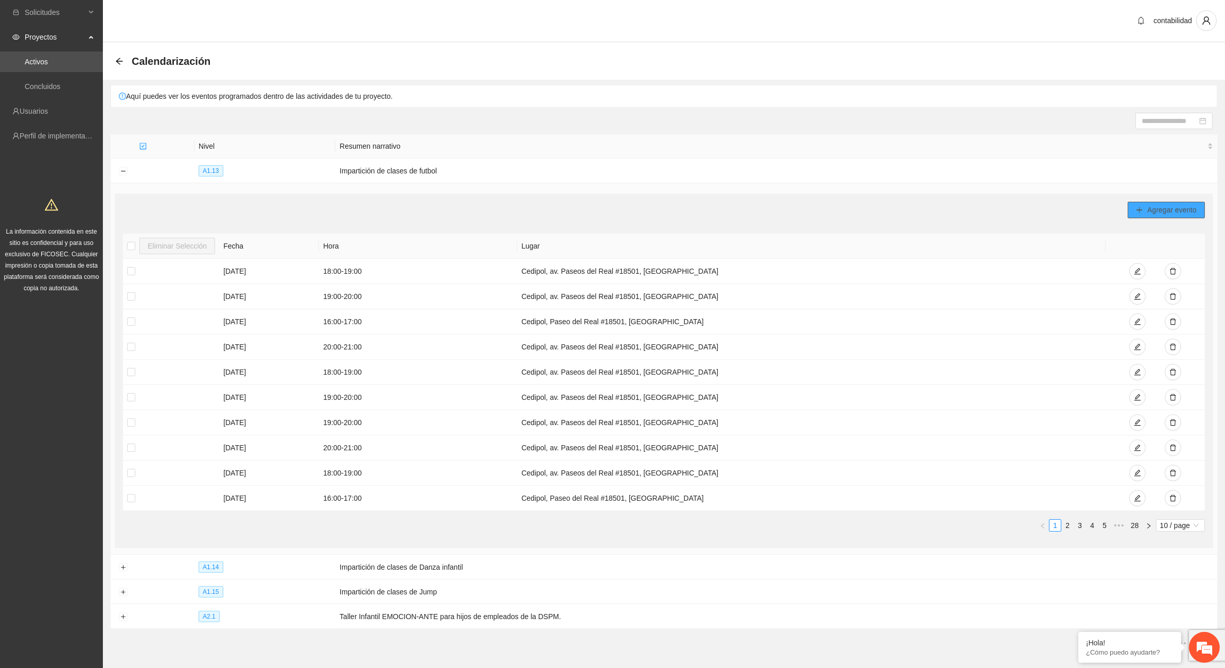
click at [1164, 212] on span "Agregar evento" at bounding box center [1172, 209] width 49 height 11
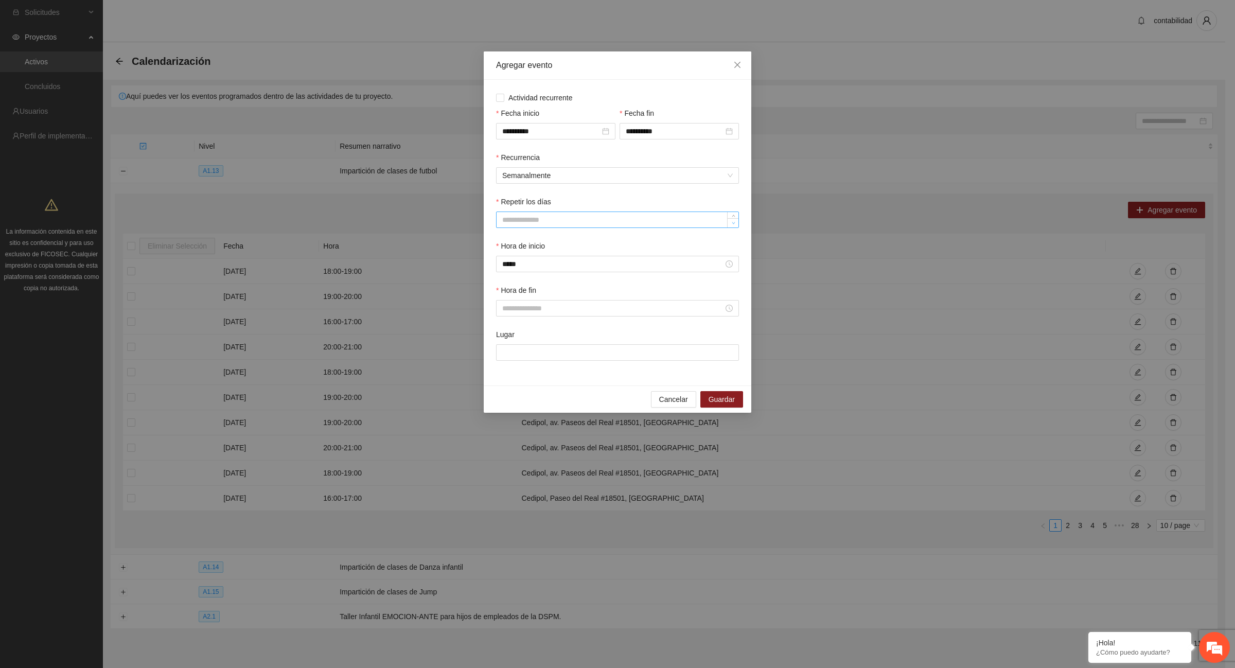
type input "*"
click at [730, 225] on span "down" at bounding box center [733, 223] width 6 height 6
click at [586, 173] on span "Semanalmente" at bounding box center [617, 175] width 231 height 15
click at [559, 197] on div "Semanalmente" at bounding box center [617, 196] width 231 height 11
click at [544, 222] on input "Repetir los días" at bounding box center [618, 219] width 242 height 15
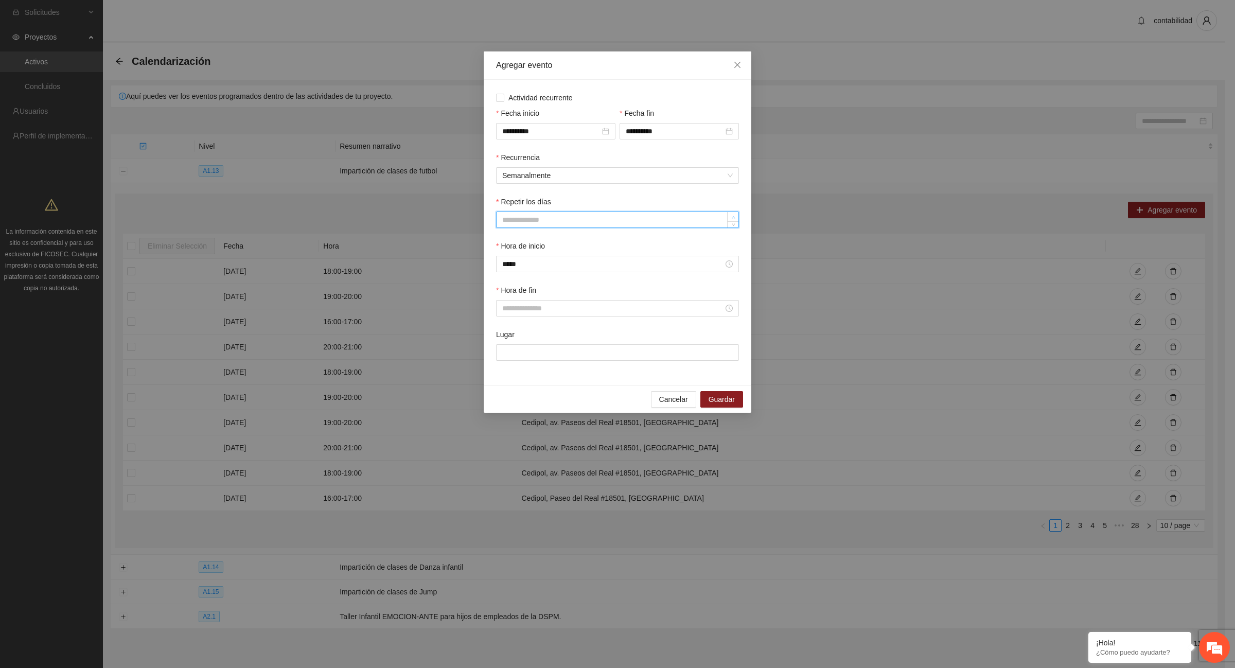
type input "*"
click at [735, 218] on span "up" at bounding box center [733, 217] width 6 height 6
click at [732, 178] on span "Semanalmente" at bounding box center [617, 175] width 231 height 15
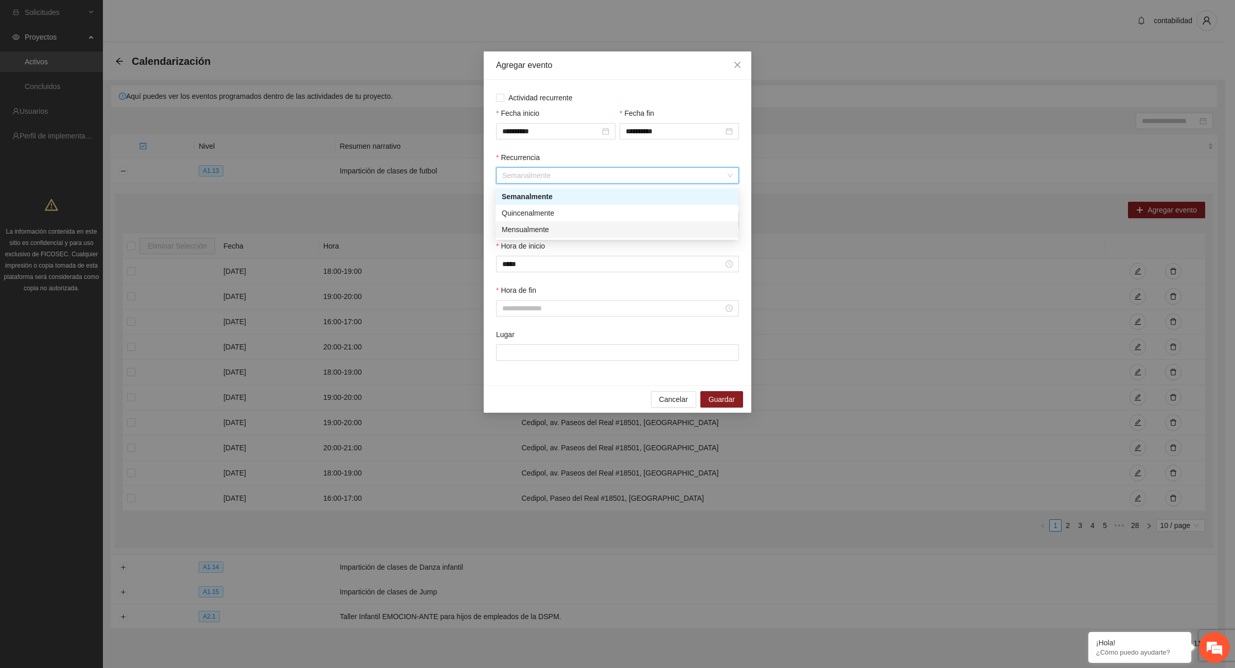
click at [517, 233] on div "Mensualmente" at bounding box center [617, 229] width 231 height 11
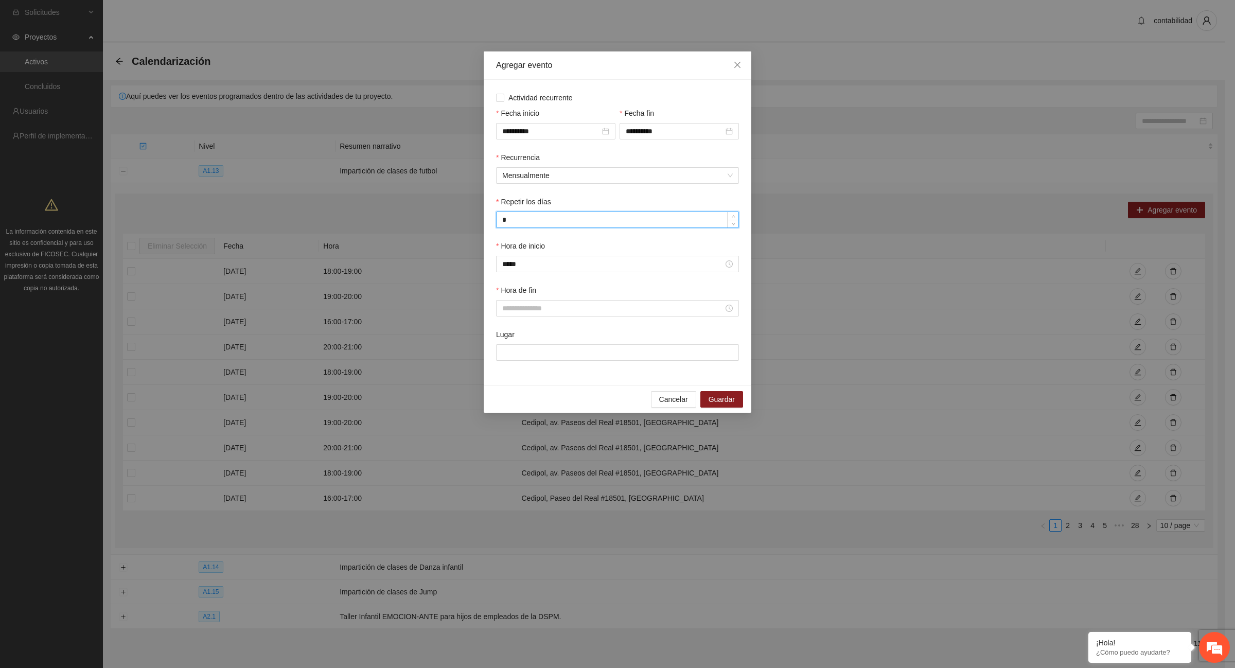
click at [513, 220] on input "*" at bounding box center [618, 219] width 242 height 15
click at [501, 102] on label "Actividad recurrente" at bounding box center [617, 97] width 243 height 11
click at [579, 225] on input "Repetir los días" at bounding box center [618, 219] width 242 height 15
click at [731, 175] on span "Mensualmente" at bounding box center [617, 175] width 231 height 15
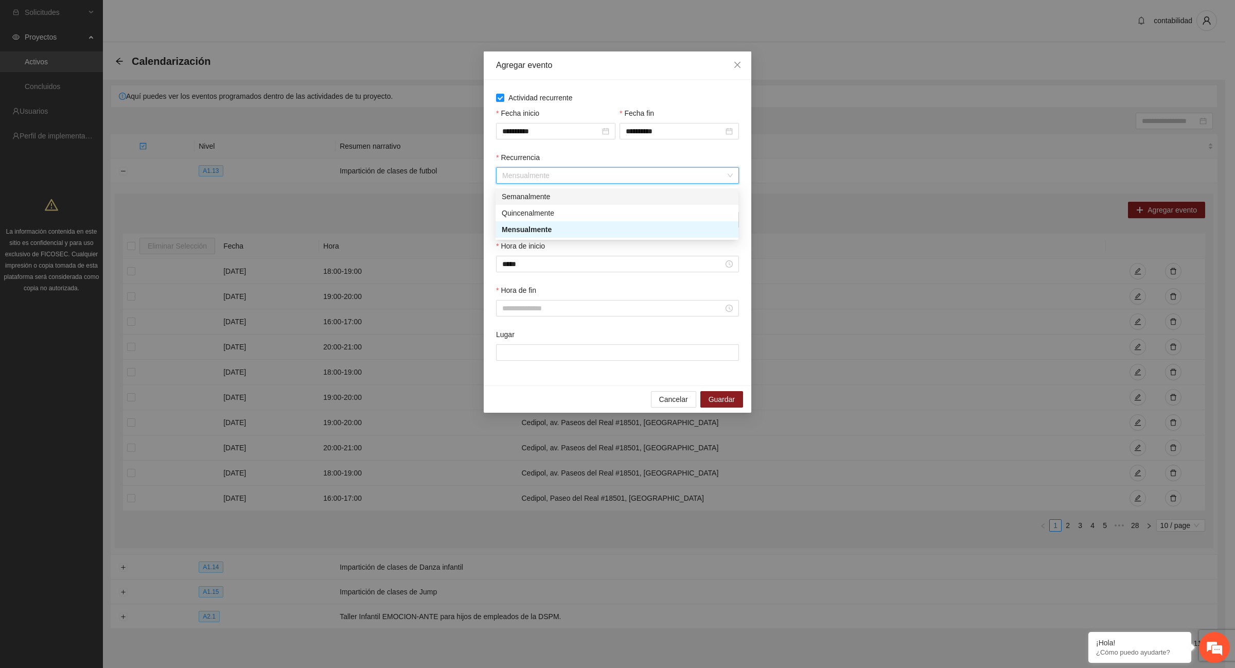
click at [571, 200] on div "Semanalmente" at bounding box center [617, 196] width 231 height 11
click at [727, 309] on div at bounding box center [617, 308] width 231 height 11
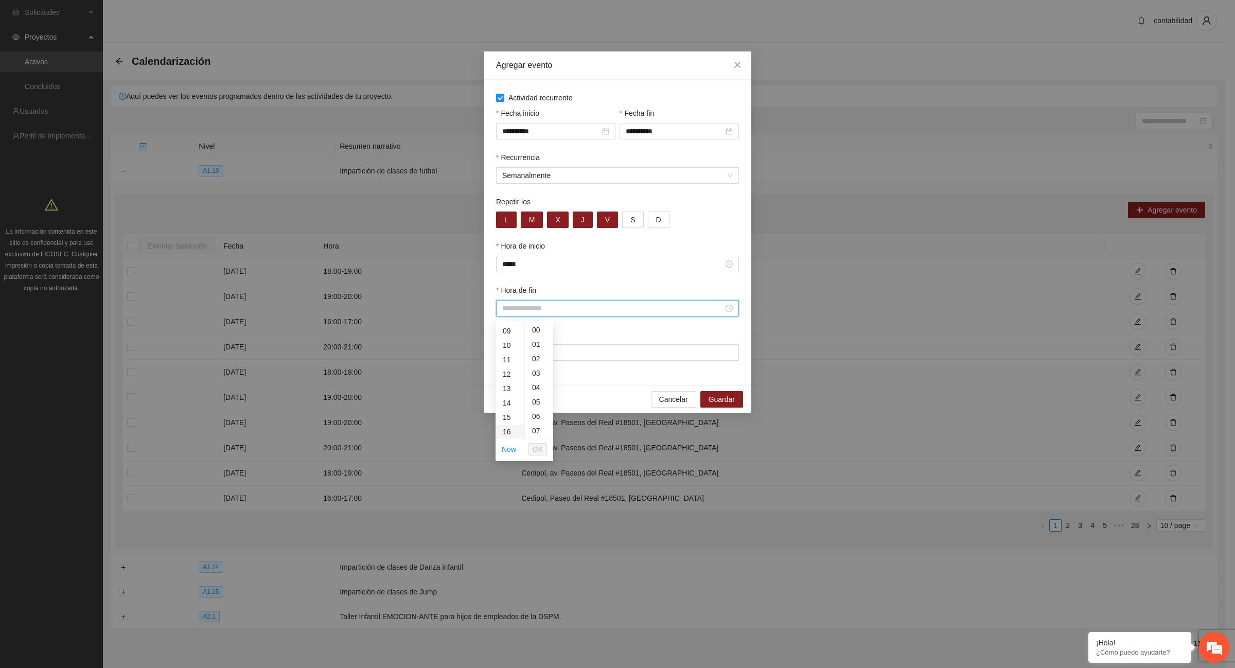
scroll to position [193, 0]
click at [507, 396] on div "18" at bounding box center [510, 396] width 29 height 14
type input "*****"
click at [540, 448] on span "OK" at bounding box center [538, 449] width 10 height 11
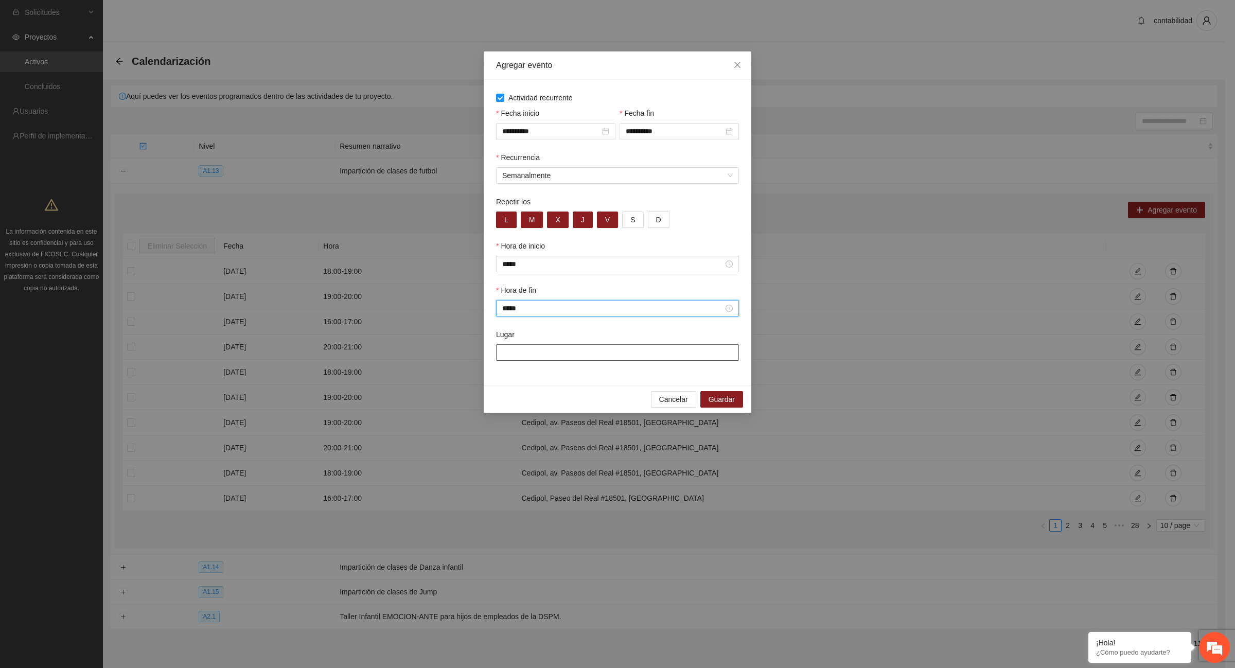
click at [540, 351] on input "Lugar" at bounding box center [617, 352] width 243 height 16
type input "**********"
click at [729, 402] on span "Guardar" at bounding box center [722, 399] width 26 height 11
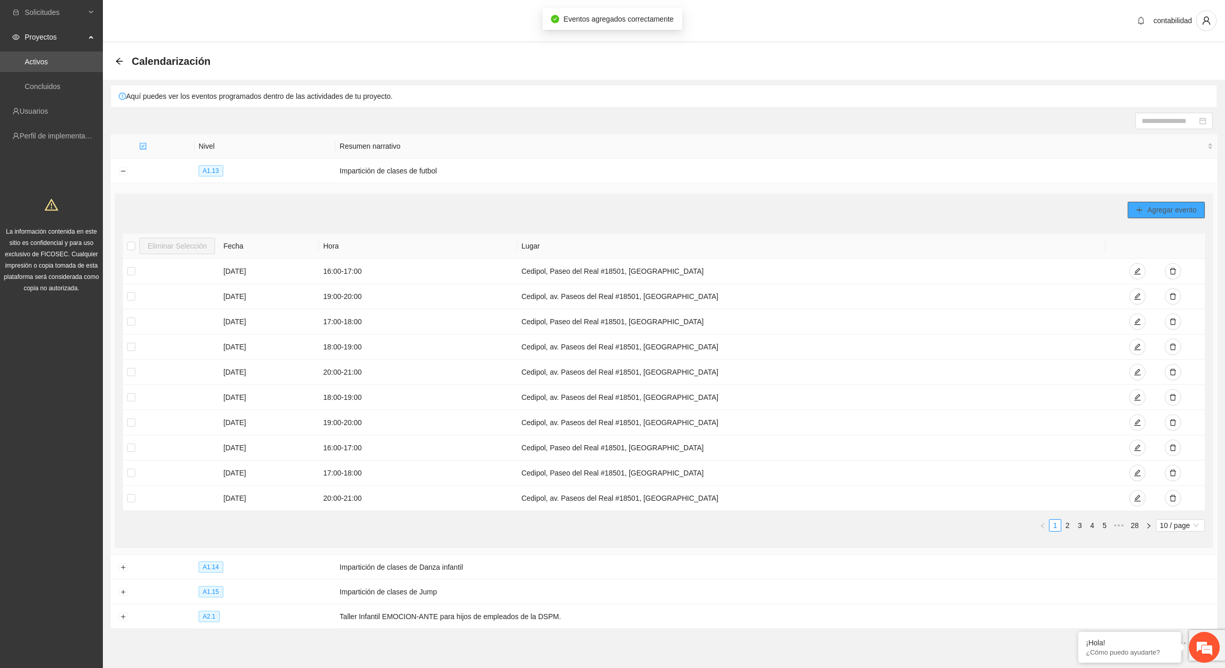
click at [1165, 212] on span "Agregar evento" at bounding box center [1172, 209] width 49 height 11
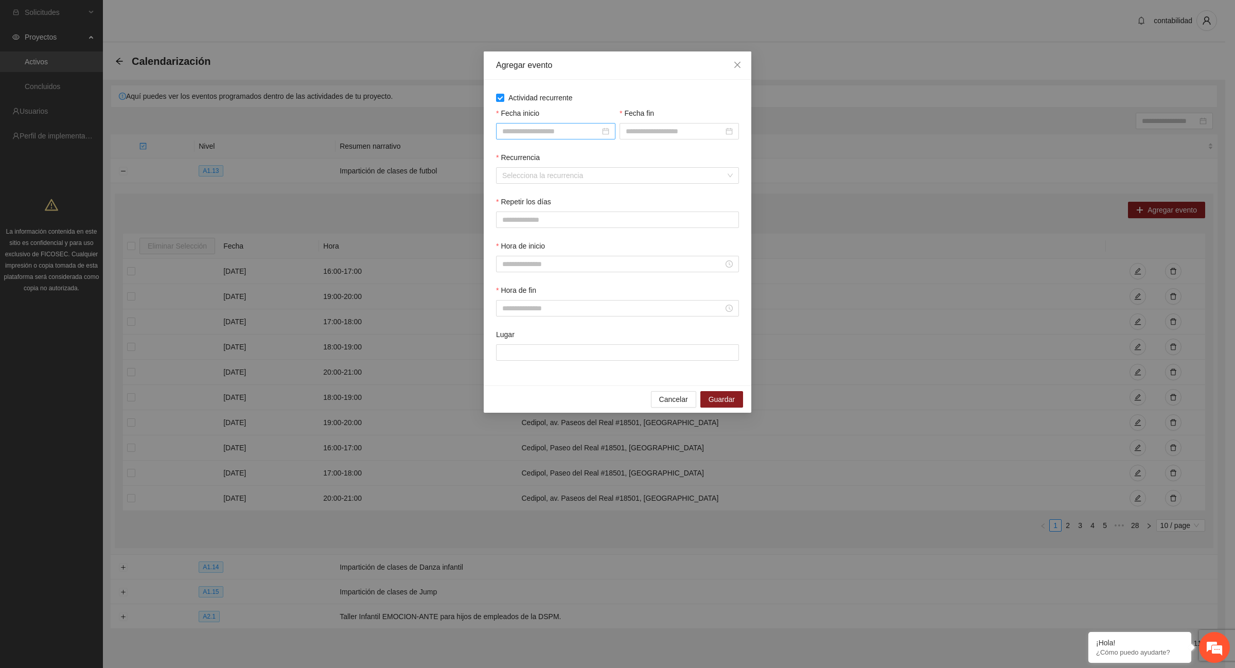
click at [605, 131] on div at bounding box center [555, 131] width 107 height 11
click at [519, 155] on button "button" at bounding box center [516, 152] width 11 height 21
type input "**********"
click at [548, 193] on div "1" at bounding box center [548, 191] width 12 height 12
click at [728, 135] on div at bounding box center [679, 131] width 107 height 11
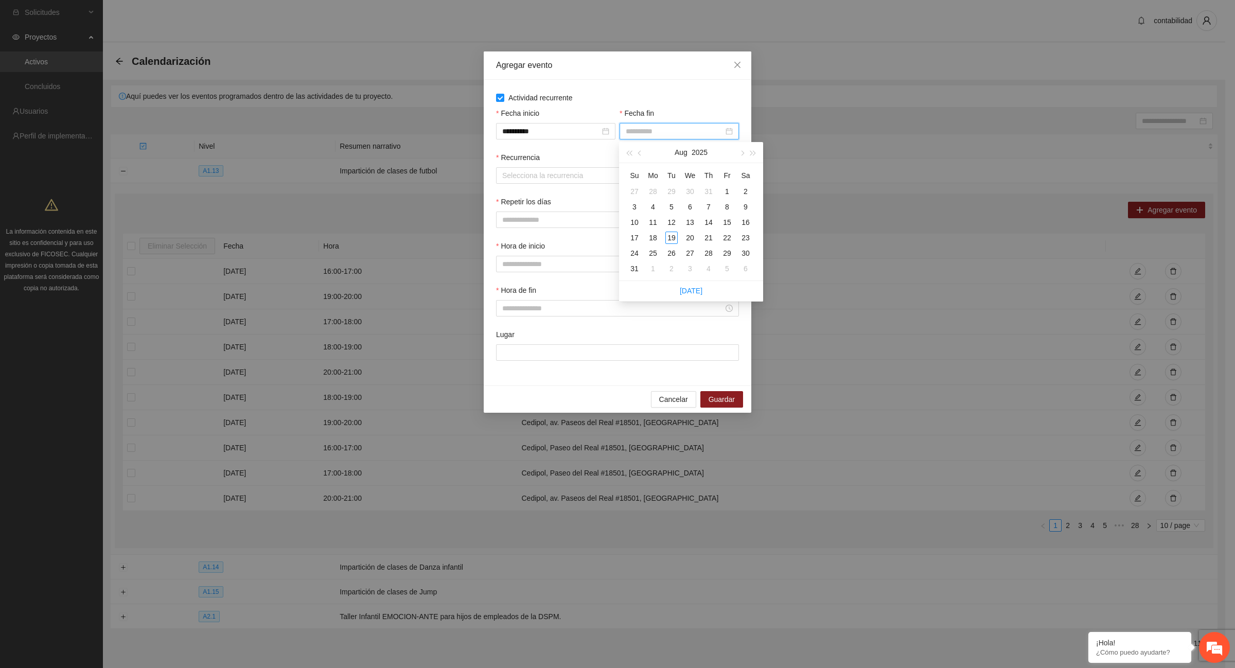
type input "**********"
click at [639, 153] on span "button" at bounding box center [640, 153] width 5 height 5
type input "**********"
click at [710, 254] on div "31" at bounding box center [708, 253] width 12 height 12
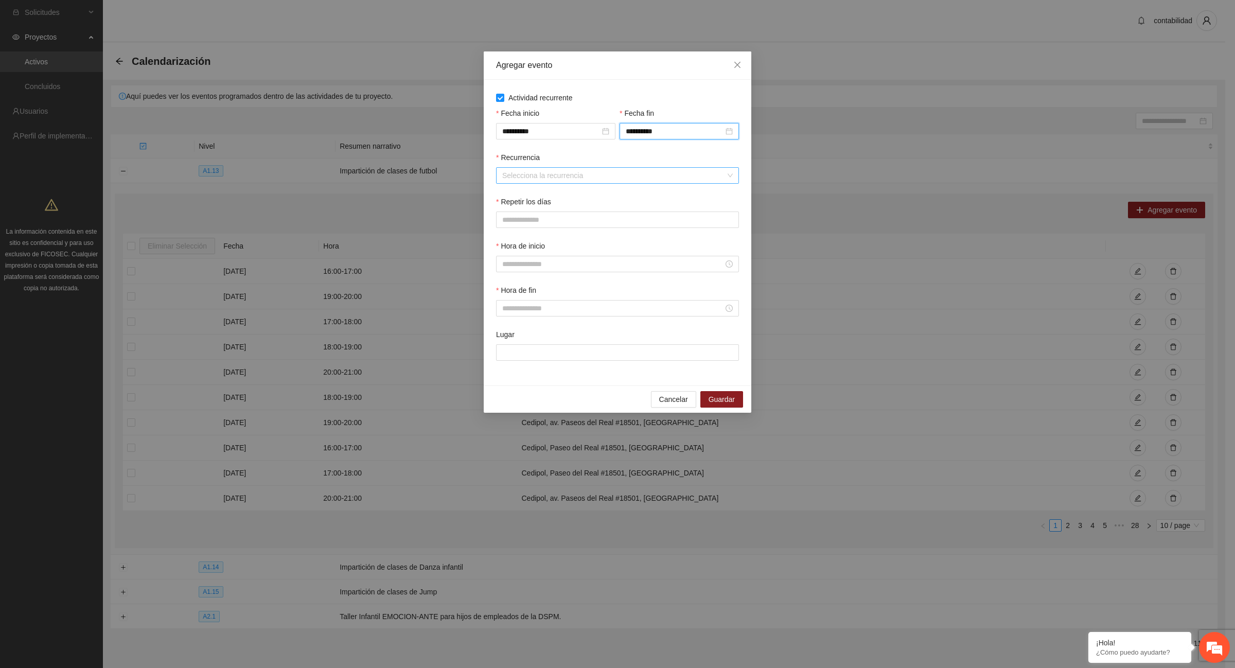
click at [611, 175] on input "Recurrencia" at bounding box center [613, 175] width 223 height 15
click at [567, 198] on div "Semanalmente" at bounding box center [617, 196] width 231 height 11
click at [508, 220] on button "L" at bounding box center [506, 220] width 21 height 16
click at [526, 225] on button "M" at bounding box center [532, 220] width 23 height 16
click at [554, 224] on button "X" at bounding box center [557, 220] width 21 height 16
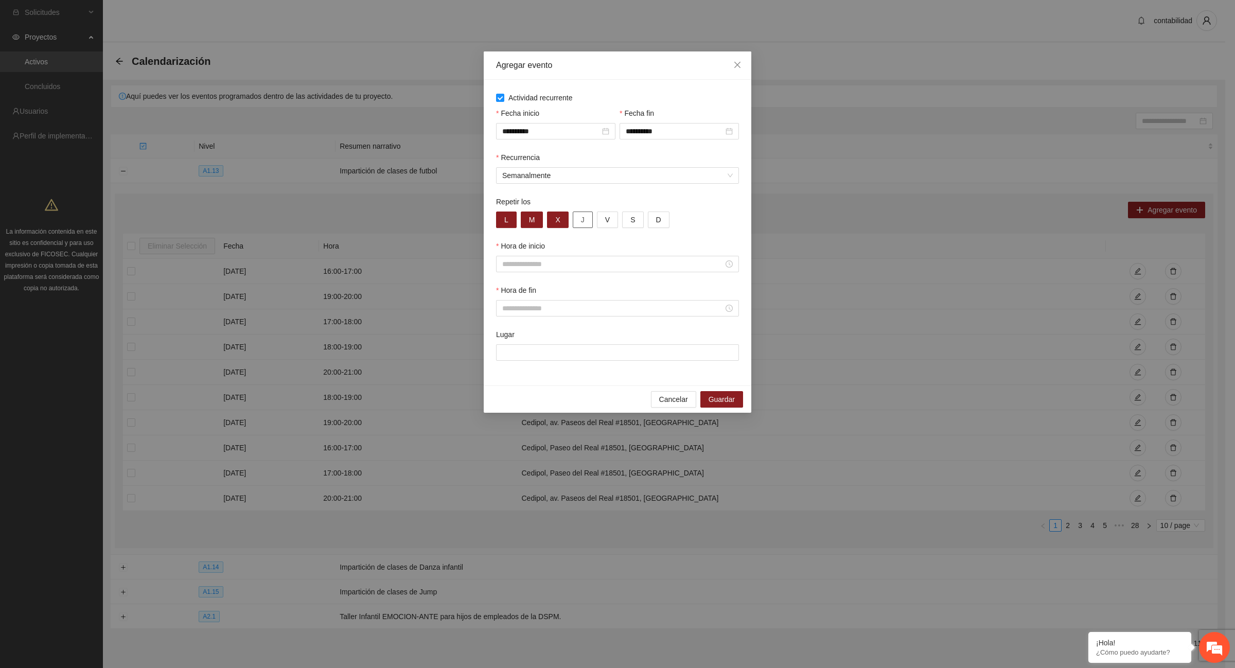
click at [584, 221] on button "J" at bounding box center [583, 220] width 20 height 16
click at [602, 221] on button "V" at bounding box center [607, 220] width 21 height 16
click at [732, 266] on div at bounding box center [617, 263] width 231 height 11
click at [507, 353] on div "18" at bounding box center [510, 351] width 29 height 14
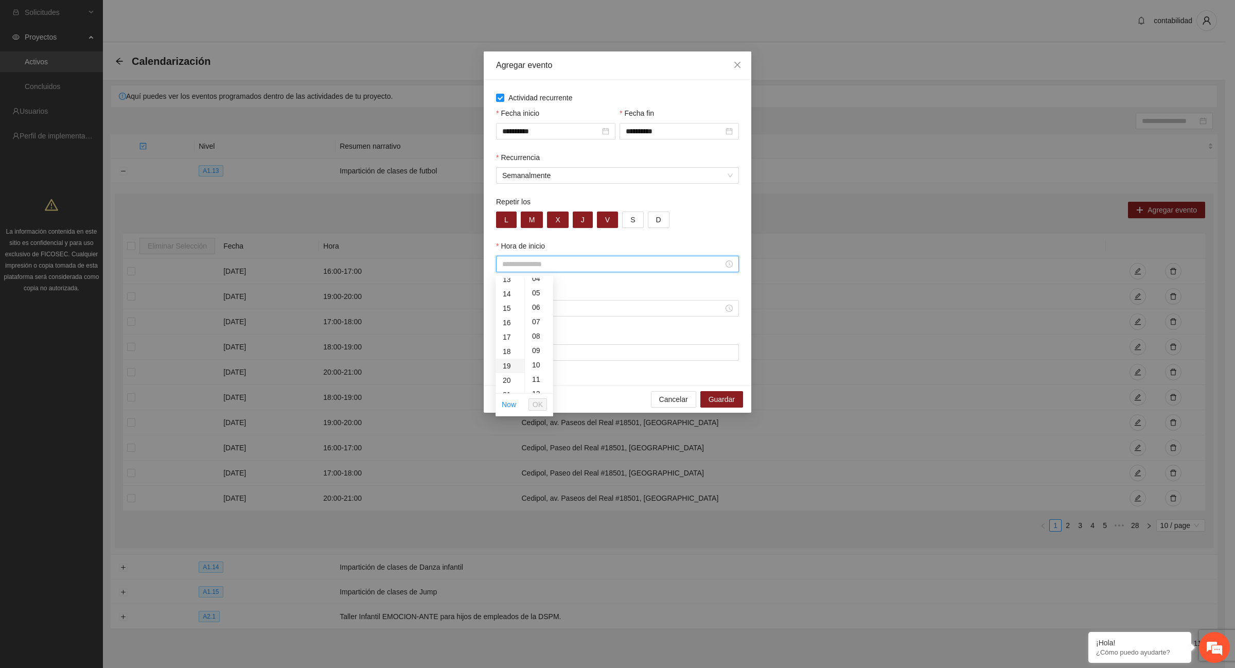
type input "*****"
click at [536, 287] on div "00" at bounding box center [539, 285] width 28 height 14
click at [533, 403] on span "OK" at bounding box center [538, 404] width 10 height 11
click at [734, 310] on div at bounding box center [617, 308] width 243 height 16
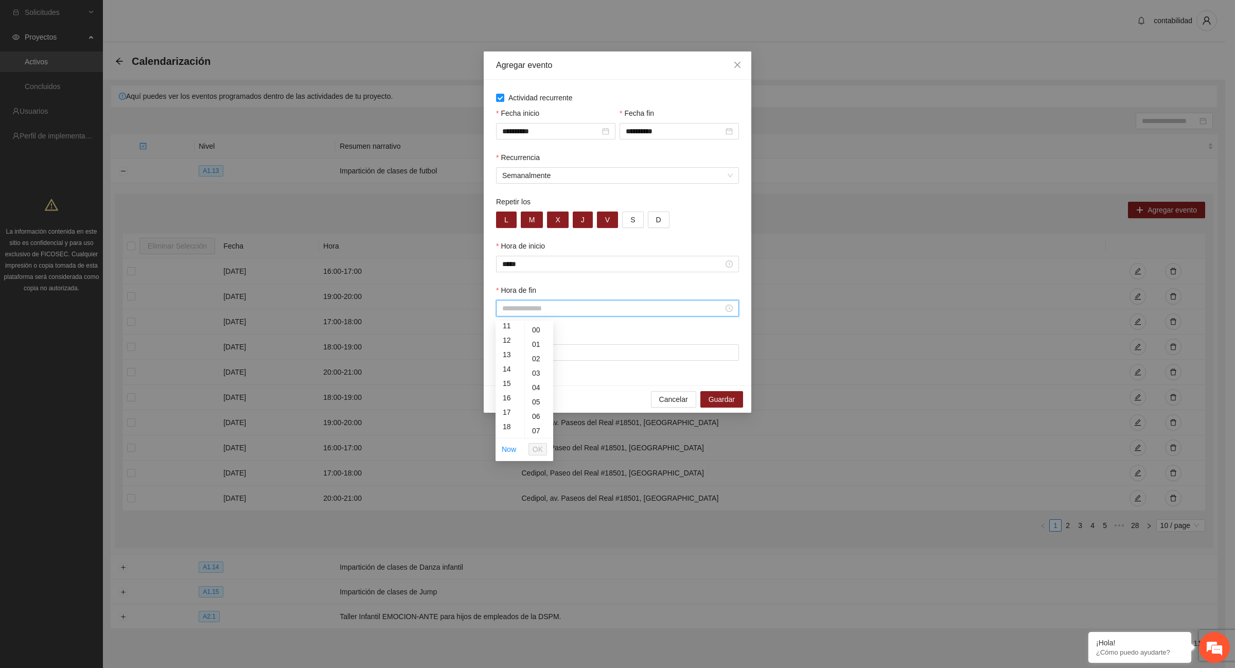
scroll to position [193, 0]
click at [510, 408] on div "19" at bounding box center [510, 410] width 29 height 14
type input "*****"
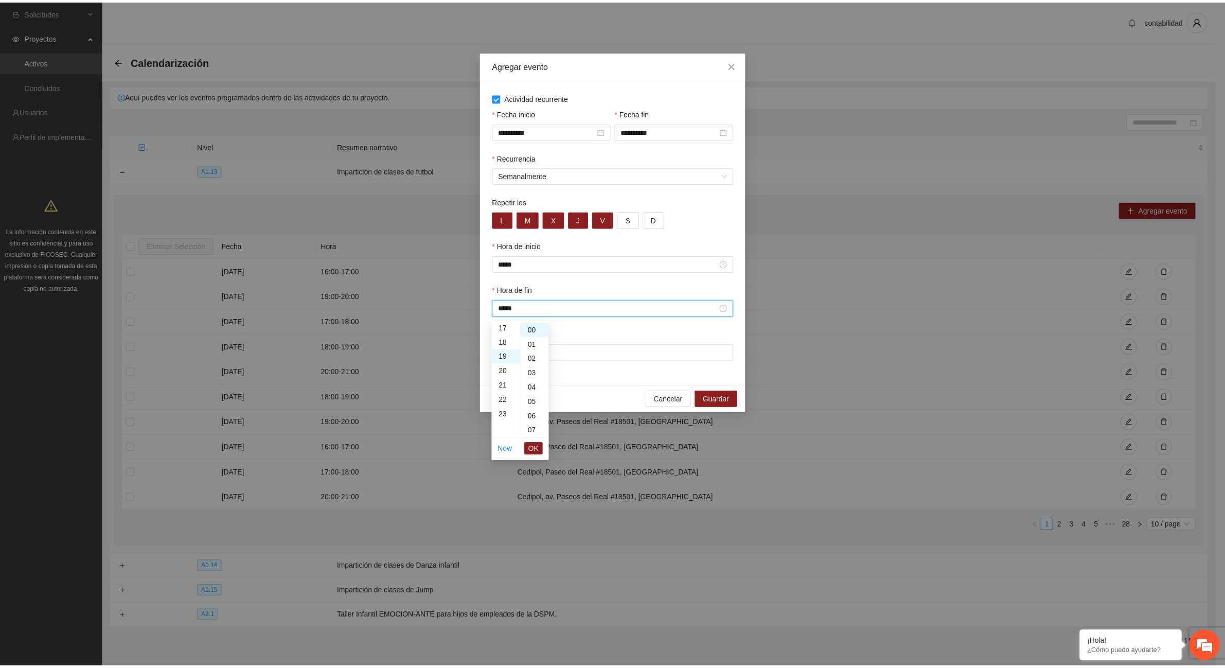
scroll to position [274, 0]
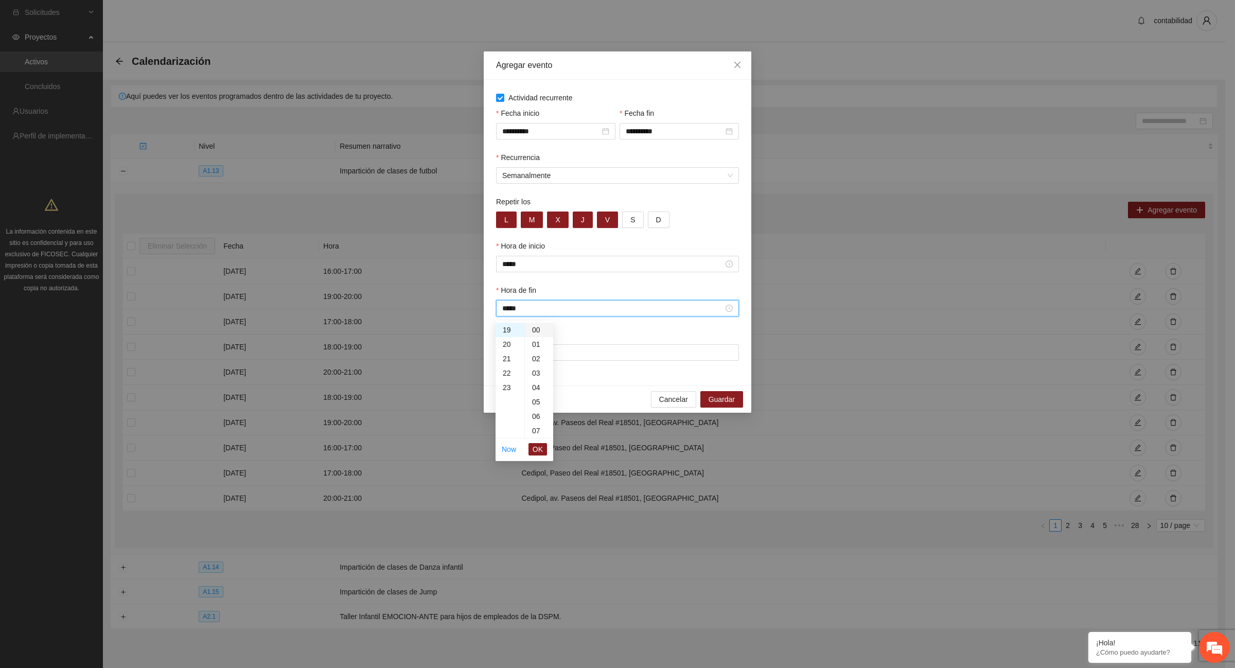
click at [543, 333] on div "00" at bounding box center [539, 330] width 28 height 14
click at [537, 331] on div "00" at bounding box center [539, 330] width 28 height 14
click at [648, 342] on div "Lugar" at bounding box center [617, 336] width 243 height 15
click at [537, 358] on input "Lugar" at bounding box center [617, 352] width 243 height 16
type input "**********"
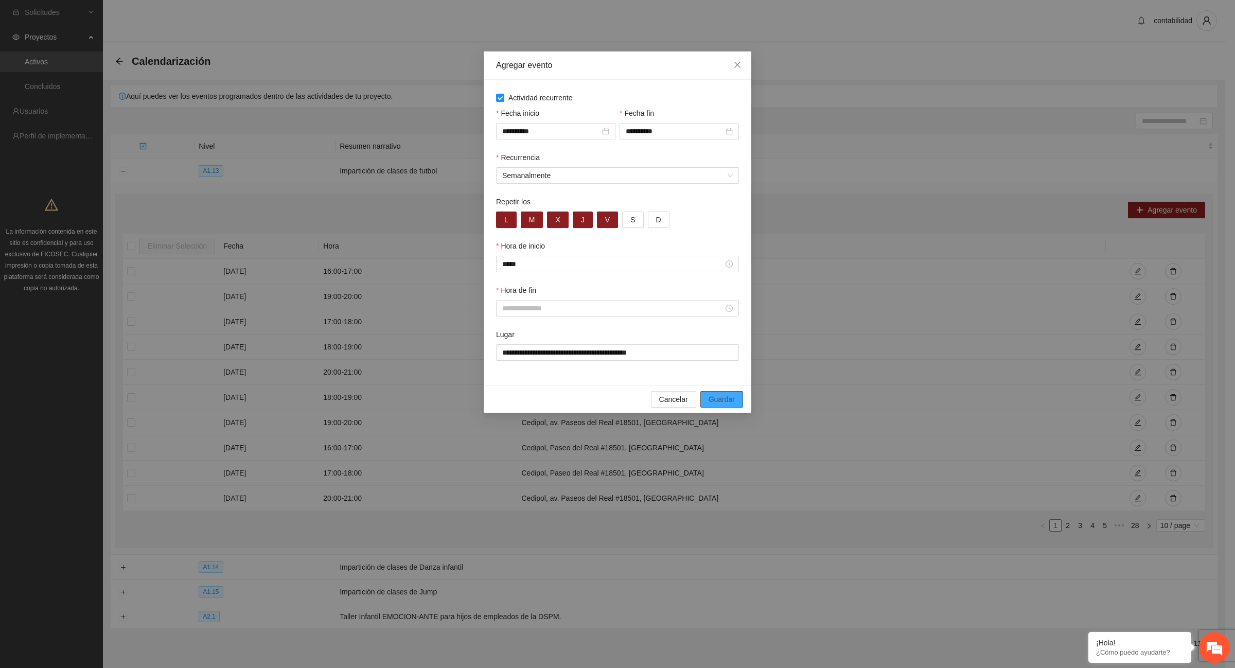
click at [719, 401] on span "Guardar" at bounding box center [722, 399] width 26 height 11
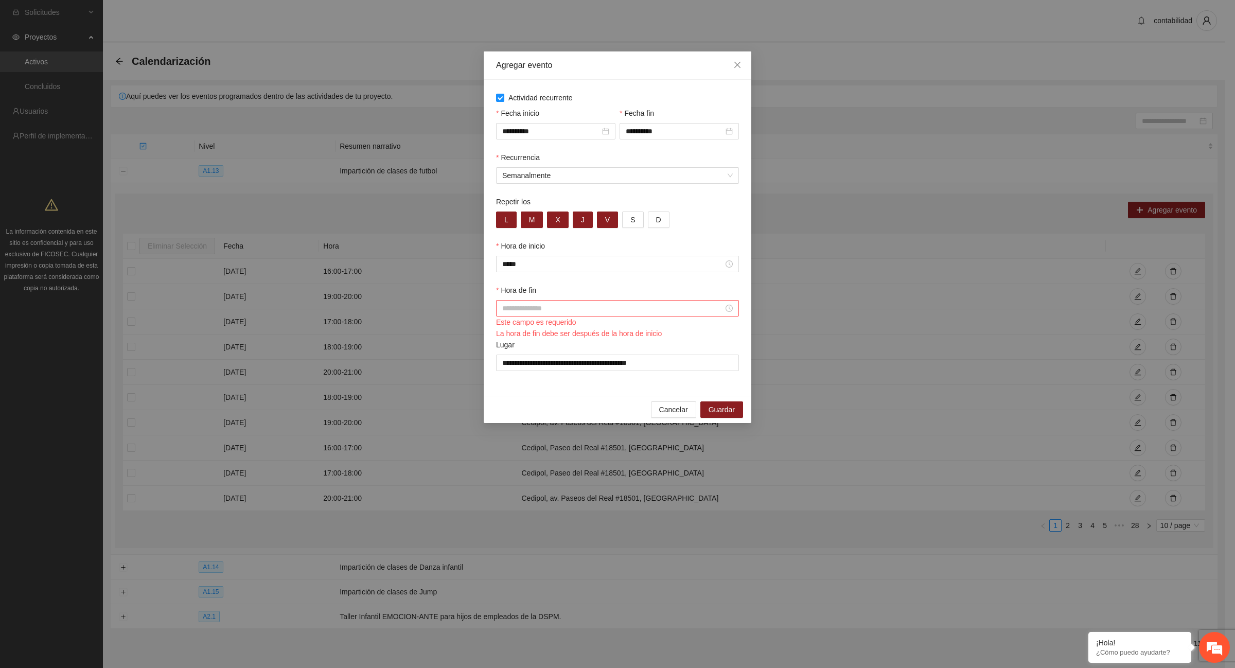
click at [535, 308] on input "Hora de fin" at bounding box center [612, 308] width 221 height 11
click at [507, 333] on div "19" at bounding box center [510, 330] width 29 height 14
type input "*****"
click at [539, 330] on div "00" at bounding box center [539, 330] width 28 height 14
click at [538, 453] on span "OK" at bounding box center [538, 449] width 10 height 11
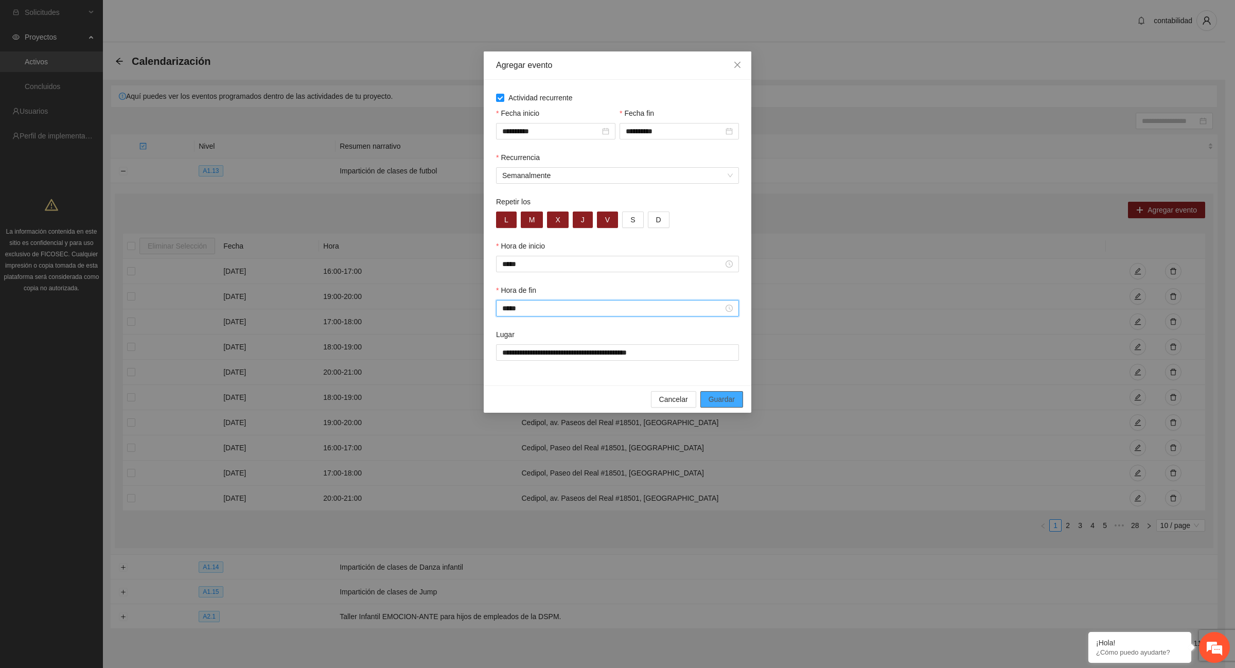
click at [719, 401] on span "Guardar" at bounding box center [722, 399] width 26 height 11
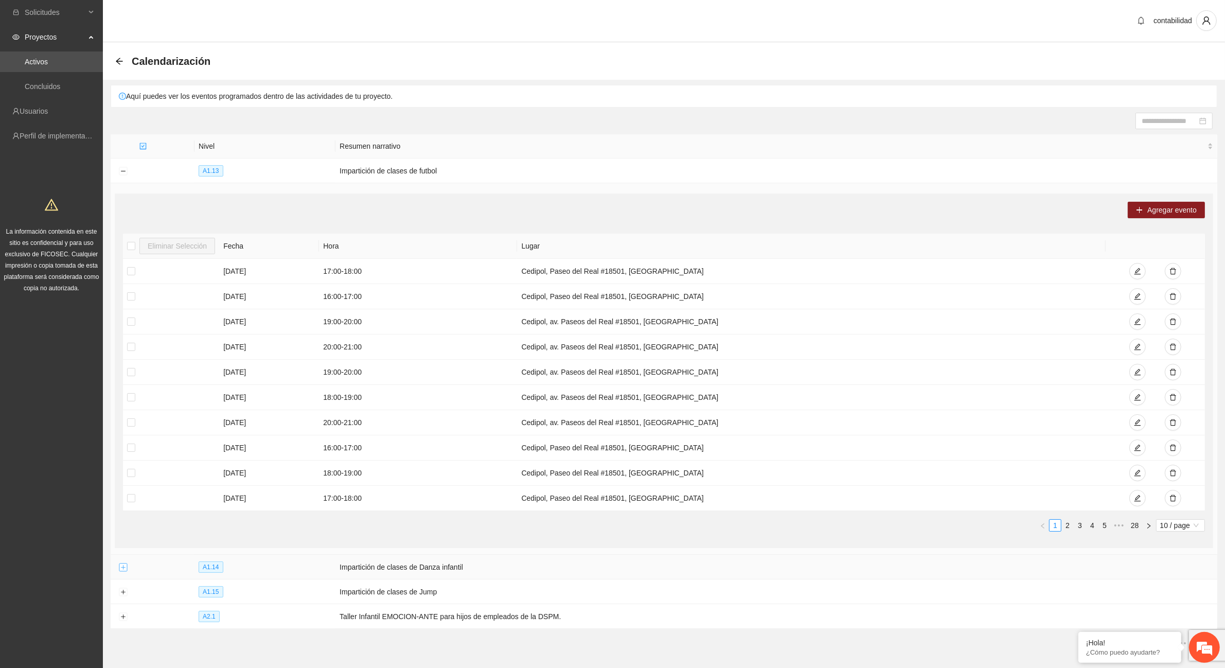
click at [122, 569] on button "Expand row" at bounding box center [123, 567] width 8 height 8
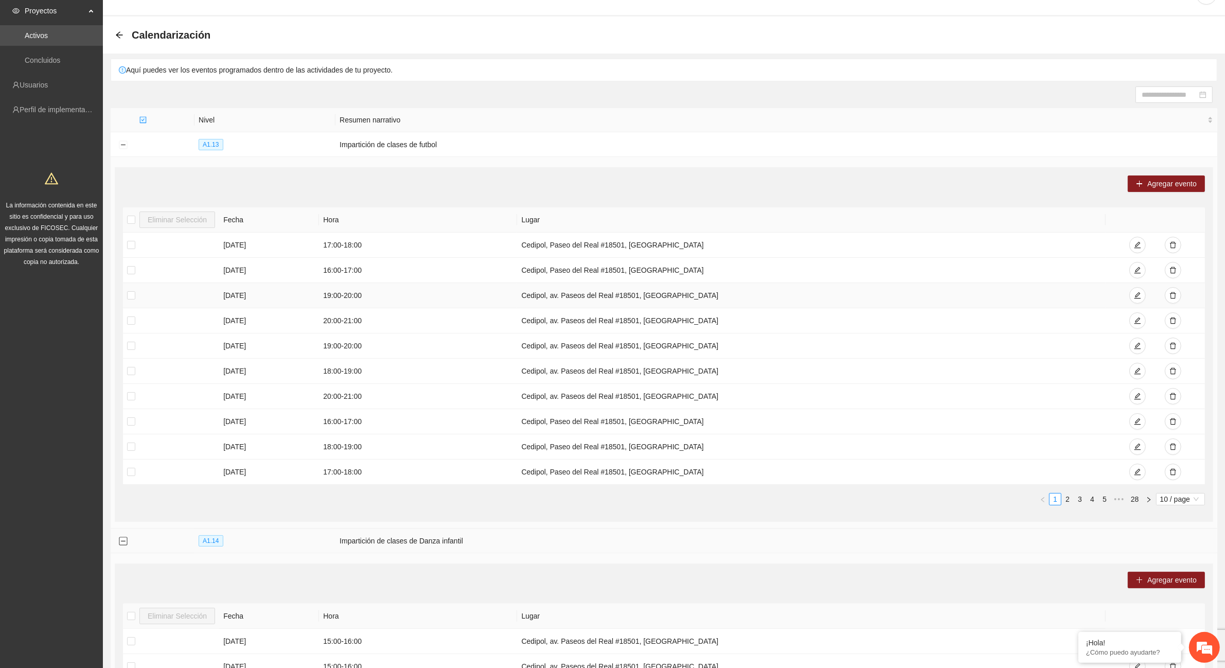
scroll to position [0, 0]
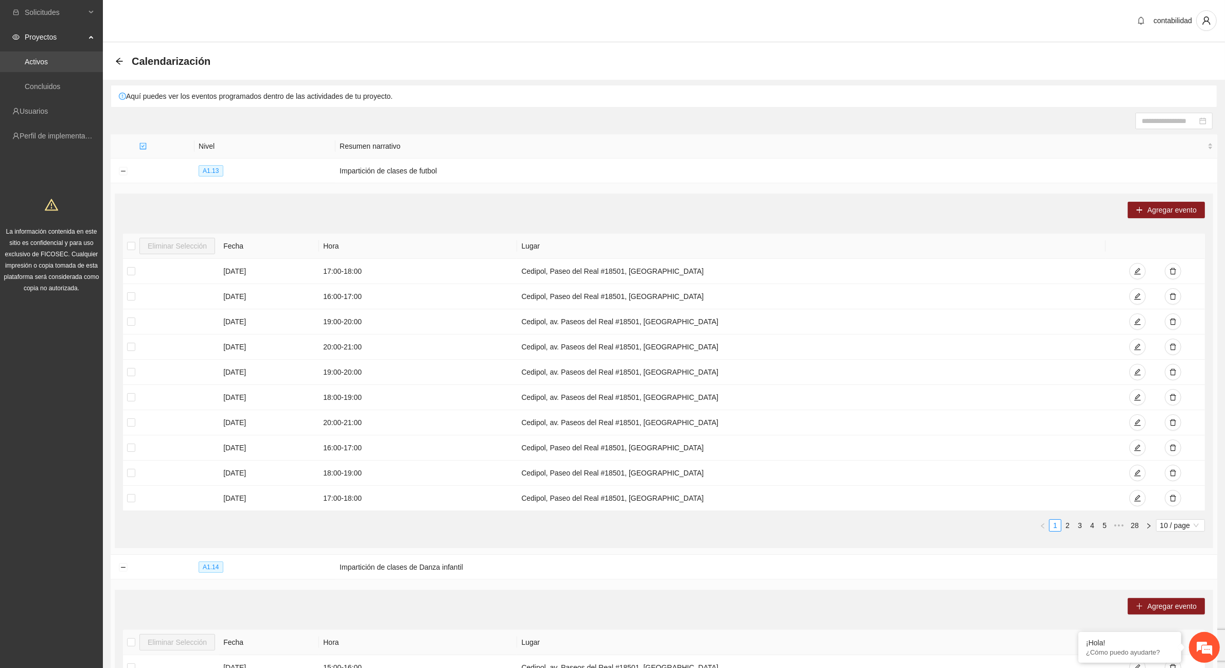
click at [42, 64] on link "Activos" at bounding box center [36, 62] width 23 height 8
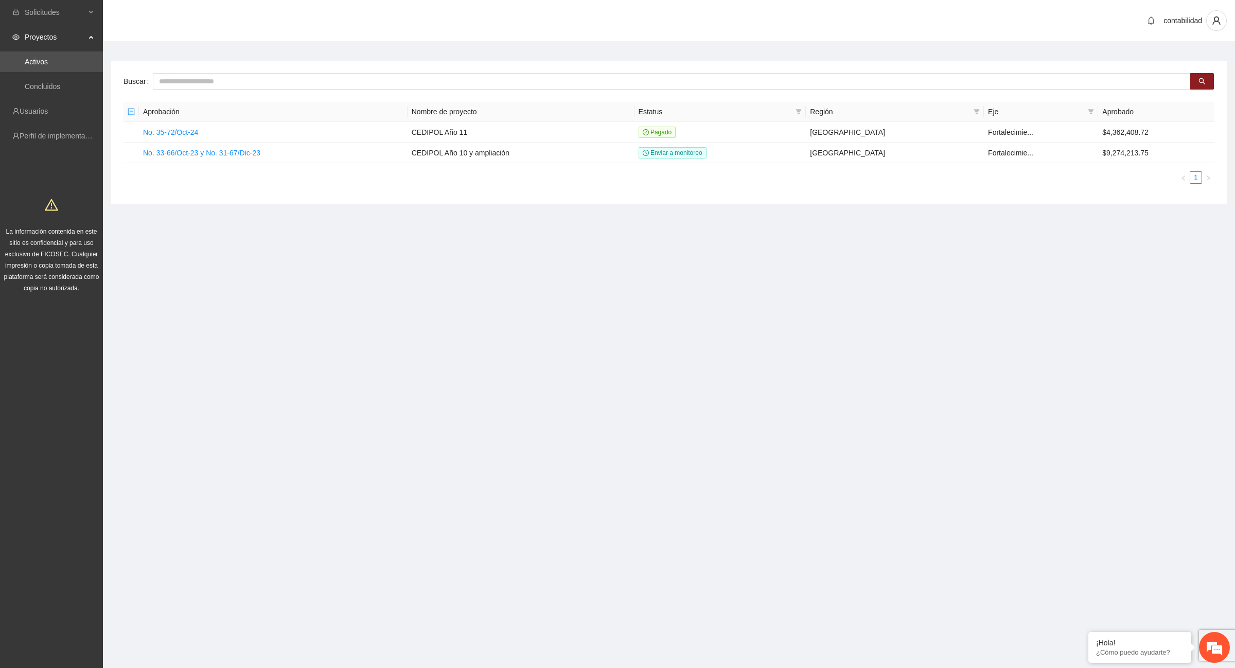
click at [115, 61] on div "Buscar Aprobación Nombre de proyecto Estatus Región Eje Aprobado No. 35-72/Oct-…" at bounding box center [669, 133] width 1116 height 144
click at [180, 133] on link "No. 35-72/Oct-24" at bounding box center [170, 132] width 55 height 8
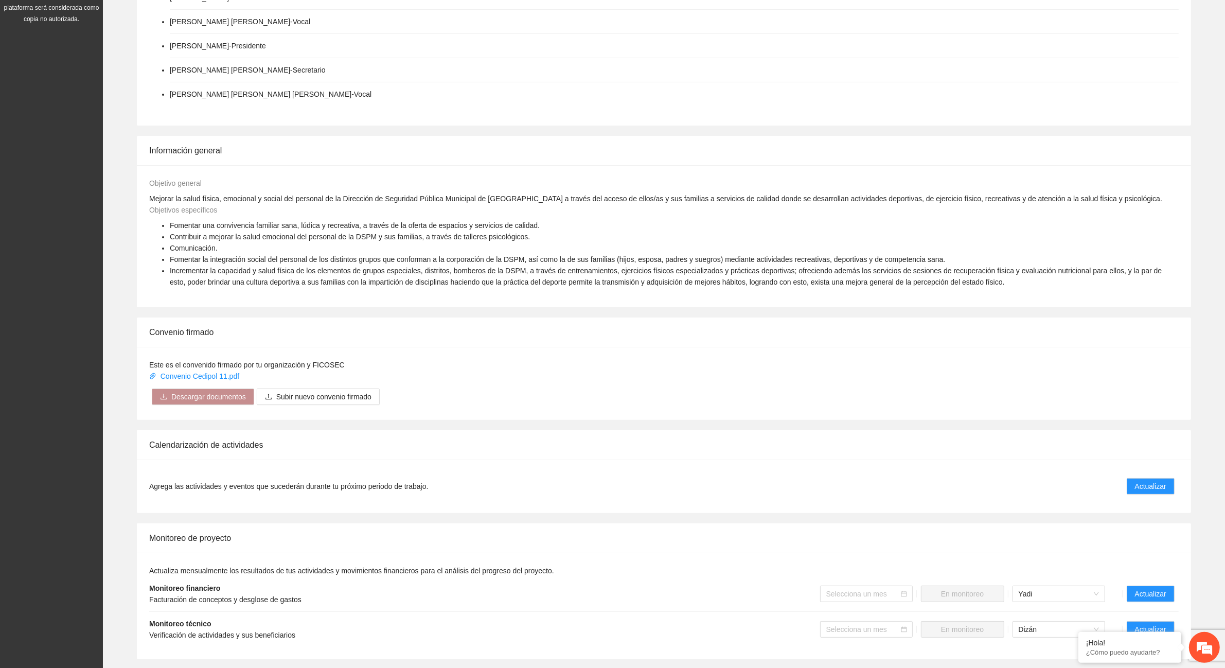
scroll to position [386, 0]
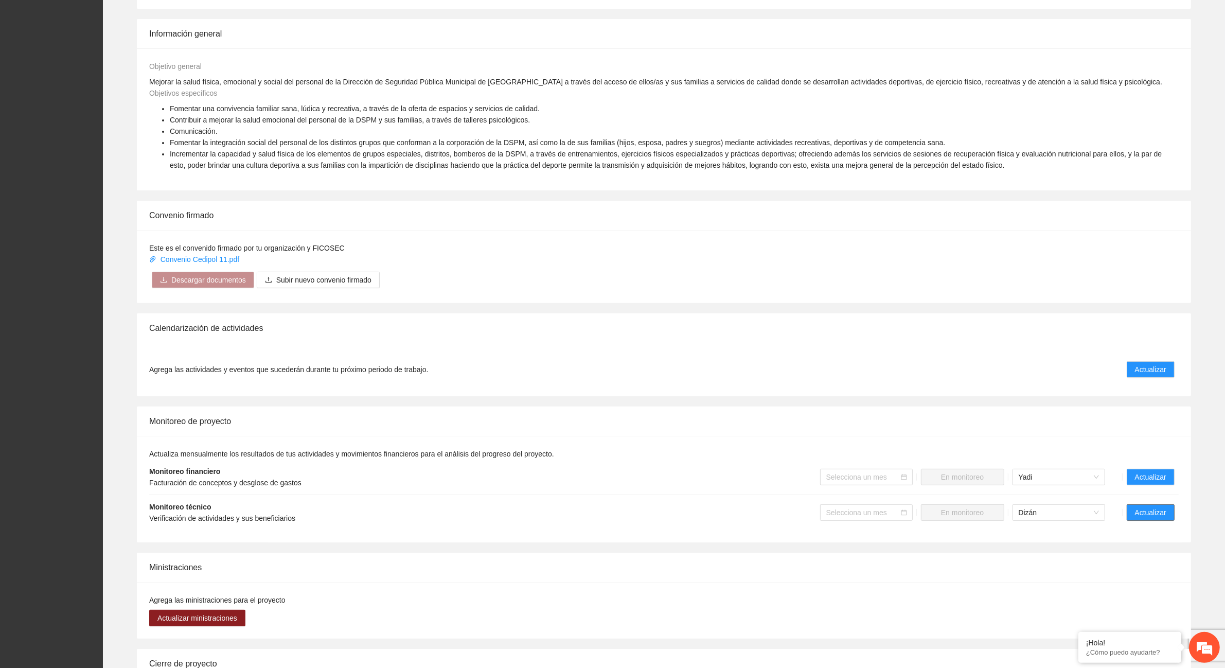
click at [1160, 516] on span "Actualizar" at bounding box center [1150, 512] width 31 height 11
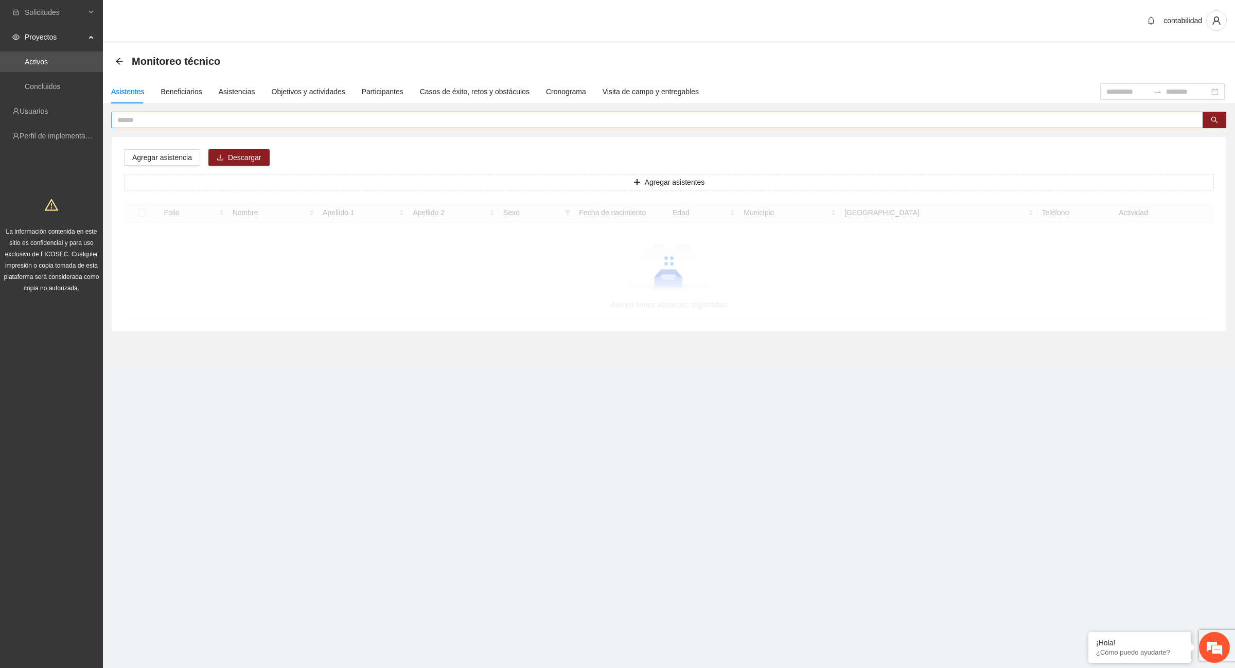
click at [145, 121] on input "text" at bounding box center [652, 119] width 1071 height 11
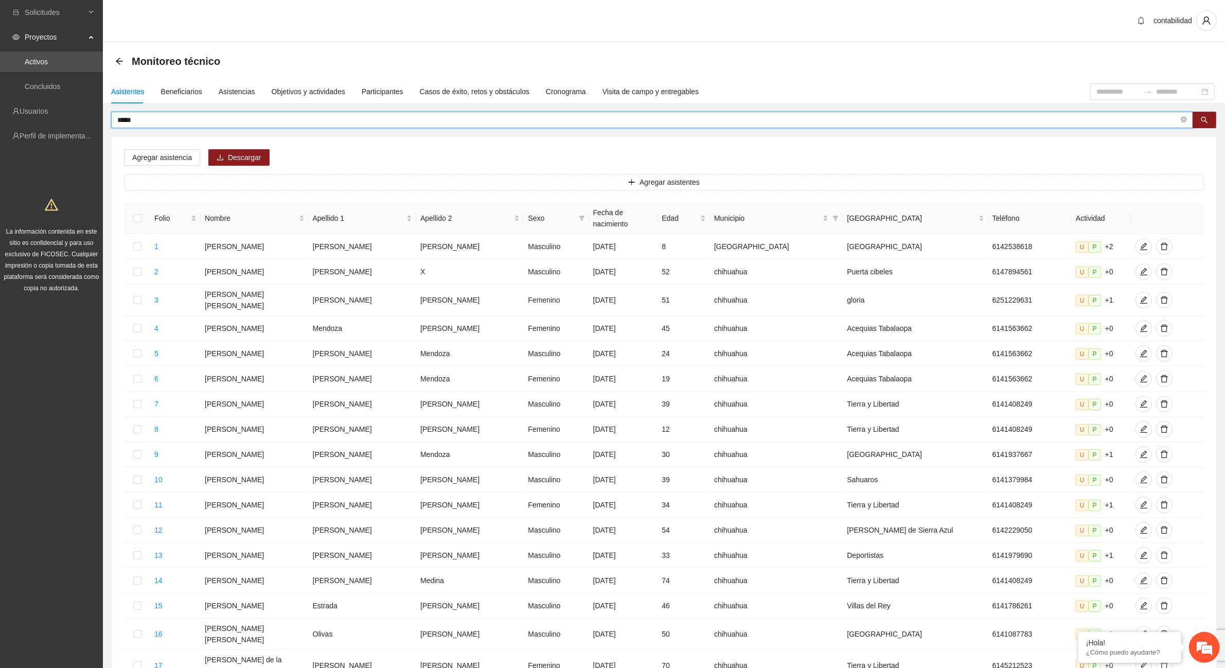
click at [193, 117] on input "*****" at bounding box center [648, 119] width 1062 height 11
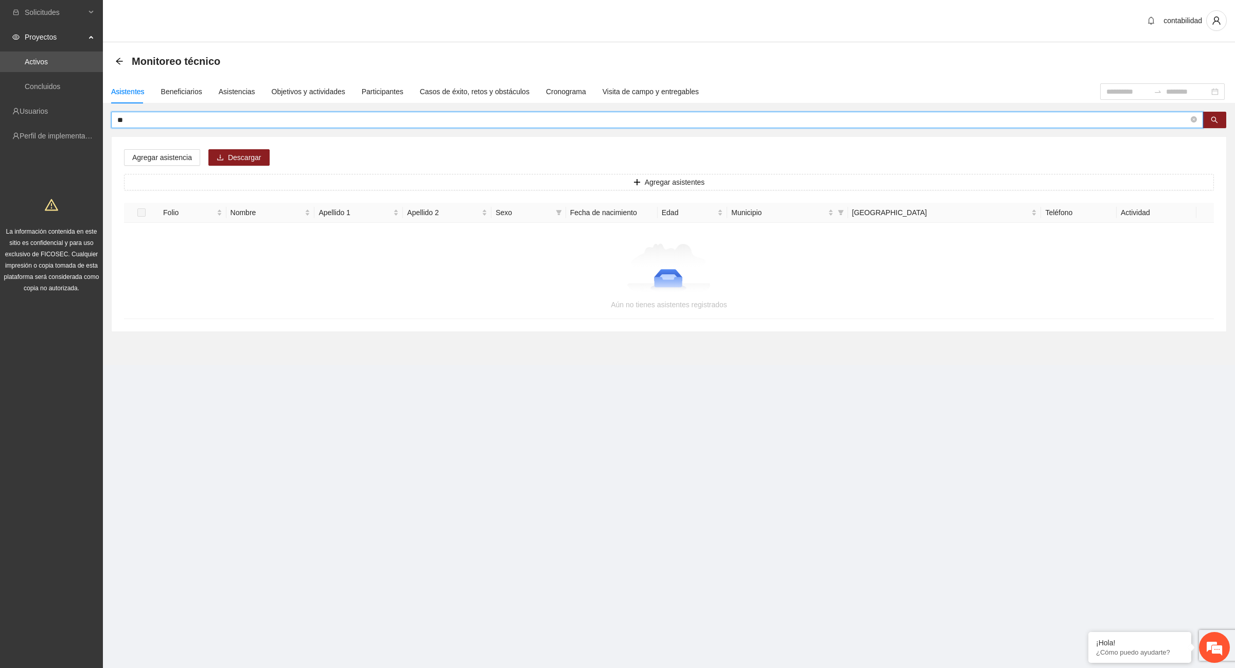
type input "*"
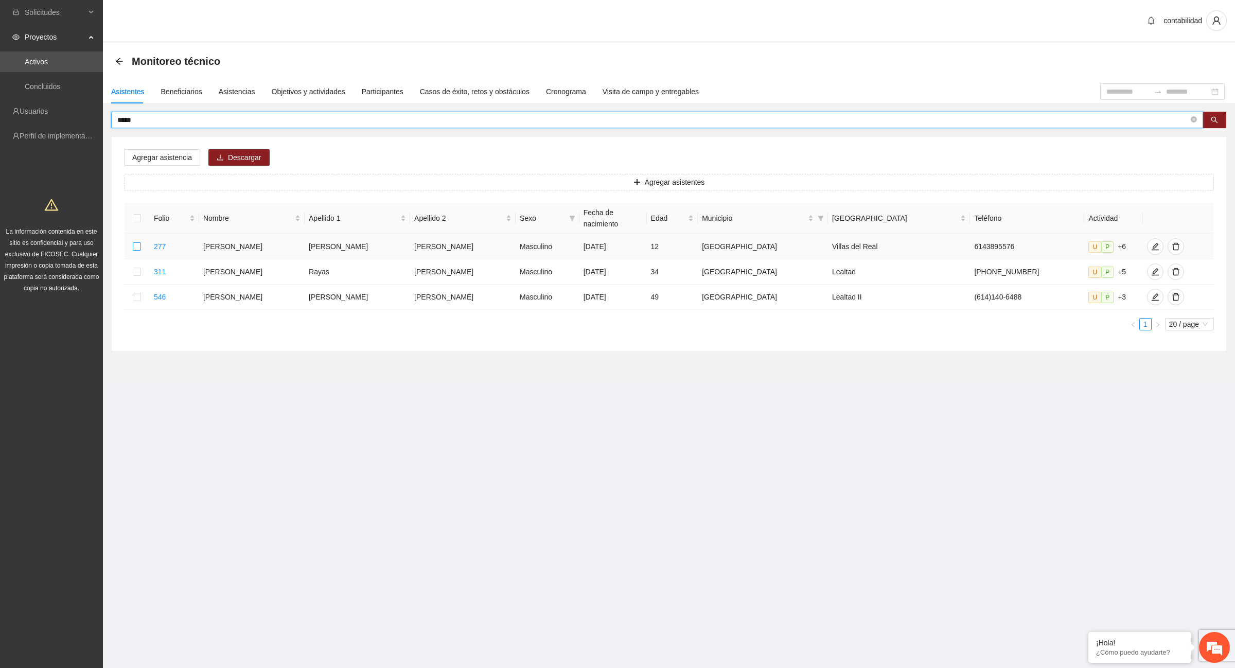
click at [140, 241] on label at bounding box center [137, 246] width 8 height 11
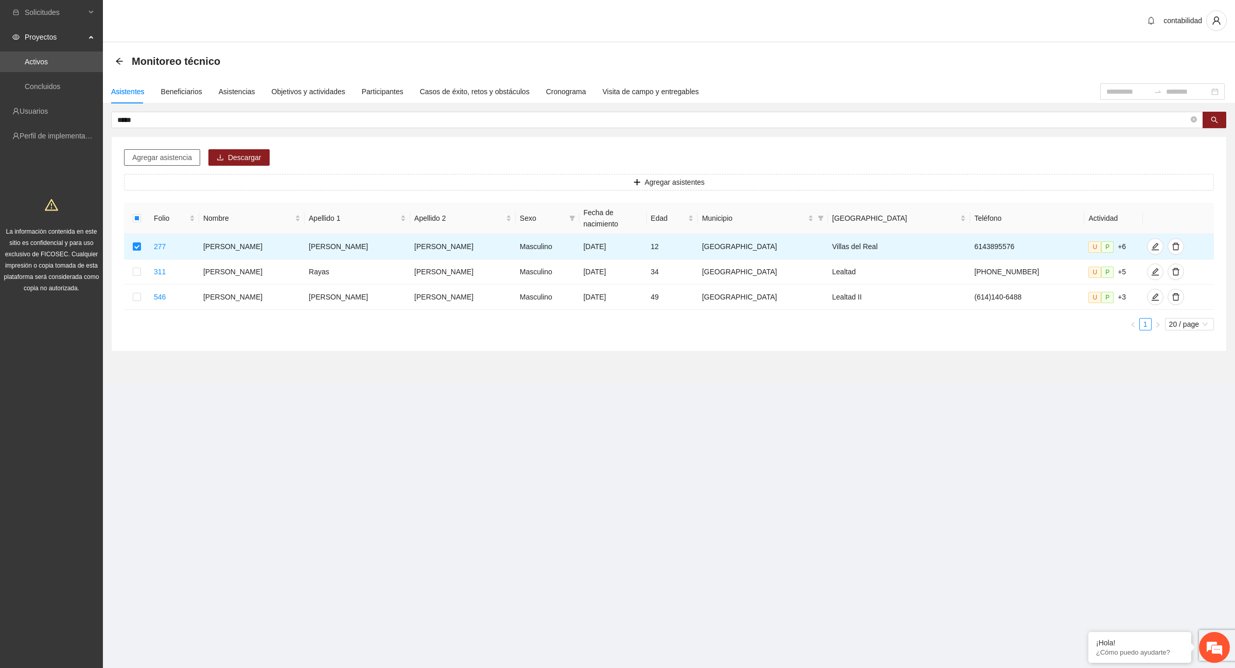
click at [158, 156] on span "Agregar asistencia" at bounding box center [162, 157] width 60 height 11
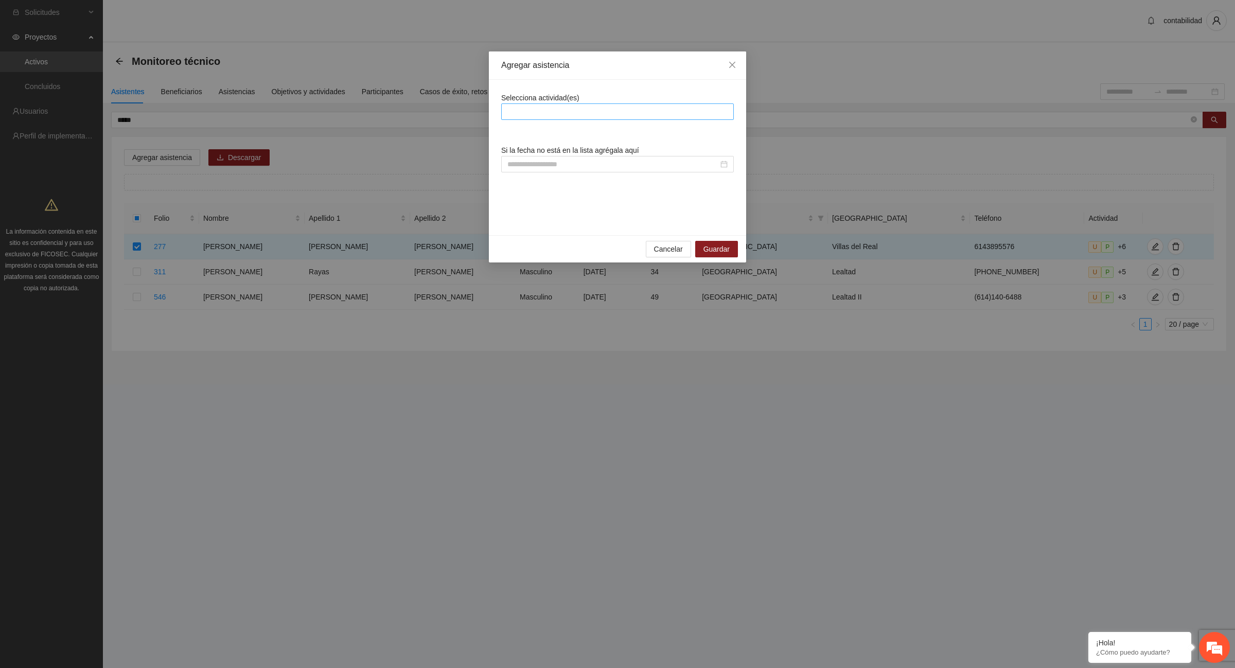
click at [561, 110] on div at bounding box center [617, 111] width 227 height 12
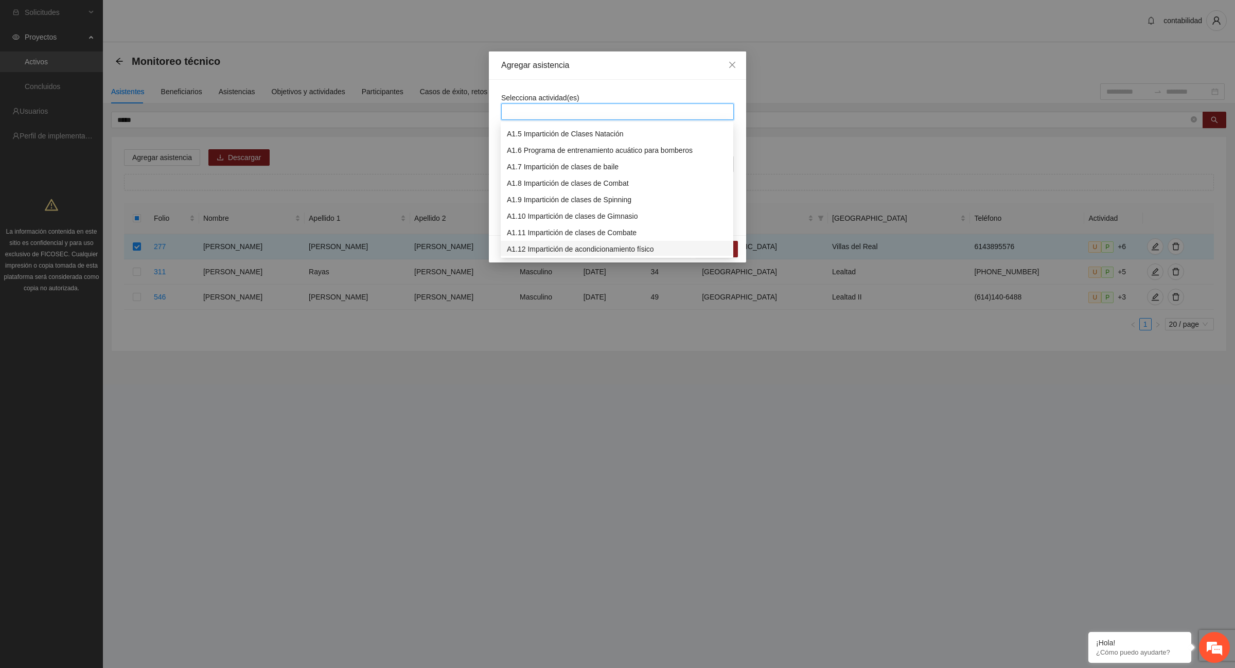
scroll to position [129, 0]
click at [587, 202] on div "A1.13 Impartición de clases de futbol" at bounding box center [617, 201] width 220 height 11
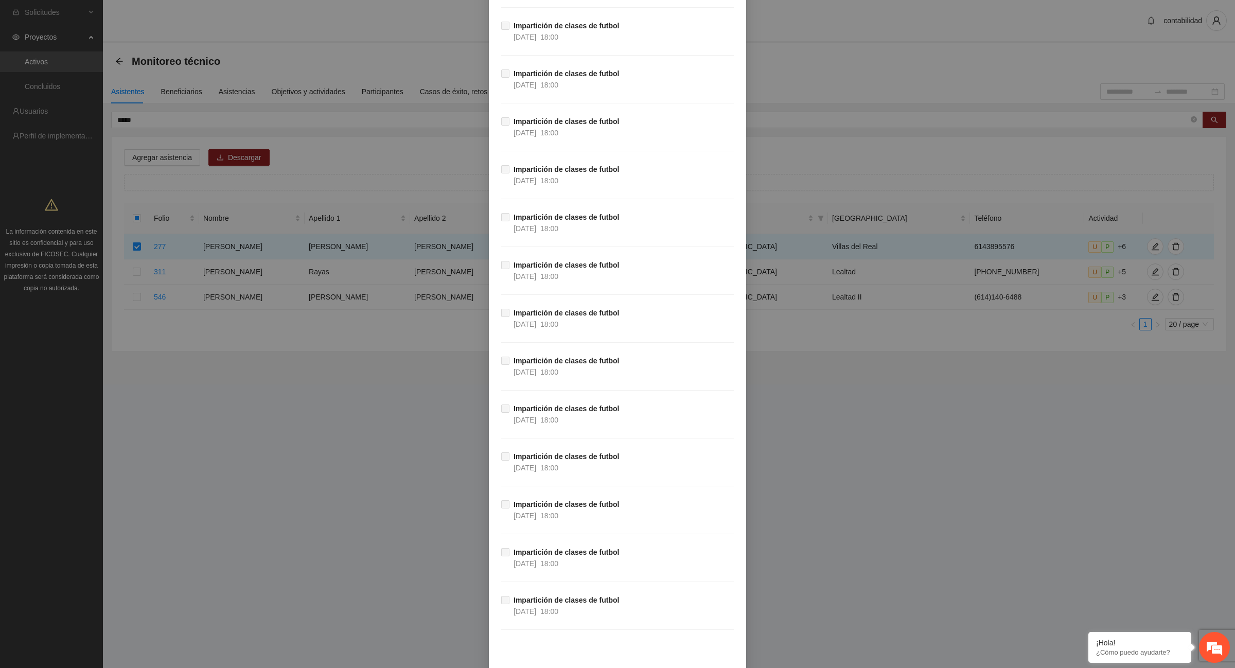
scroll to position [16106, 0]
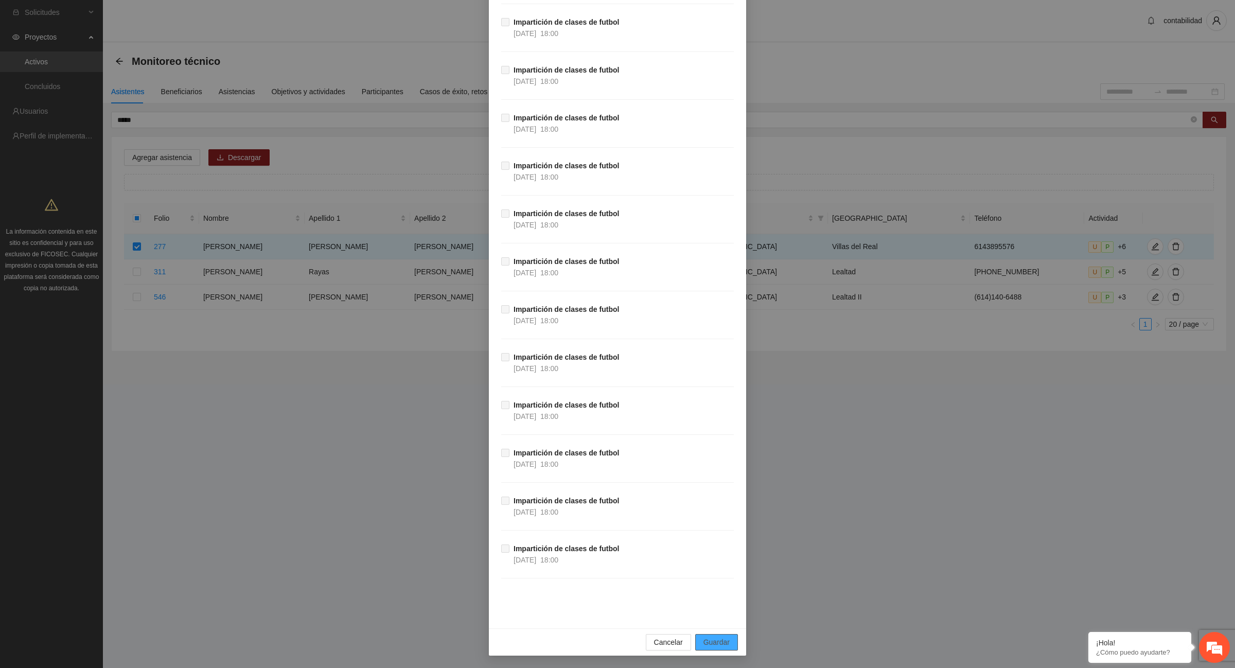
click at [726, 641] on button "Guardar" at bounding box center [716, 642] width 43 height 16
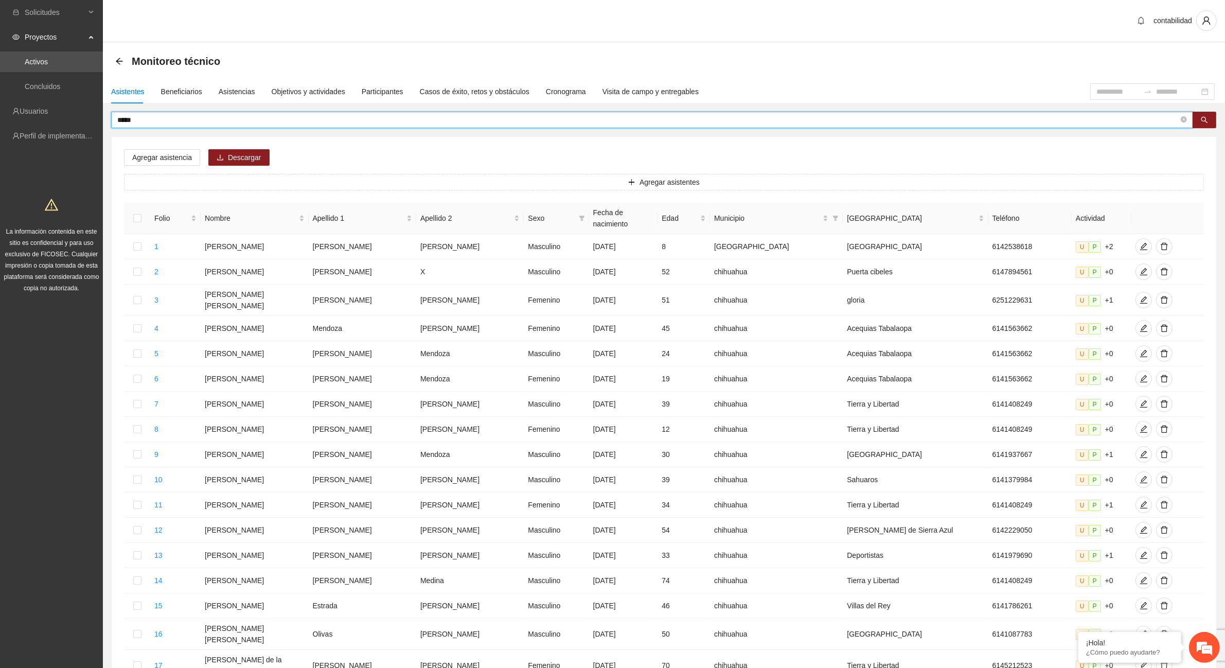
click at [366, 117] on input "*****" at bounding box center [648, 119] width 1062 height 11
type input "*"
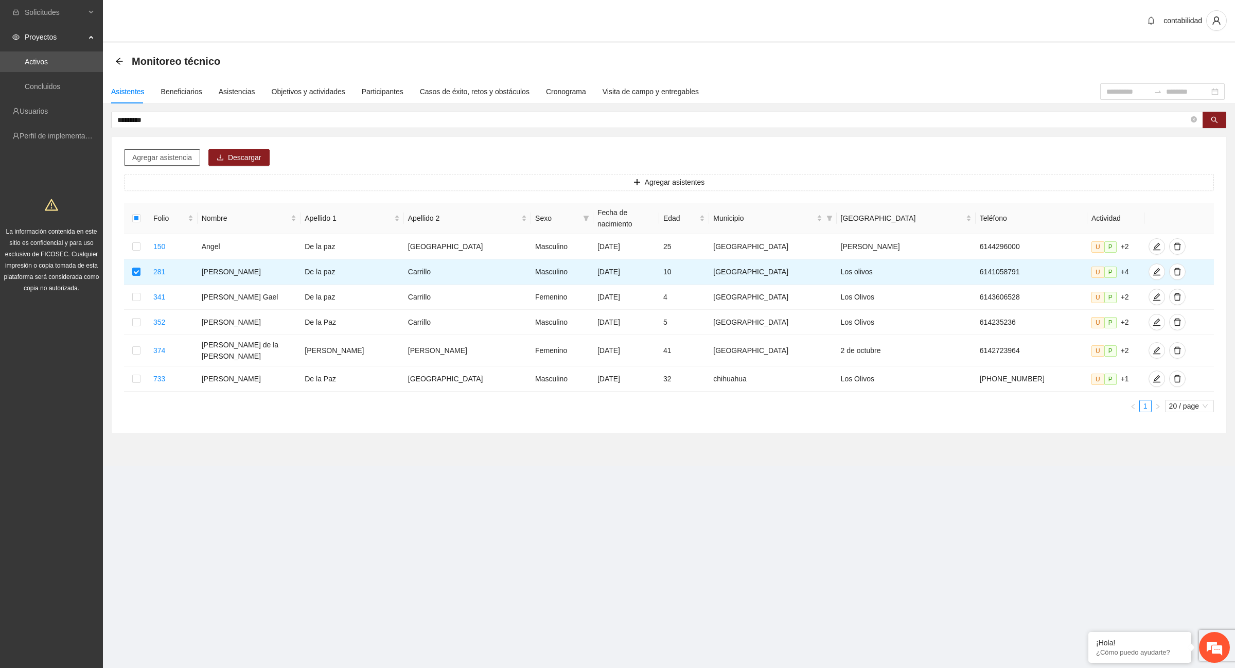
click at [150, 157] on span "Agregar asistencia" at bounding box center [162, 157] width 60 height 11
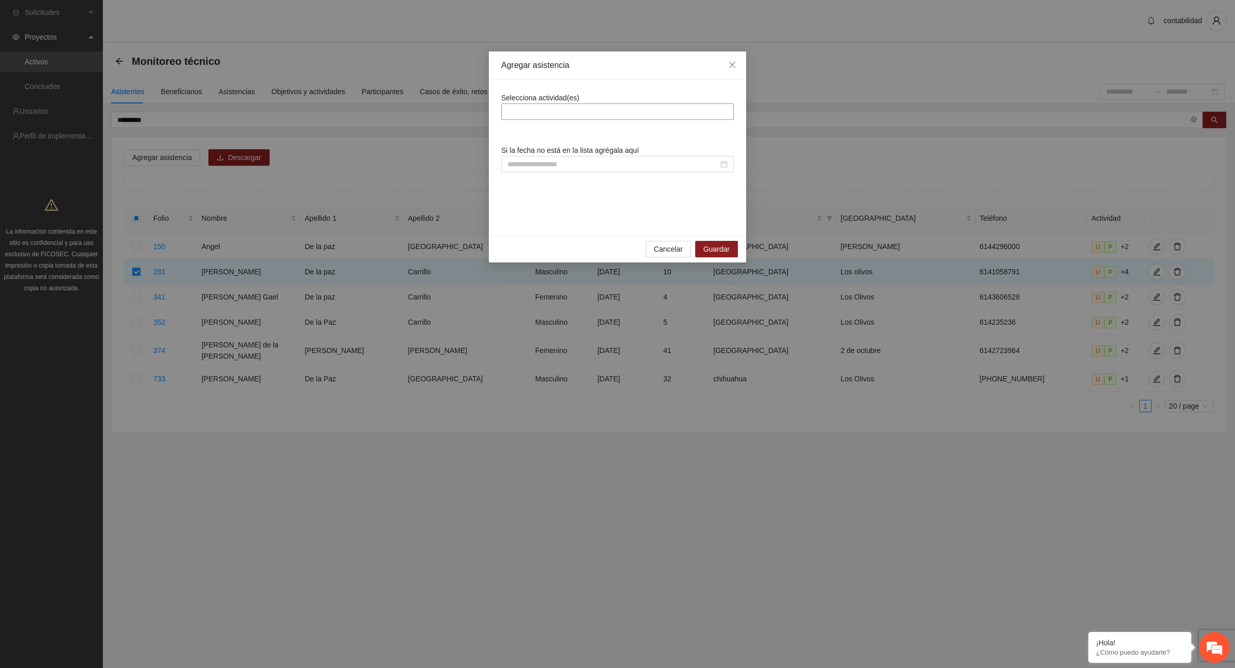
click at [541, 109] on div at bounding box center [617, 111] width 227 height 12
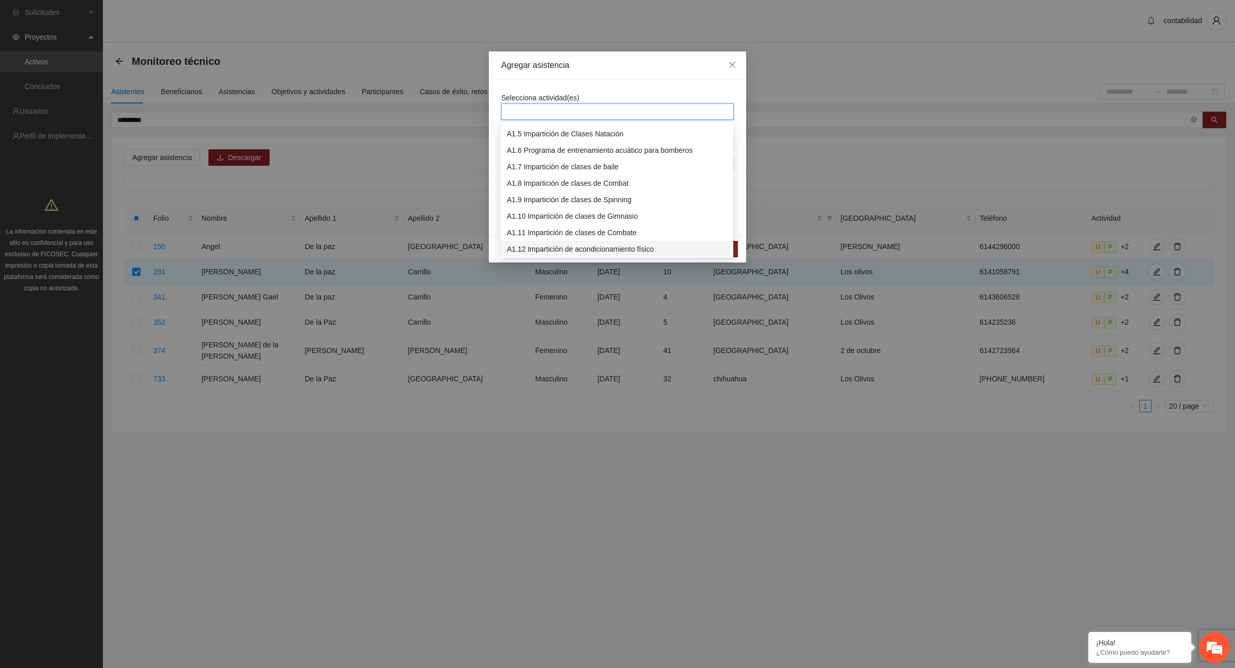
scroll to position [129, 0]
click at [556, 202] on div "A1.13 Impartición de clases de futbol" at bounding box center [617, 201] width 220 height 11
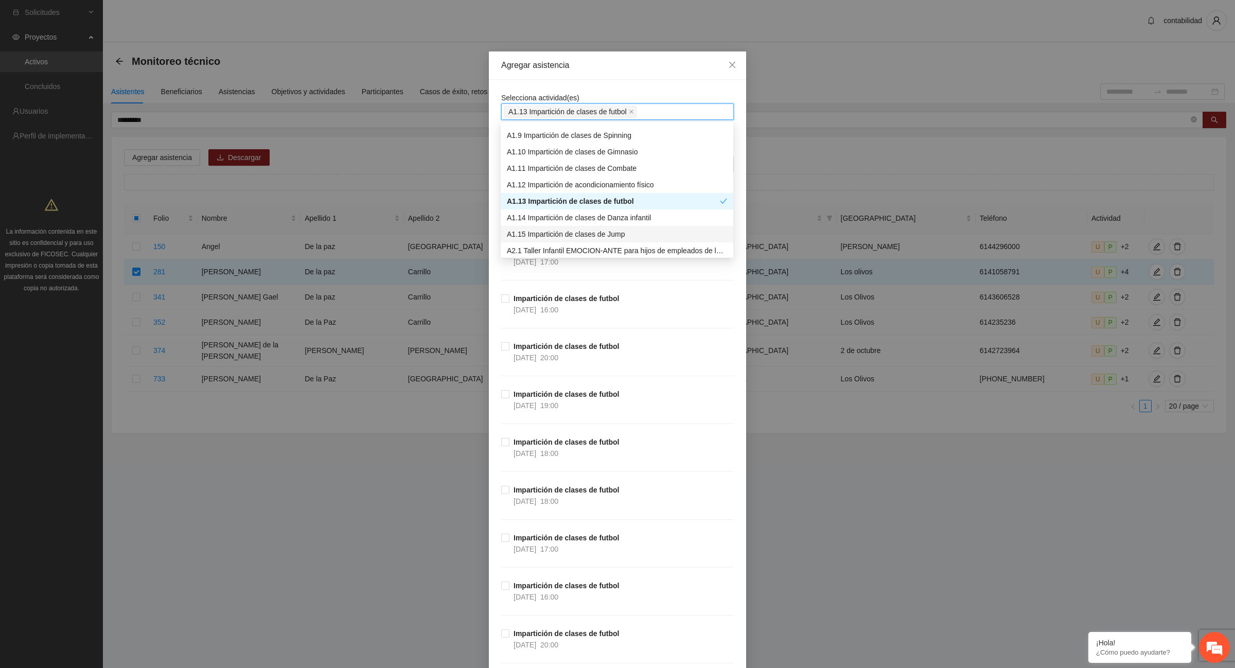
click at [705, 454] on div "Impartición de clases de futbol [DATE] 18:00" at bounding box center [617, 460] width 233 height 48
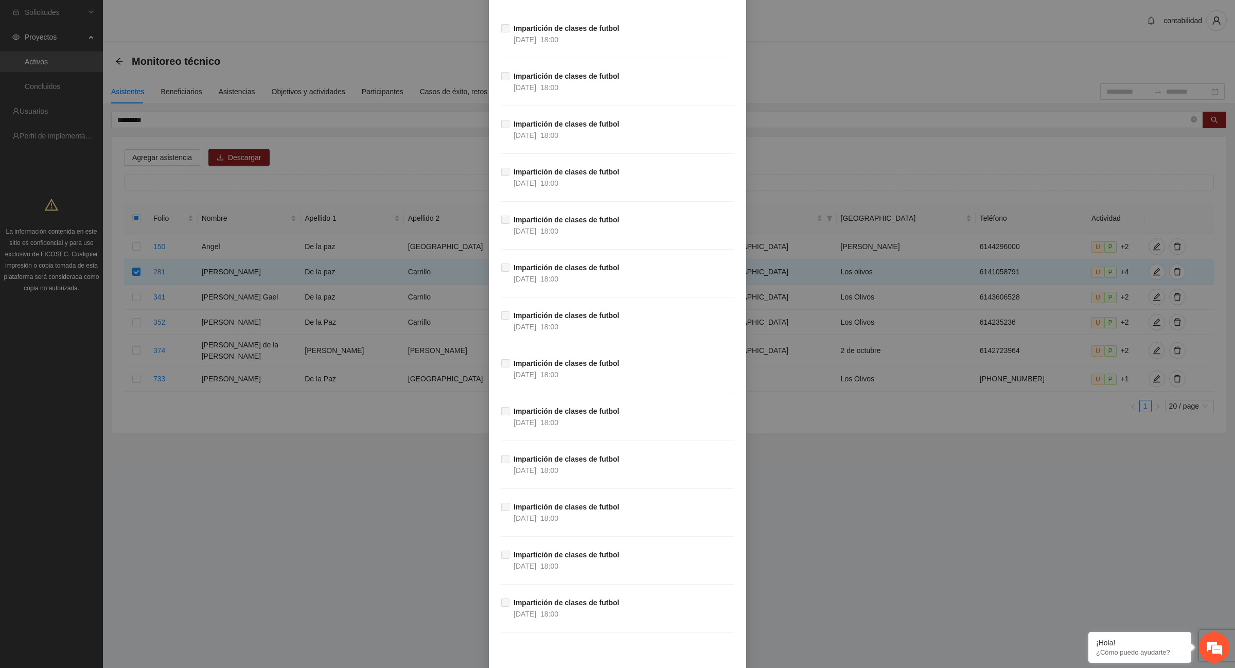
scroll to position [16106, 0]
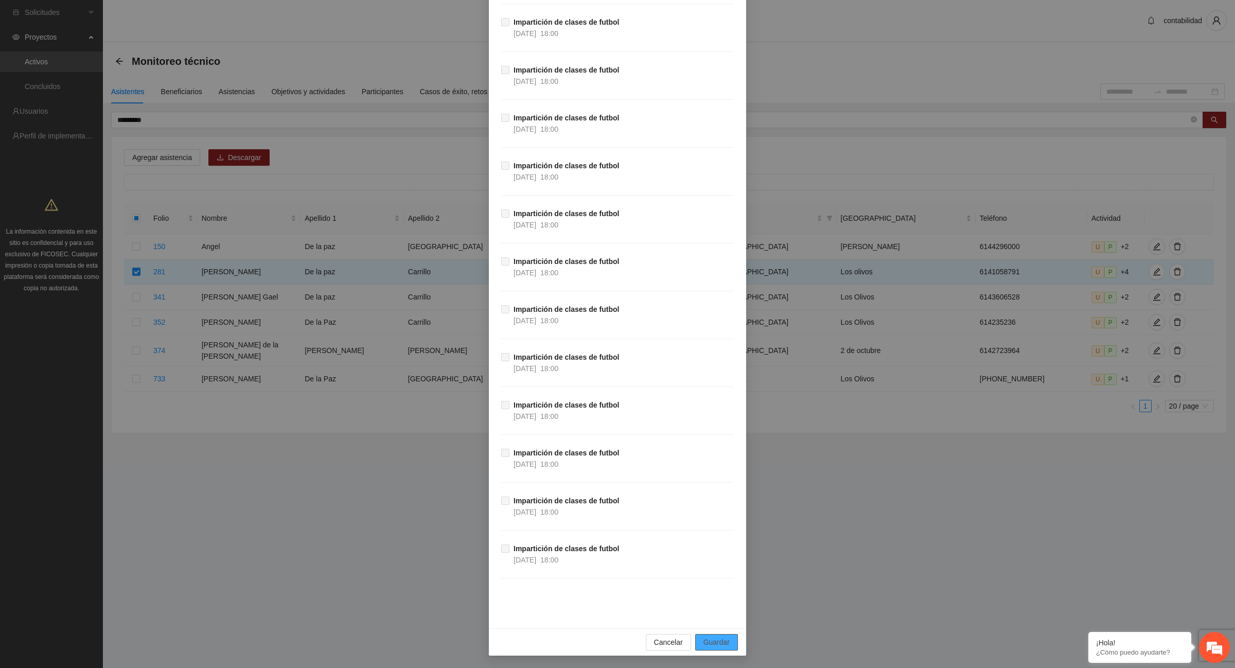
click at [726, 642] on button "Guardar" at bounding box center [716, 642] width 43 height 16
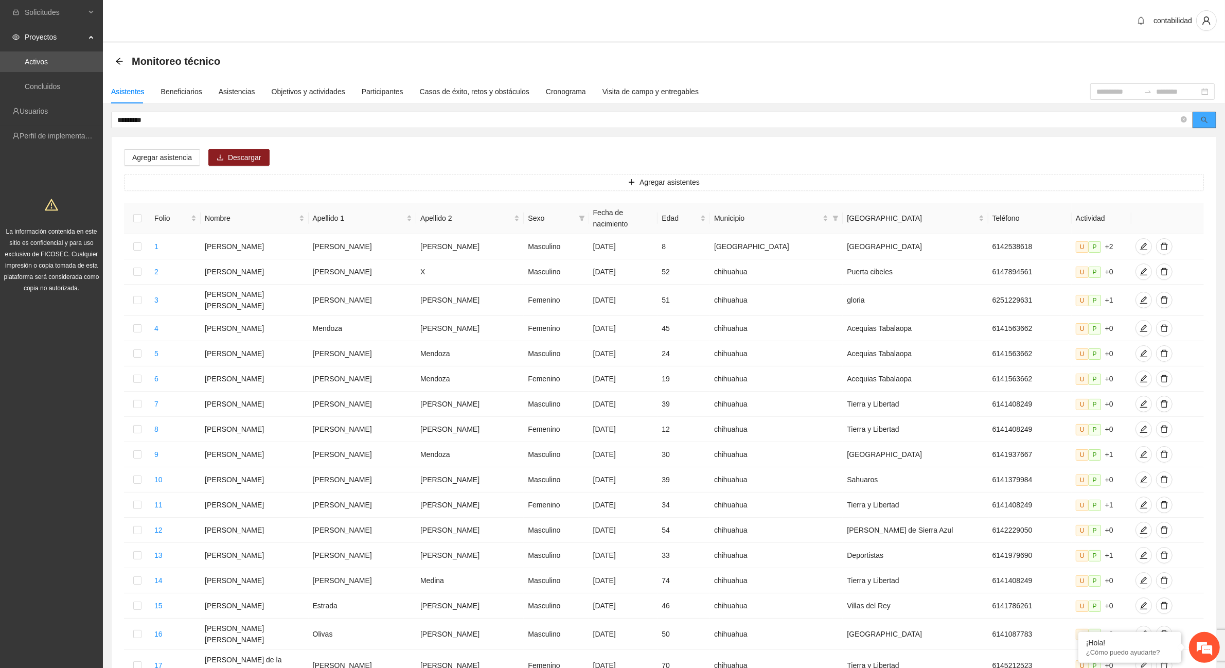
click at [1205, 124] on span "search" at bounding box center [1204, 120] width 7 height 8
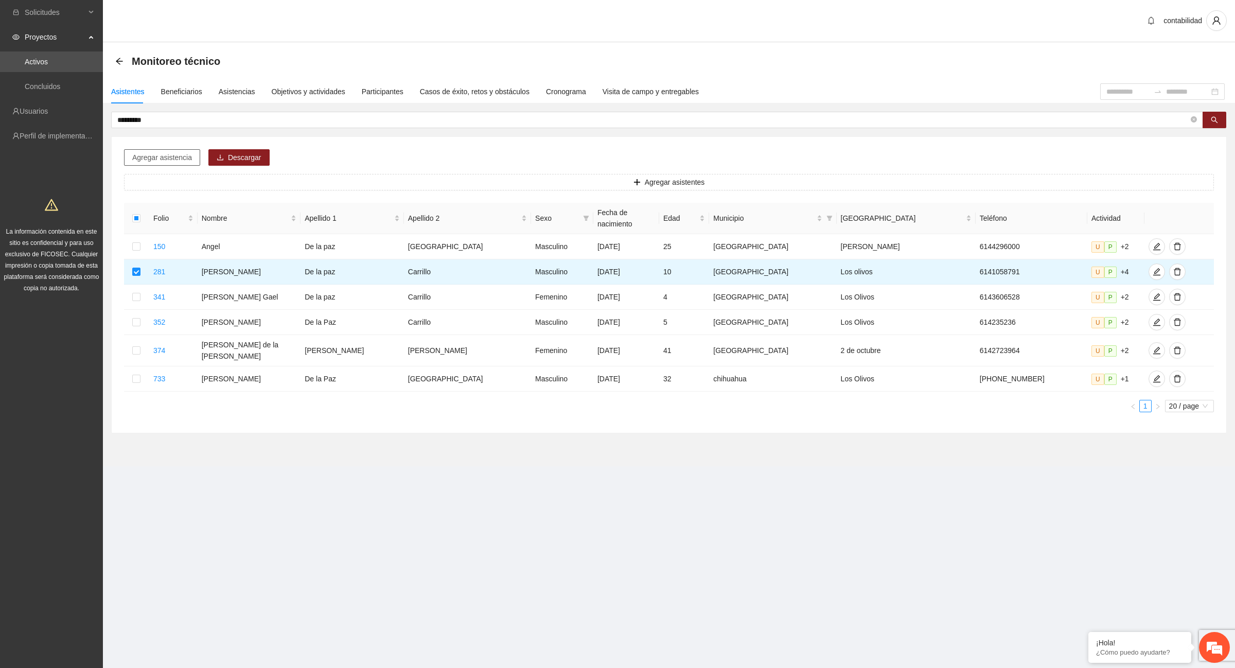
click at [184, 156] on span "Agregar asistencia" at bounding box center [162, 157] width 60 height 11
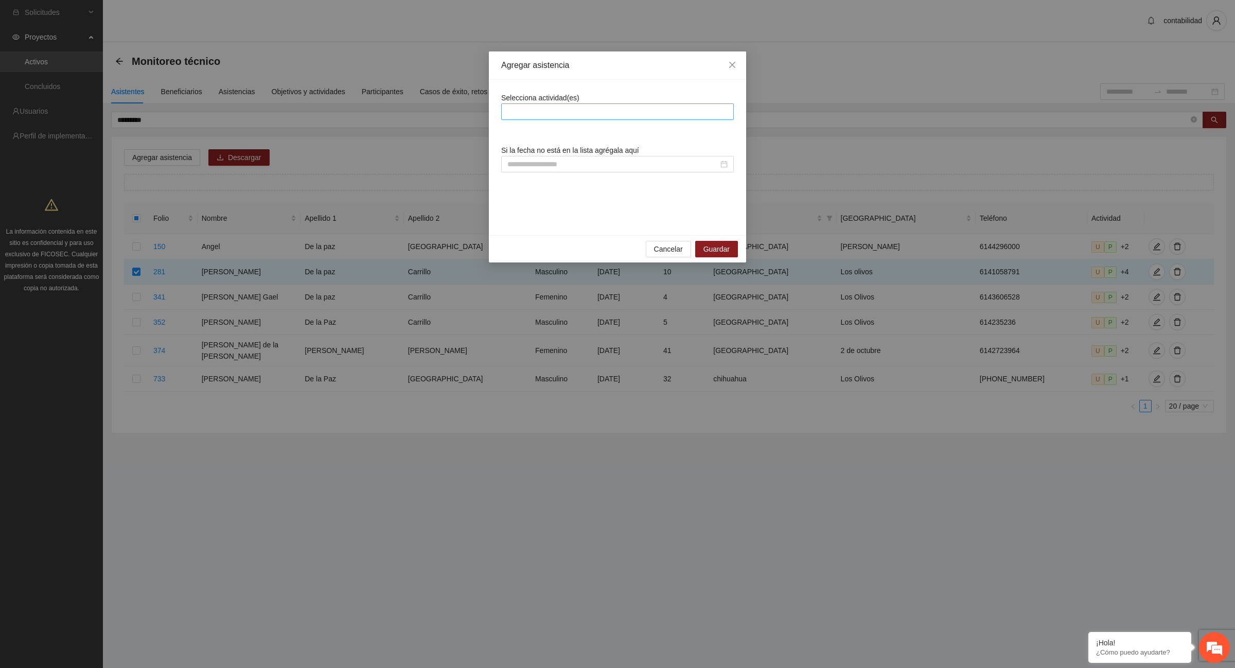
click at [611, 112] on div at bounding box center [617, 111] width 227 height 12
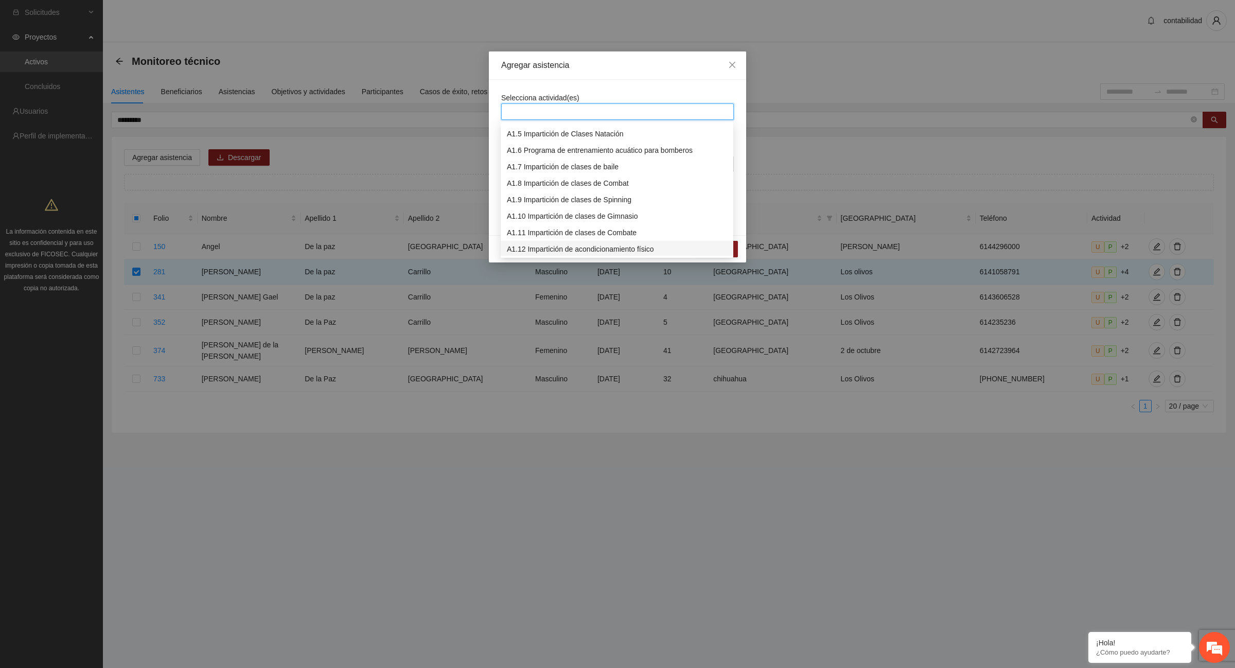
scroll to position [129, 0]
click at [598, 204] on div "A1.13 Impartición de clases de futbol" at bounding box center [617, 201] width 220 height 11
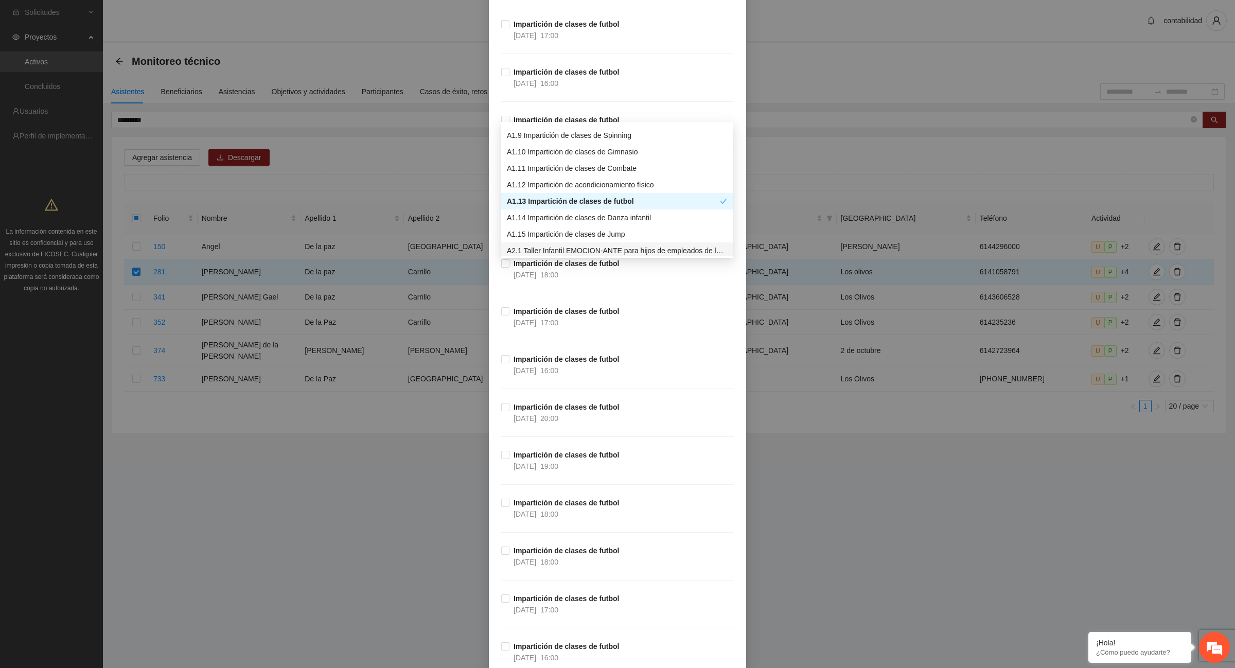
scroll to position [515, 0]
click at [806, 489] on div "Agregar asistencia Selecciona actividad(es) A1.13 Impartición de clases de futb…" at bounding box center [617, 334] width 1235 height 668
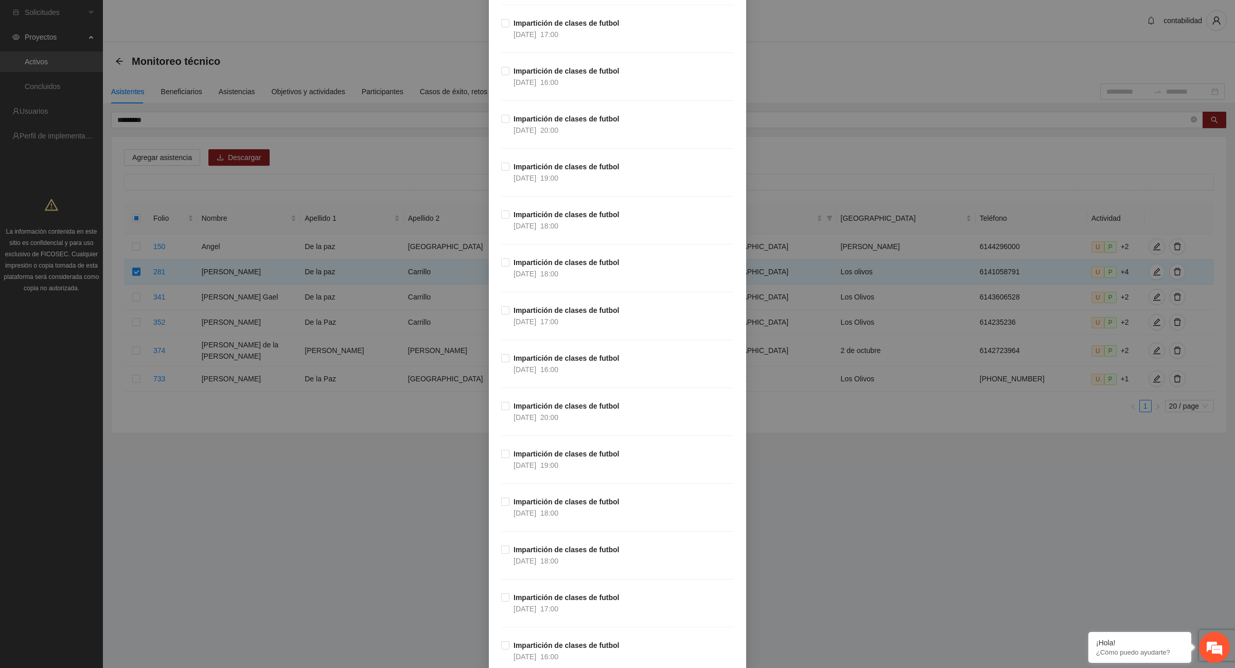
click at [951, 50] on div "Agregar asistencia Selecciona actividad(es) A1.13 Impartición de clases de futb…" at bounding box center [617, 334] width 1235 height 668
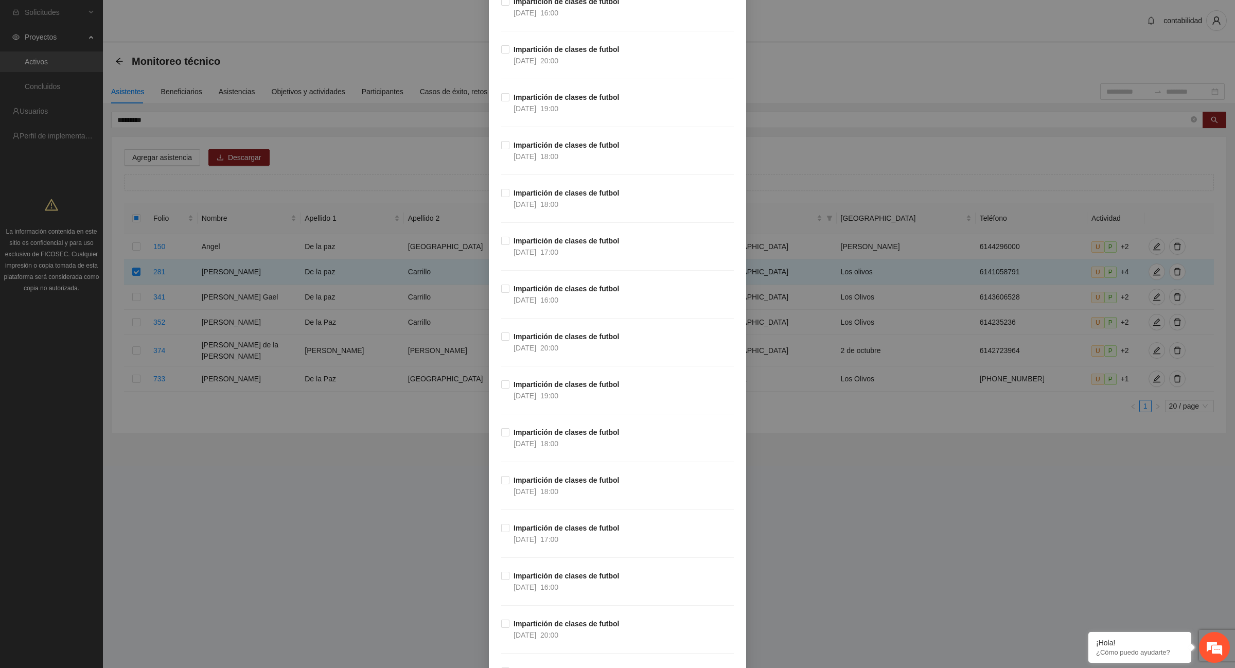
scroll to position [0, 0]
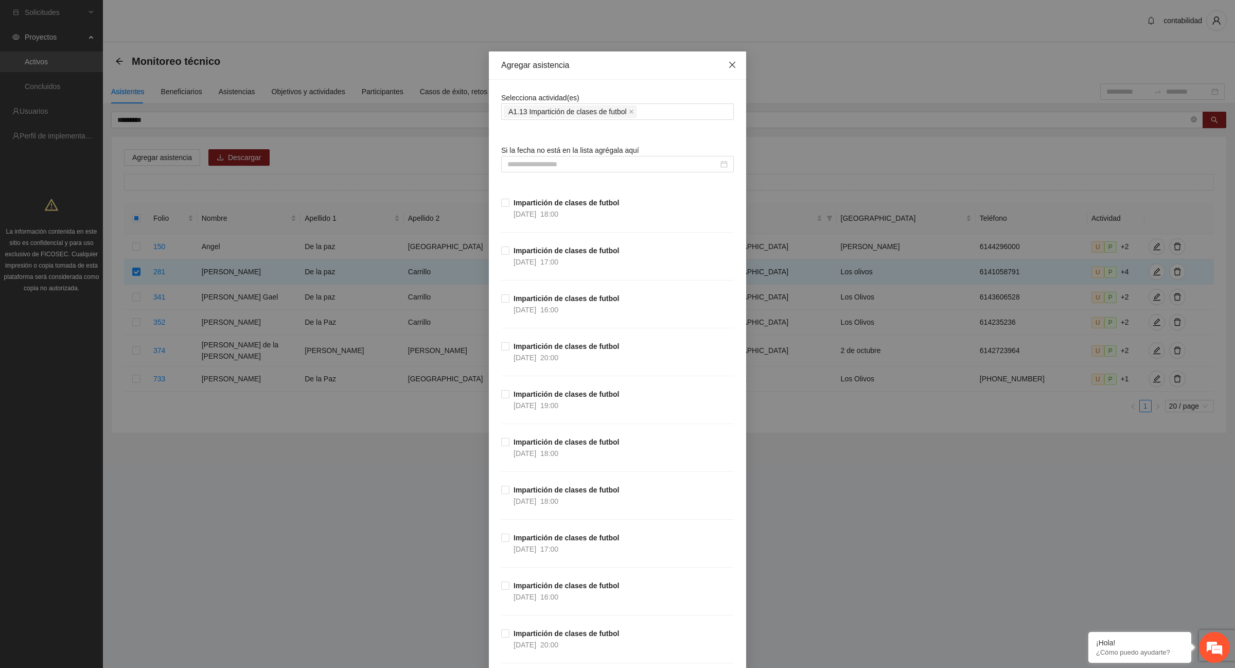
click at [728, 63] on icon "close" at bounding box center [732, 65] width 8 height 8
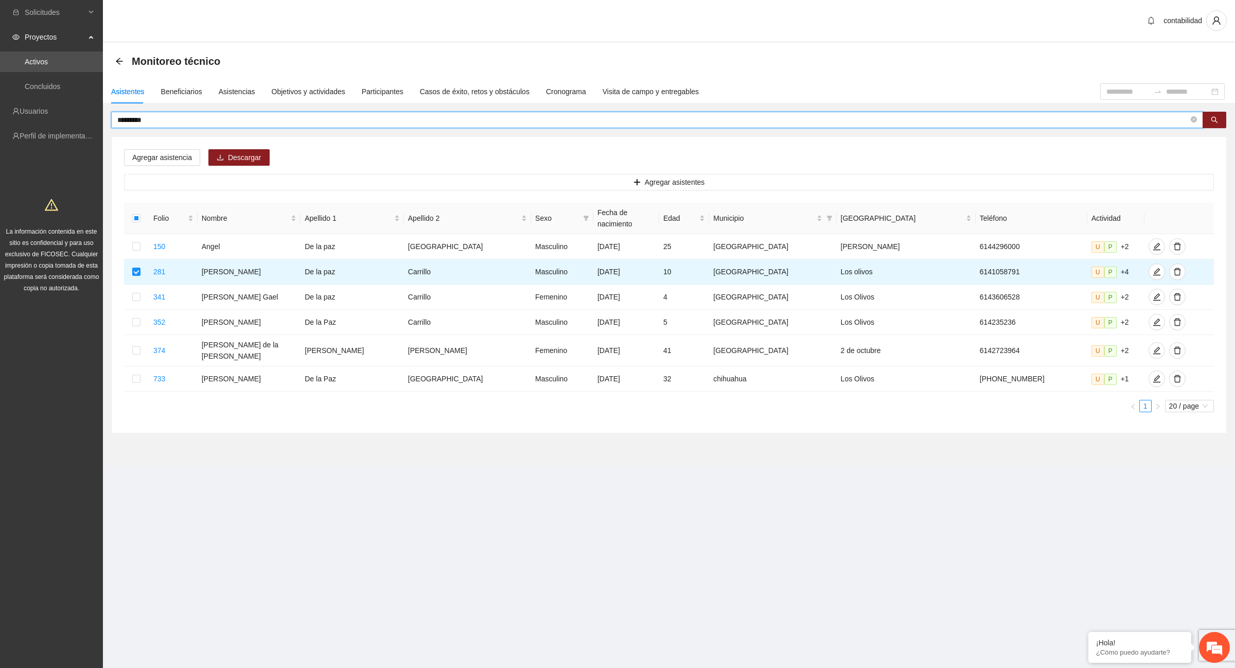
click at [163, 122] on input "*********" at bounding box center [652, 119] width 1071 height 11
type input "*"
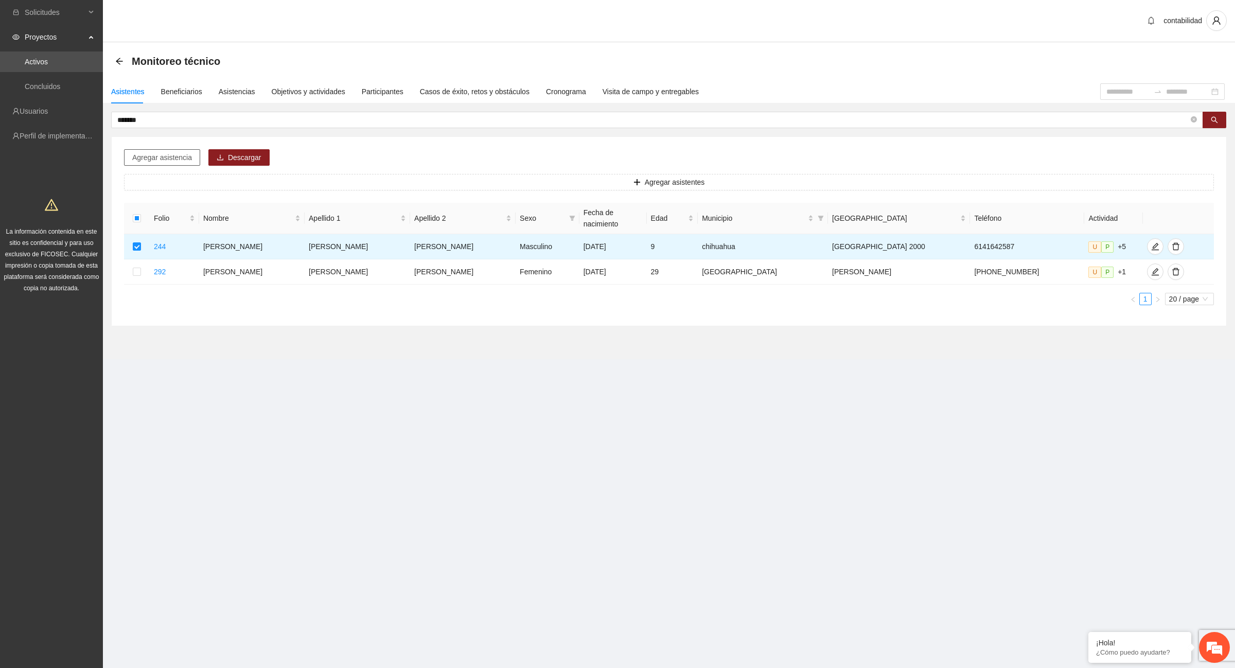
click at [177, 158] on span "Agregar asistencia" at bounding box center [162, 157] width 60 height 11
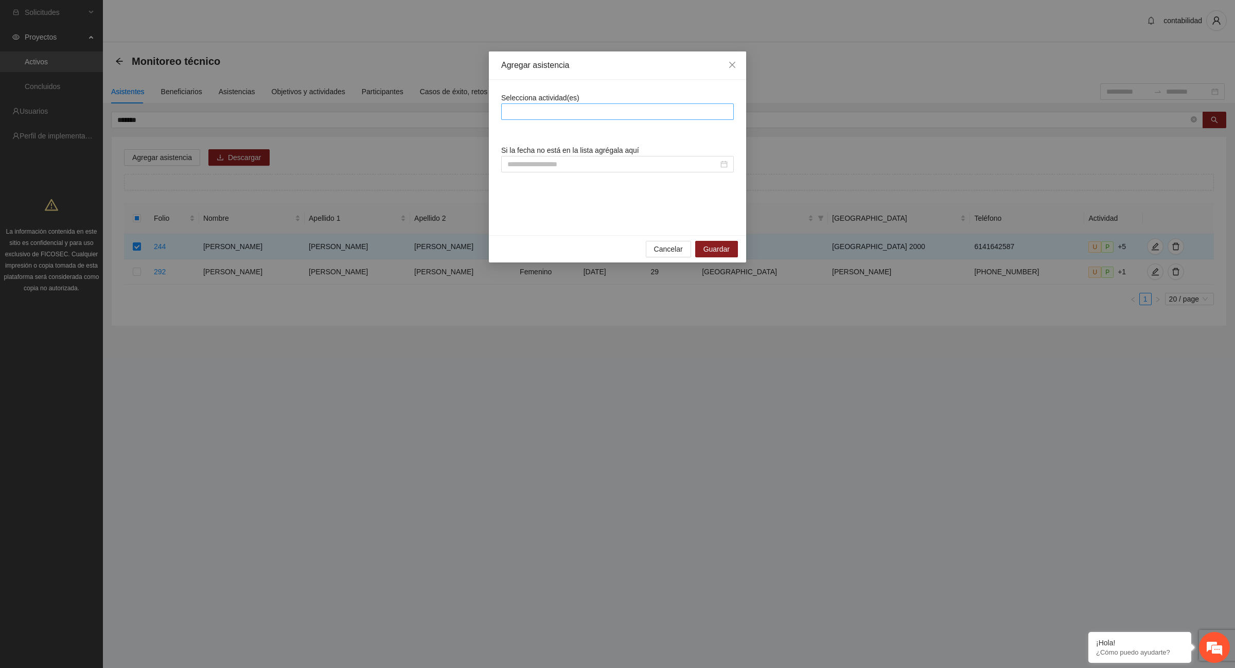
click at [648, 109] on div at bounding box center [617, 111] width 227 height 12
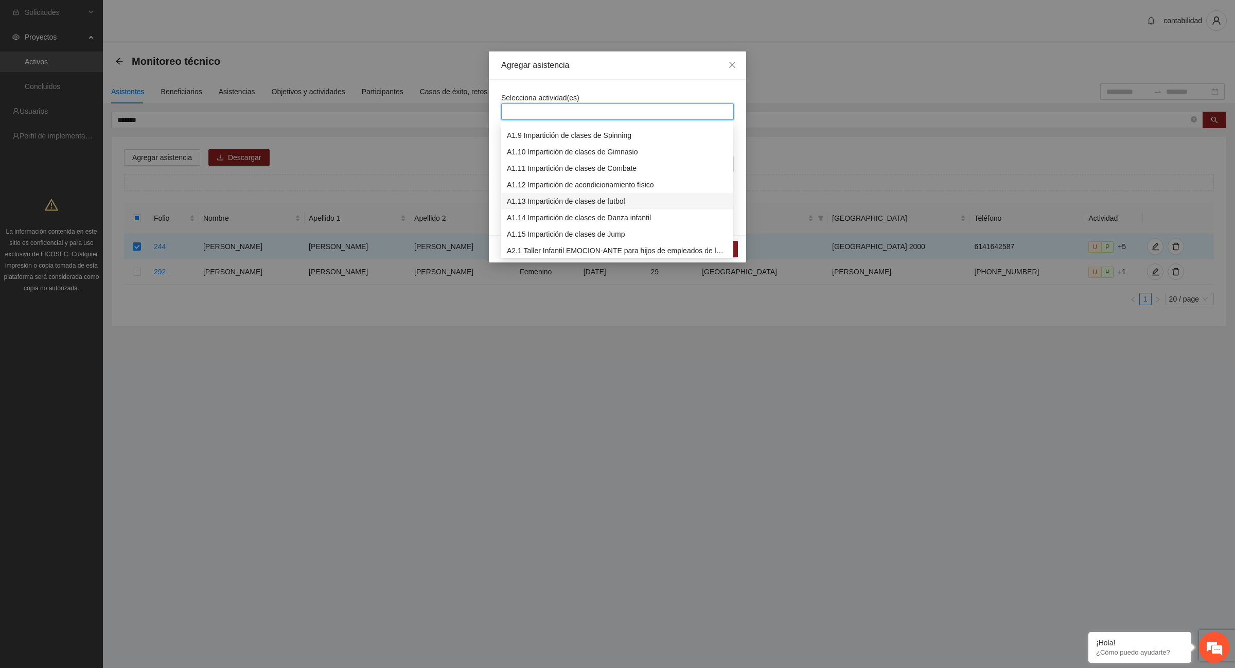
click at [592, 204] on div "A1.13 Impartición de clases de futbol" at bounding box center [617, 201] width 220 height 11
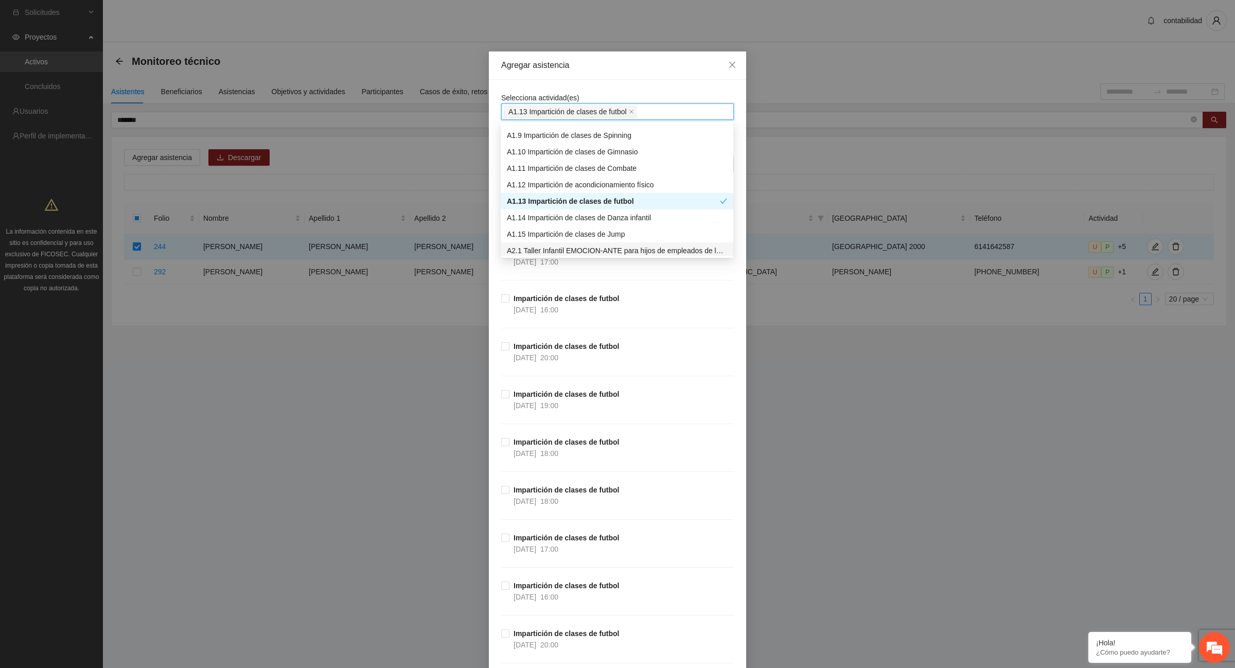
click at [623, 351] on div "Impartición de clases de futbol [DATE] 20:00" at bounding box center [617, 365] width 233 height 48
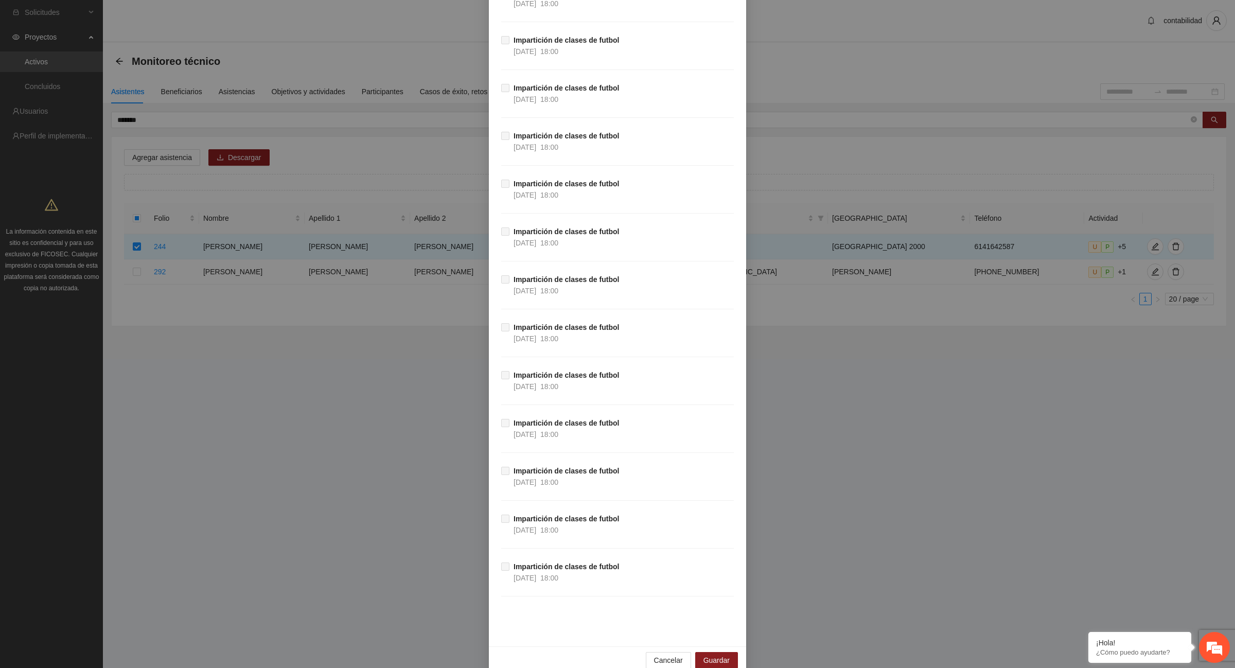
scroll to position [16106, 0]
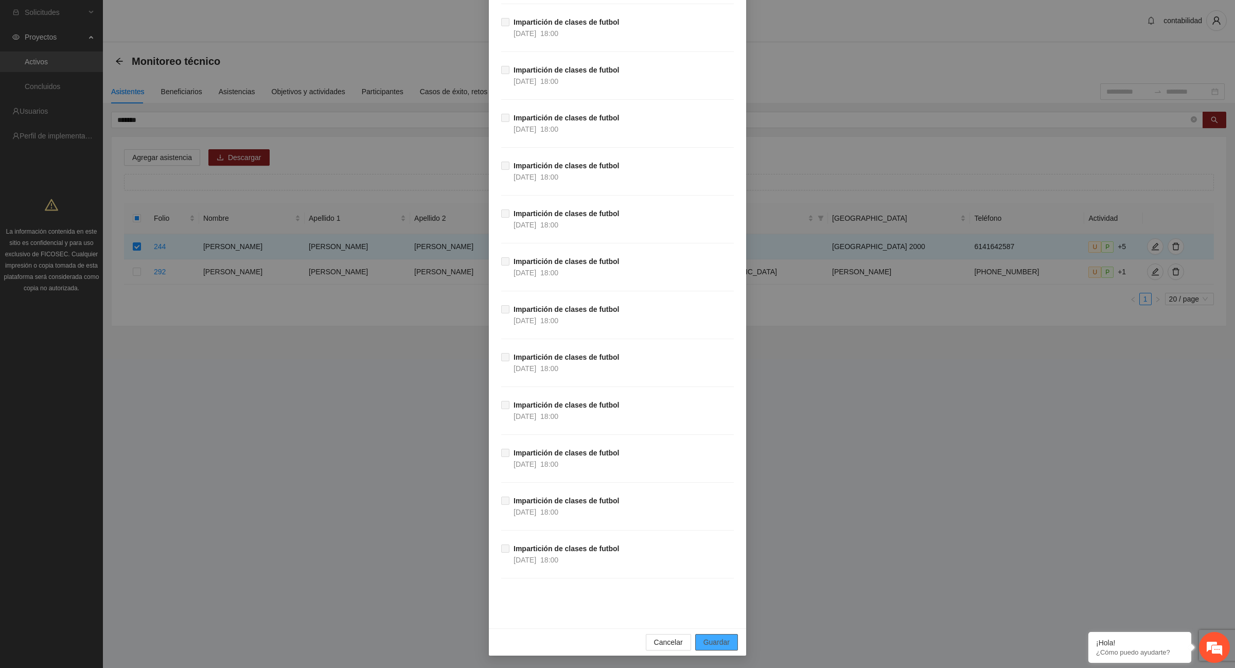
click at [716, 642] on span "Guardar" at bounding box center [716, 642] width 26 height 11
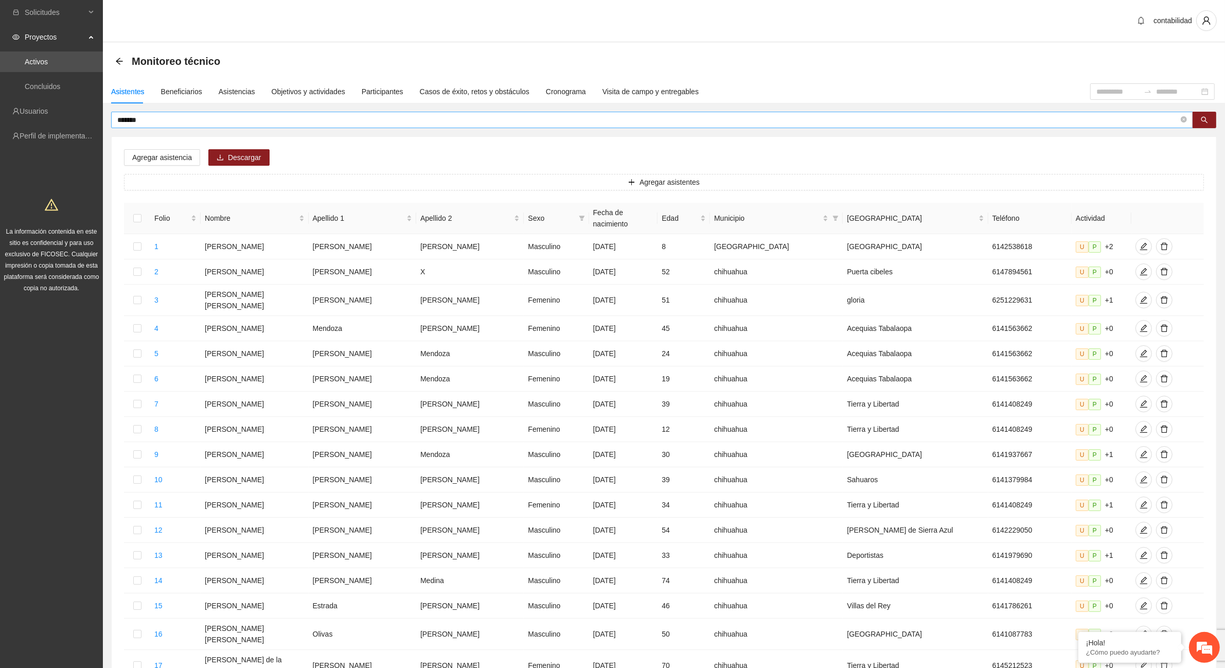
click at [495, 119] on input "*******" at bounding box center [648, 119] width 1062 height 11
type input "*"
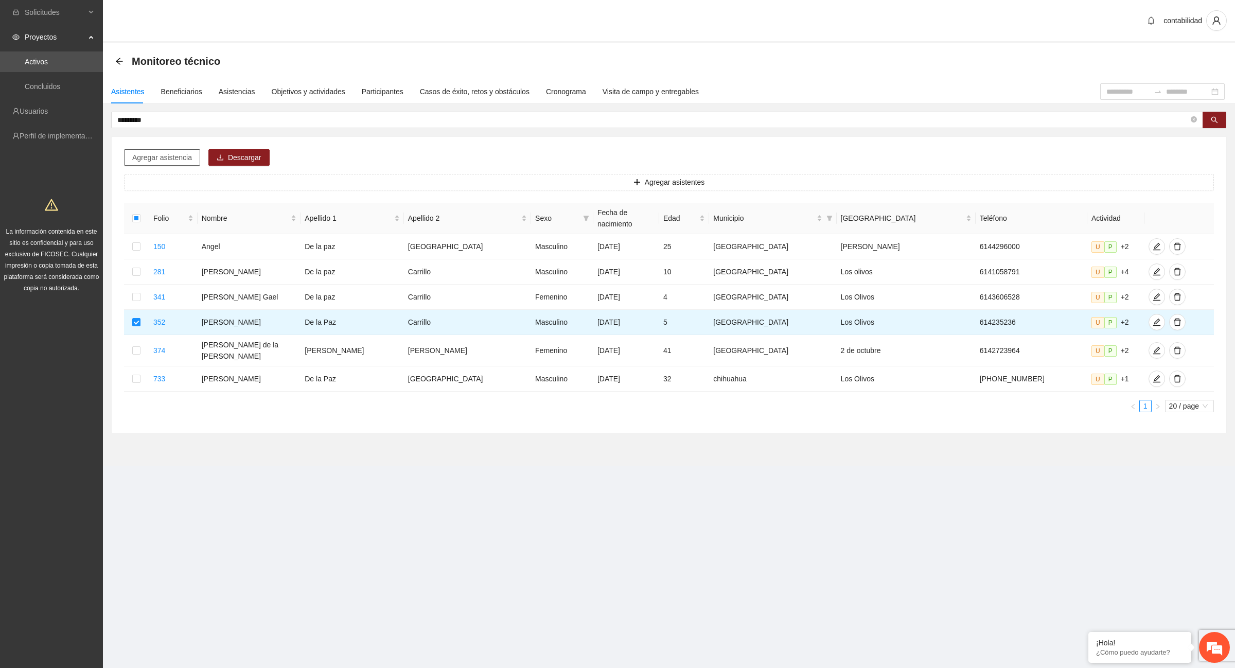
click at [146, 161] on span "Agregar asistencia" at bounding box center [162, 157] width 60 height 11
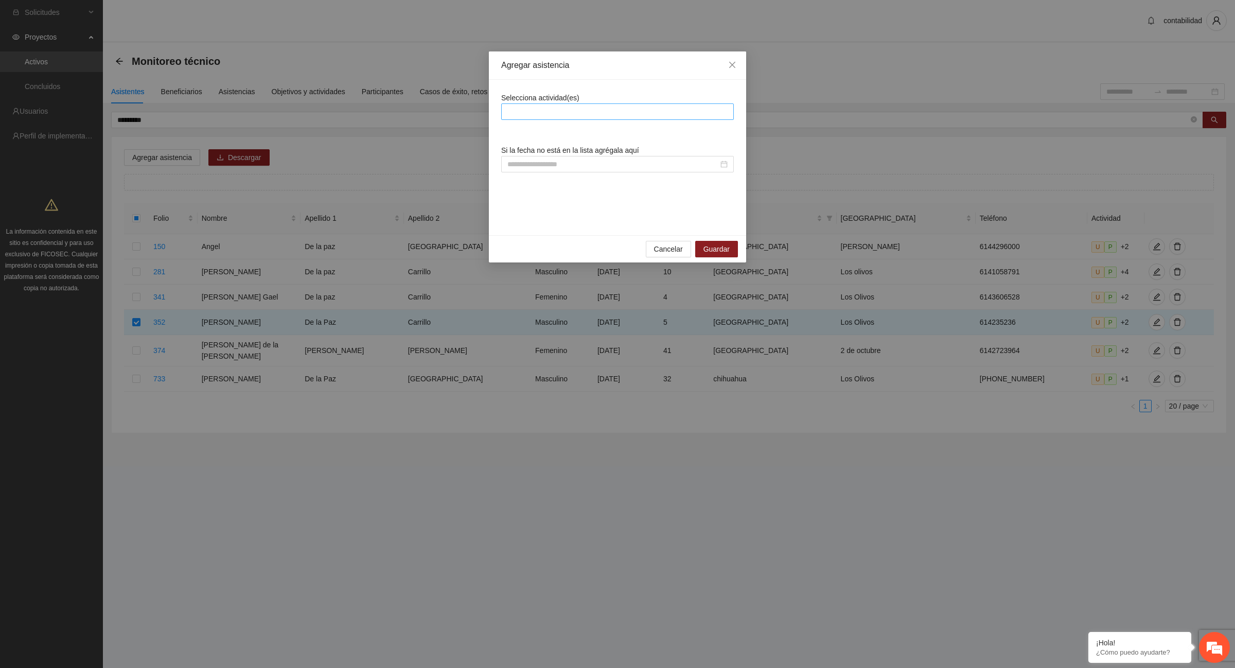
click at [541, 107] on div at bounding box center [617, 111] width 227 height 12
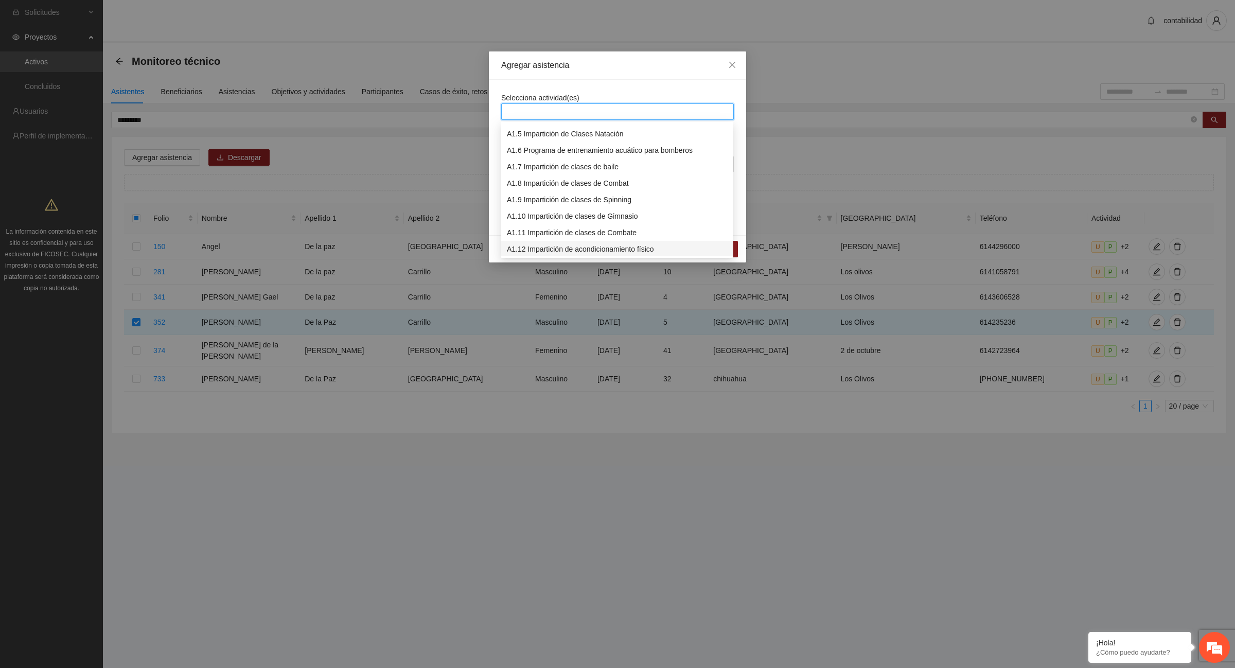
scroll to position [129, 0]
click at [551, 199] on div "A1.13 Impartición de clases de futbol" at bounding box center [617, 201] width 220 height 11
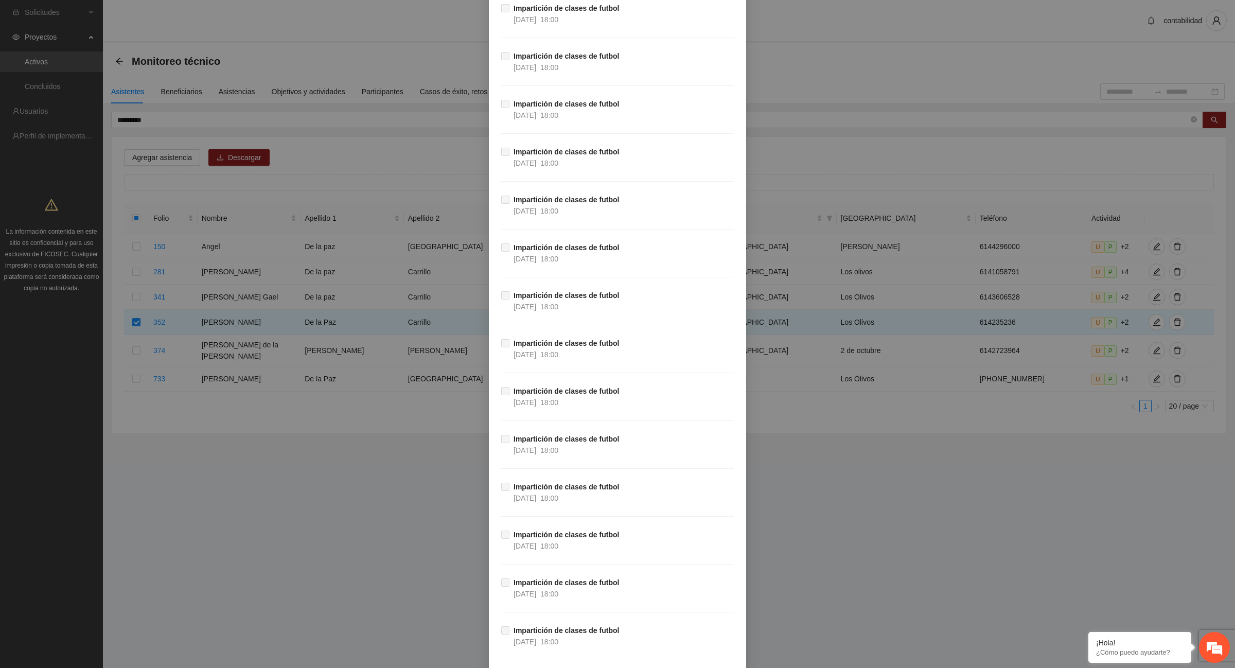
scroll to position [16106, 0]
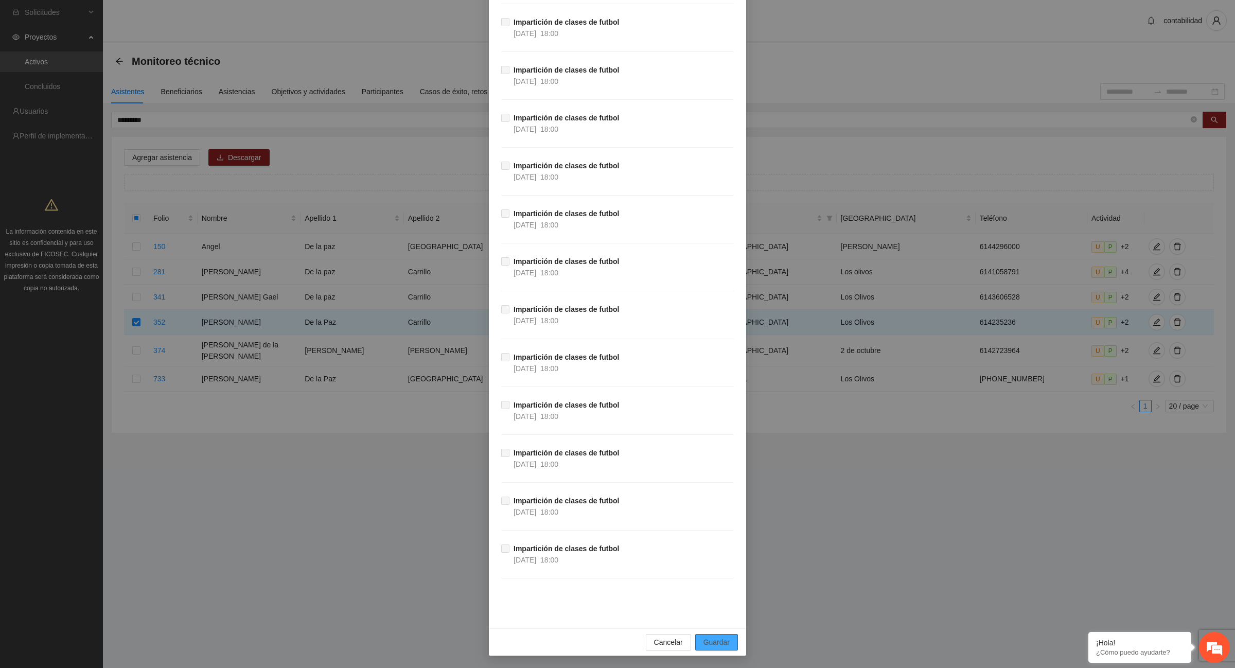
click at [719, 635] on button "Guardar" at bounding box center [716, 642] width 43 height 16
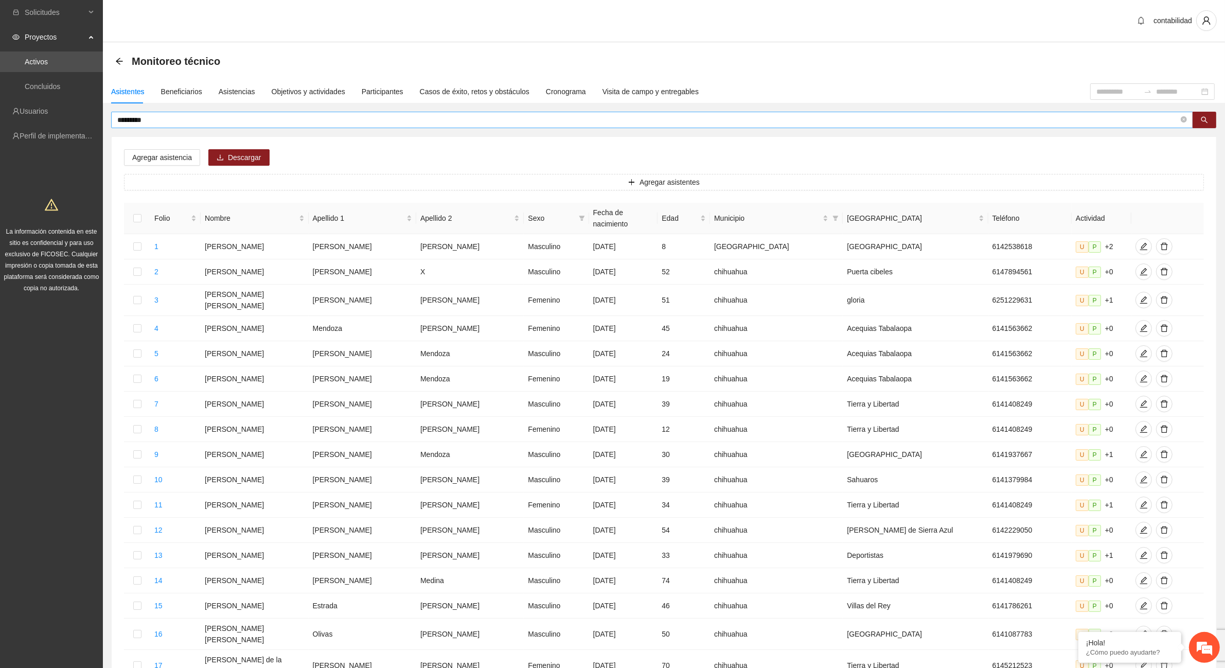
click at [345, 119] on input "*********" at bounding box center [648, 119] width 1062 height 11
type input "*"
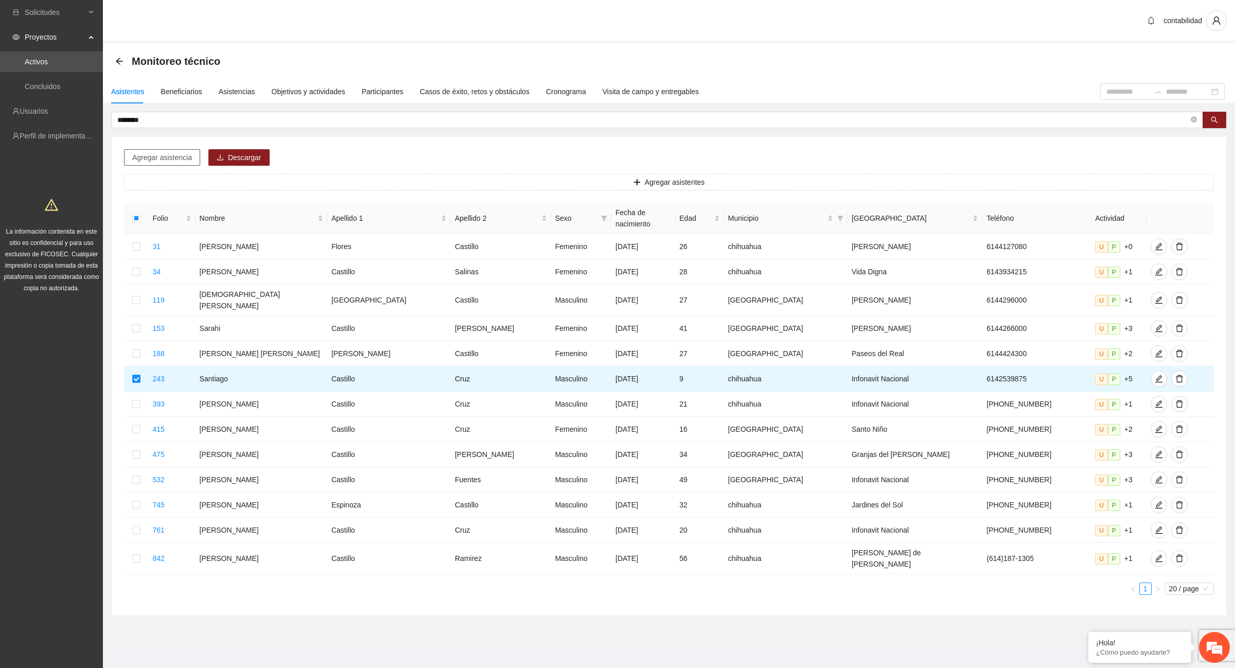
click at [160, 160] on span "Agregar asistencia" at bounding box center [162, 157] width 60 height 11
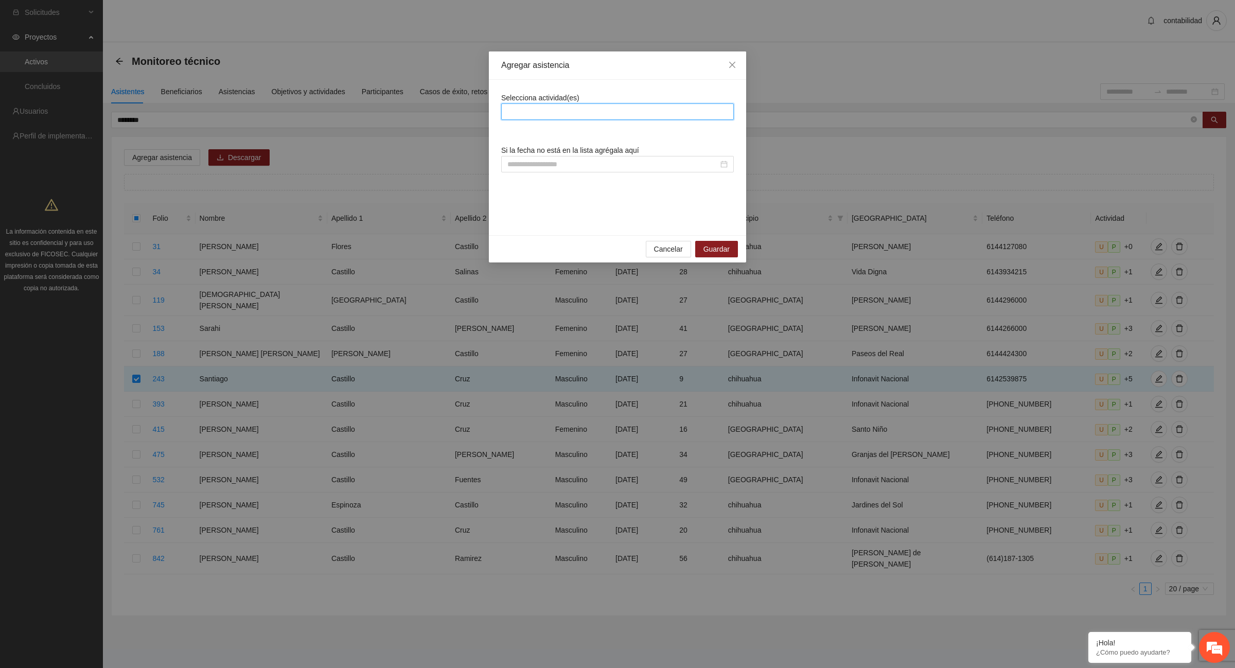
click at [509, 111] on input "search" at bounding box center [508, 111] width 2 height 12
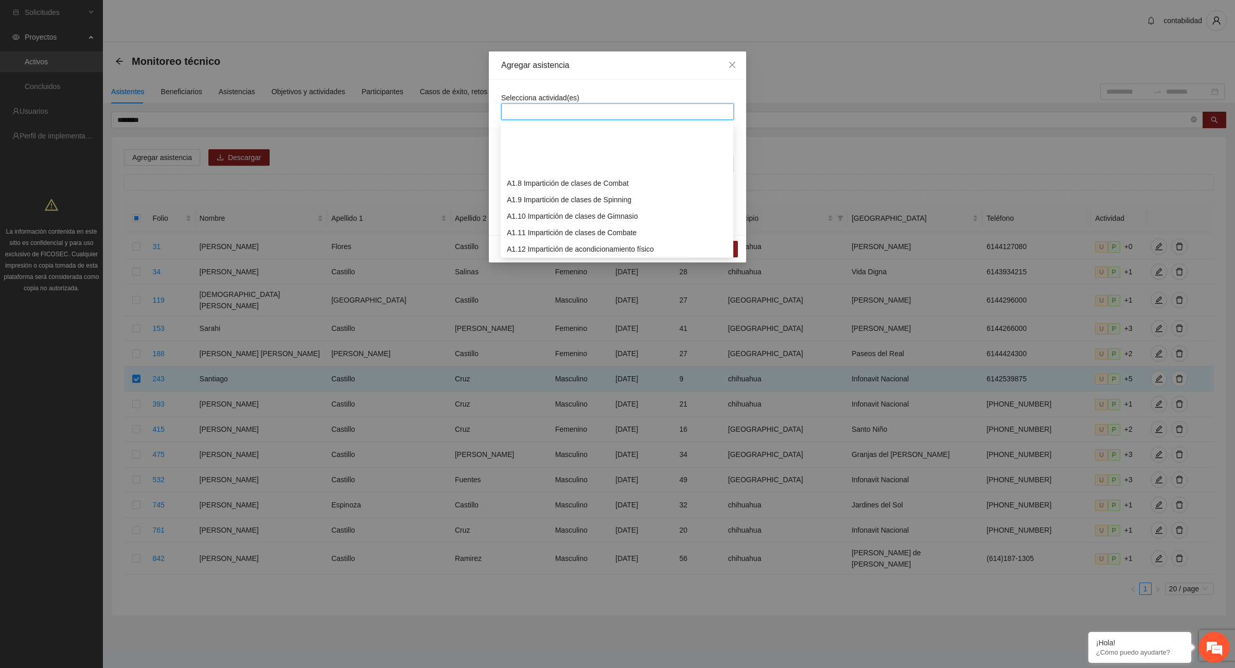
scroll to position [129, 0]
click at [582, 202] on div "A1.13 Impartición de clases de futbol" at bounding box center [617, 201] width 220 height 11
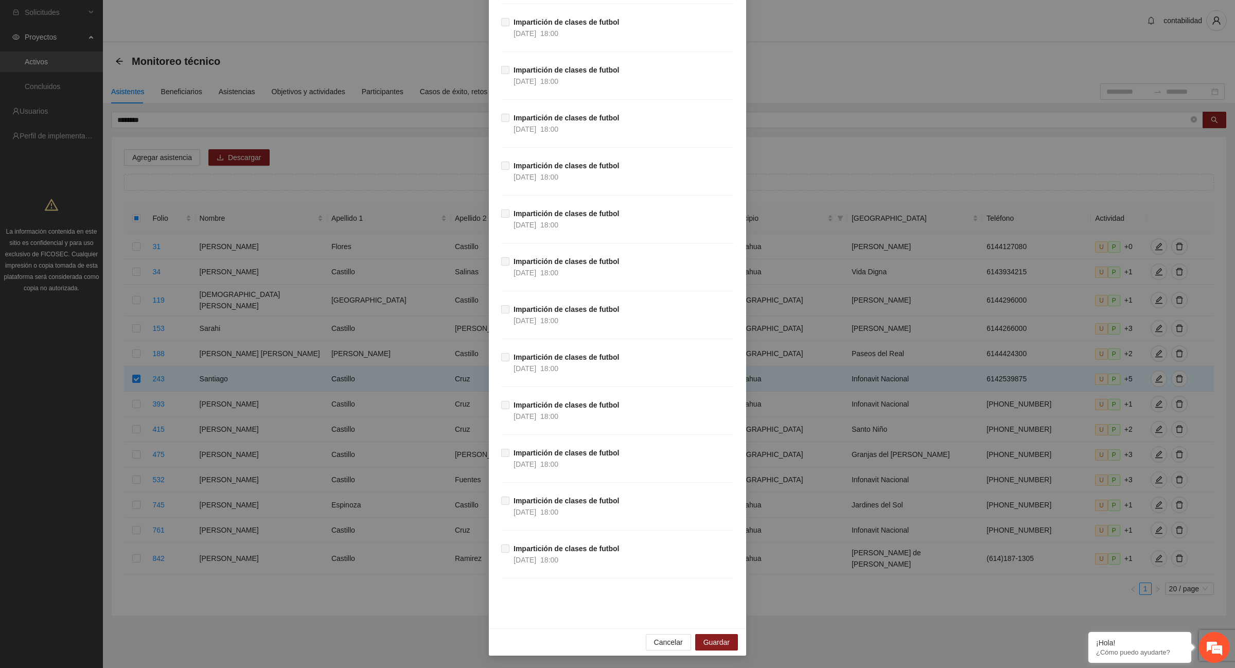
scroll to position [16106, 0]
click at [715, 642] on span "Guardar" at bounding box center [716, 642] width 26 height 11
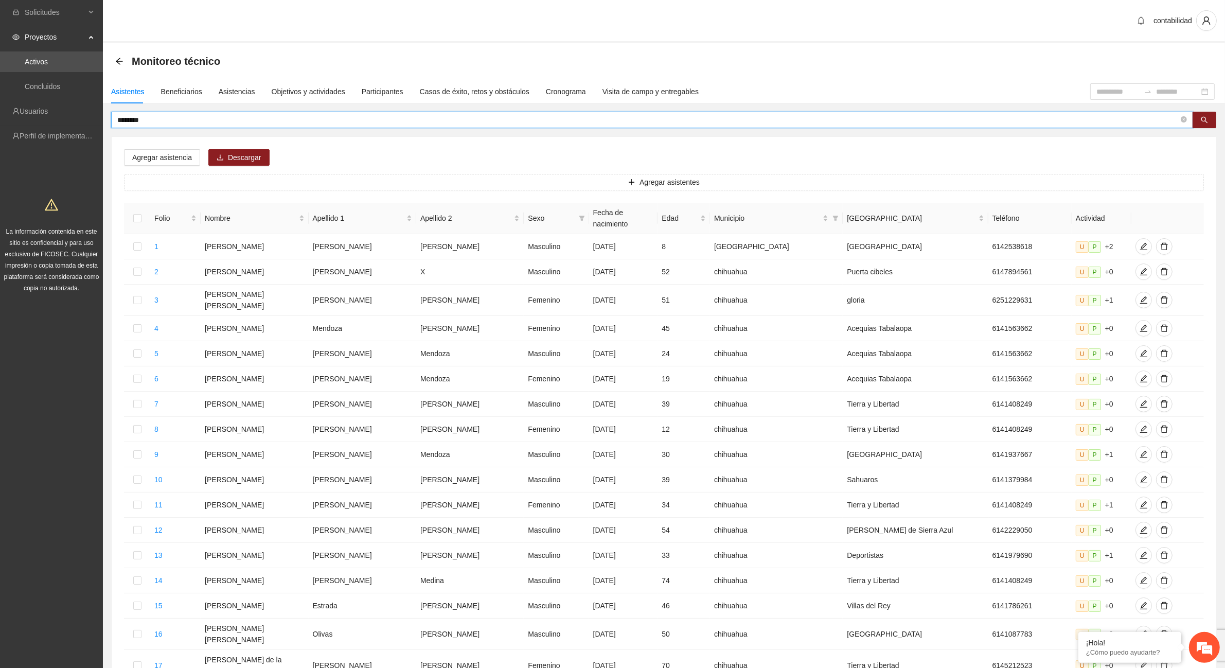
click at [215, 122] on input "********" at bounding box center [648, 119] width 1062 height 11
type input "*"
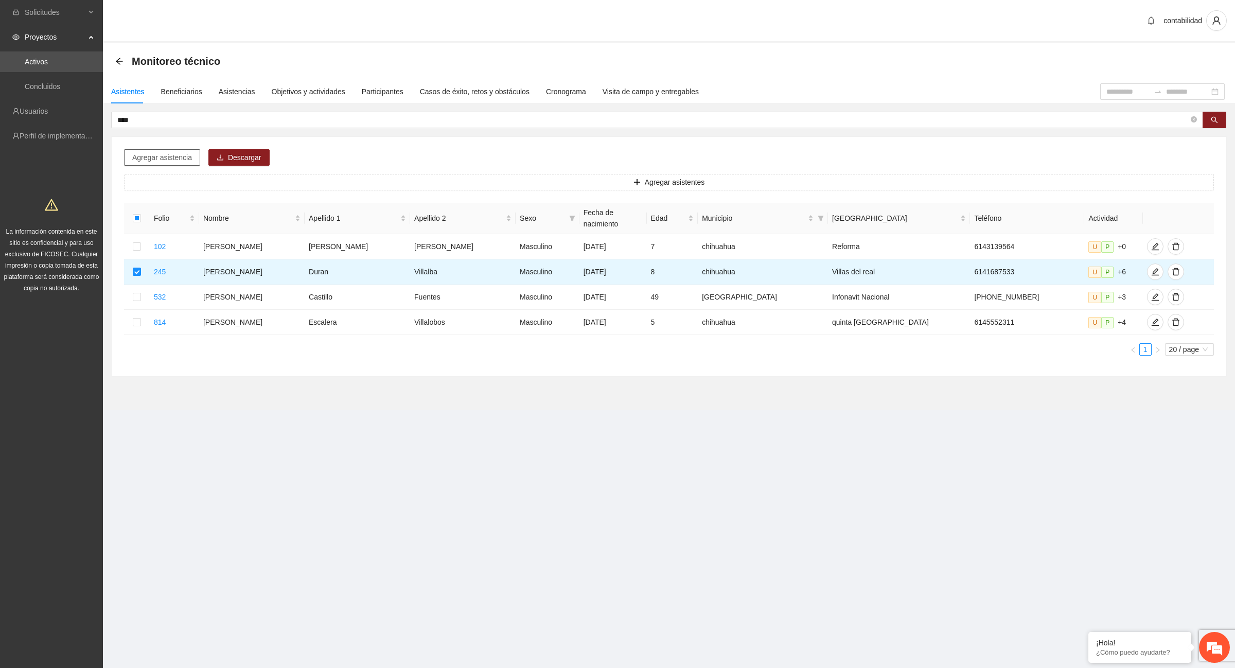
click at [178, 158] on span "Agregar asistencia" at bounding box center [162, 157] width 60 height 11
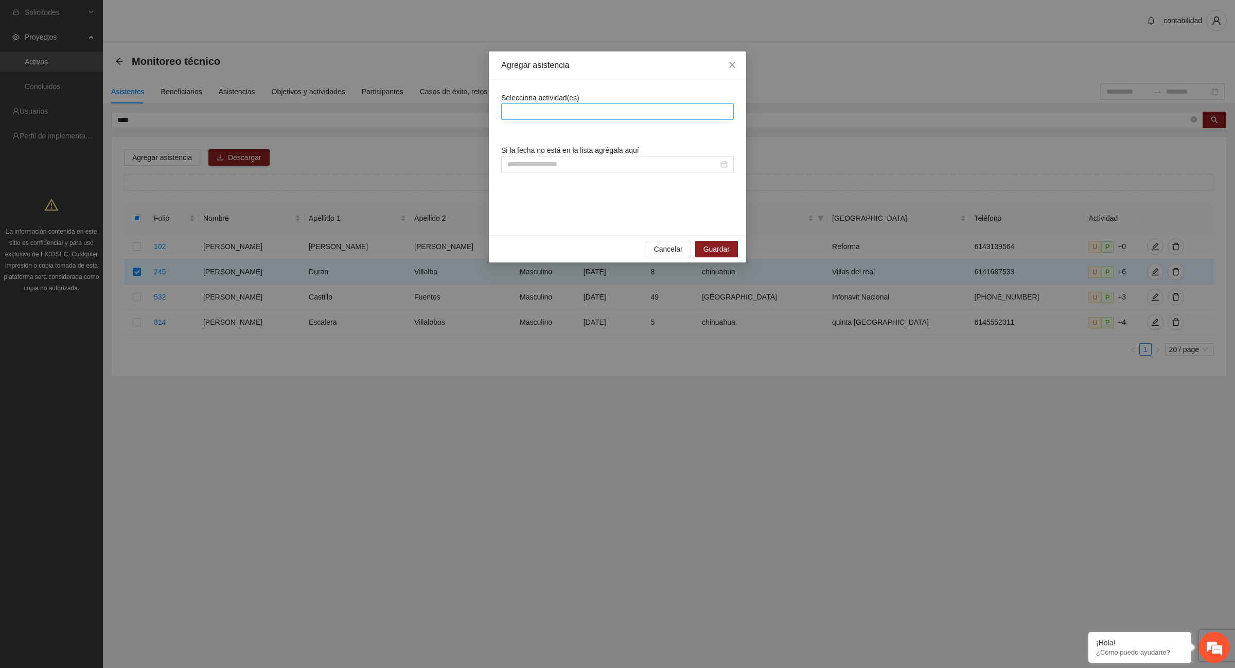
click at [562, 111] on div at bounding box center [617, 111] width 227 height 12
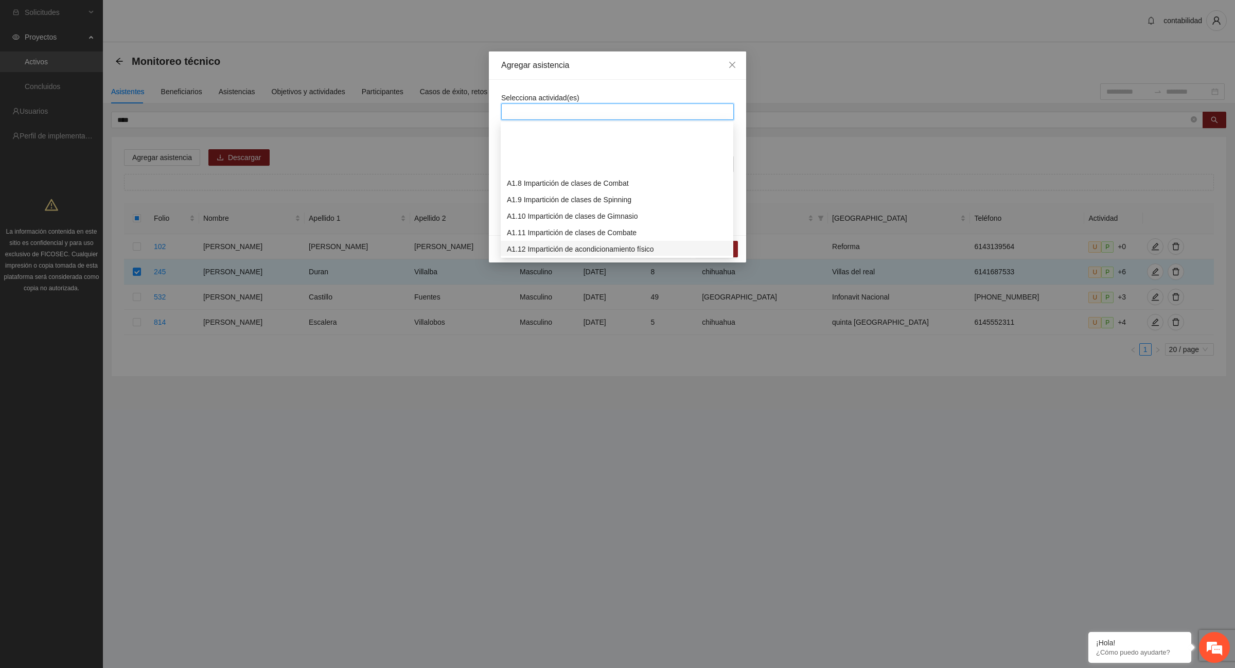
scroll to position [129, 0]
click at [583, 200] on div "A1.13 Impartición de clases de futbol" at bounding box center [617, 201] width 220 height 11
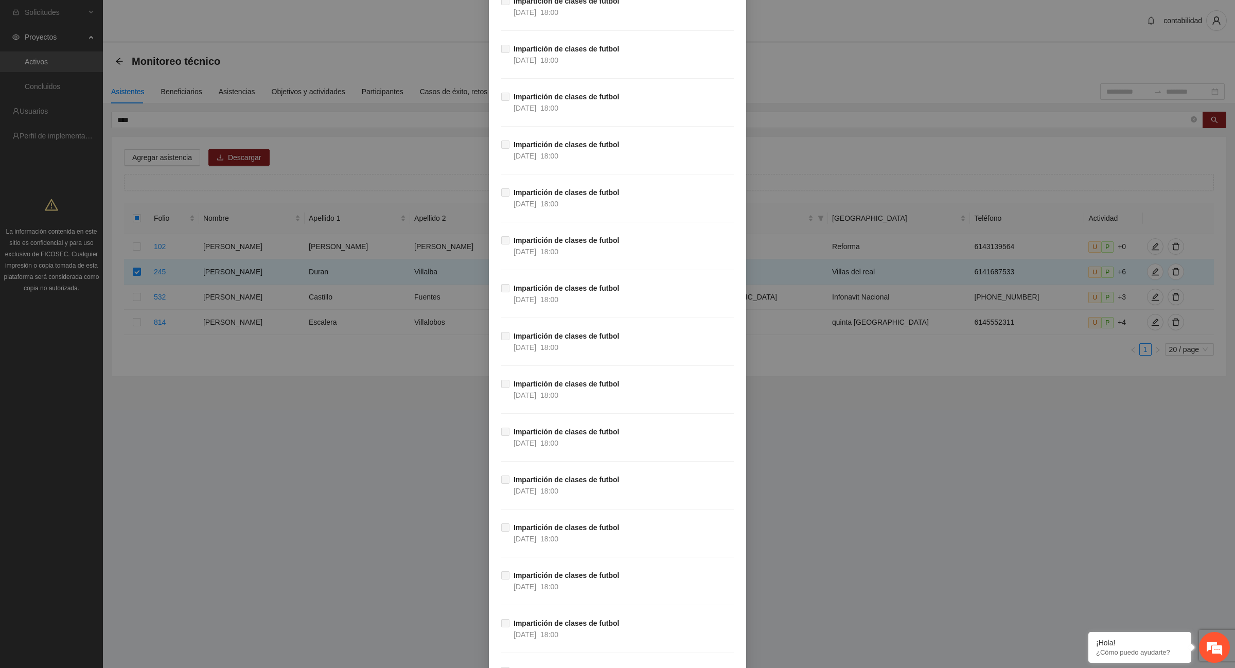
scroll to position [16106, 0]
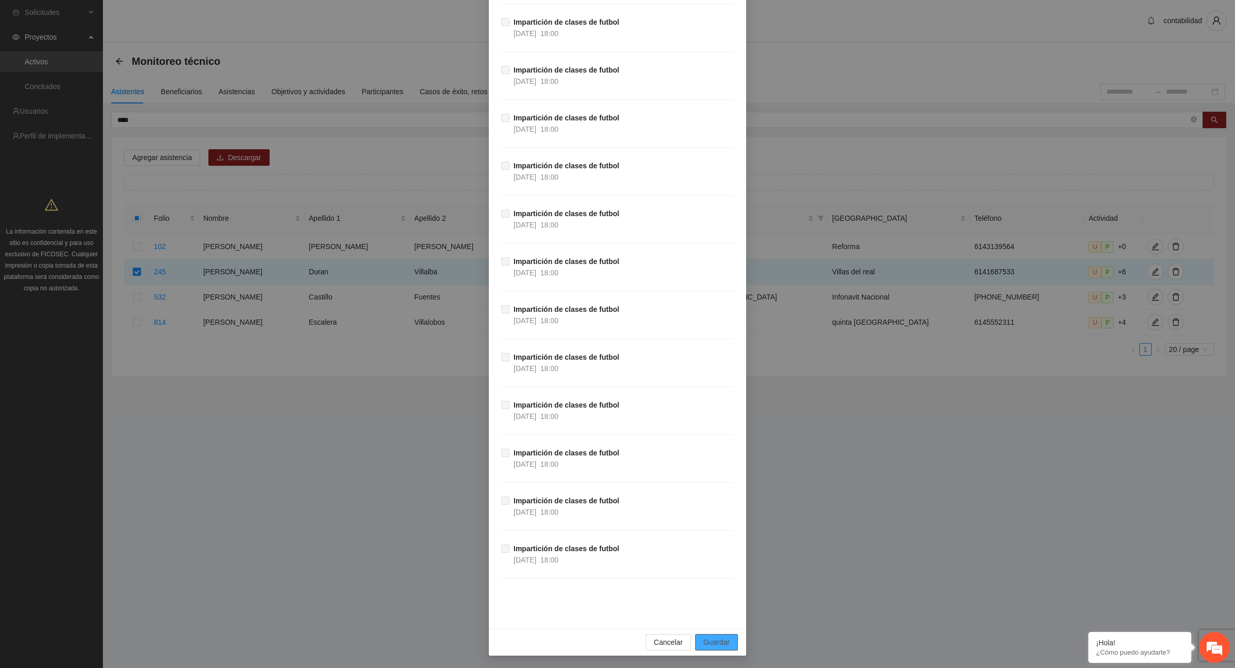
click at [717, 641] on span "Guardar" at bounding box center [716, 642] width 26 height 11
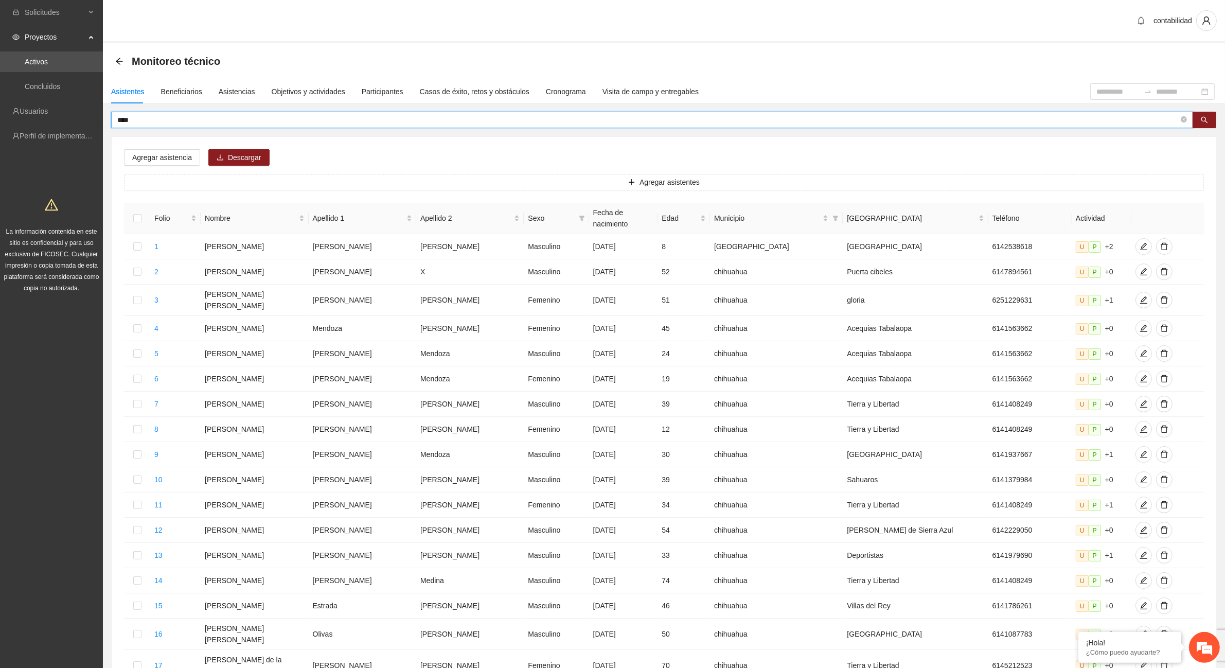
click at [140, 122] on input "****" at bounding box center [648, 119] width 1062 height 11
type input "*"
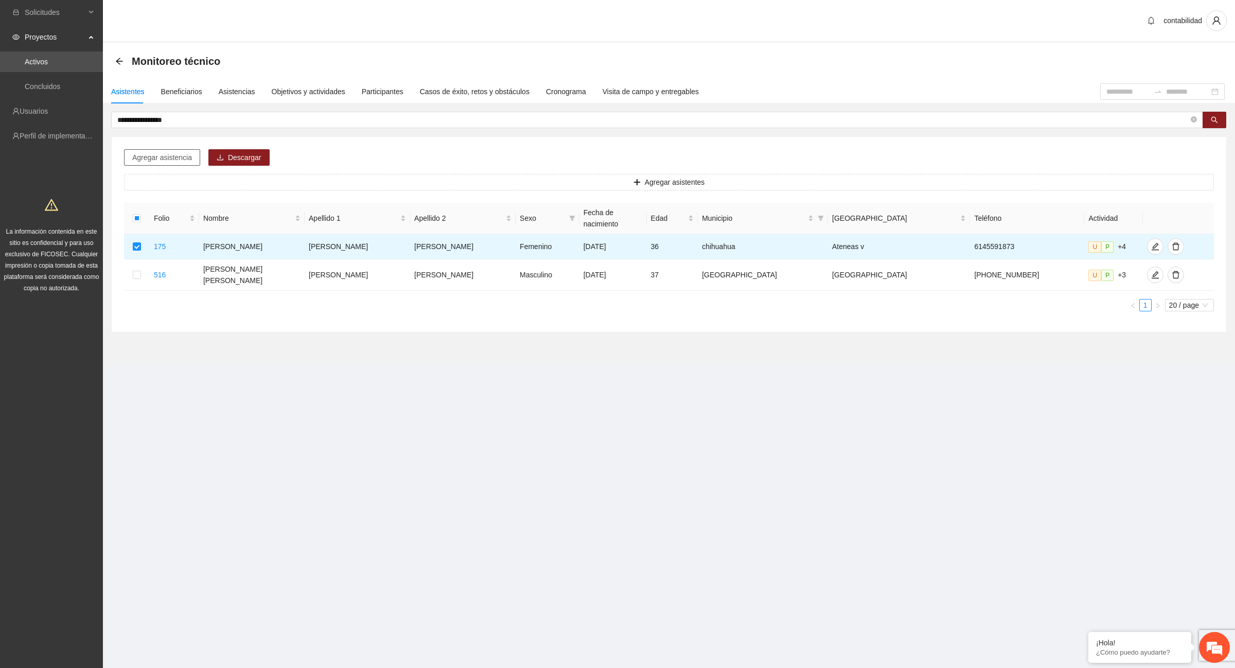
click at [165, 161] on span "Agregar asistencia" at bounding box center [162, 157] width 60 height 11
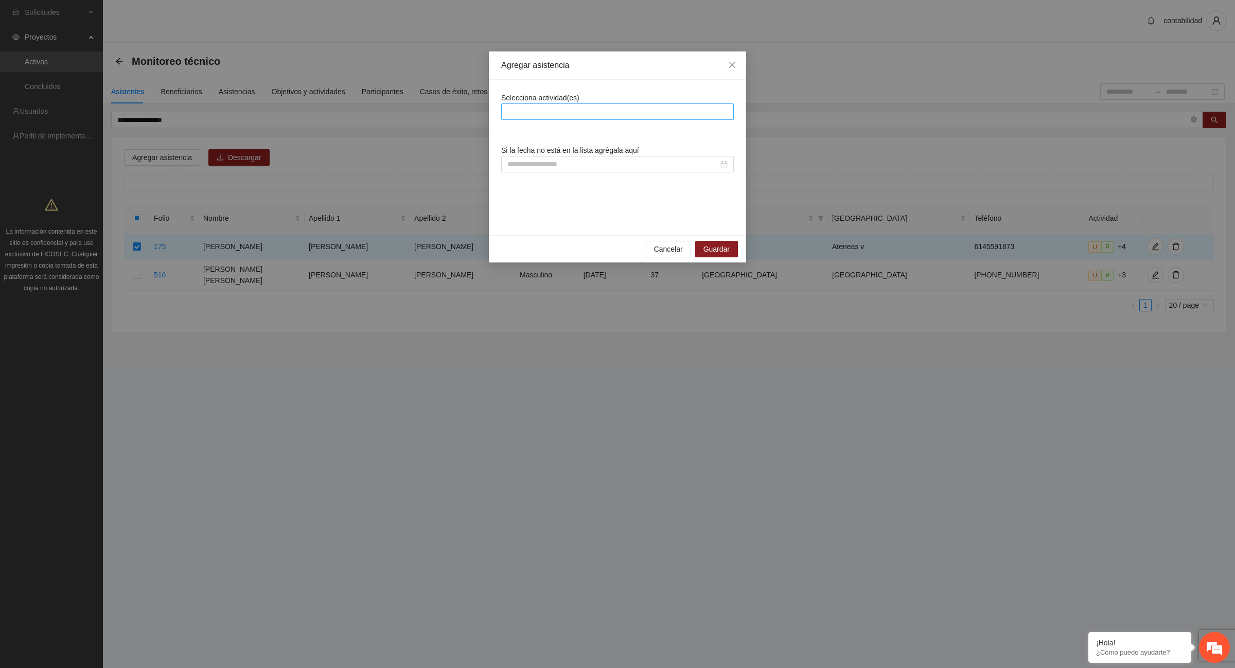
click at [567, 111] on div at bounding box center [617, 111] width 227 height 12
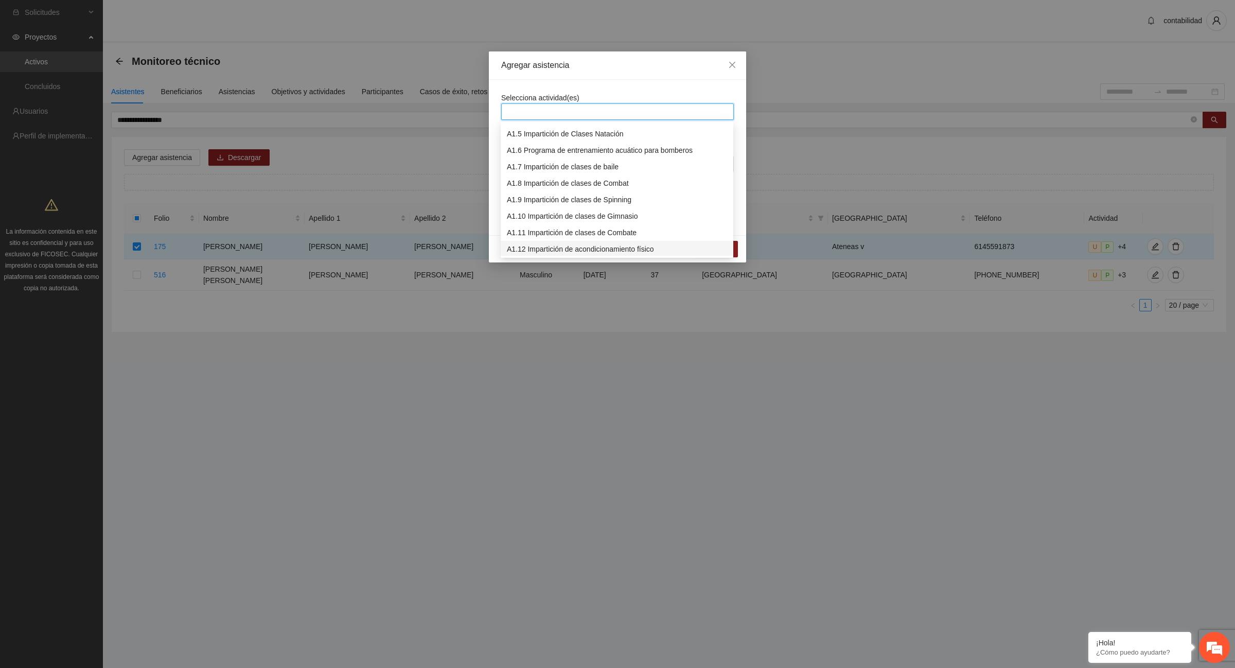
scroll to position [129, 0]
click at [574, 205] on div "A1.13 Impartición de clases de futbol" at bounding box center [617, 201] width 220 height 11
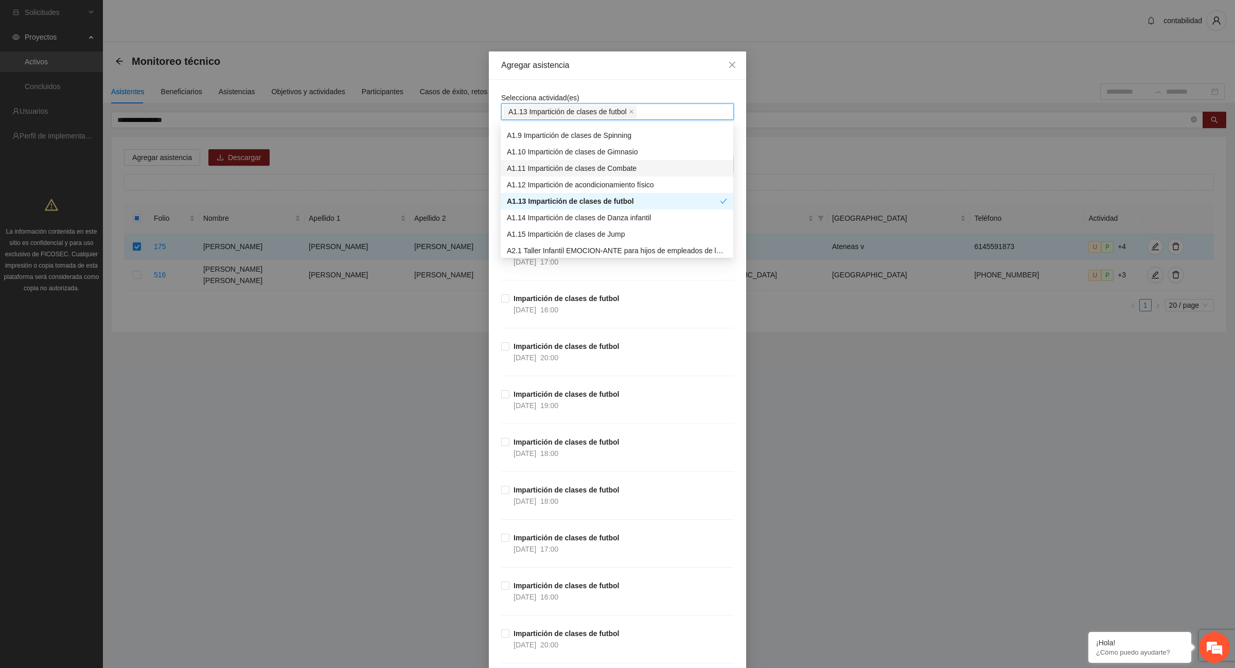
click at [619, 166] on div "A1.11 Impartición de clases de Combate" at bounding box center [617, 168] width 220 height 11
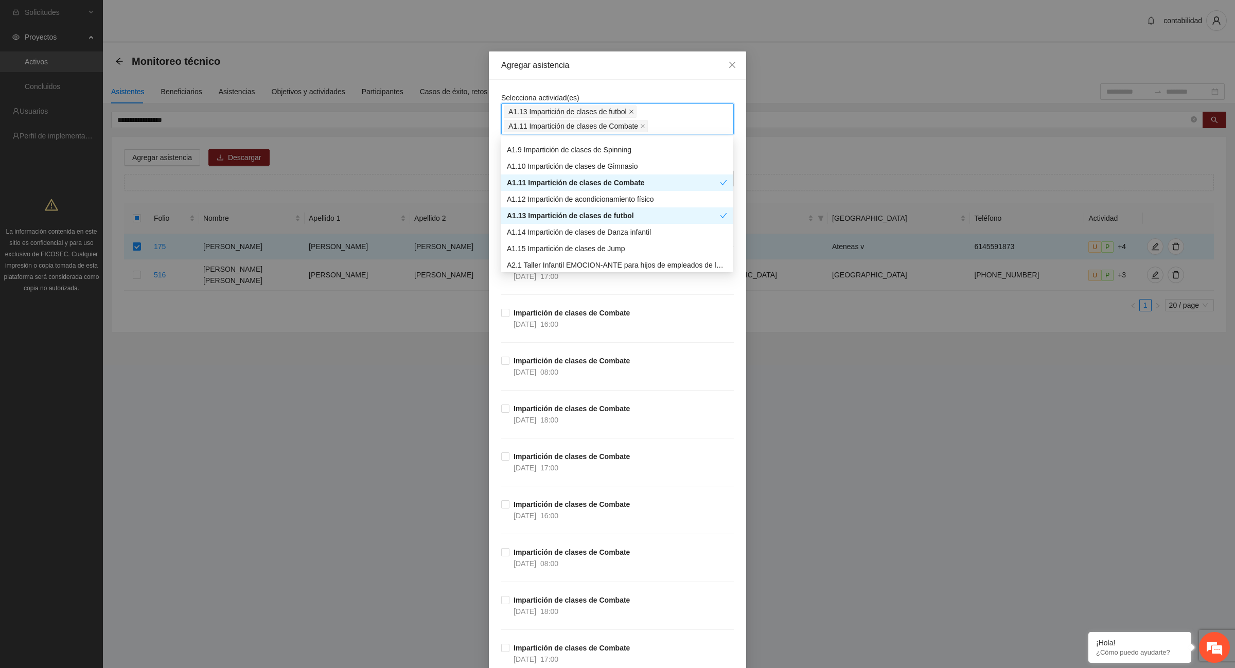
click at [629, 112] on icon "close" at bounding box center [631, 111] width 5 height 5
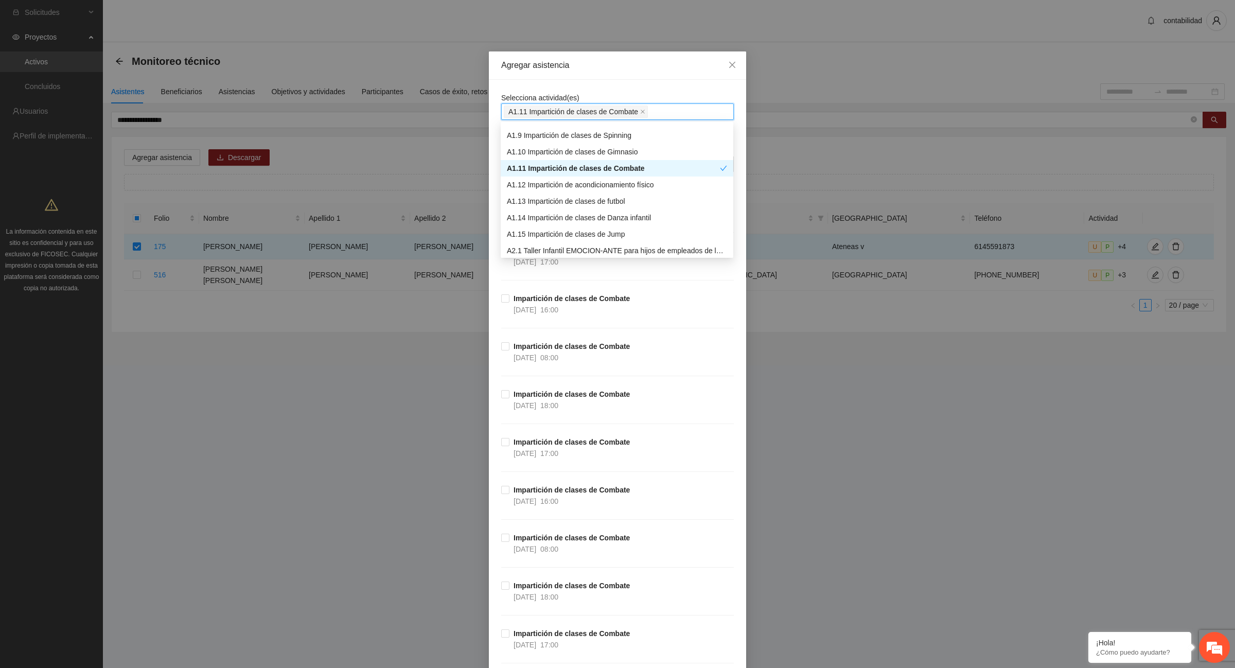
click at [643, 397] on div "Impartición de clases de Combate [DATE] 18:00" at bounding box center [617, 413] width 233 height 48
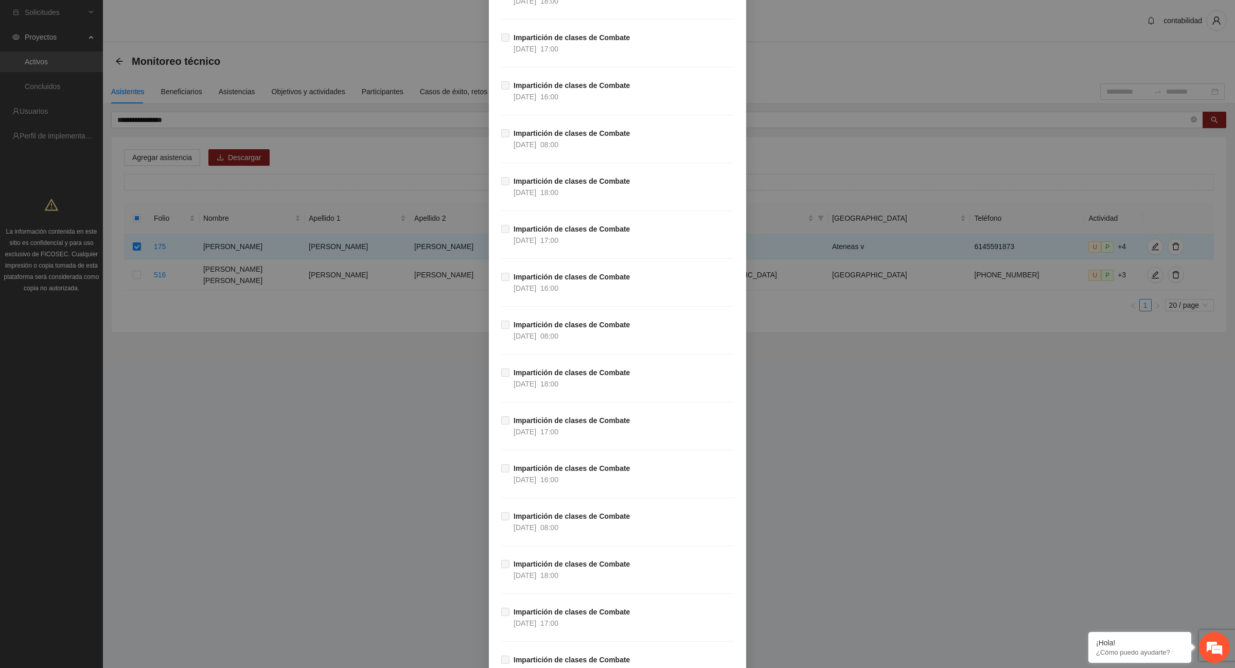
scroll to position [50159, 0]
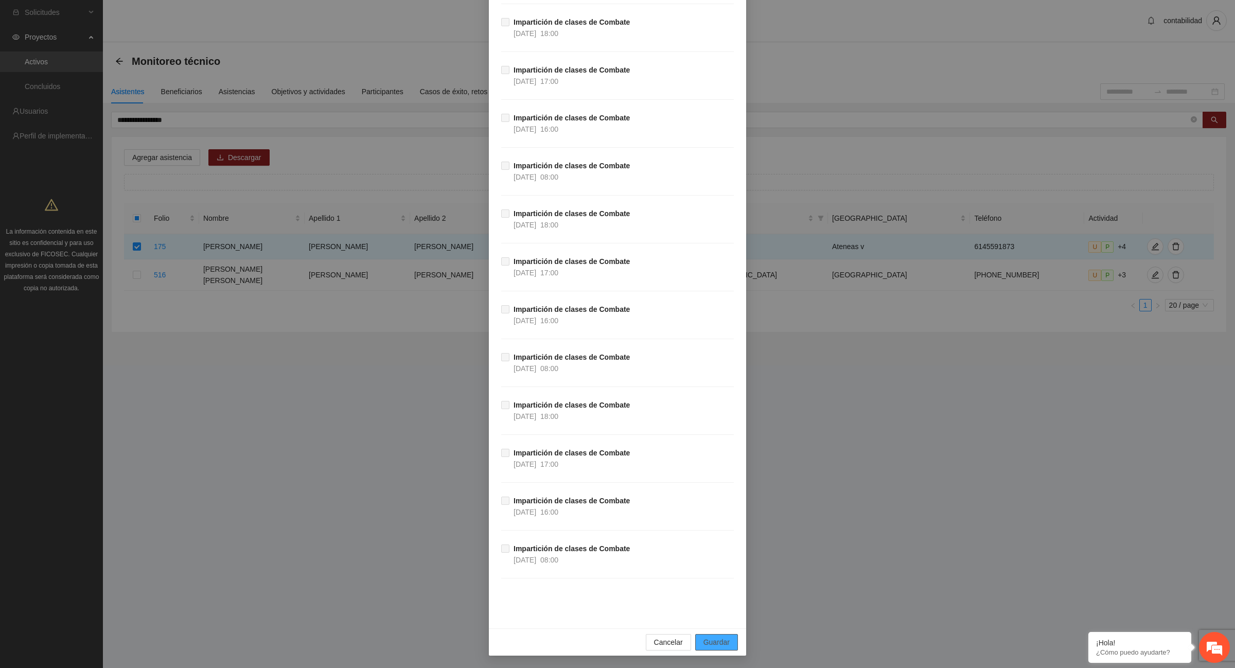
click at [714, 642] on span "Guardar" at bounding box center [716, 642] width 26 height 11
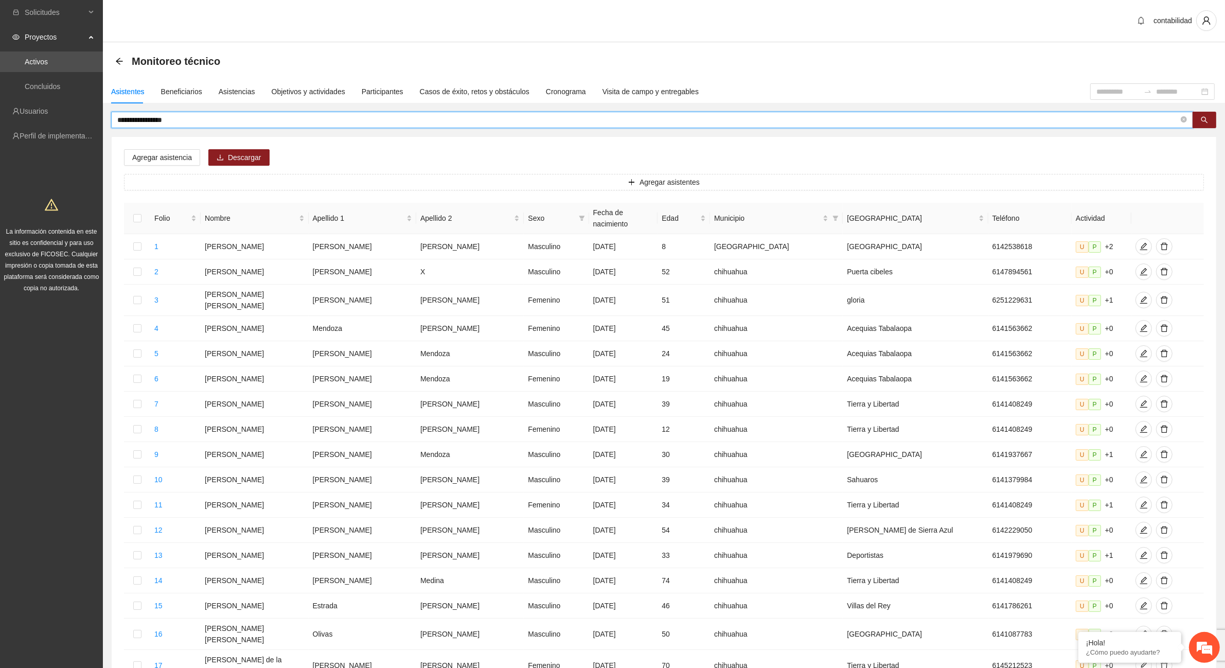
click at [196, 116] on input "**********" at bounding box center [648, 119] width 1062 height 11
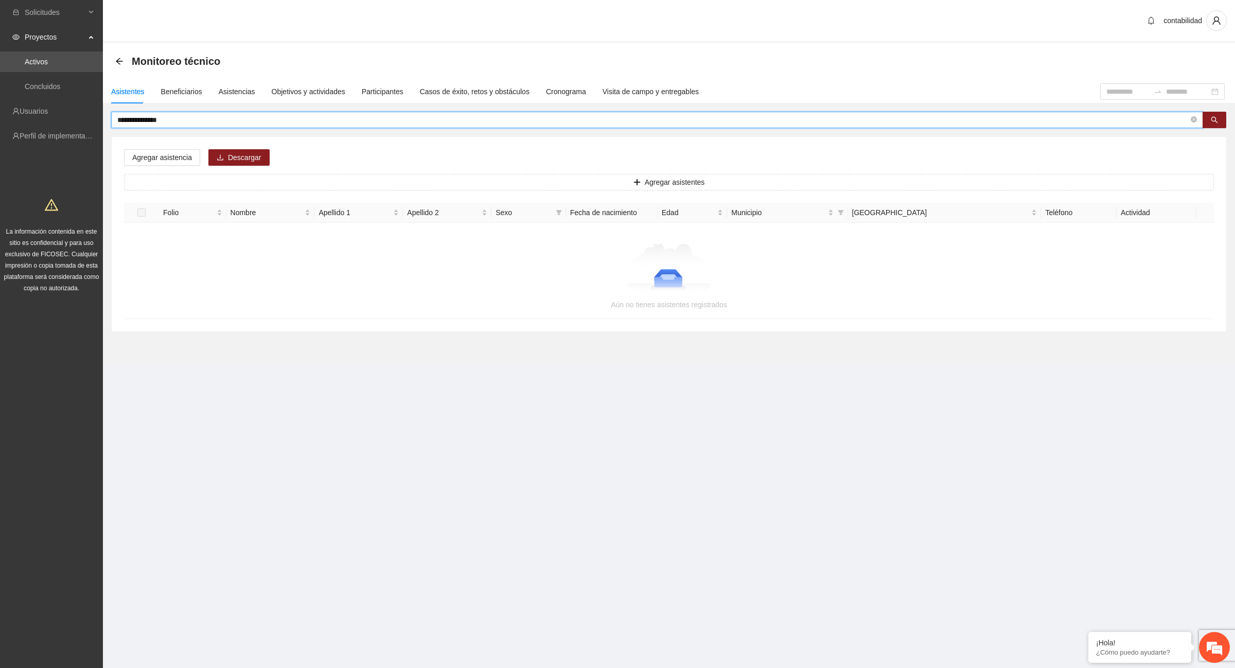
click at [200, 122] on input "**********" at bounding box center [652, 119] width 1071 height 11
type input "*"
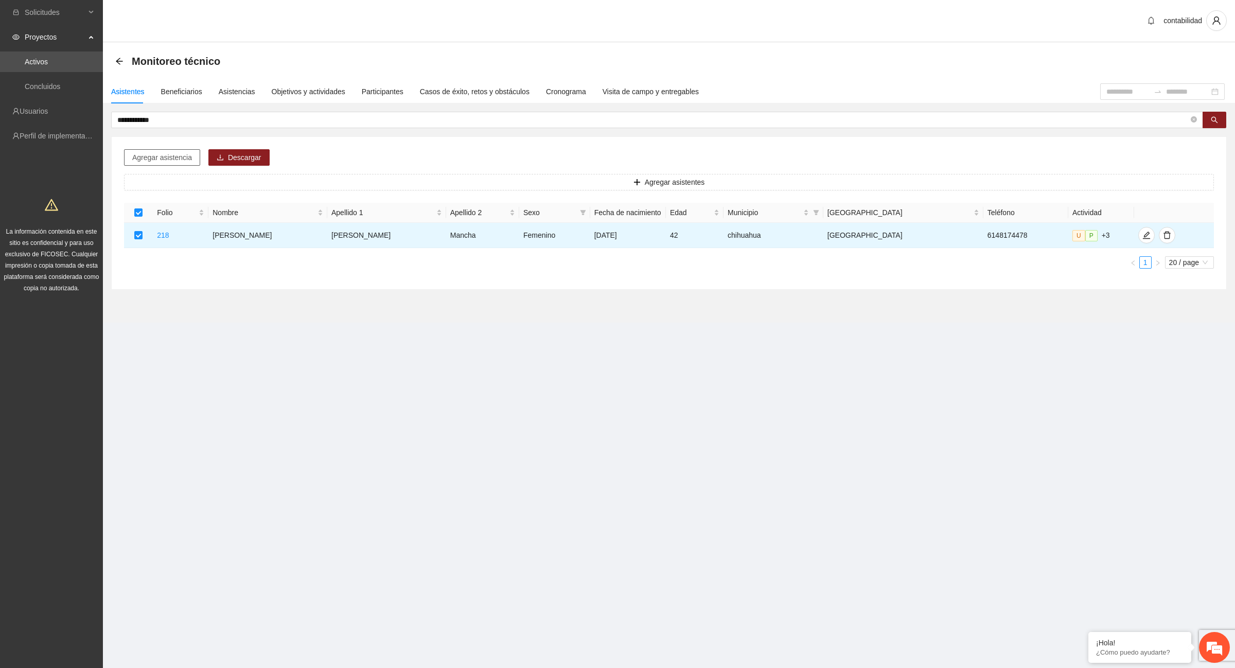
click at [163, 158] on span "Agregar asistencia" at bounding box center [162, 157] width 60 height 11
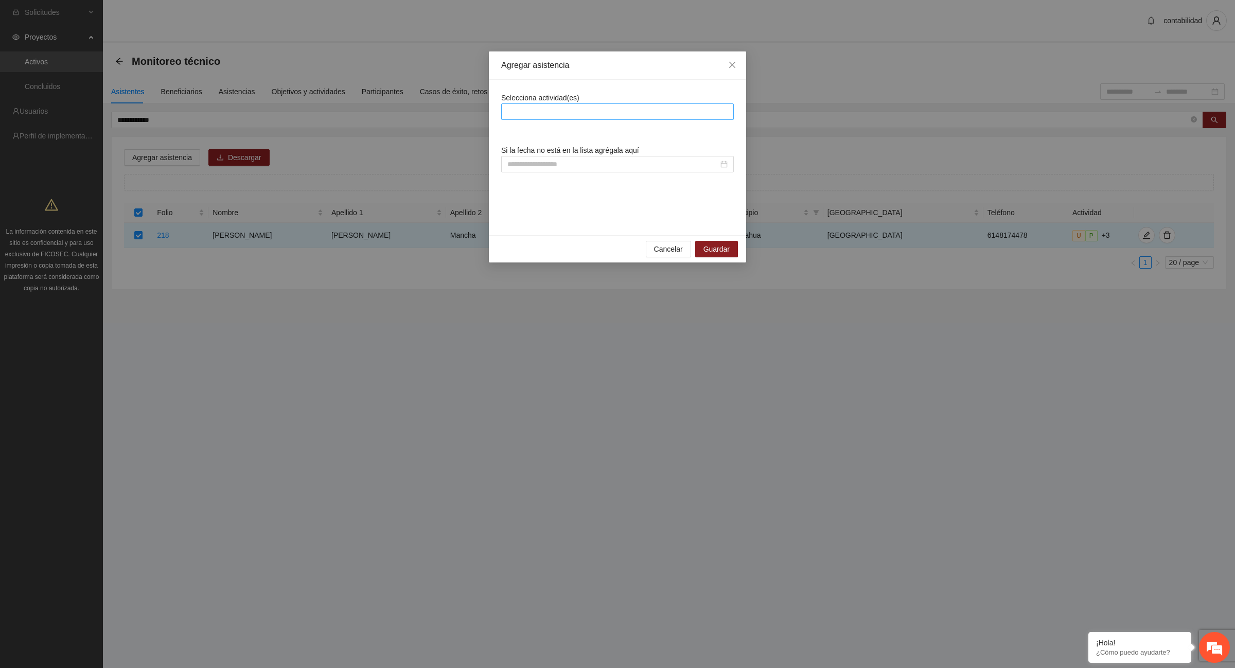
click at [590, 116] on div at bounding box center [617, 111] width 227 height 12
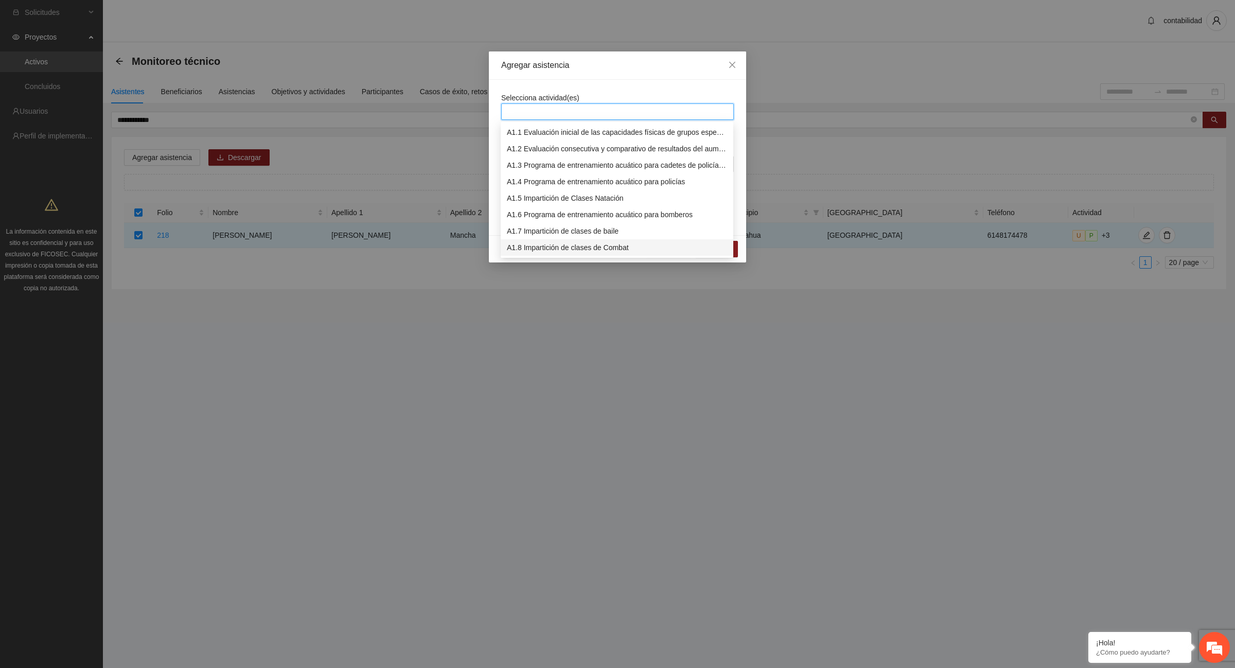
drag, startPoint x: 620, startPoint y: 249, endPoint x: 615, endPoint y: 240, distance: 10.1
click at [620, 248] on div "A1.8 Impartición de clases de Combat" at bounding box center [617, 247] width 220 height 11
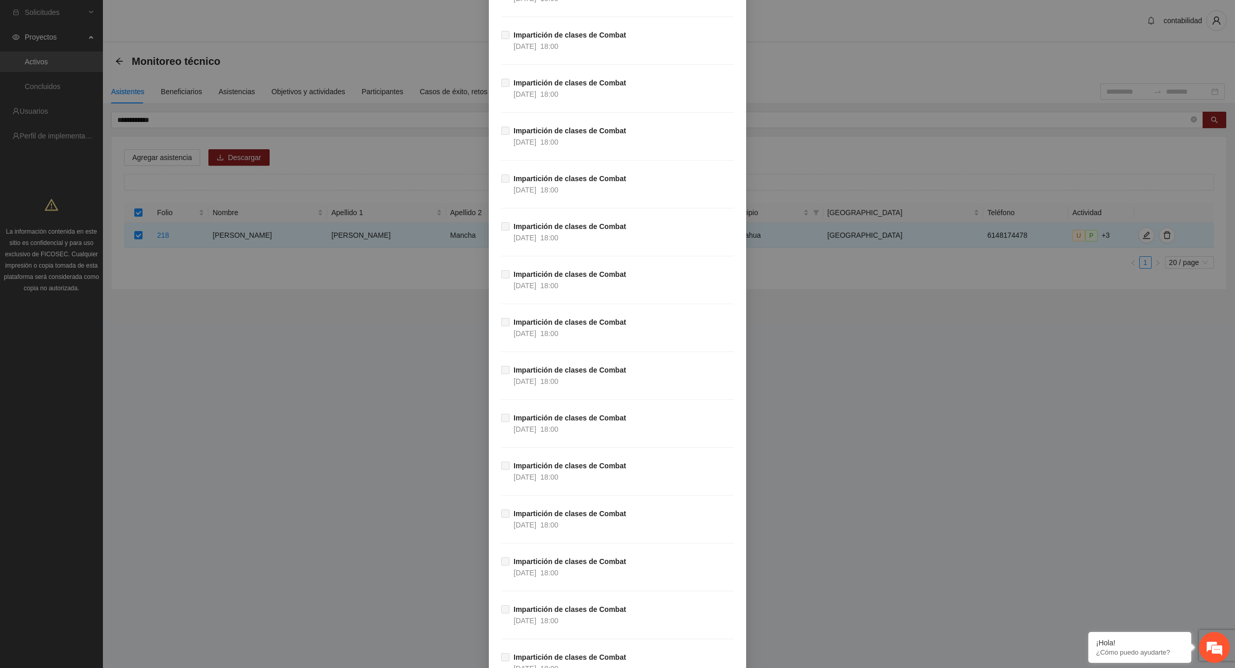
scroll to position [12077, 0]
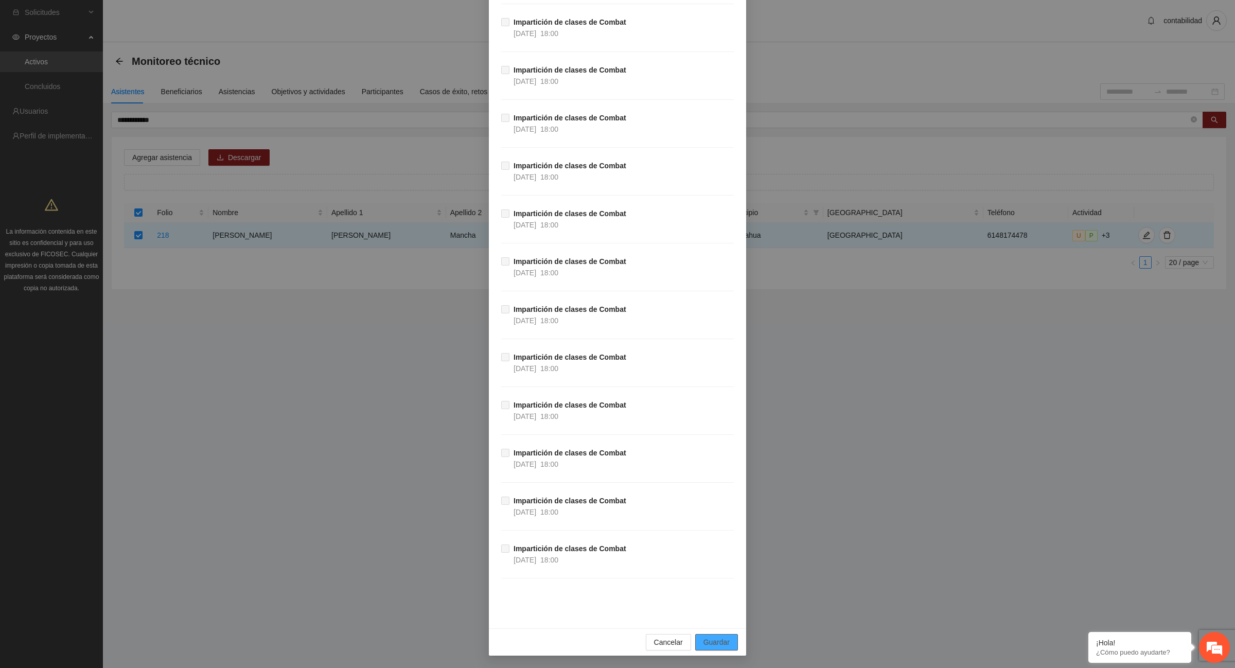
click at [719, 645] on span "Guardar" at bounding box center [716, 642] width 26 height 11
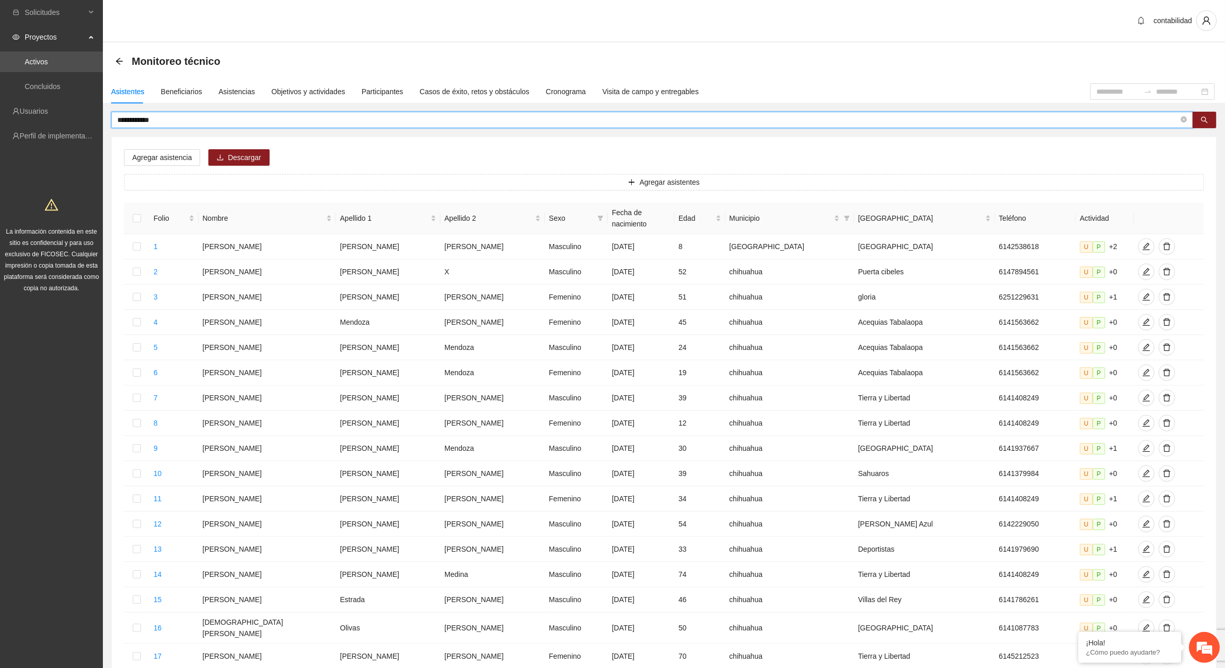
click at [222, 119] on input "**********" at bounding box center [648, 119] width 1062 height 11
type input "*"
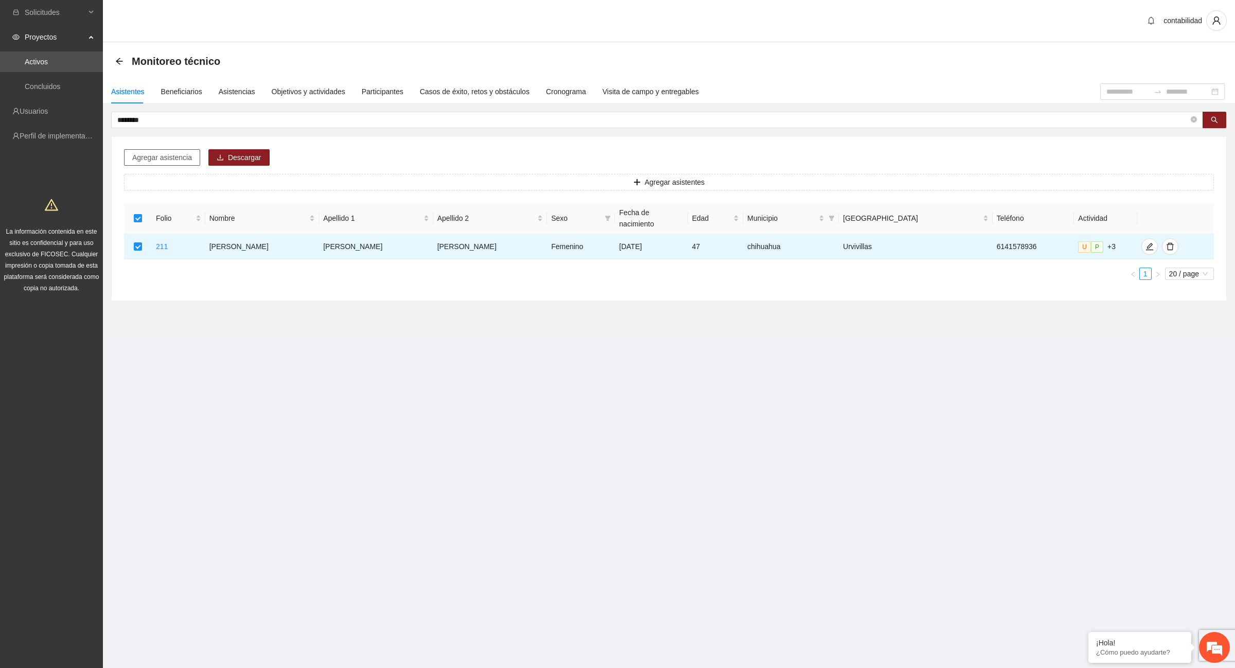
click at [181, 153] on span "Agregar asistencia" at bounding box center [162, 157] width 60 height 11
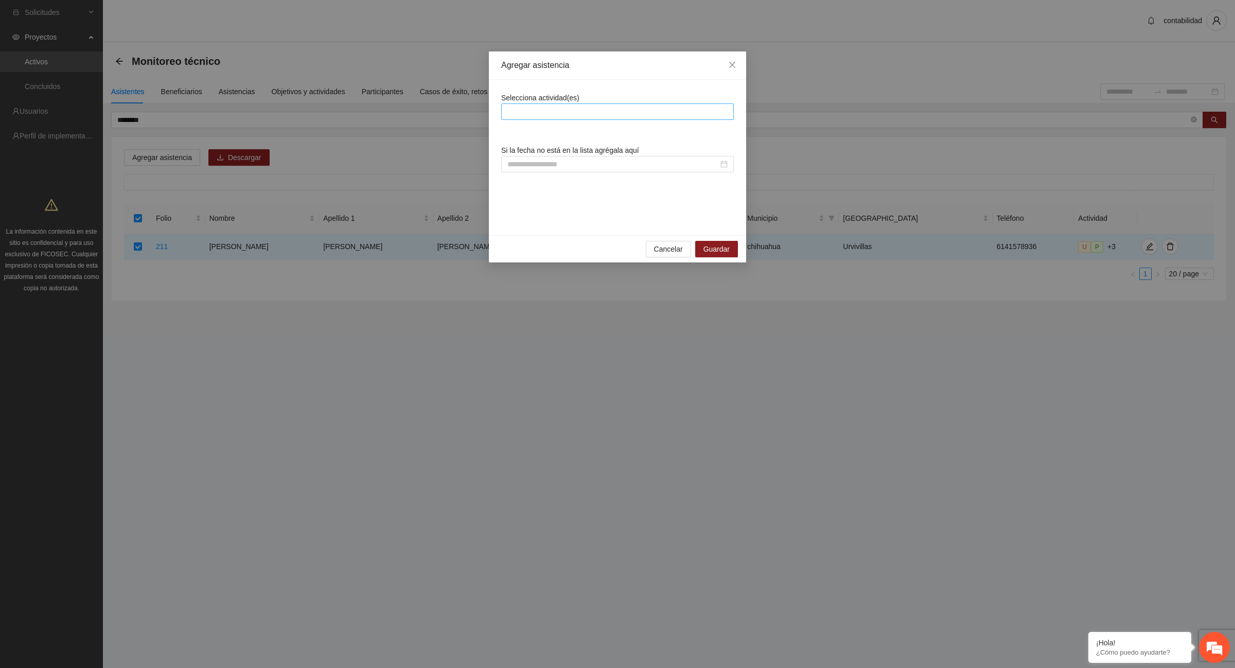
click at [596, 105] on div at bounding box center [617, 111] width 227 height 12
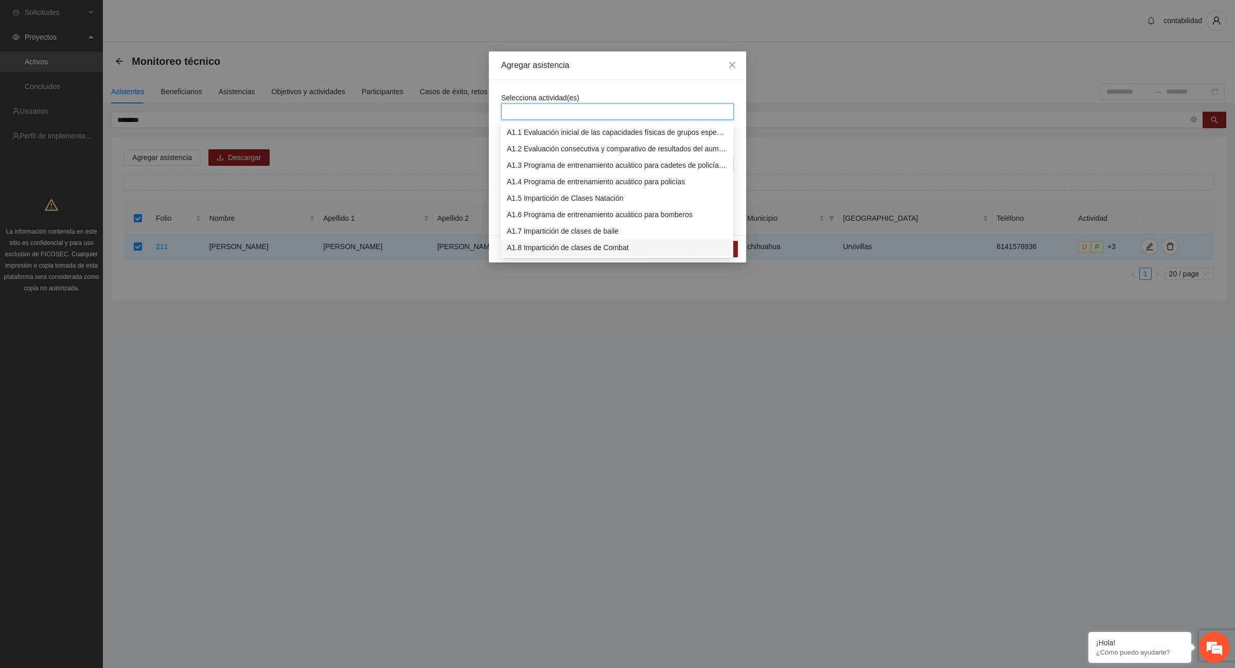
click at [631, 245] on div "A1.8 Impartición de clases de Combat" at bounding box center [617, 247] width 220 height 11
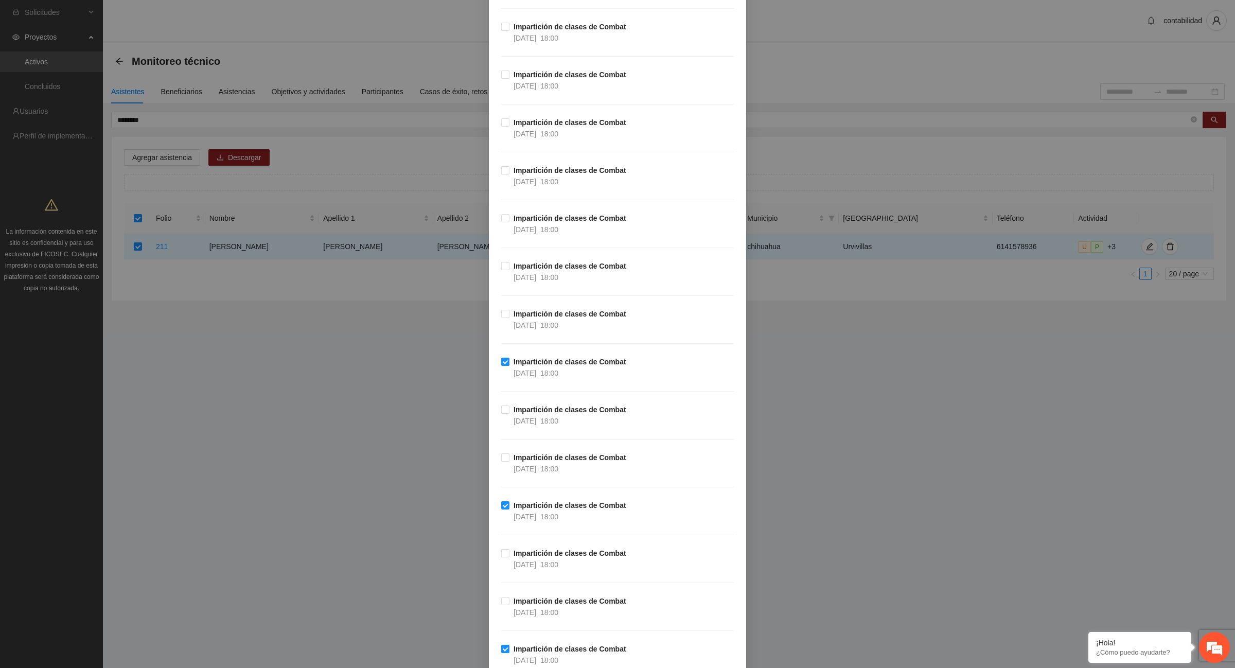
scroll to position [5245, 0]
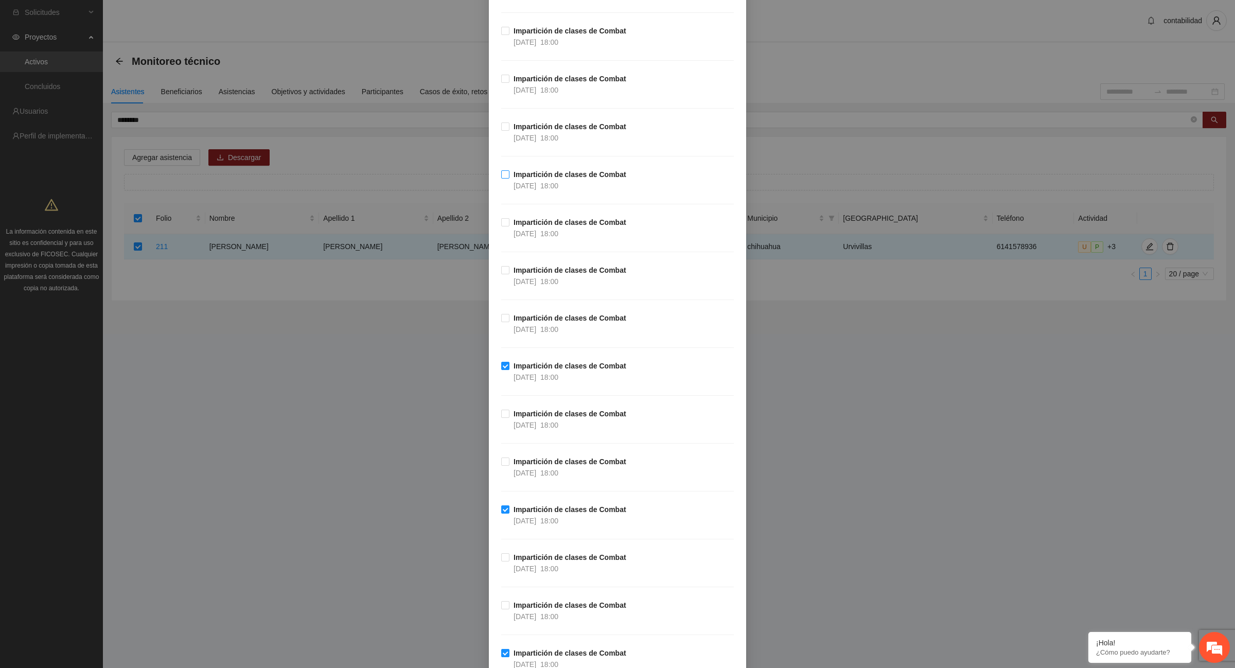
click at [509, 187] on span "Impartición de clases de Combat [DATE] 18:00" at bounding box center [569, 180] width 121 height 23
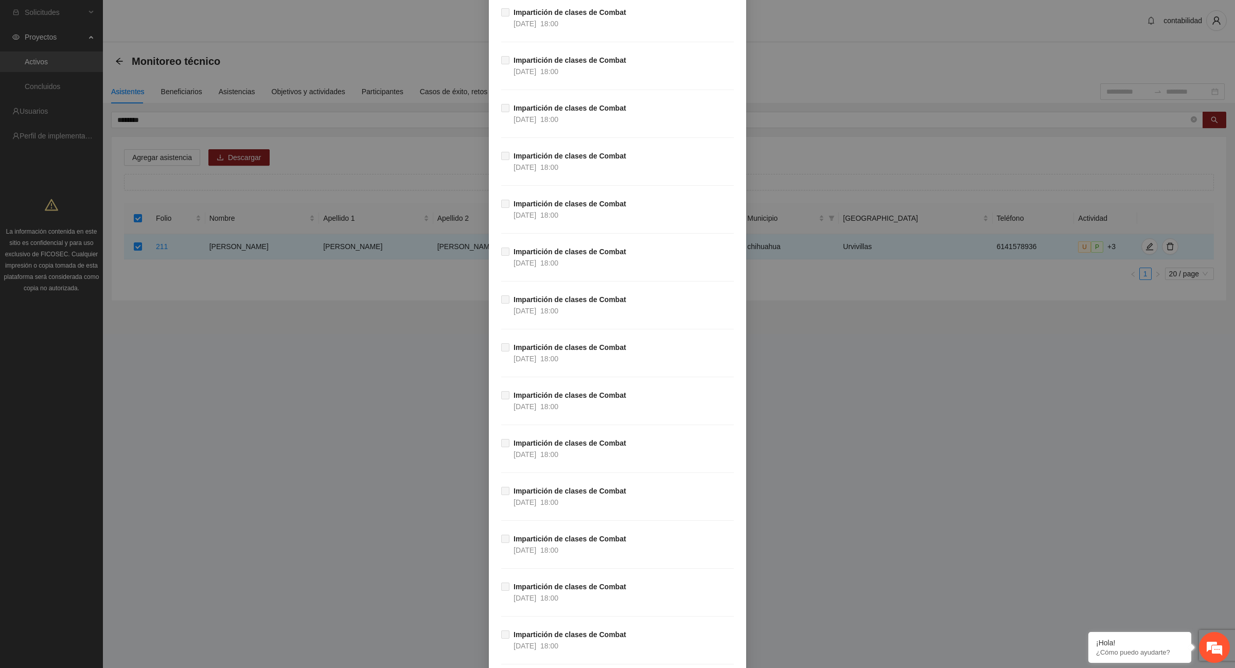
scroll to position [12077, 0]
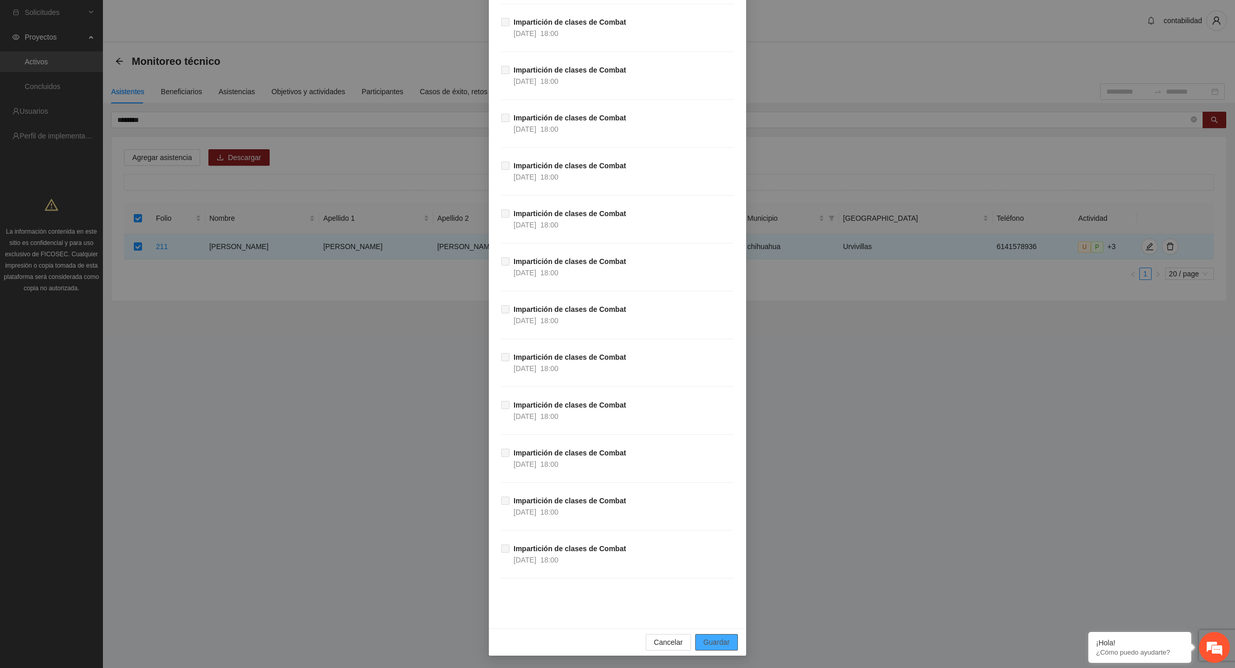
click at [726, 642] on button "Guardar" at bounding box center [716, 642] width 43 height 16
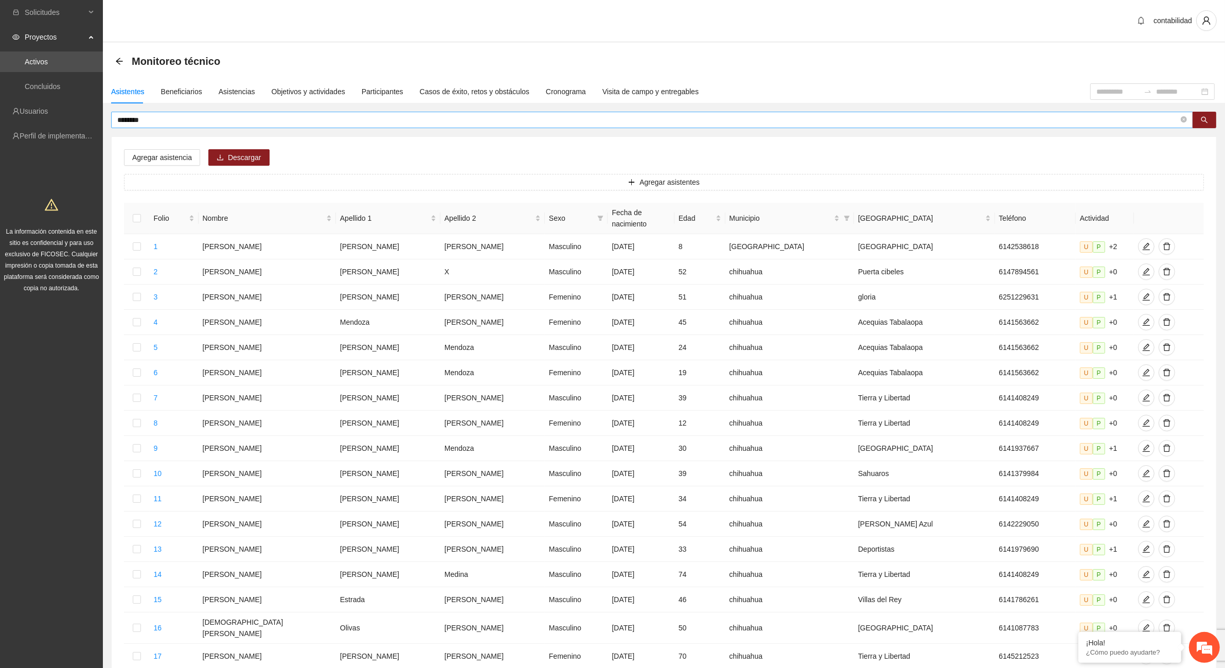
click at [666, 117] on input "********" at bounding box center [648, 119] width 1062 height 11
type input "*"
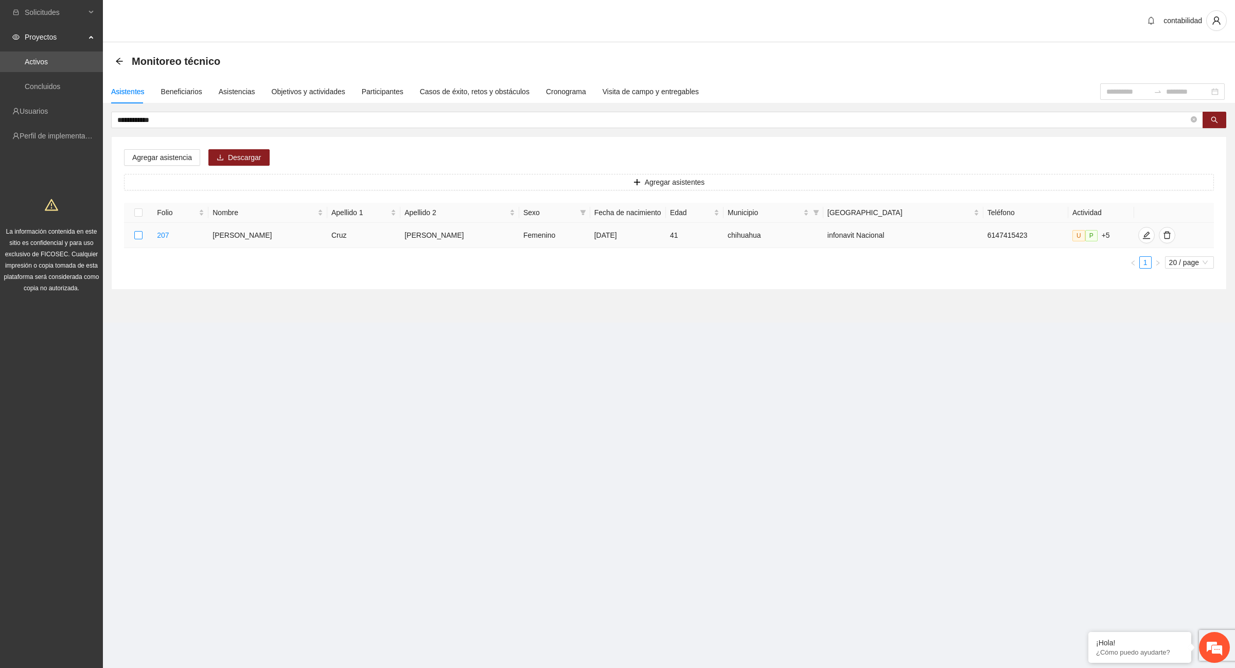
click at [140, 240] on label at bounding box center [138, 235] width 8 height 11
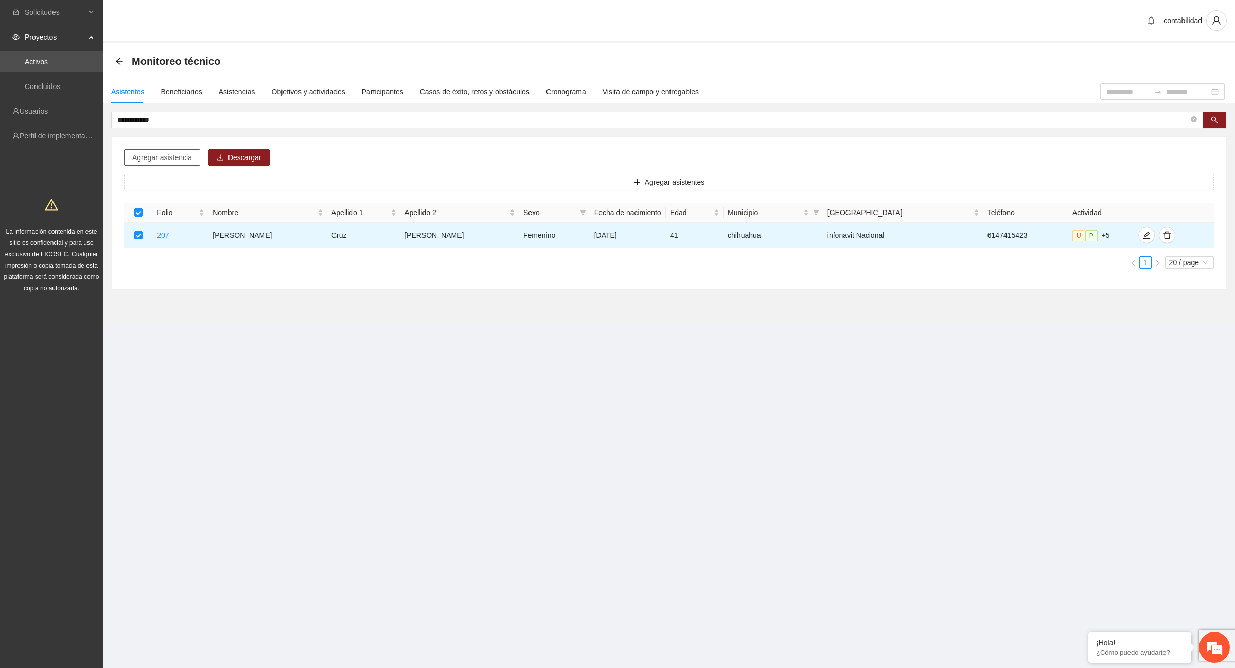
click at [155, 161] on span "Agregar asistencia" at bounding box center [162, 157] width 60 height 11
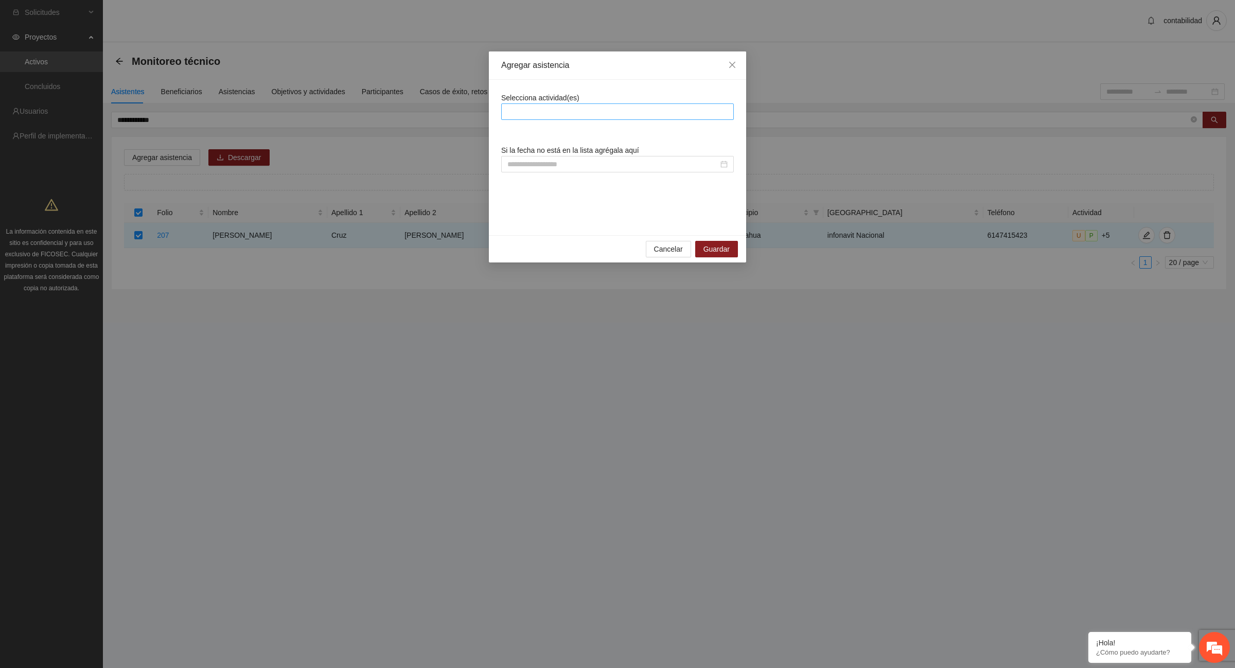
click at [605, 107] on div at bounding box center [617, 111] width 227 height 12
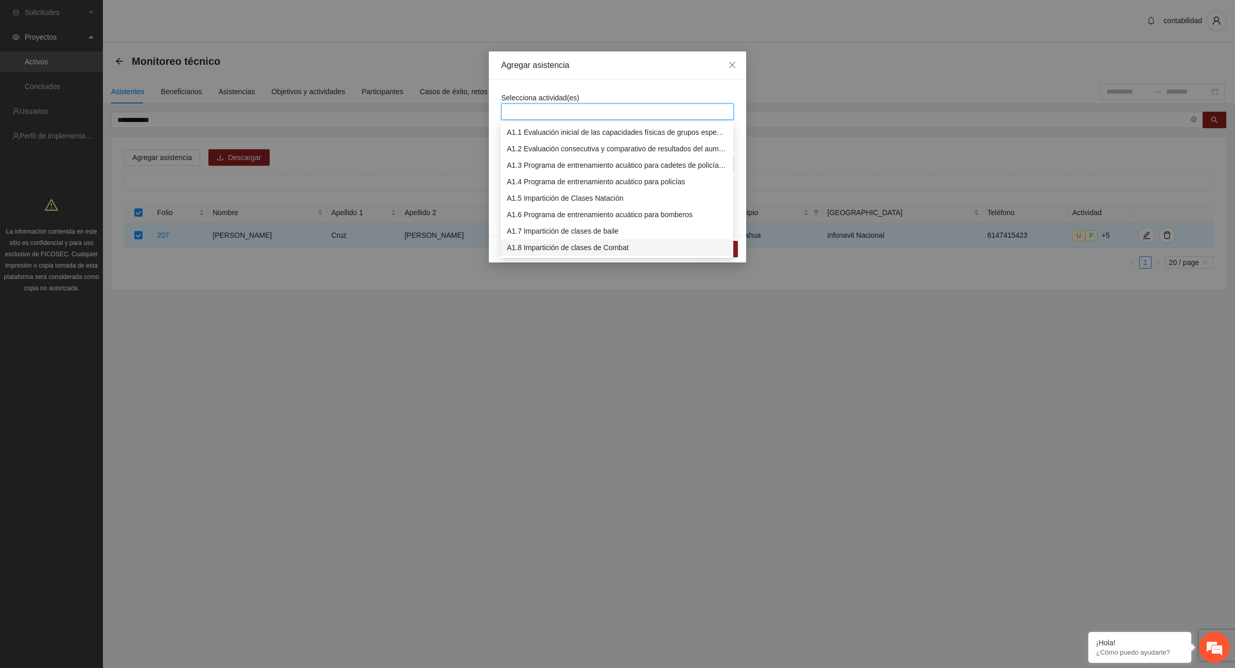
click at [600, 251] on div "A1.8 Impartición de clases de Combat" at bounding box center [617, 247] width 220 height 11
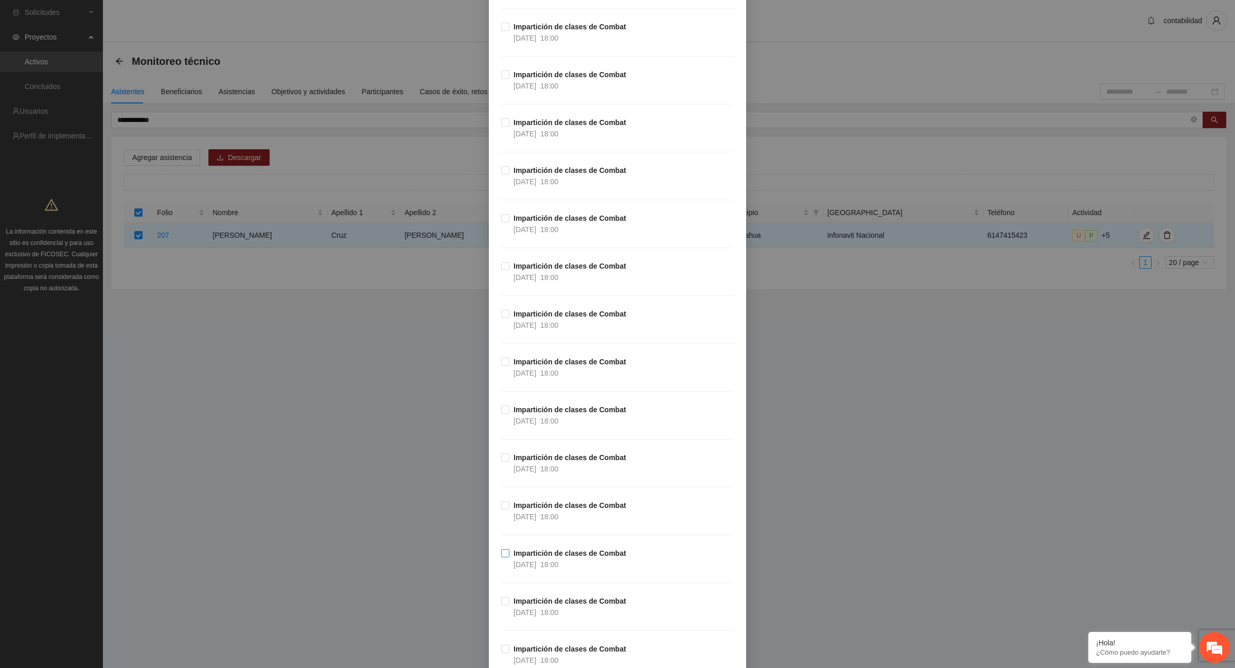
scroll to position [6135, 0]
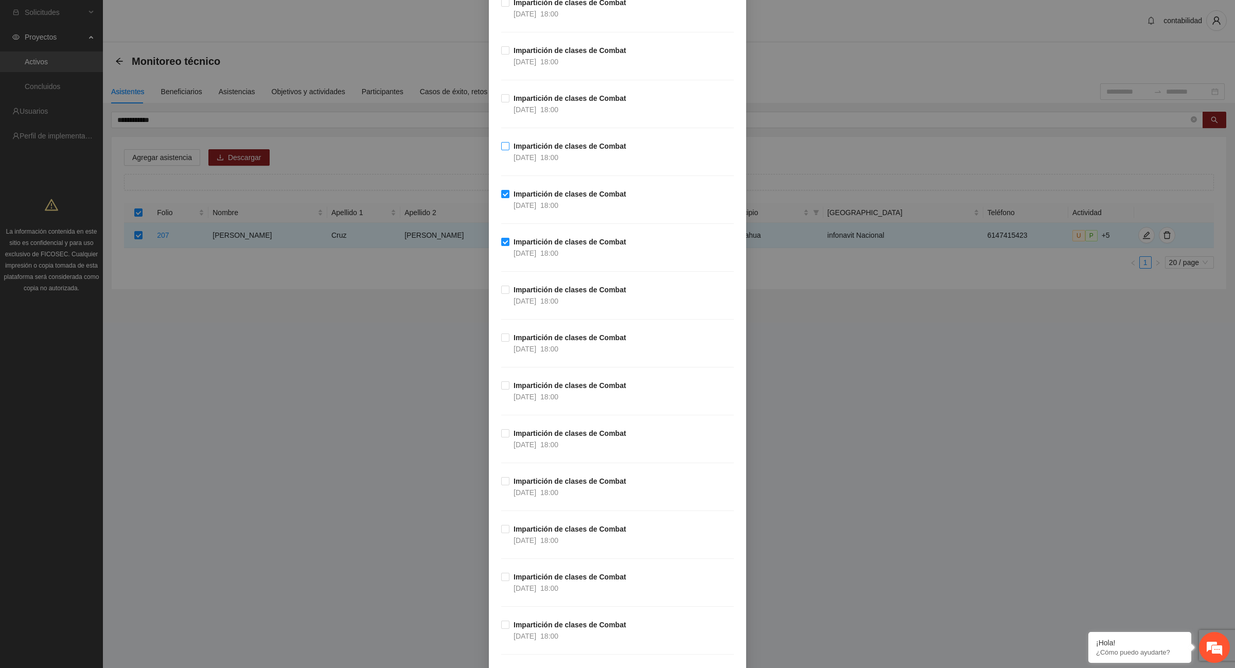
click at [501, 163] on label "Impartición de clases de Combat [DATE] 18:00" at bounding box center [565, 151] width 129 height 23
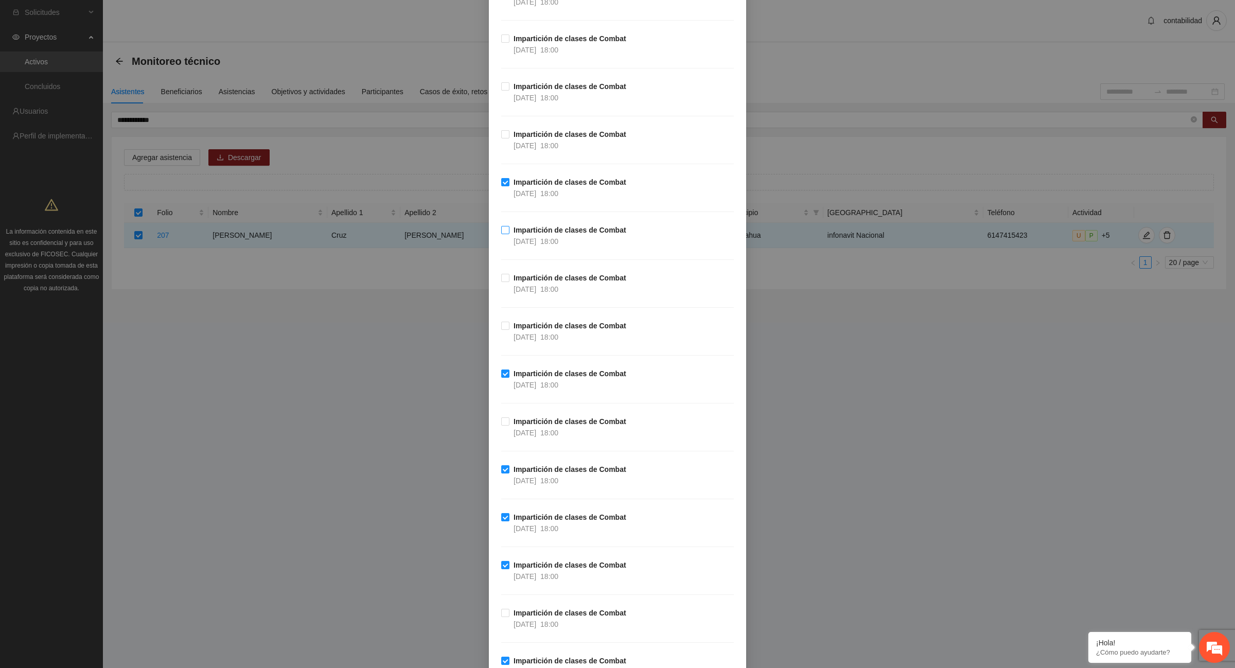
scroll to position [5556, 0]
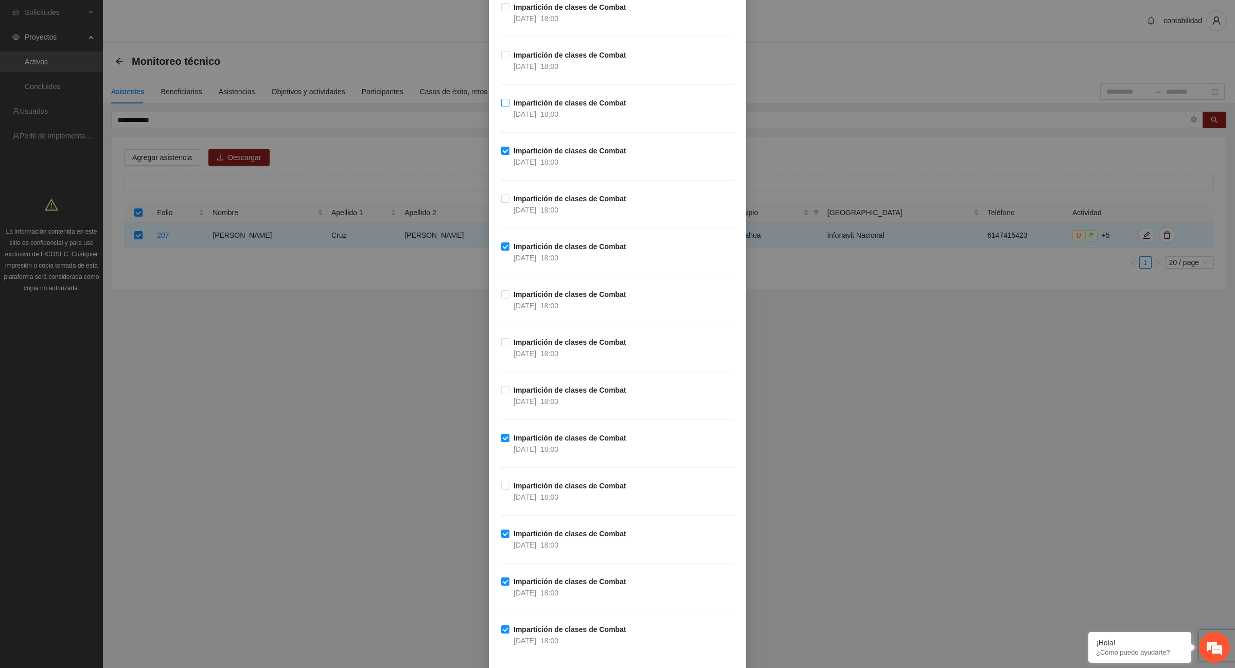
click at [501, 119] on label "Impartición de clases de Combat [DATE] 18:00" at bounding box center [565, 108] width 129 height 23
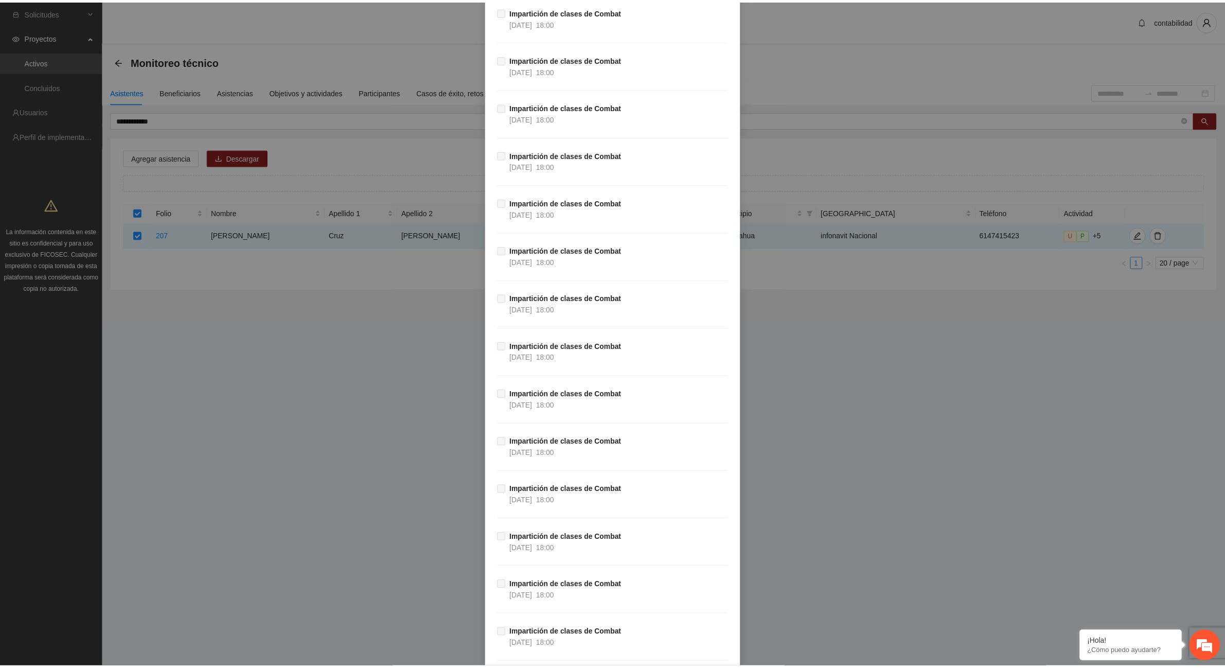
scroll to position [12077, 0]
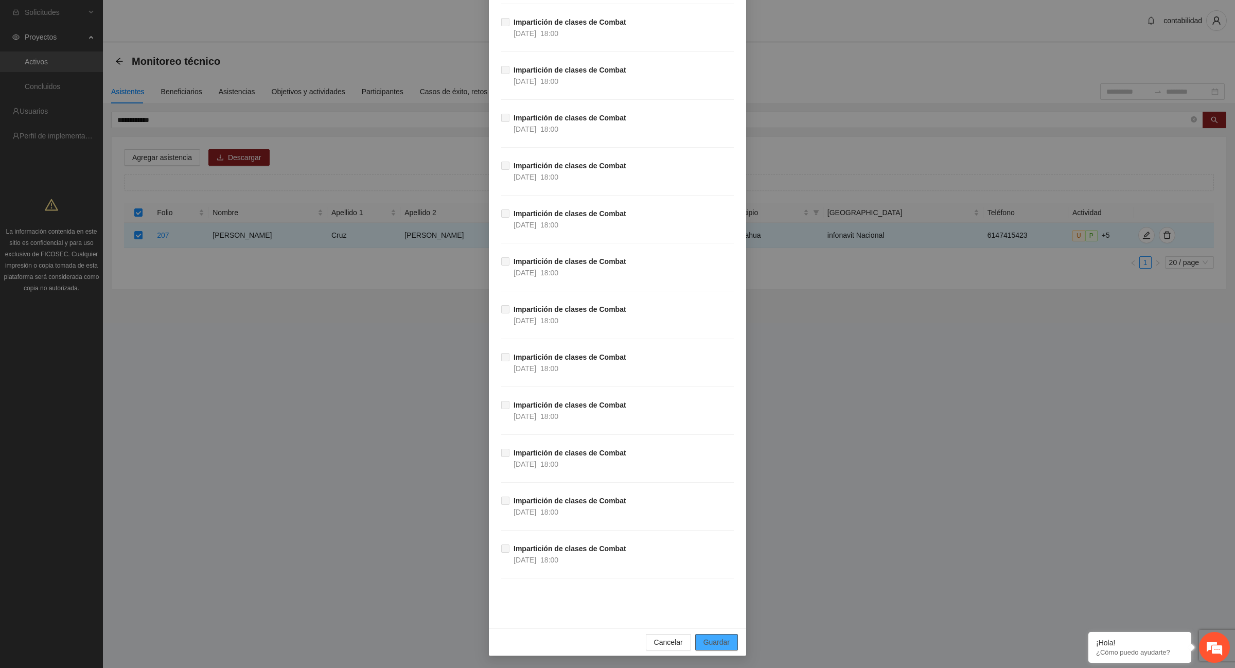
click at [727, 637] on button "Guardar" at bounding box center [716, 642] width 43 height 16
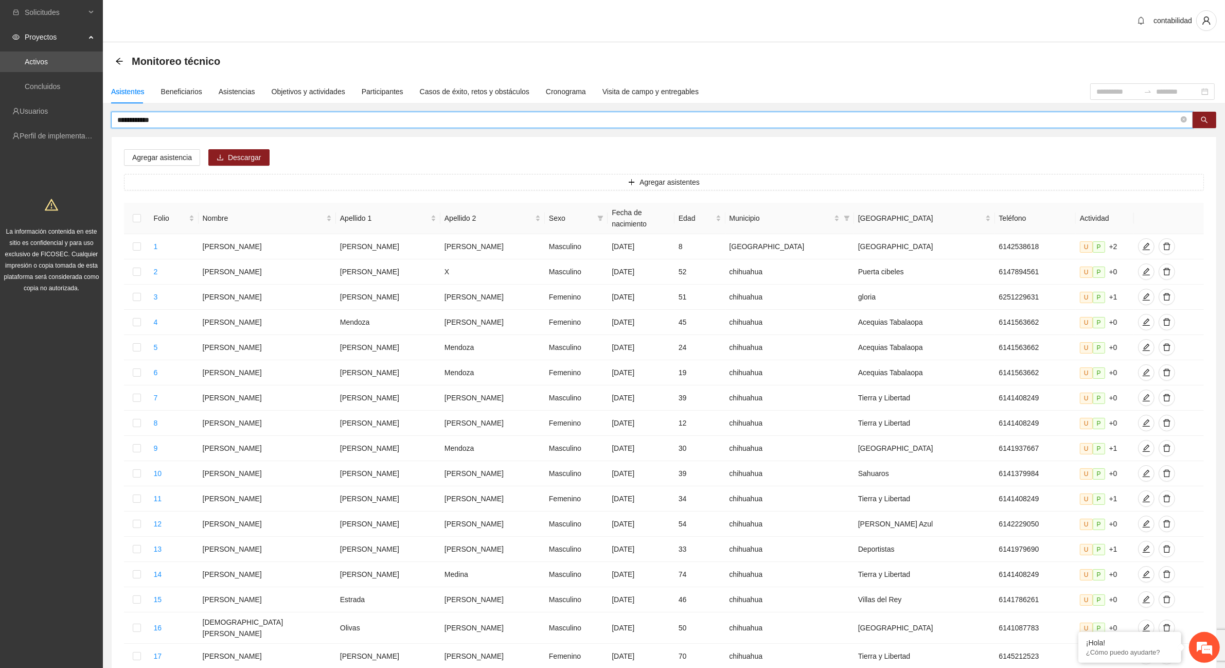
click at [344, 116] on input "**********" at bounding box center [648, 119] width 1062 height 11
type input "*"
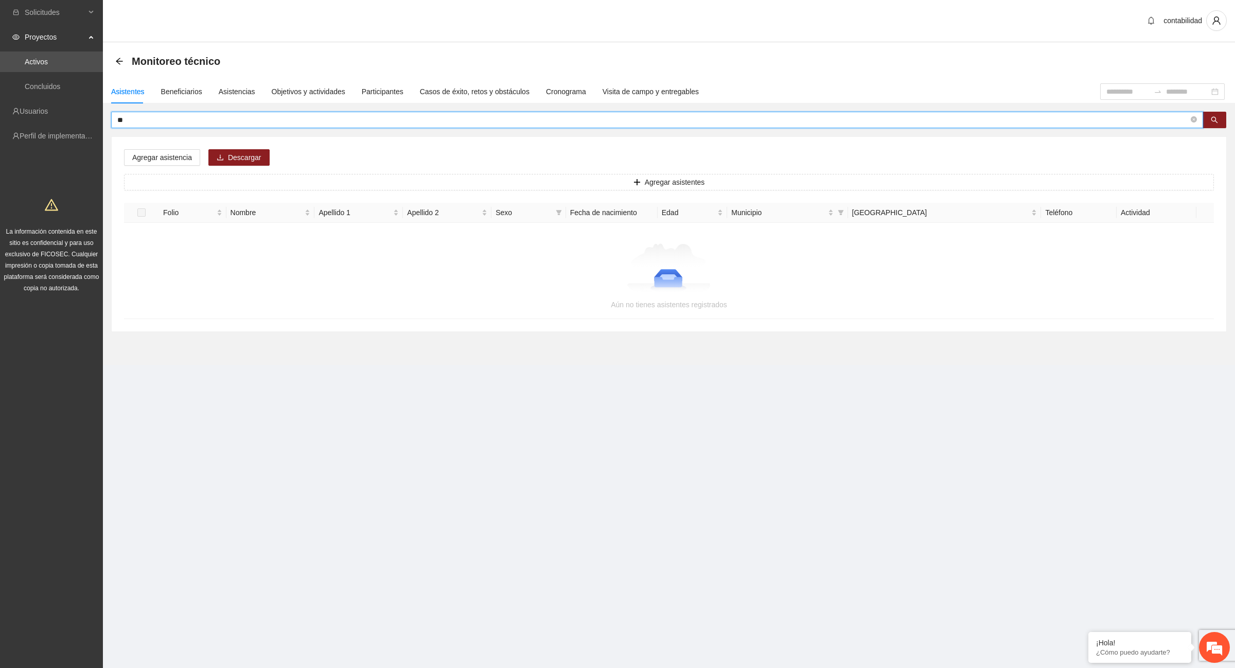
type input "*"
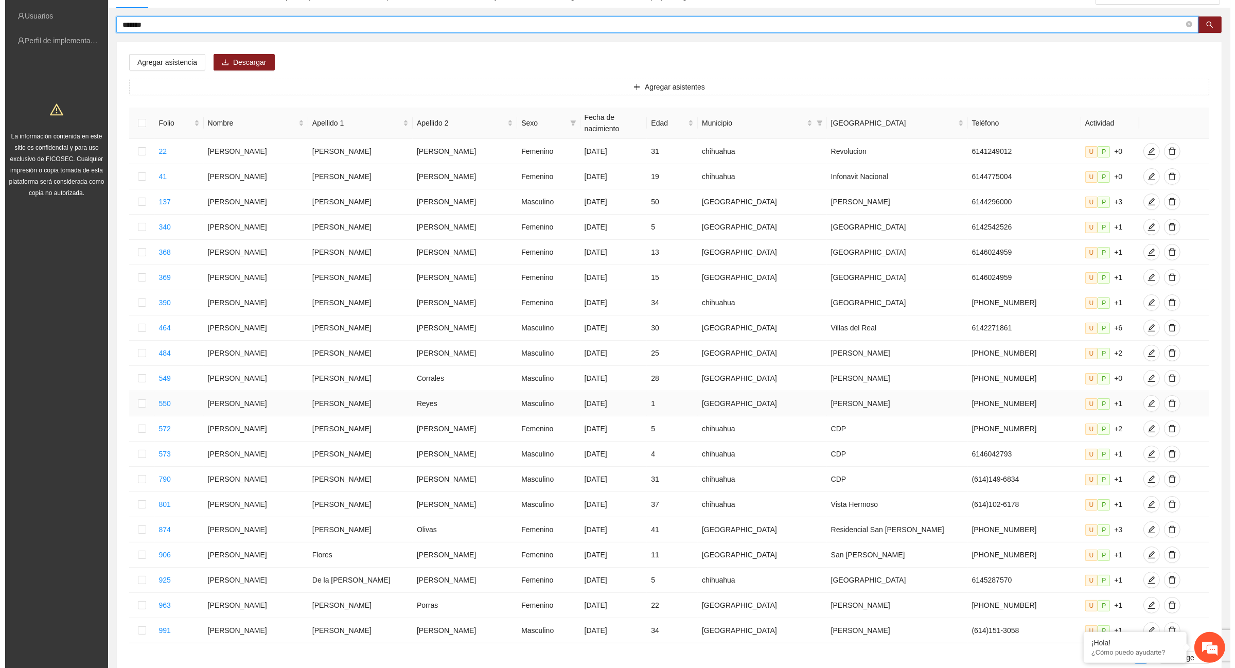
scroll to position [0, 0]
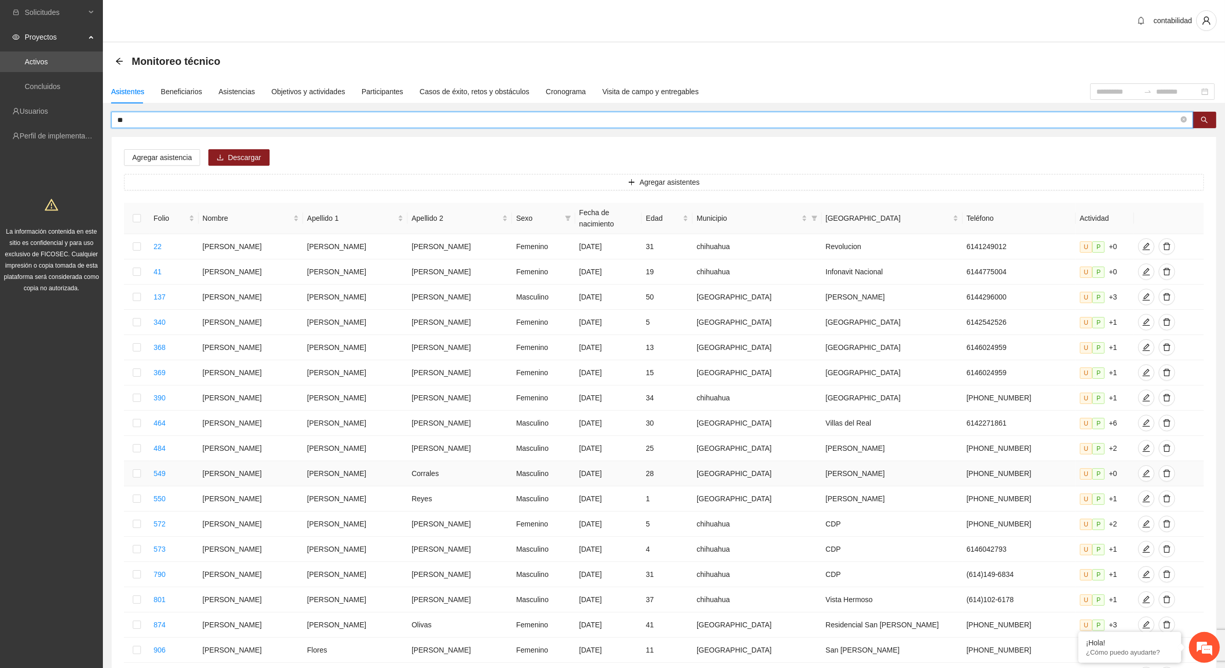
type input "*"
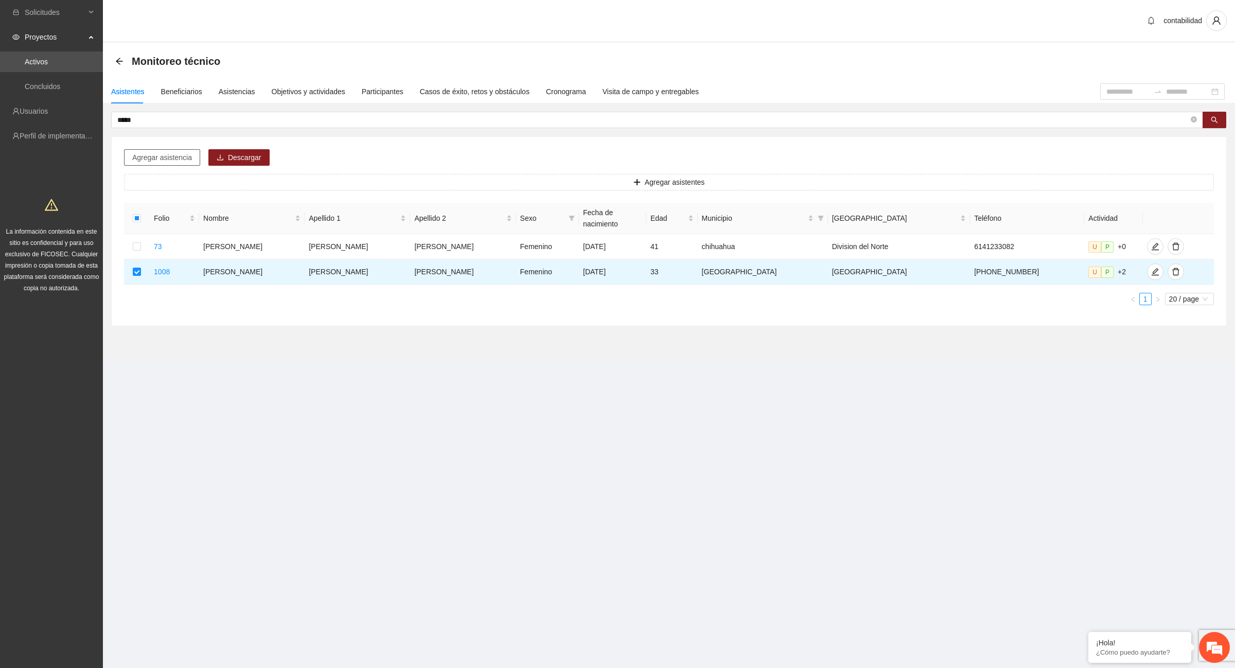
click at [160, 161] on span "Agregar asistencia" at bounding box center [162, 157] width 60 height 11
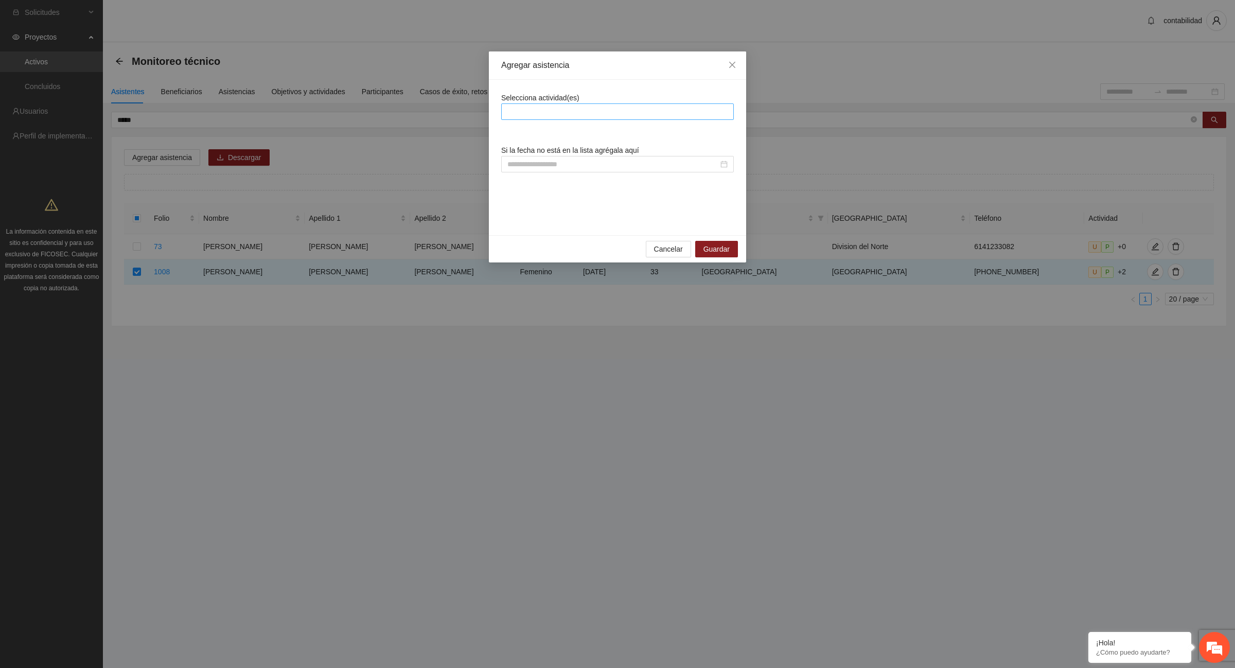
click at [556, 110] on div at bounding box center [617, 111] width 227 height 12
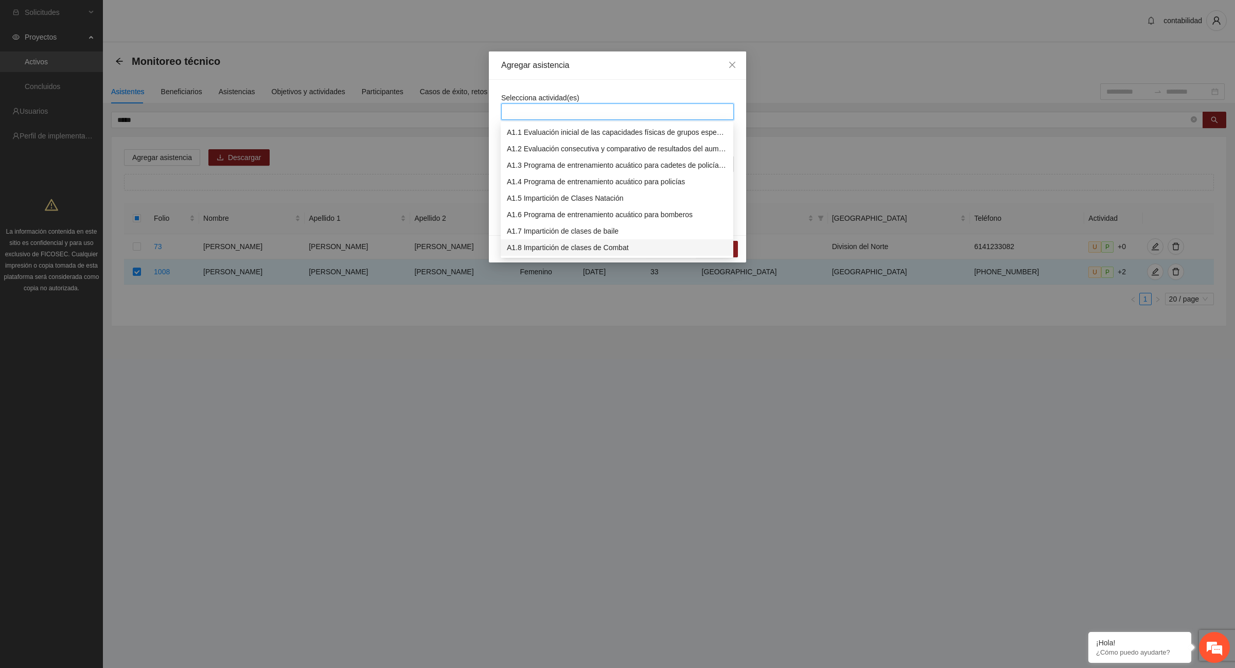
click at [612, 246] on div "A1.8 Impartición de clases de Combat" at bounding box center [617, 247] width 220 height 11
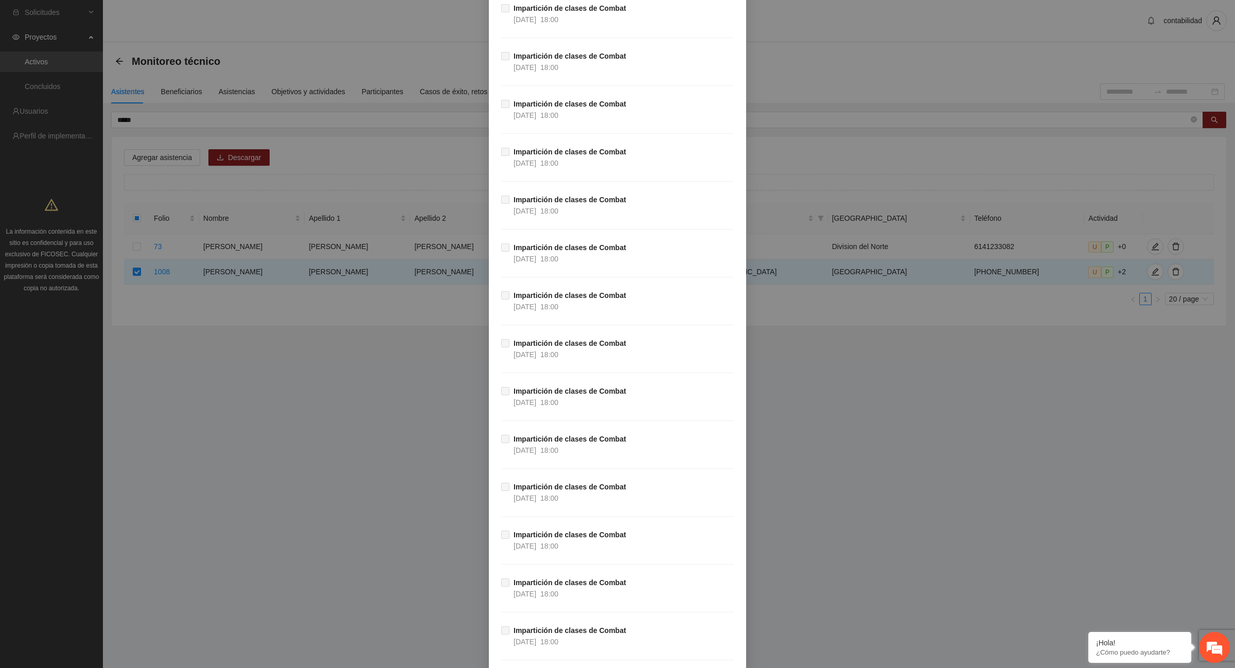
scroll to position [12077, 0]
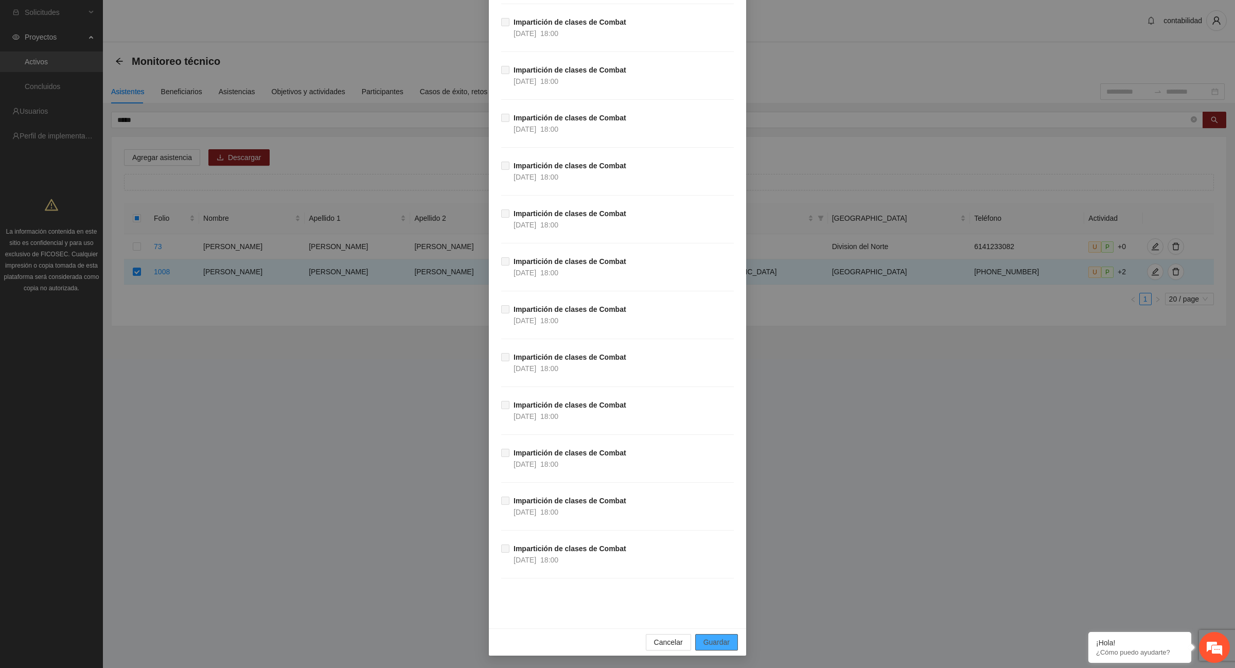
click at [711, 640] on span "Guardar" at bounding box center [716, 642] width 26 height 11
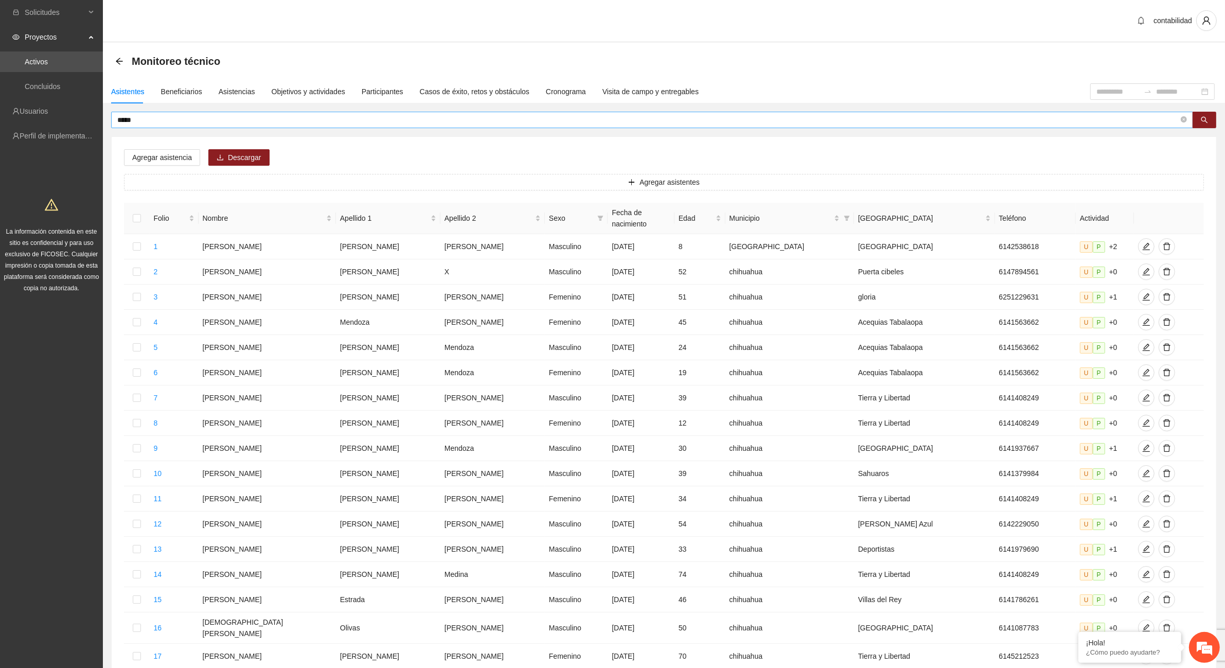
click at [868, 119] on input "*****" at bounding box center [648, 119] width 1062 height 11
type input "*"
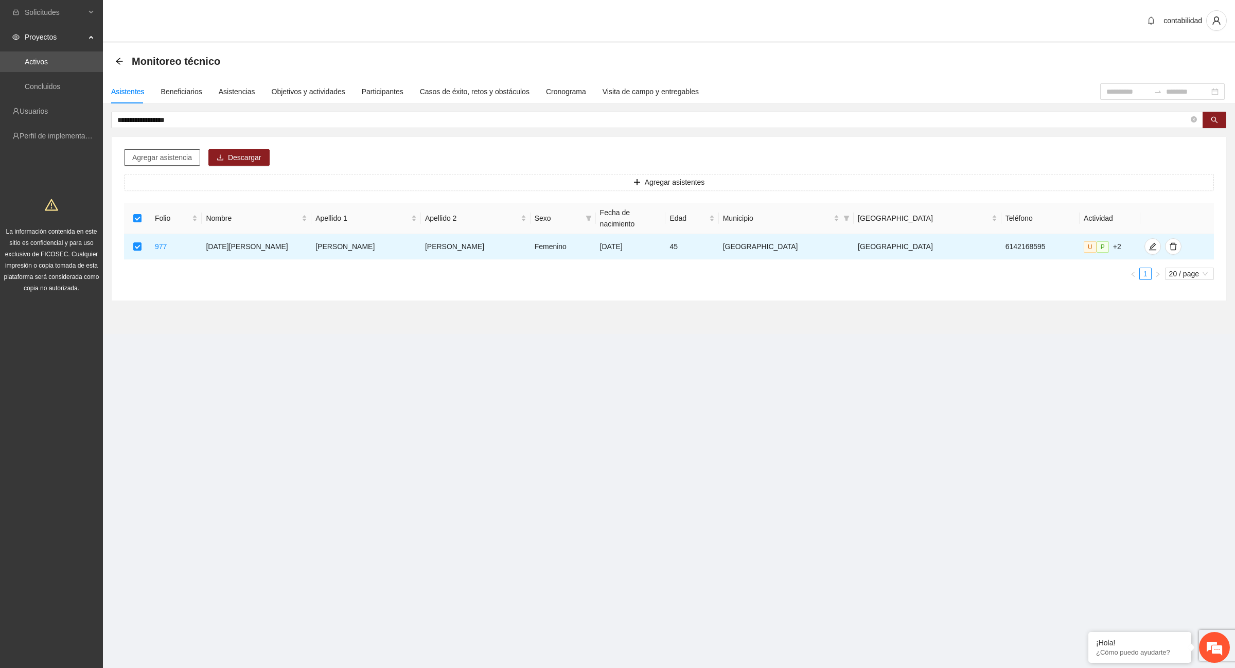
click at [170, 160] on span "Agregar asistencia" at bounding box center [162, 157] width 60 height 11
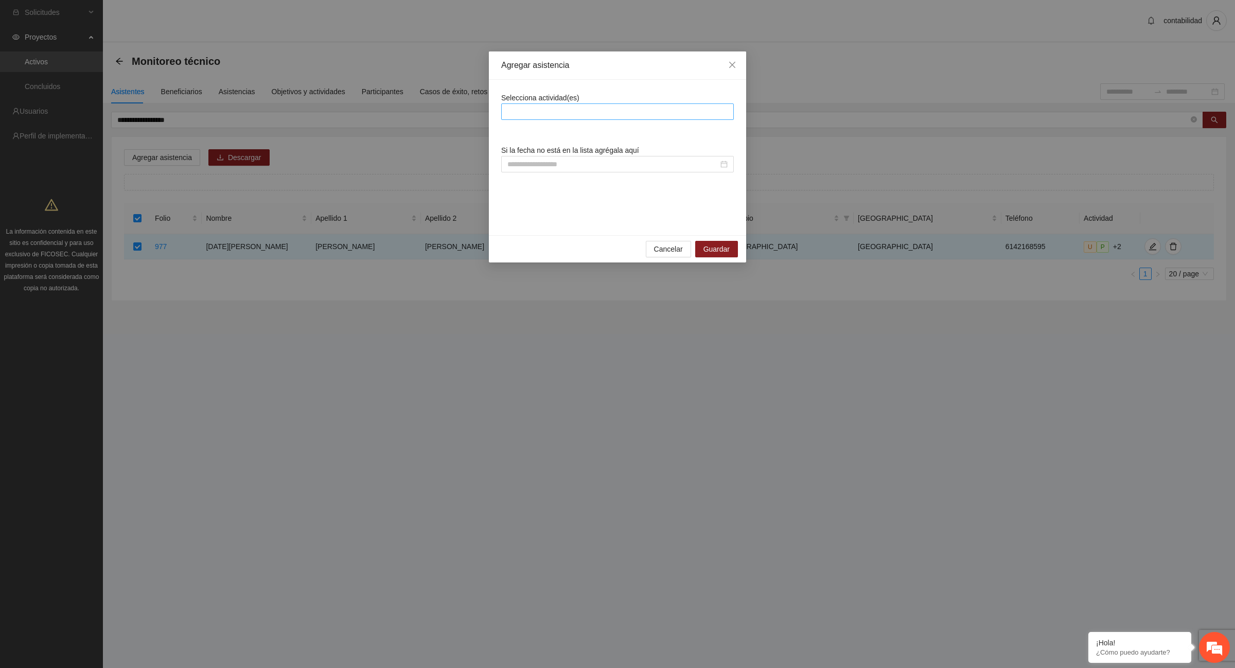
click at [565, 115] on div at bounding box center [617, 111] width 227 height 12
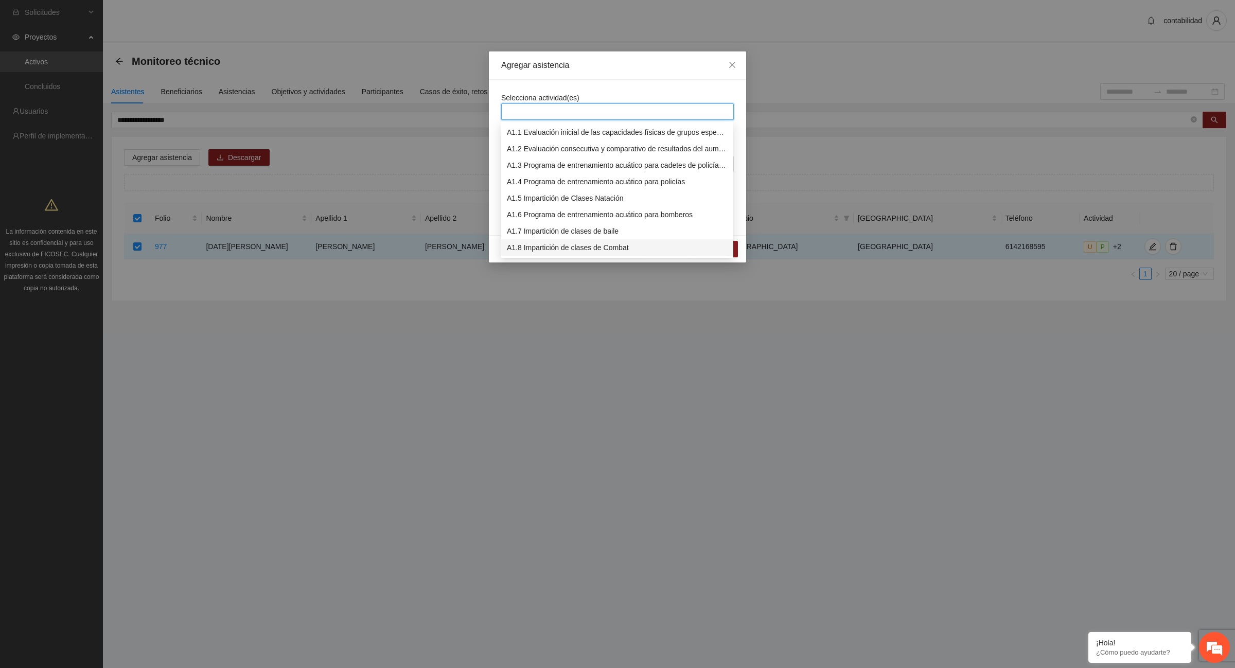
click at [608, 251] on div "A1.8 Impartición de clases de Combat" at bounding box center [617, 247] width 220 height 11
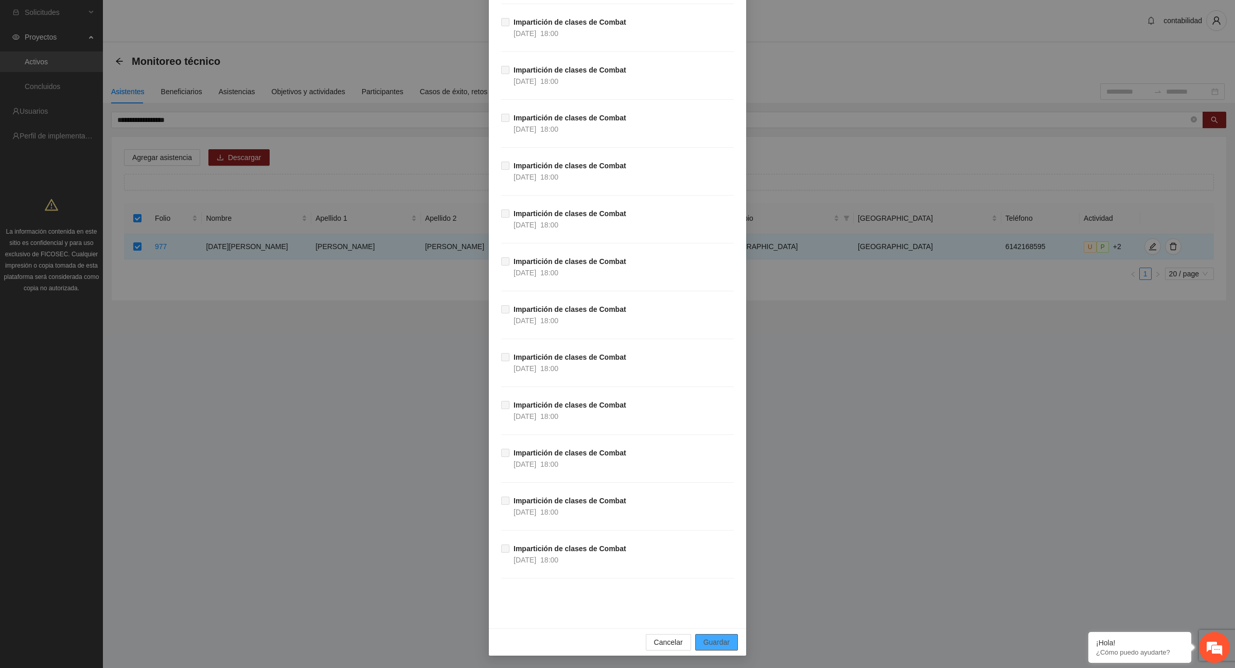
click at [723, 642] on span "Guardar" at bounding box center [716, 642] width 26 height 11
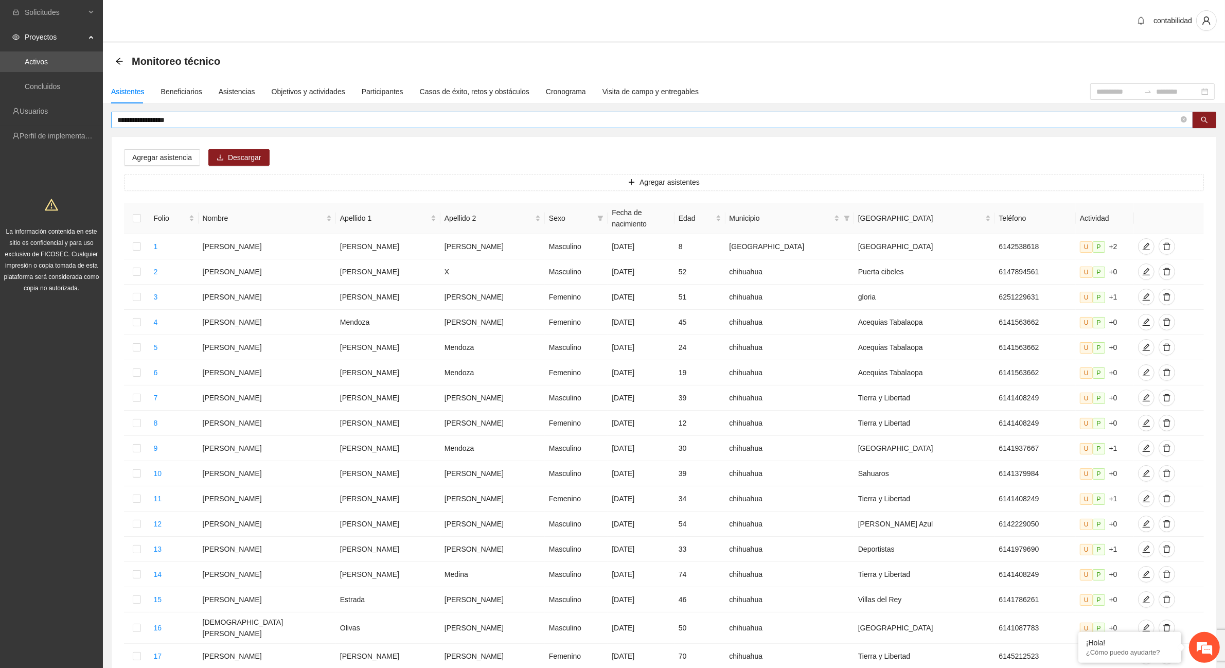
click at [189, 118] on input "**********" at bounding box center [648, 119] width 1062 height 11
type input "*"
type input "******"
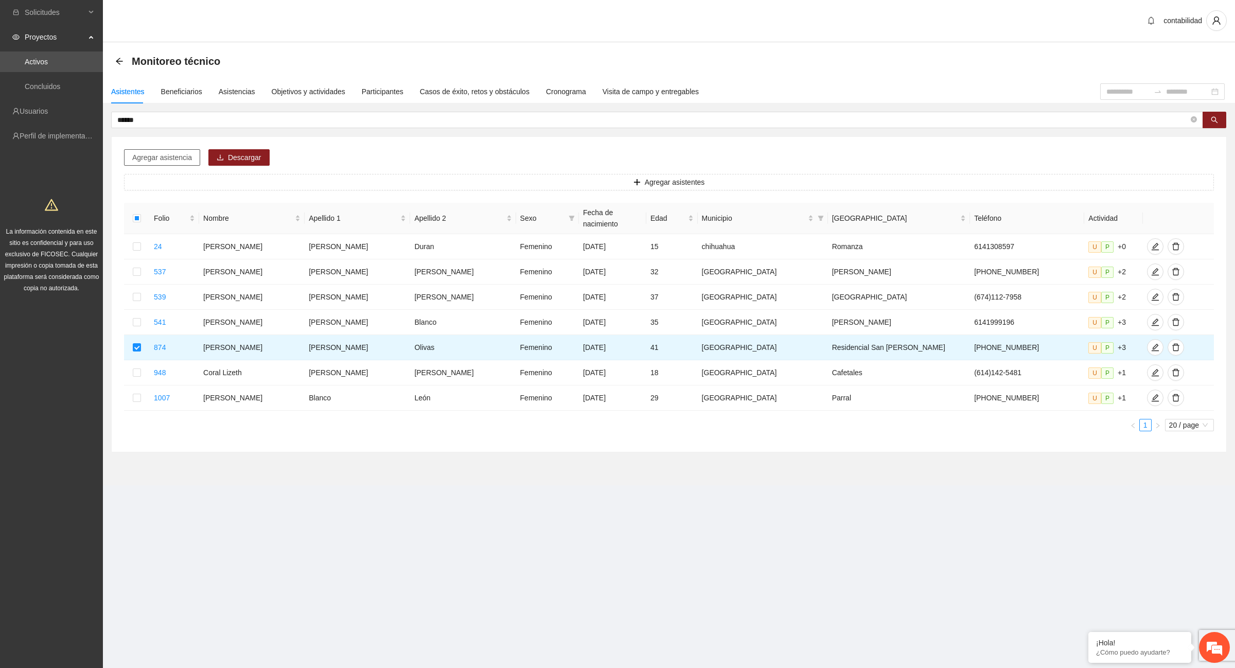
click at [162, 155] on span "Agregar asistencia" at bounding box center [162, 157] width 60 height 11
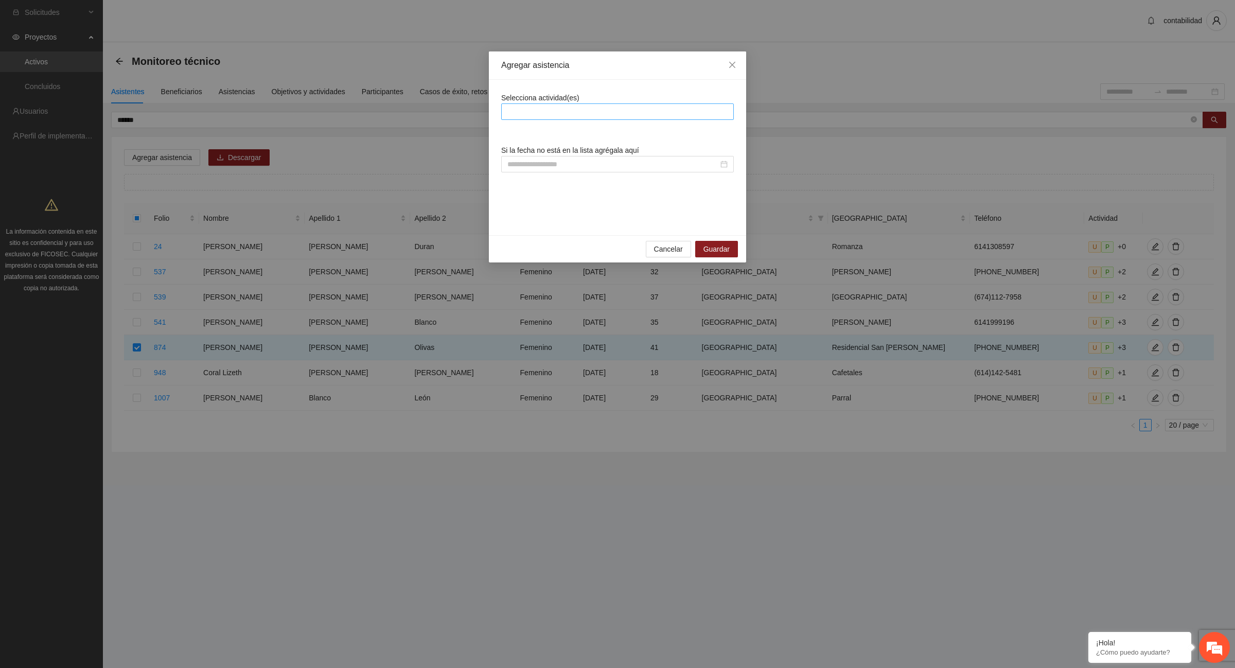
click at [565, 114] on div at bounding box center [617, 111] width 227 height 12
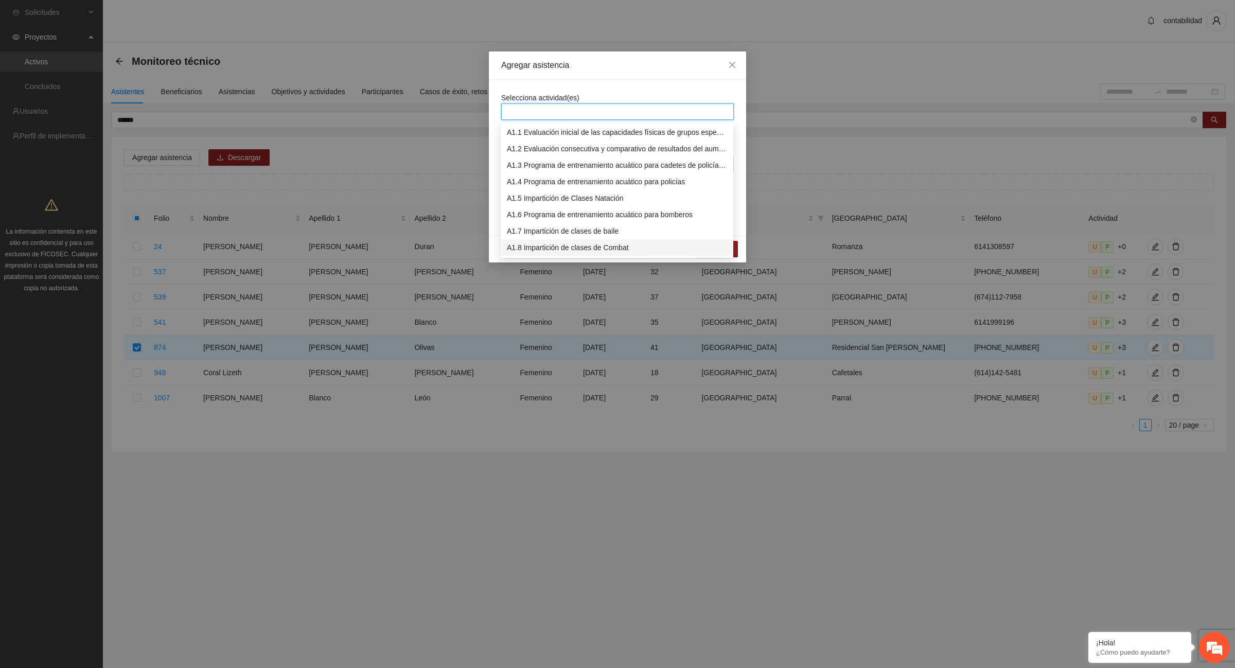
click at [616, 248] on div "A1.8 Impartición de clases de Combat" at bounding box center [617, 247] width 220 height 11
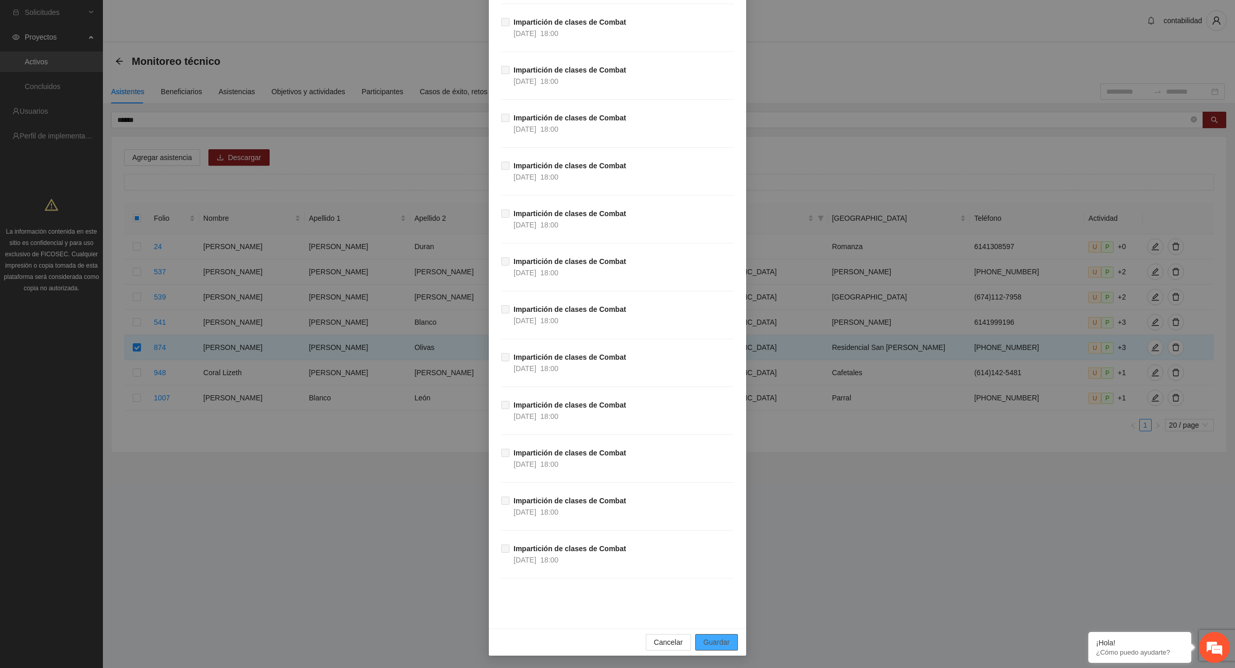
click at [722, 644] on span "Guardar" at bounding box center [716, 642] width 26 height 11
